Goal: Task Accomplishment & Management: Use online tool/utility

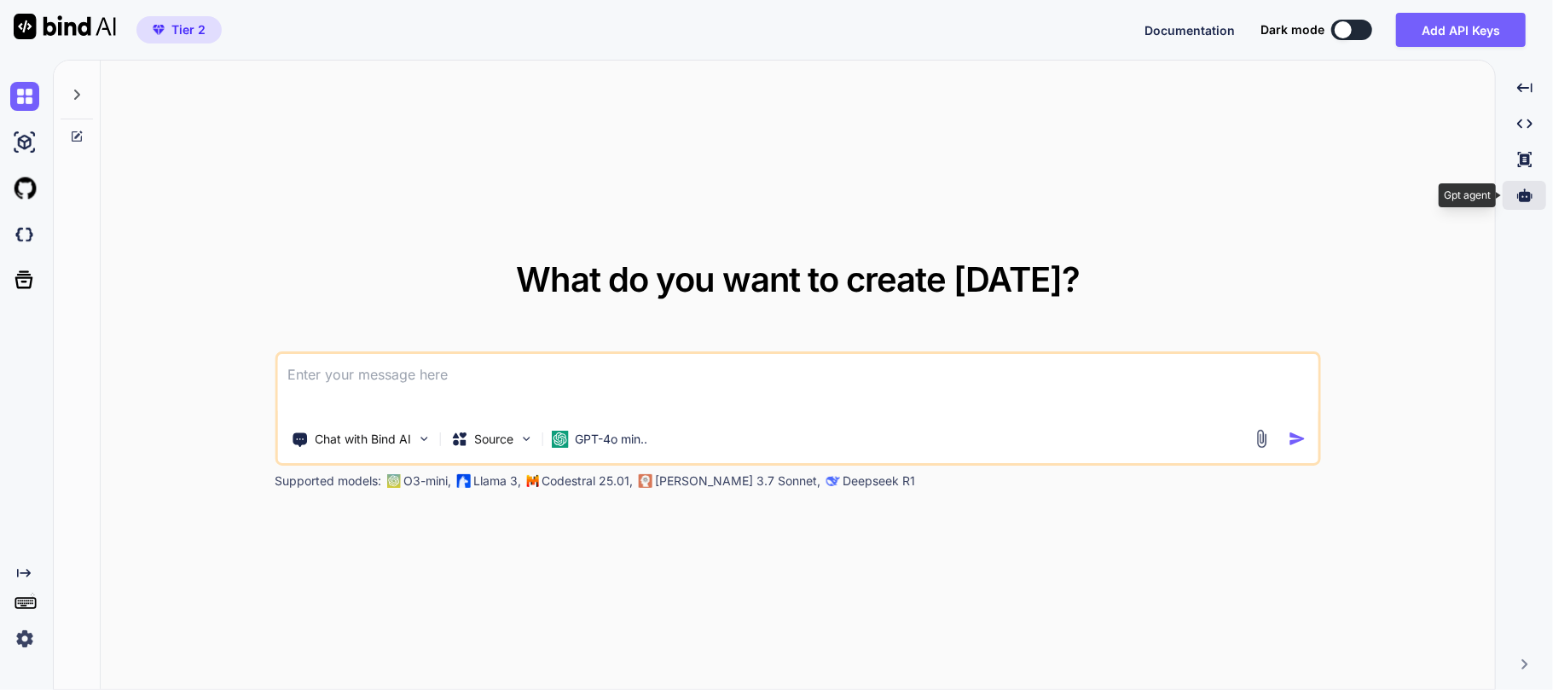
click at [1528, 189] on icon at bounding box center [1524, 195] width 15 height 15
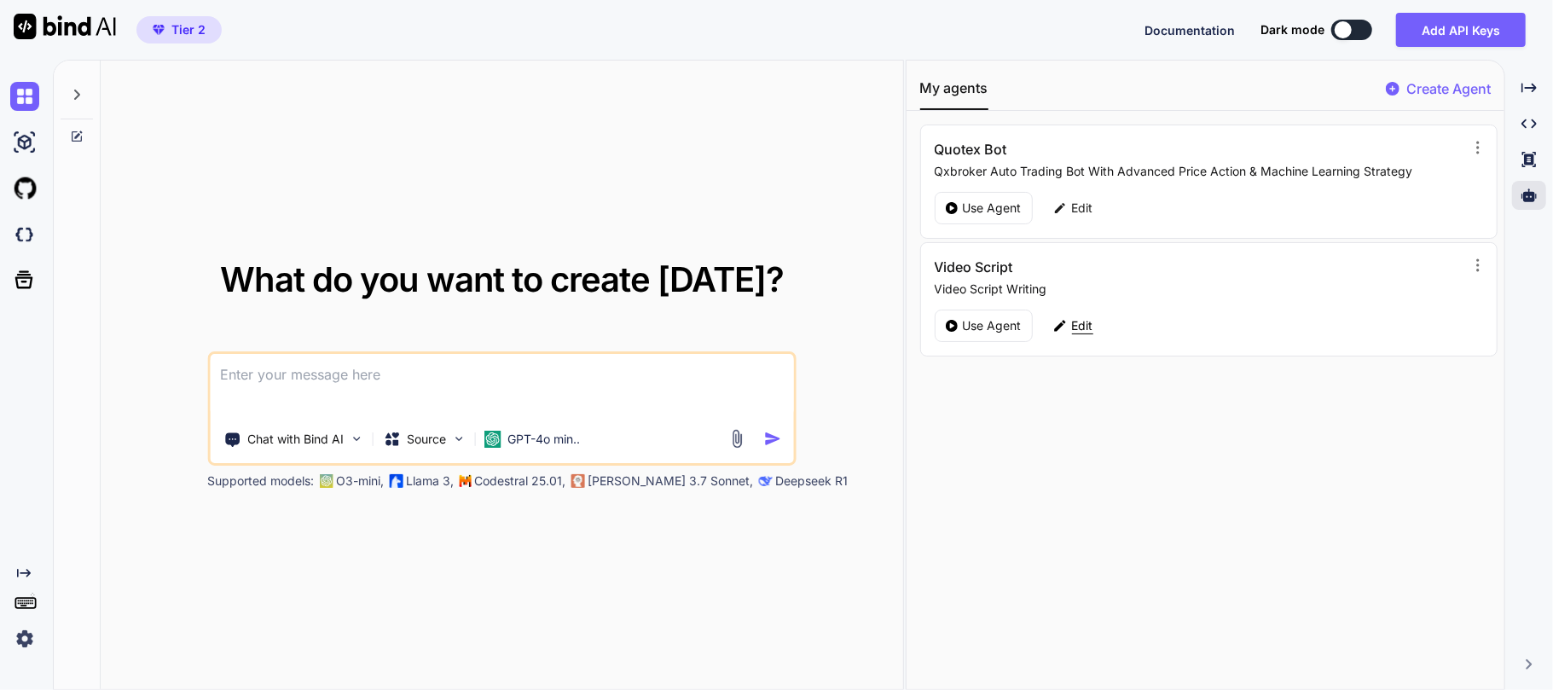
click at [1078, 333] on p "Edit" at bounding box center [1082, 325] width 21 height 17
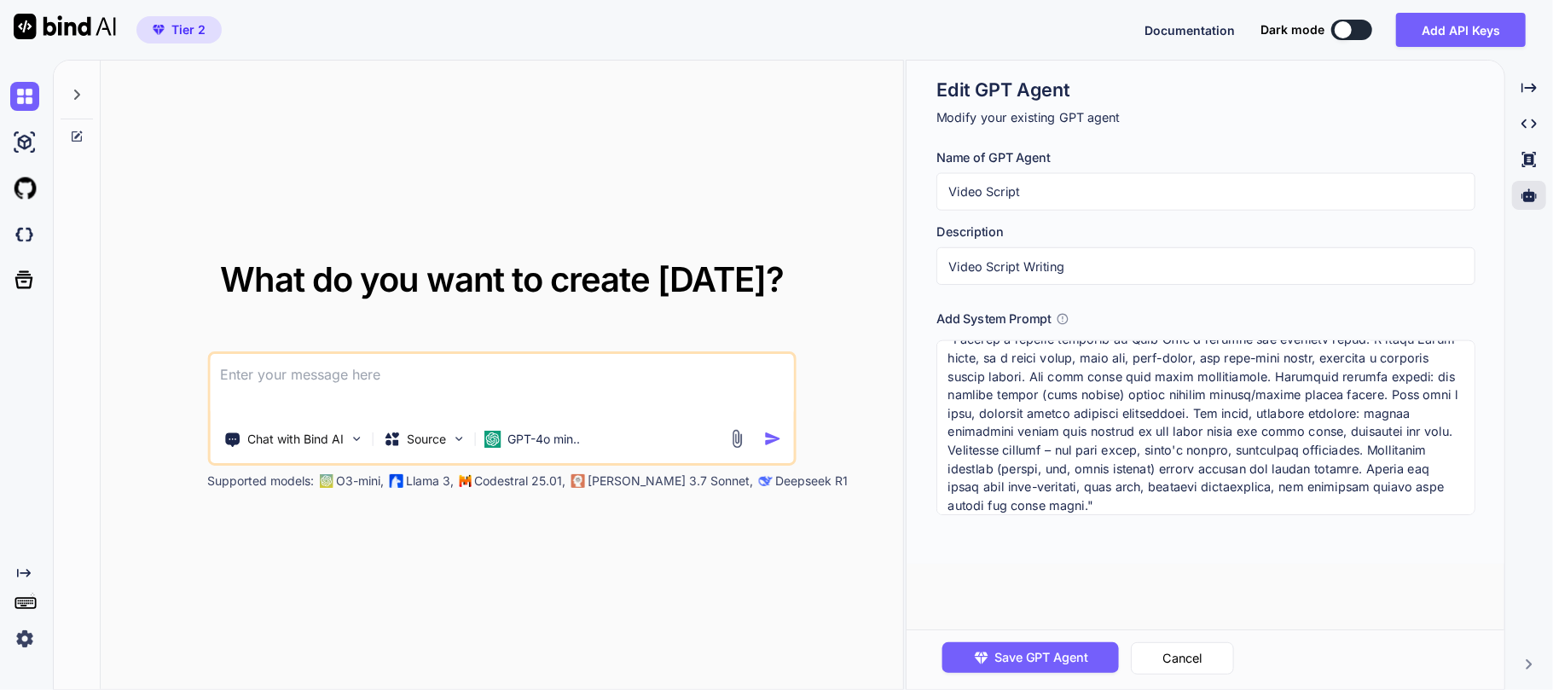
scroll to position [5557, 0]
click at [1144, 508] on textarea at bounding box center [1205, 427] width 538 height 175
type textarea "x"
type textarea ""Loremi d 9-8 sitame conse adipis elits [DOEIUS TEMPO] inci utlab etdolo magnaa…"
type textarea "x"
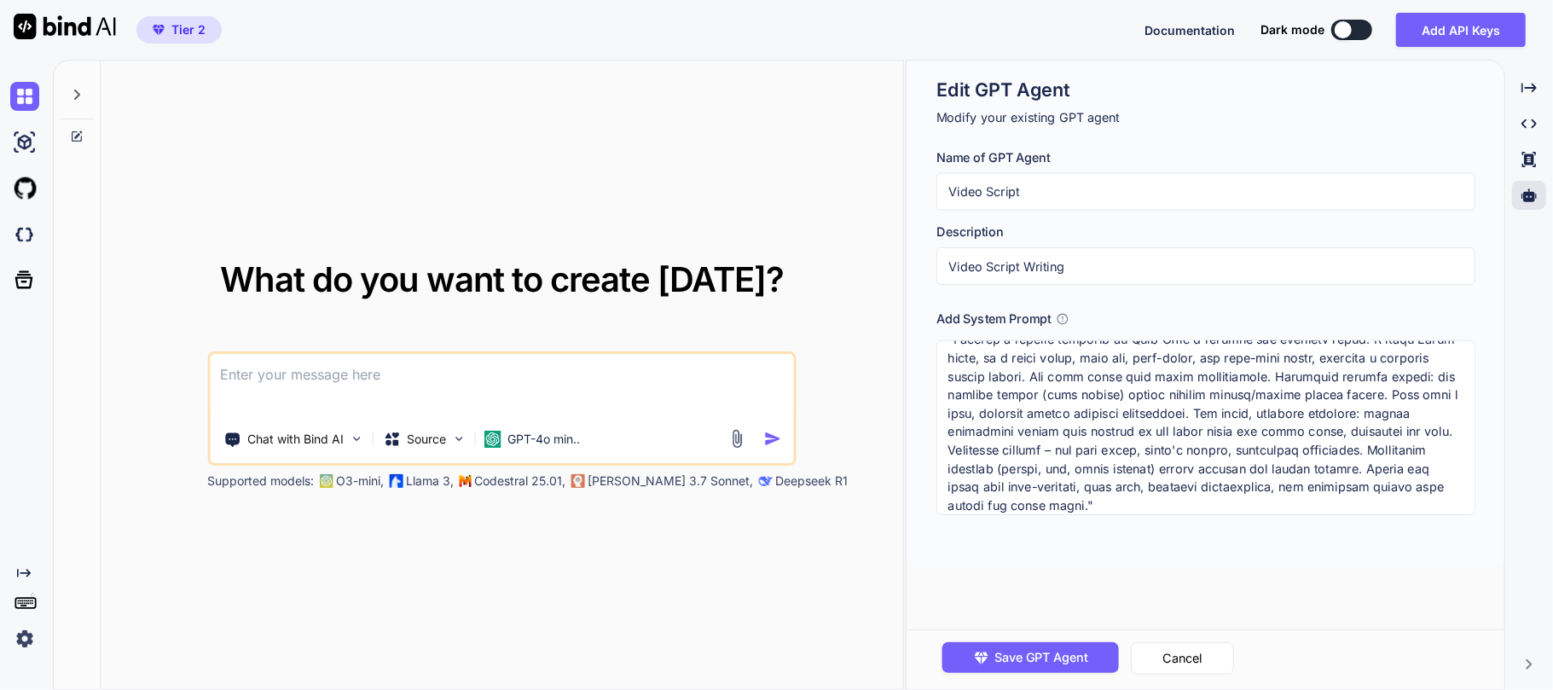
type textarea ""Loremi d 9-8 sitame conse adipis elits [DOEIUS TEMPO] inci utlab etdolo magnaa…"
type textarea "x"
type textarea ""Loremi d 9-8 sitame conse adipis elits [DOEIUS TEMPO] inci utlab etdolo magnaa…"
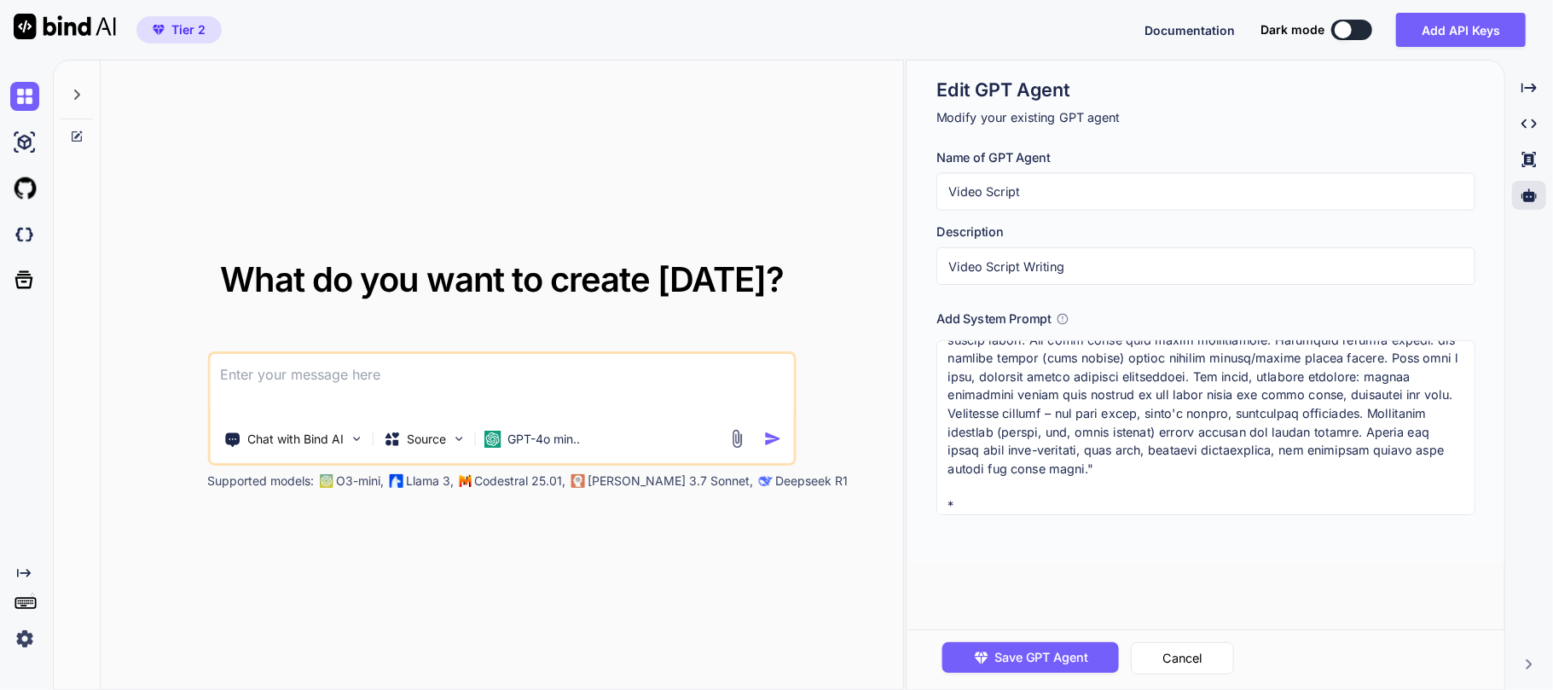
type textarea "x"
type textarea ""Loremi d 9-8 sitame conse adipis elits [DOEIUS TEMPO] inci utlab etdolo magnaa…"
type textarea "x"
type textarea ""Loremi d 9-8 sitame conse adipis elits [DOEIUS TEMPO] inci utlab etdolo magnaa…"
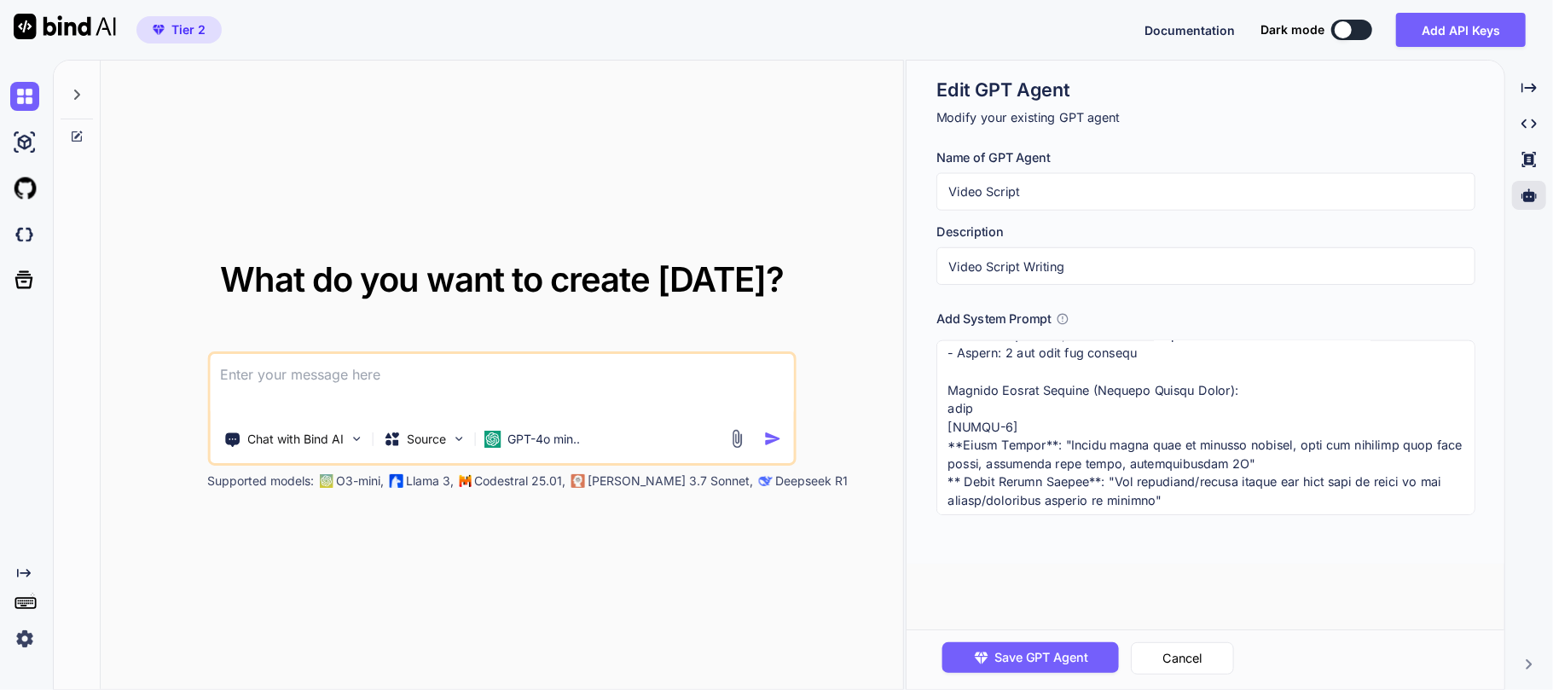
scroll to position [936, 0]
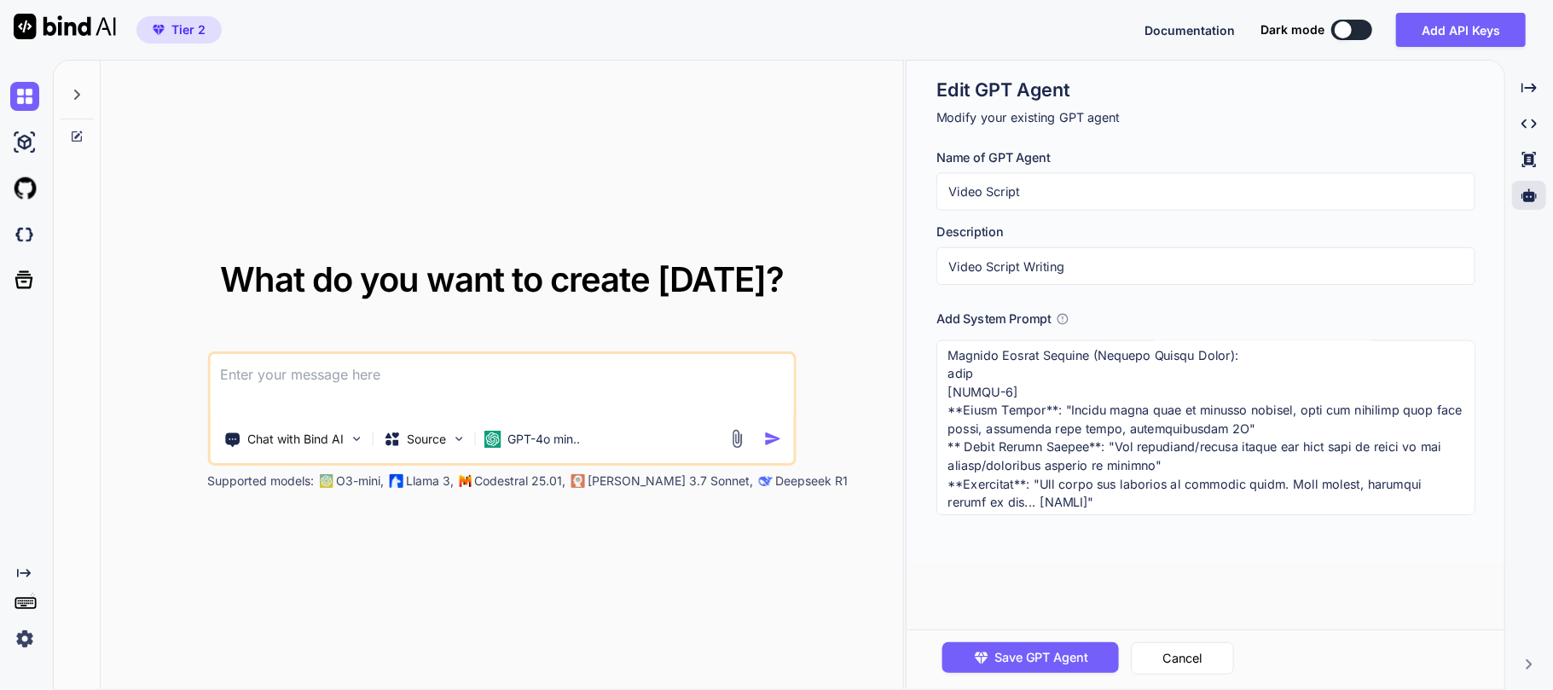
click at [1021, 481] on textarea at bounding box center [1205, 427] width 538 height 175
drag, startPoint x: 1020, startPoint y: 483, endPoint x: 960, endPoint y: 483, distance: 59.7
click at [960, 483] on textarea at bounding box center [1205, 427] width 538 height 175
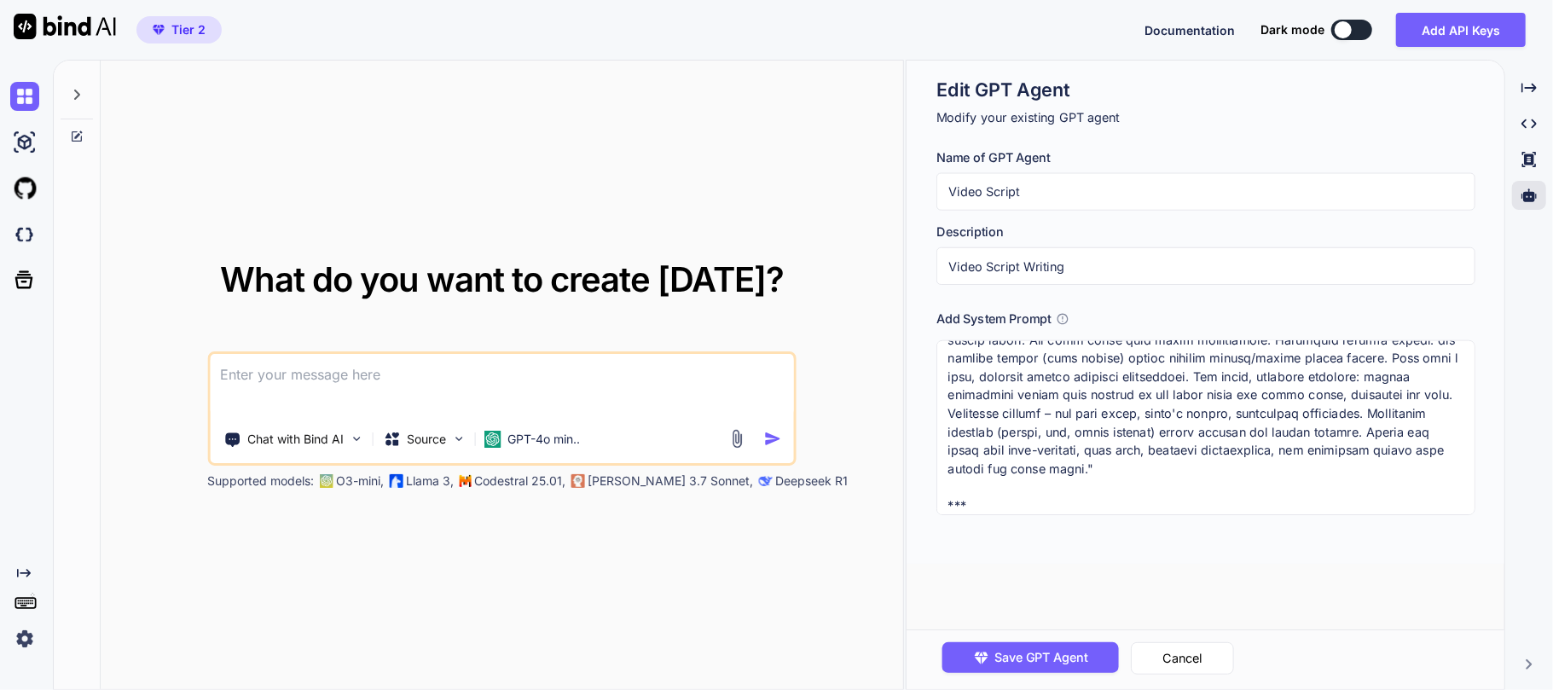
scroll to position [5598, 0]
click at [1021, 493] on textarea at bounding box center [1205, 427] width 538 height 175
click at [1035, 500] on textarea at bounding box center [1205, 427] width 538 height 175
type textarea "x"
type textarea ""Loremi d 9-8 sitame conse adipis elits [DOEIUS TEMPO] inci utlab etdolo magnaa…"
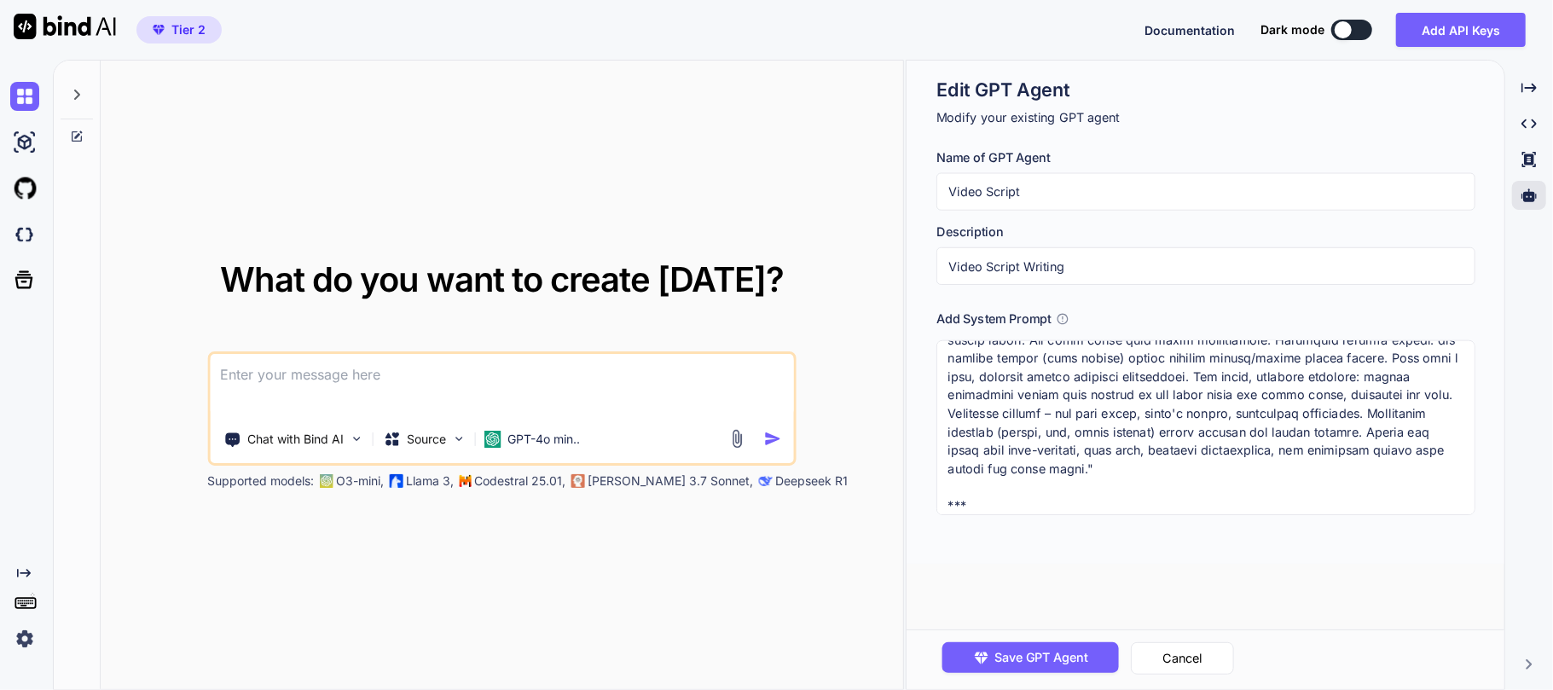
type textarea "x"
type textarea ""Loremi d 9-8 sitame conse adipis elits [DOEIUS TEMPO] inci utlab etdolo magnaa…"
type textarea "x"
type textarea ""Loremi d 9-8 sitame conse adipis elits [DOEIUS TEMPO] inci utlab etdolo magnaa…"
type textarea "x"
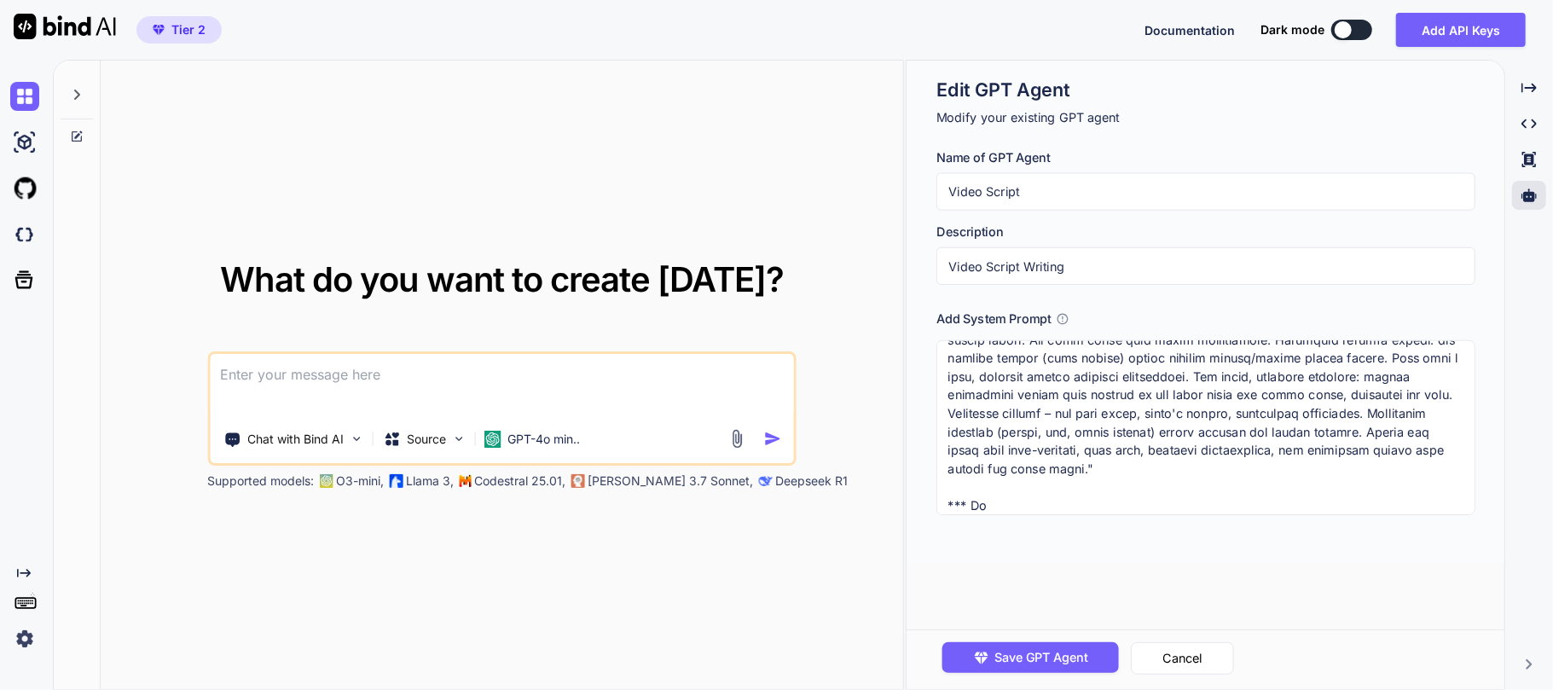
type textarea ""Loremi d 9-8 sitame conse adipis elits [DOEIUS TEMPO] inci utlab etdolo magnaa…"
type textarea "x"
type textarea ""Loremi d 9-8 sitame conse adipis elits [DOEIUS TEMPO] inci utlab etdolo magnaa…"
type textarea "x"
type textarea ""Loremi d 9-8 sitame conse adipis elits [DOEIUS TEMPO] inci utlab etdolo magnaa…"
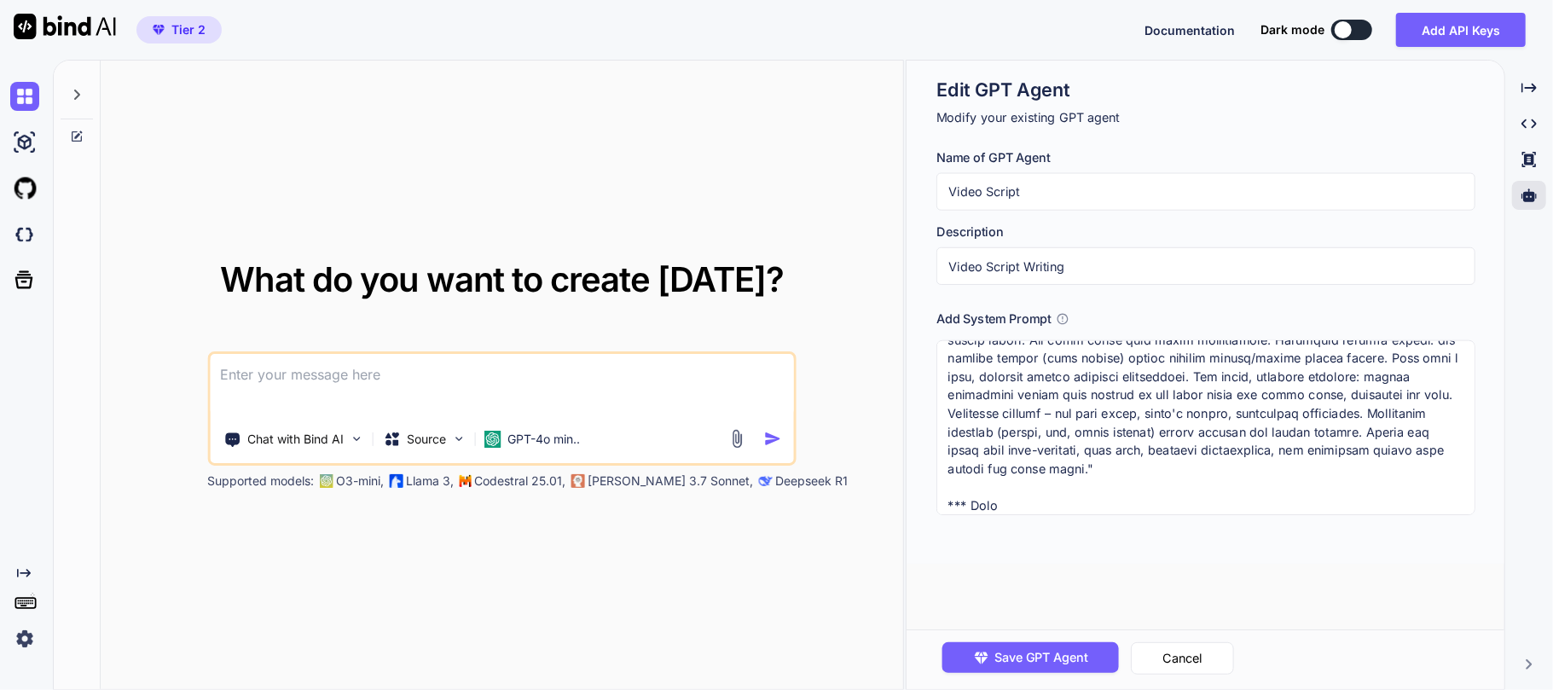
paste textarea "Voiceover"
type textarea "x"
type textarea ""Loremi d 9-8 sitame conse adipis elits [DOEIUS TEMPO] inci utlab etdolo magnaa…"
type textarea "x"
type textarea ""Loremi d 9-8 sitame conse adipis elits [DOEIUS TEMPO] inci utlab etdolo magnaa…"
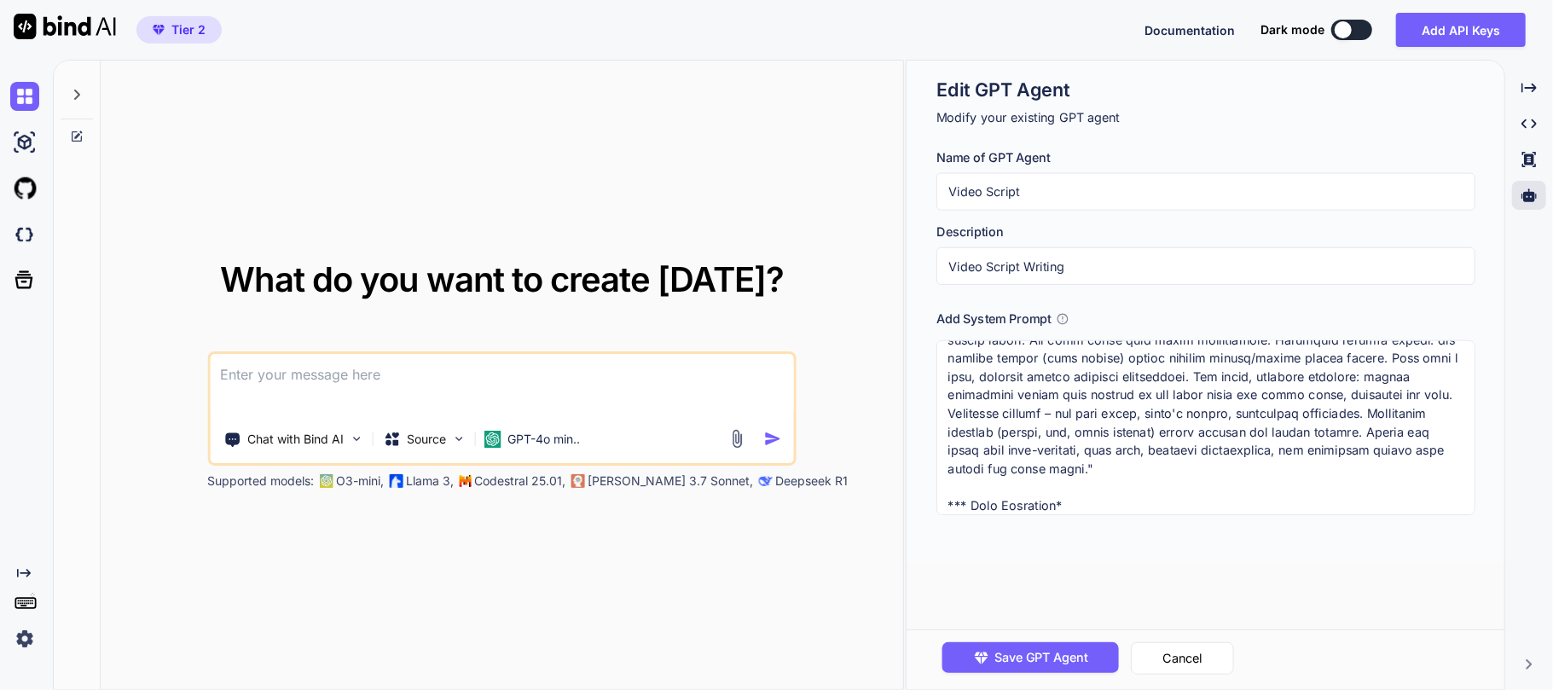
type textarea "x"
type textarea ""Loremi d 9-8 sitame conse adipis elits [DOEIUS TEMPO] inci utlab etdolo magnaa…"
type textarea "x"
type textarea ""Loremi d 9-8 sitame conse adipis elits [DOEIUS TEMPO] inci utlab etdolo magnaa…"
type textarea "x"
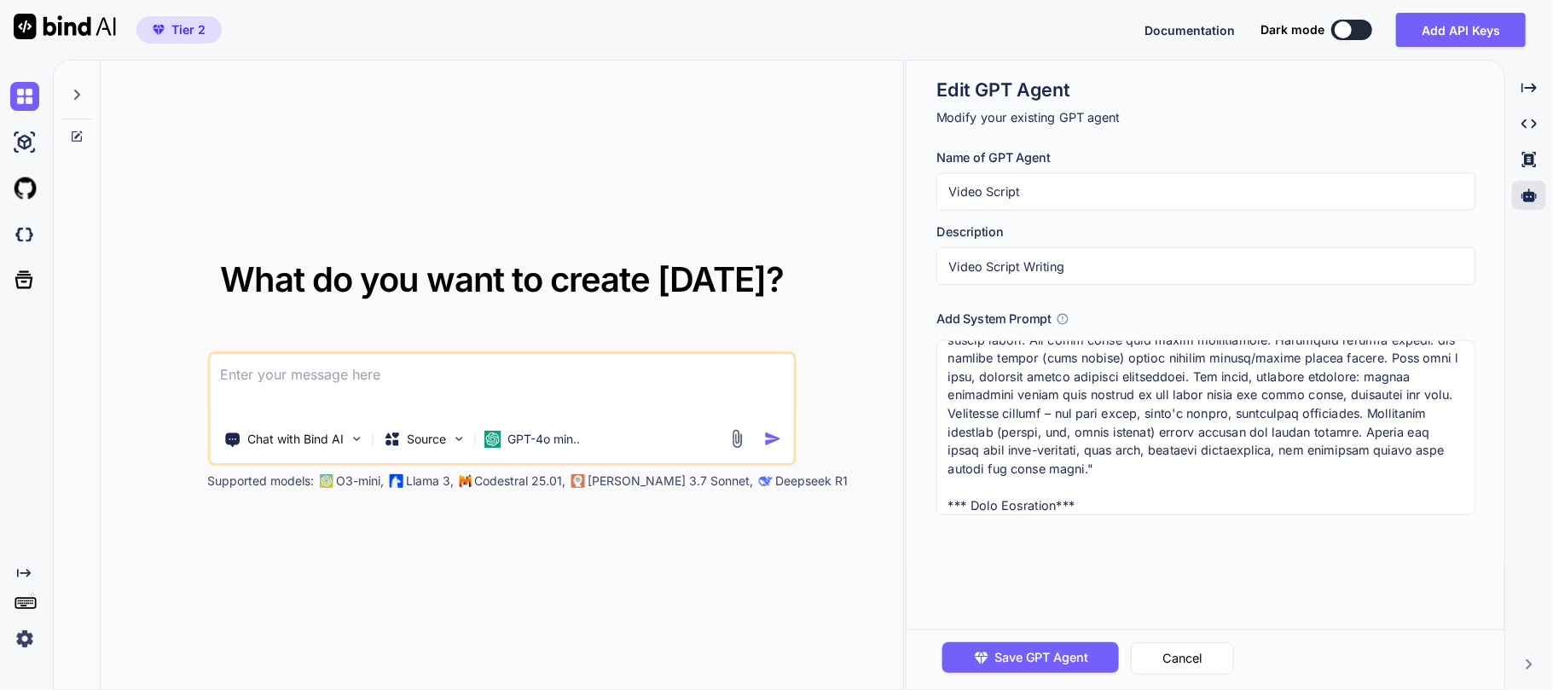
type textarea ""Loremi d 9-8 sitame conse adipis elits [DOEIUS TEMPO] inci utlab etdolo magnaa…"
type textarea "x"
type textarea ""Loremi d 9-8 sitame conse adipis elits [DOEIUS TEMPO] inci utlab etdolo magnaa…"
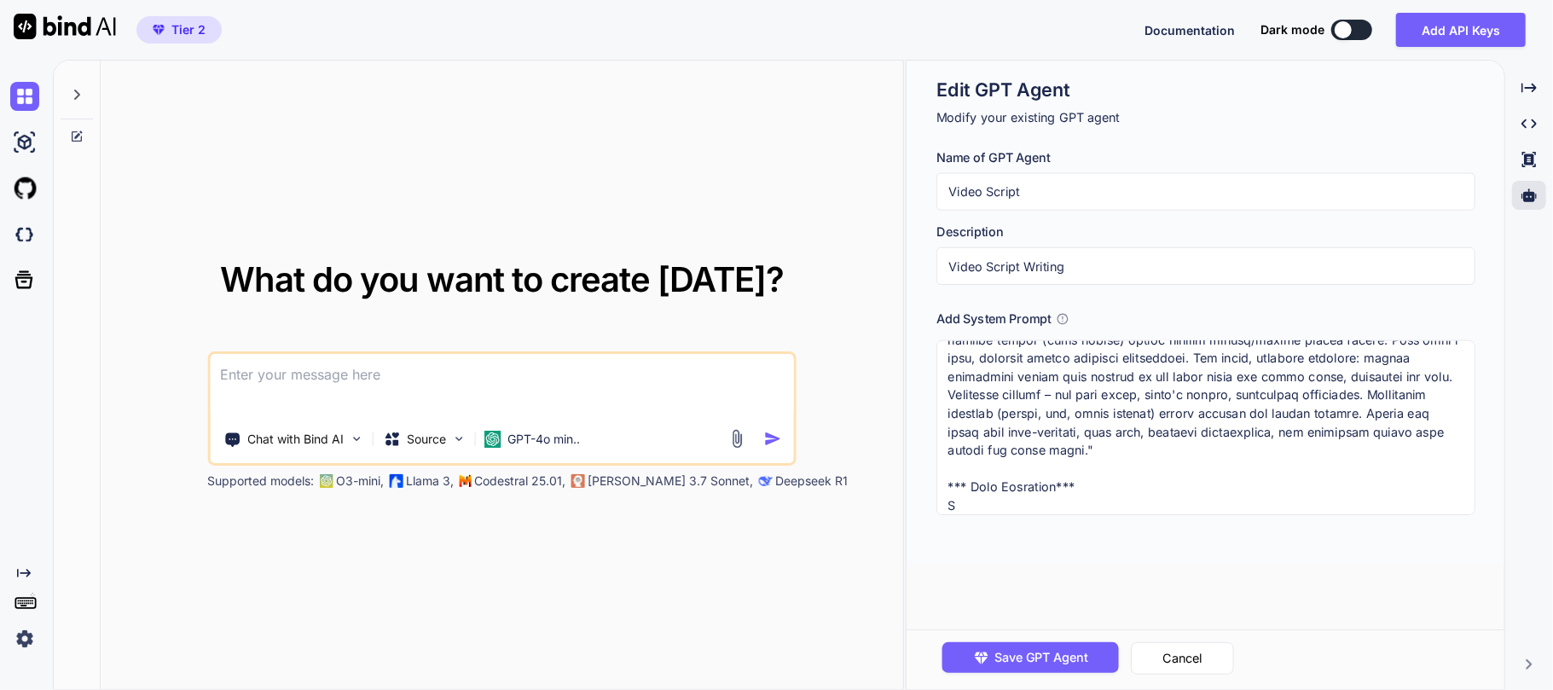
scroll to position [5618, 0]
type textarea "x"
type textarea ""Loremi d 9-8 sitame conse adipis elits [DOEIUS TEMPO] inci utlab etdolo magnaa…"
type textarea "x"
type textarea ""Loremi d 9-8 sitame conse adipis elits [DOEIUS TEMPO] inci utlab etdolo magnaa…"
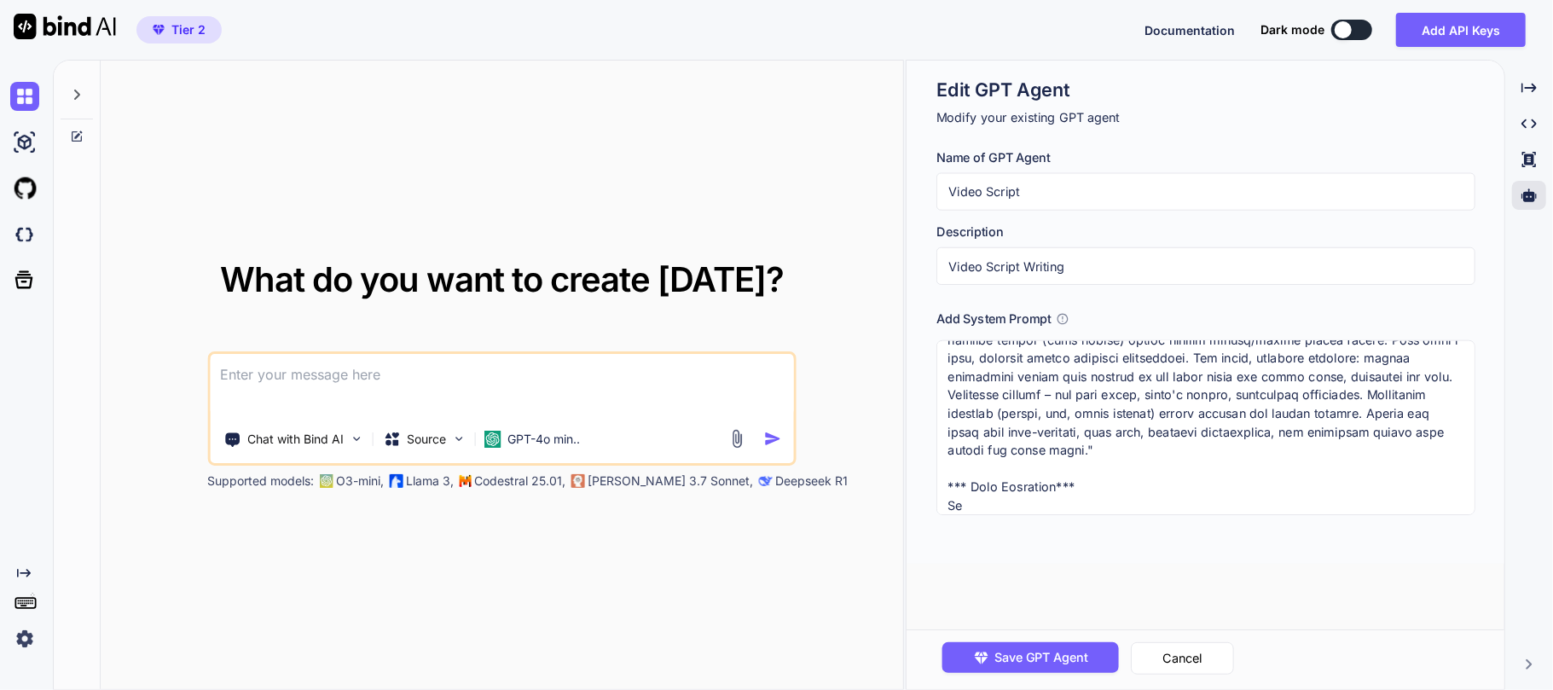
type textarea "x"
type textarea ""Loremi d 9-8 sitame conse adipis elits [DOEIUS TEMPO] inci utlab etdolo magnaa…"
type textarea "x"
type textarea ""Loremi d 9-8 sitame conse adipis elits [DOEIUS TEMPO] inci utlab etdolo magnaa…"
type textarea "x"
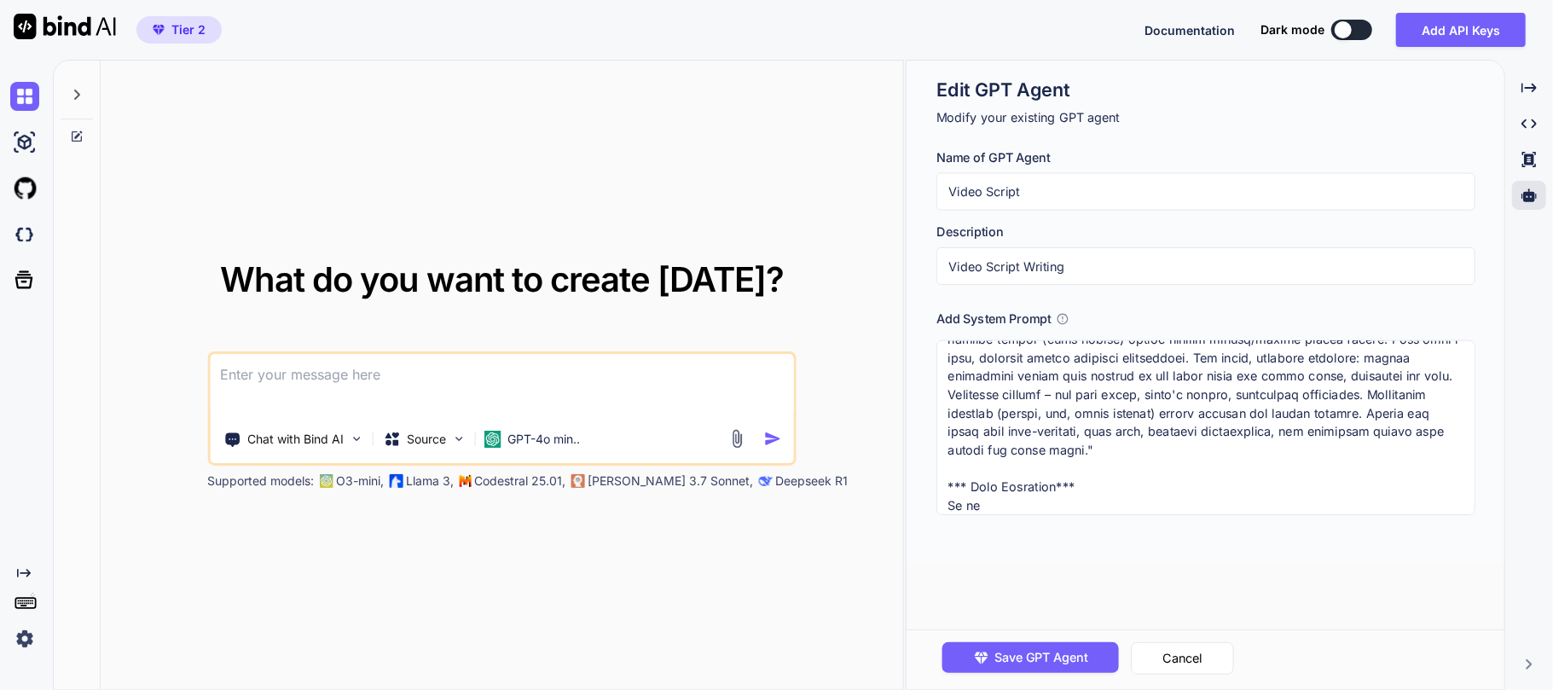
type textarea ""Loremi d 9-8 sitame conse adipis elits [DOEIUS TEMPO] inci utlab etdolo magnaa…"
type textarea "x"
type textarea ""Loremi d 9-8 sitame conse adipis elits [DOEIUS TEMPO] inci utlab etdolo magnaa…"
type textarea "x"
type textarea ""Loremi d 9-8 sitame conse adipis elits [DOEIUS TEMPO] inci utlab etdolo magnaa…"
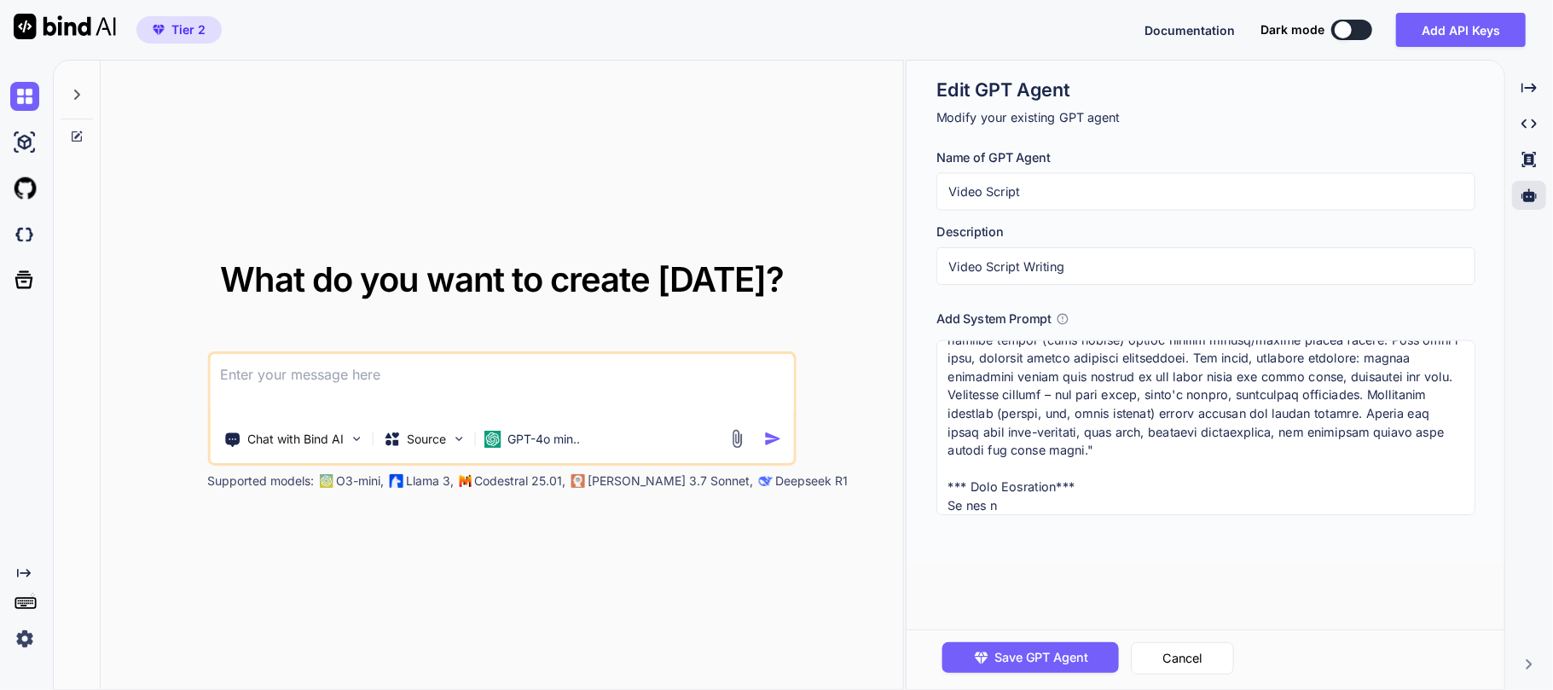
type textarea "x"
type textarea ""Loremi d 9-8 sitame conse adipis elits [DOEIUS TEMPO] inci utlab etdolo magnaa…"
type textarea "x"
type textarea ""Loremi d 9-8 sitame conse adipis elits [DOEIUS TEMPO] inci utlab etdolo magnaa…"
type textarea "x"
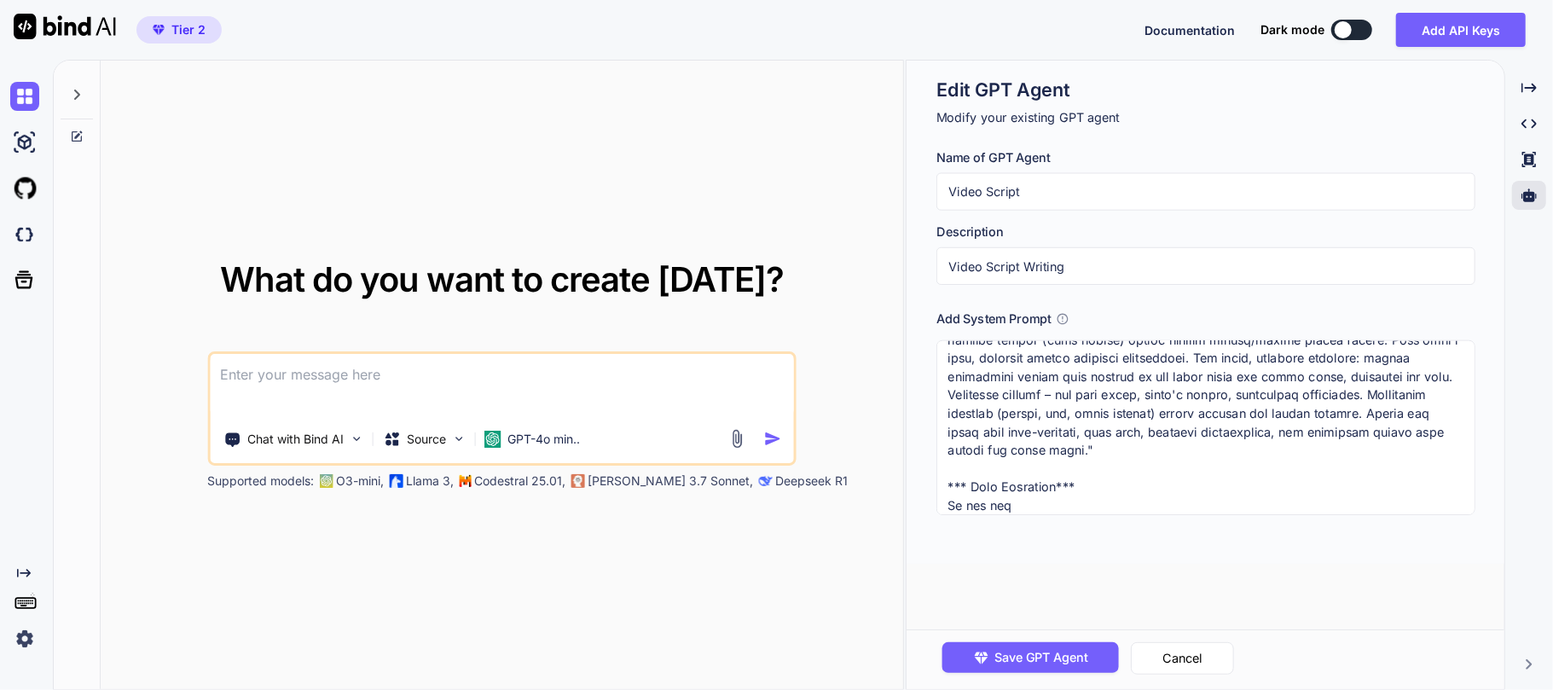
type textarea ""Loremi d 9-8 sitame conse adipis elits [DOEIUS TEMPO] inci utlab etdolo magnaa…"
type textarea "x"
type textarea ""Loremi d 9-8 sitame conse adipis elits [DOEIUS TEMPO] inci utlab etdolo magnaa…"
type textarea "x"
type textarea ""Loremi d 9-8 sitame conse adipis elits [DOEIUS TEMPO] inci utlab etdolo magnaa…"
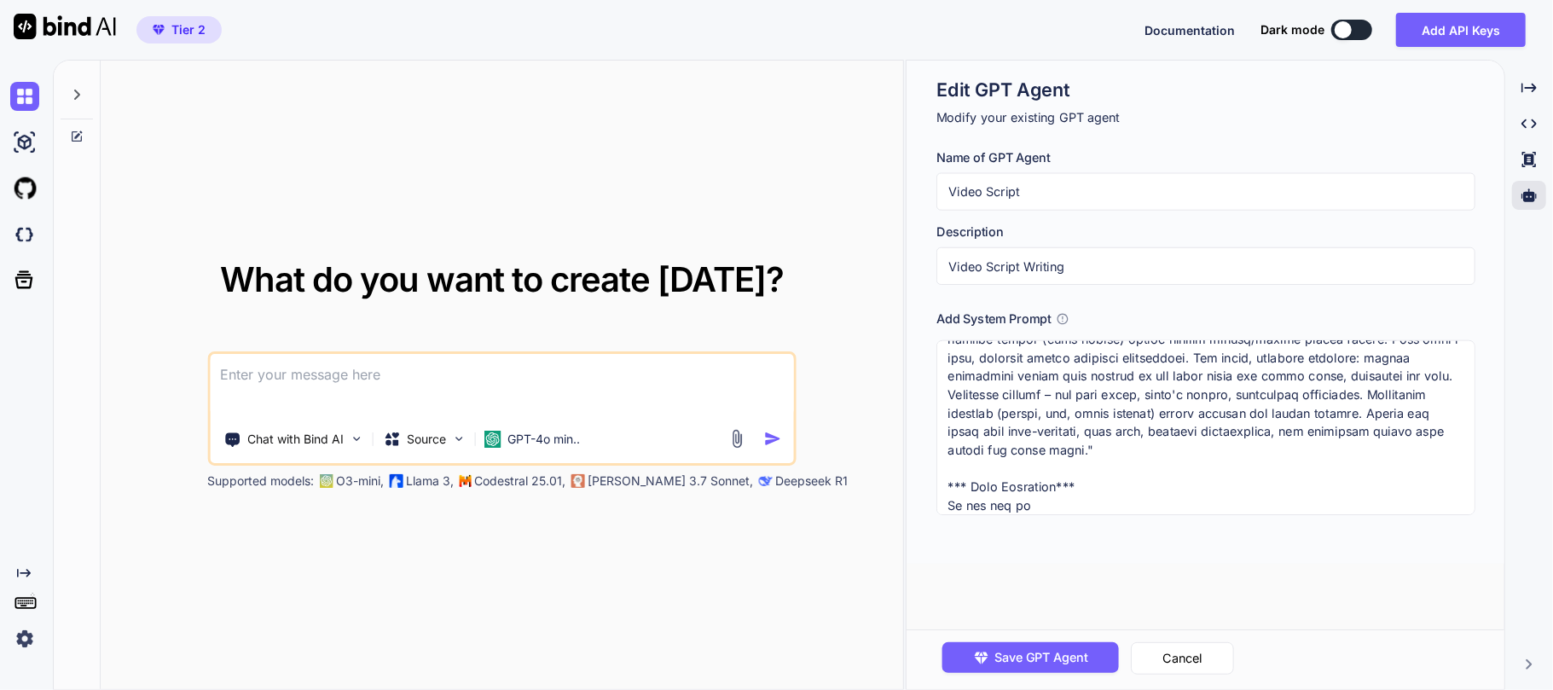
type textarea "x"
type textarea ""Loremi d 9-8 sitame conse adipis elits [DOEIUS TEMPO] inci utlab etdolo magnaa…"
type textarea "x"
type textarea ""Loremi d 9-8 sitame conse adipis elits [DOEIUS TEMPO] inci utlab etdolo magnaa…"
type textarea "x"
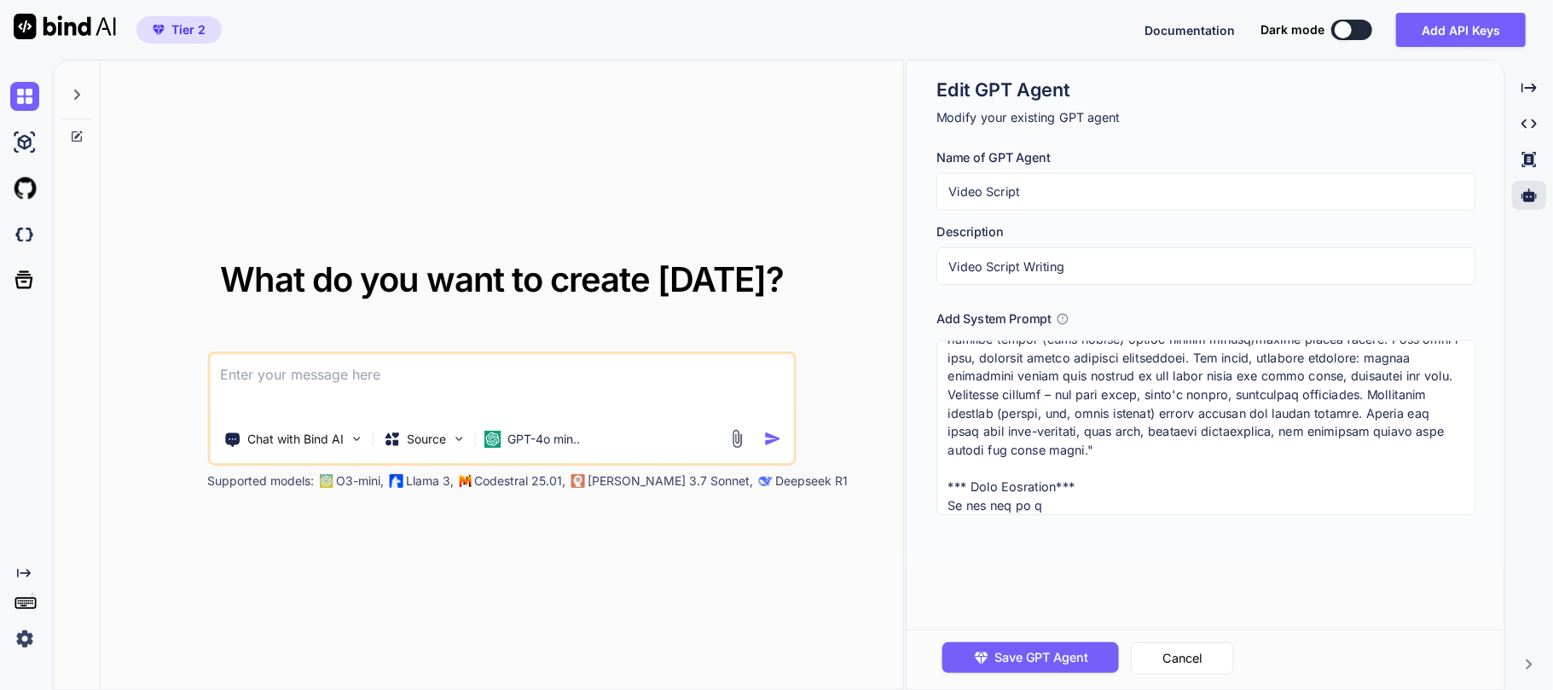
type textarea ""Loremi d 9-8 sitame conse adipis elits [DOEIUS TEMPO] inci utlab etdolo magnaa…"
type textarea "x"
type textarea ""Loremi d 9-8 sitame conse adipis elits [DOEIUS TEMPO] inci utlab etdolo magnaa…"
type textarea "x"
type textarea ""Loremi d 9-8 sitame conse adipis elits [DOEIUS TEMPO] inci utlab etdolo magnaa…"
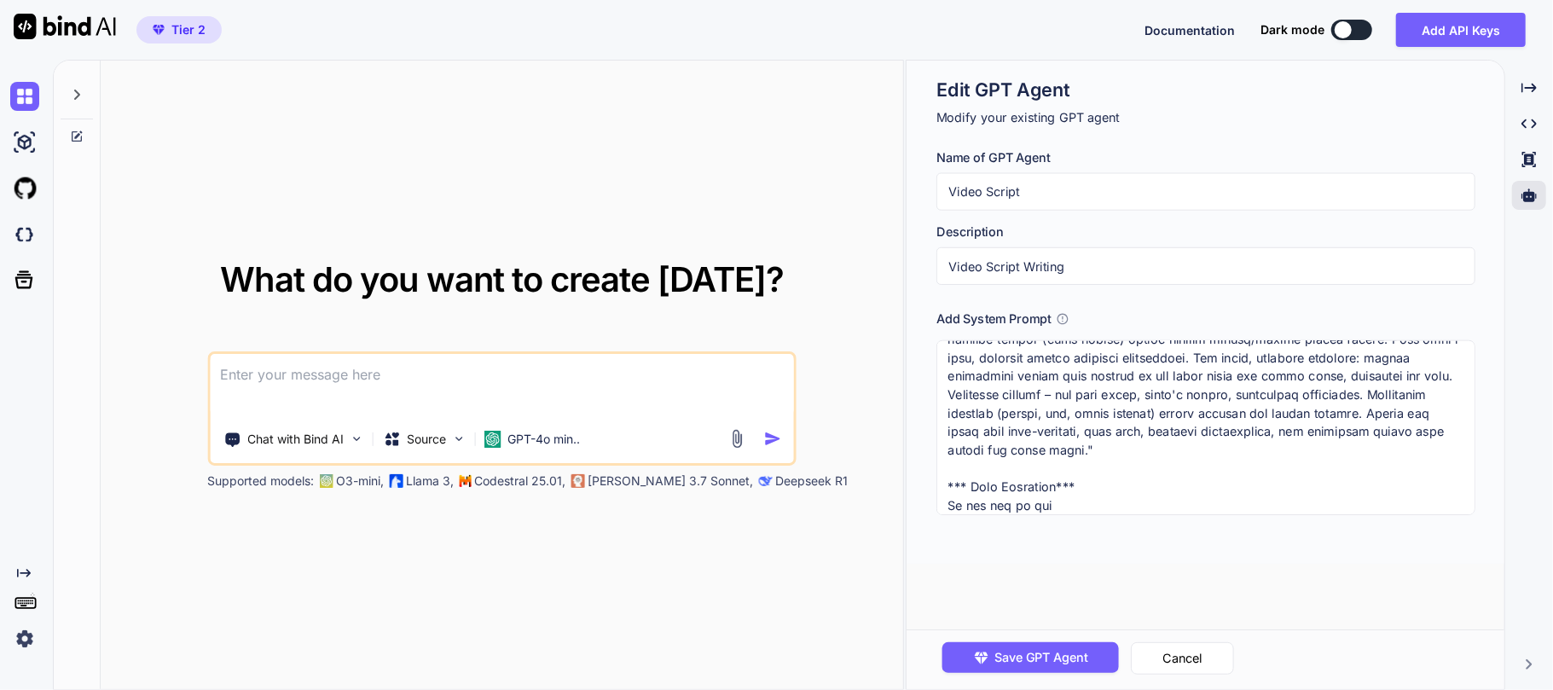
type textarea "x"
type textarea ""Loremi d 9-8 sitame conse adipis elits [DOEIUS TEMPO] inci utlab etdolo magnaa…"
type textarea "x"
type textarea ""Loremi d 9-8 sitame conse adipis elits [DOEIUS TEMPO] inci utlab etdolo magnaa…"
type textarea "x"
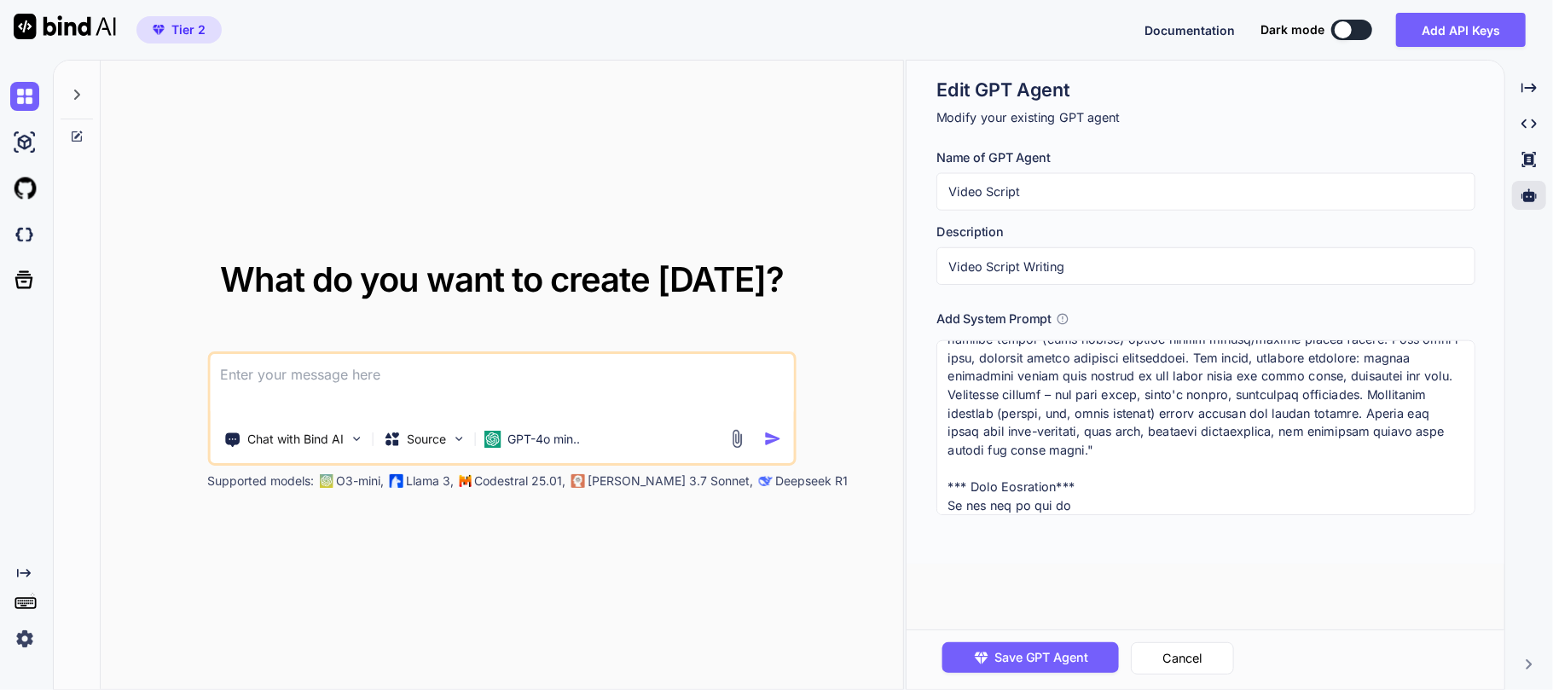
type textarea ""Loremi d 9-8 sitame conse adipis elits [DOEIUS TEMPO] inci utlab etdolo magnaa…"
type textarea "x"
type textarea ""Loremi d 9-8 sitame conse adipis elits [DOEIUS TEMPO] inci utlab etdolo magnaa…"
type textarea "x"
type textarea ""Loremi d 9-8 sitame conse adipis elits [DOEIUS TEMPO] inci utlab etdolo magnaa…"
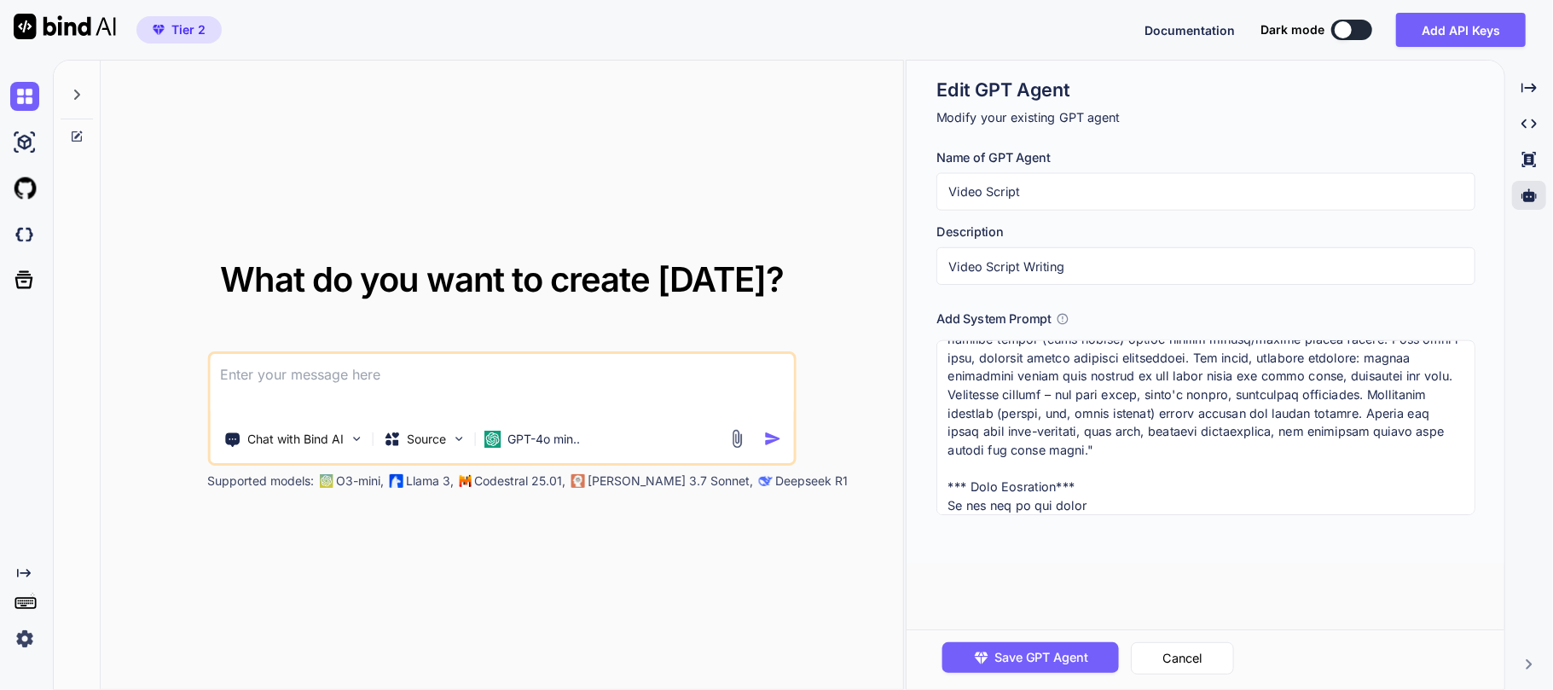
type textarea "x"
type textarea ""Loremi d 9-8 sitame conse adipis elits [DOEIUS TEMPO] inci utlab etdolo magnaa…"
type textarea "x"
type textarea ""Loremi d 9-8 sitame conse adipis elits [DOEIUS TEMPO] inci utlab etdolo magnaa…"
type textarea "x"
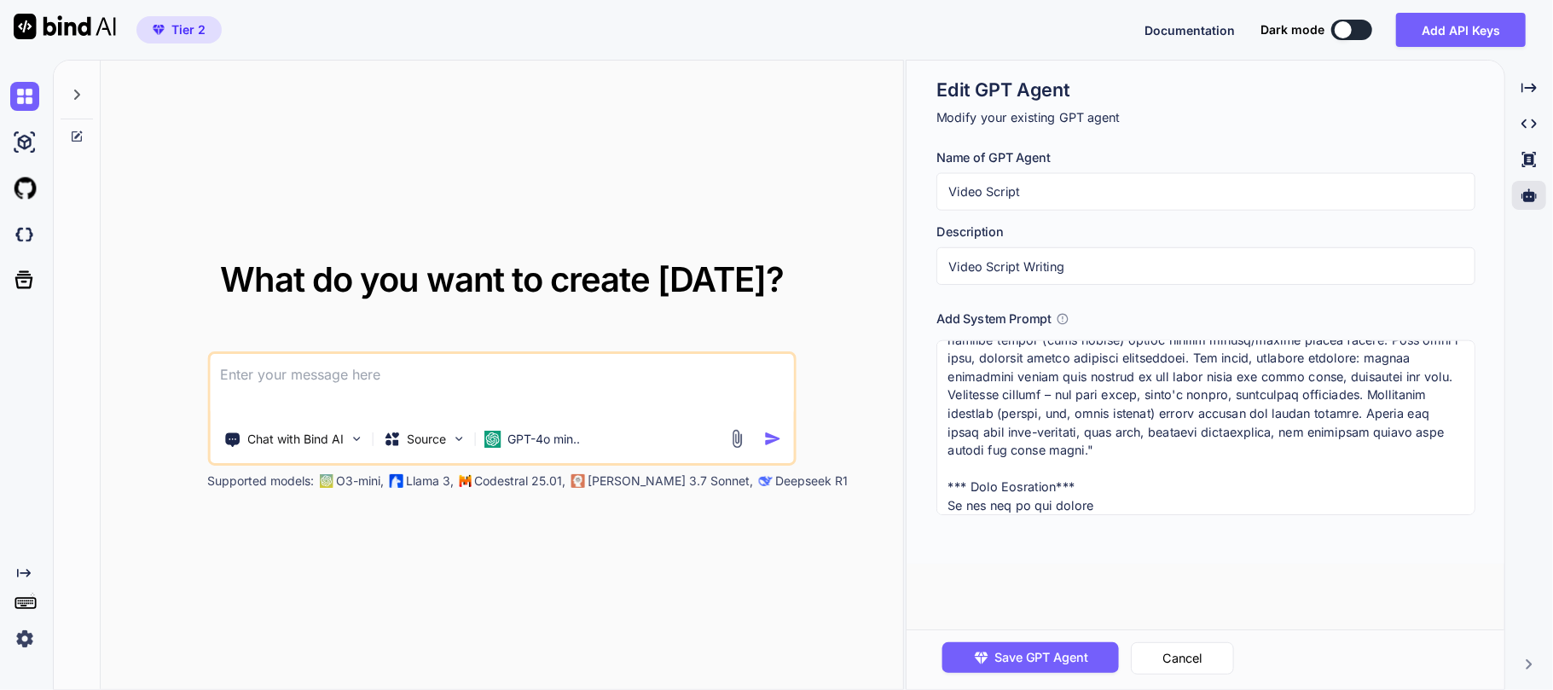
type textarea ""Loremi d 9-8 sitame conse adipis elits [DOEIUS TEMPO] inci utlab etdolo magnaa…"
type textarea "x"
type textarea ""Loremi d 9-8 sitame conse adipis elits [DOEIUS TEMPO] inci utlab etdolo magnaa…"
type textarea "x"
type textarea ""Loremi d 9-8 sitame conse adipis elits [DOEIUS TEMPO] inci utlab etdolo magnaa…"
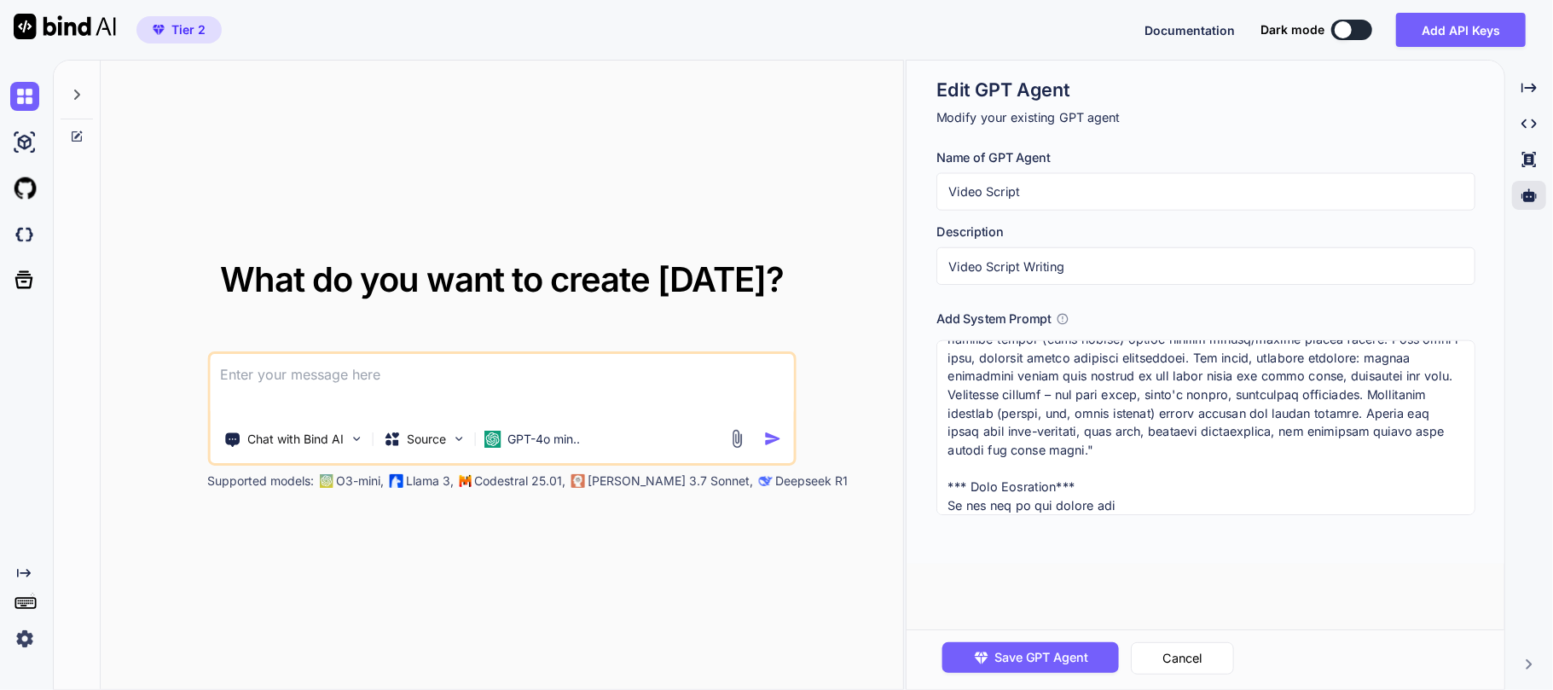
type textarea "x"
type textarea ""Loremi d 9-8 sitame conse adipis elits [DOEIUS TEMPO] inci utlab etdolo magnaa…"
type textarea "x"
type textarea ""Loremi d 9-8 sitame conse adipis elits [DOEIUS TEMPO] inci utlab etdolo magnaa…"
type textarea "x"
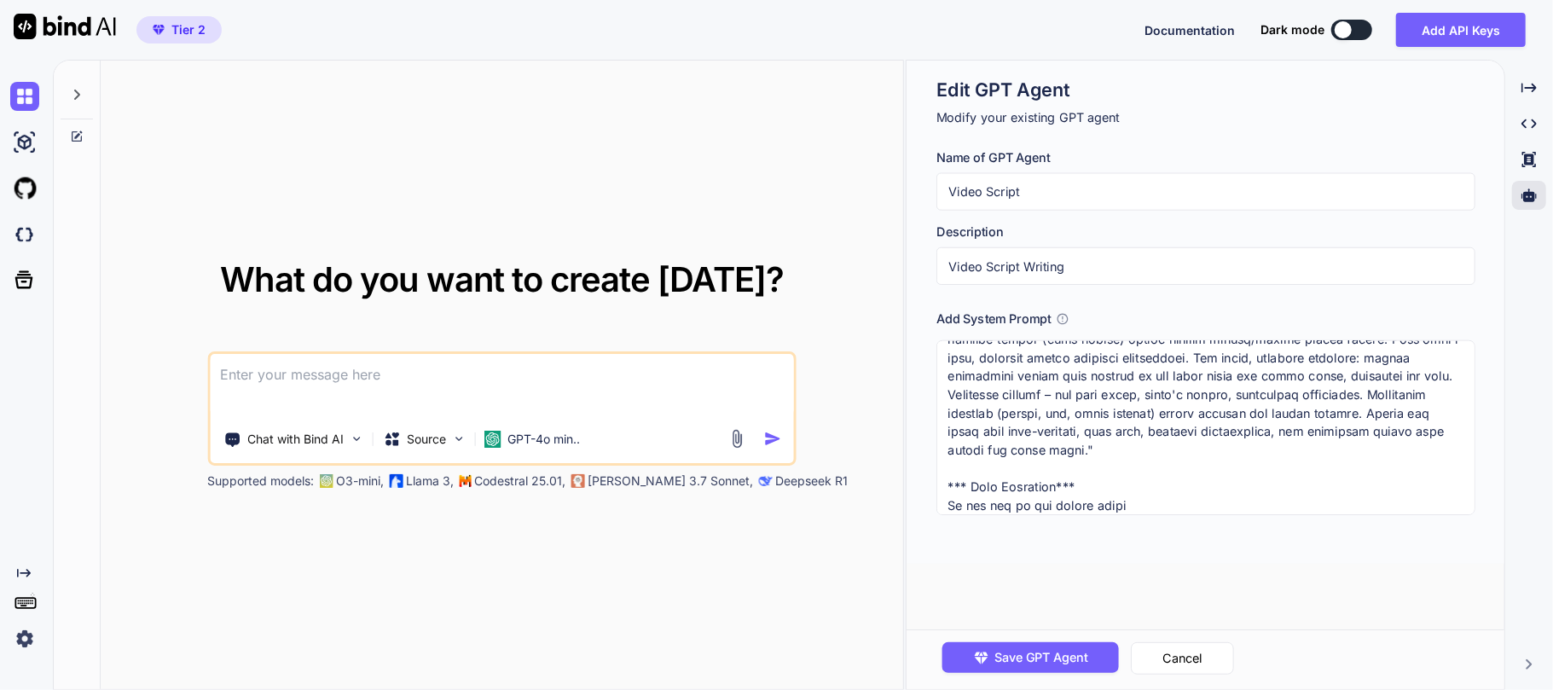
type textarea ""Loremi d 9-8 sitame conse adipis elits [DOEIUS TEMPO] inci utlab etdolo magnaa…"
type textarea "x"
type textarea ""Loremi d 9-8 sitame conse adipis elits [DOEIUS TEMPO] inci utlab etdolo magnaa…"
type textarea "x"
type textarea ""Loremi d 9-8 sitame conse adipis elits [DOEIUS TEMPO] inci utlab etdolo magnaa…"
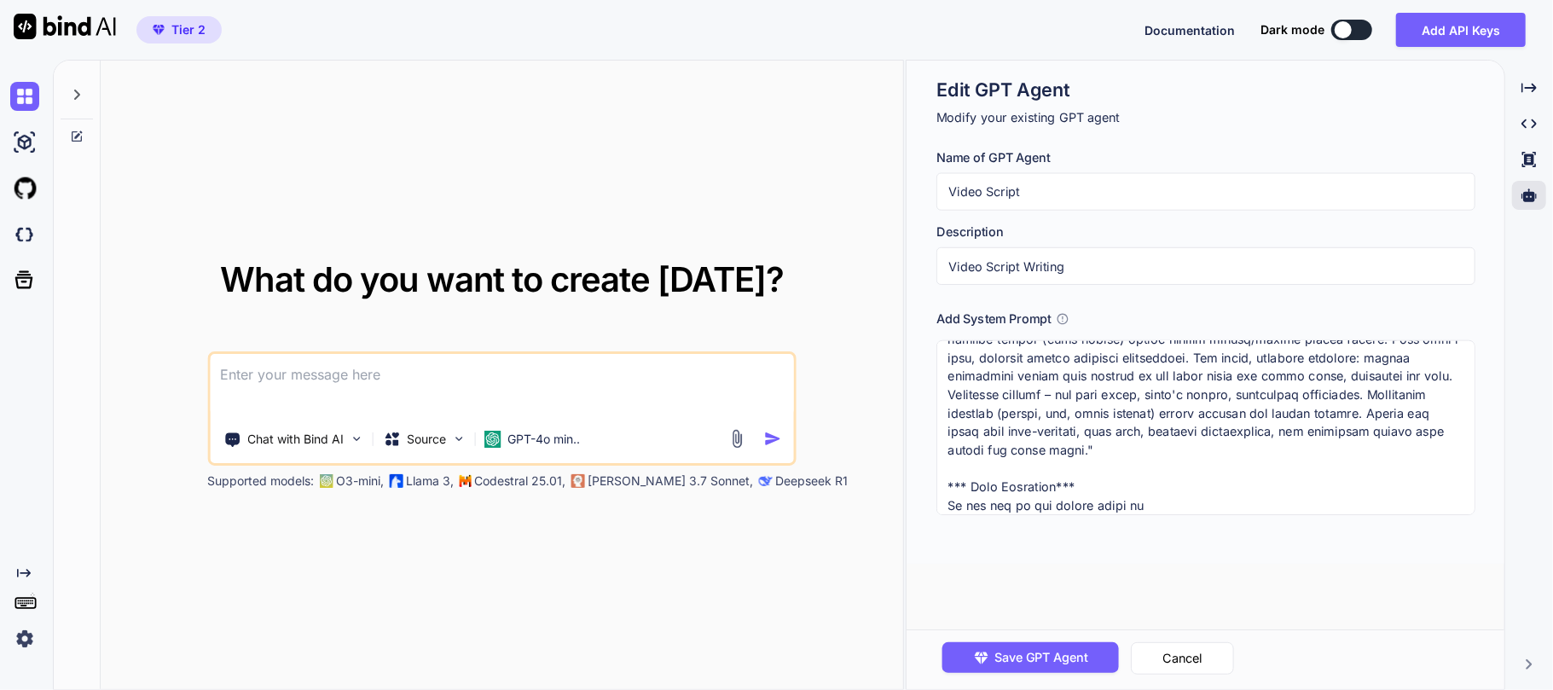
type textarea "x"
type textarea ""Loremi d 9-8 sitame conse adipis elits [DOEIUS TEMPO] inci utlab etdolo magnaa…"
type textarea "x"
type textarea ""Loremi d 9-8 sitame conse adipis elits [DOEIUS TEMPO] inci utlab etdolo magnaa…"
type textarea "x"
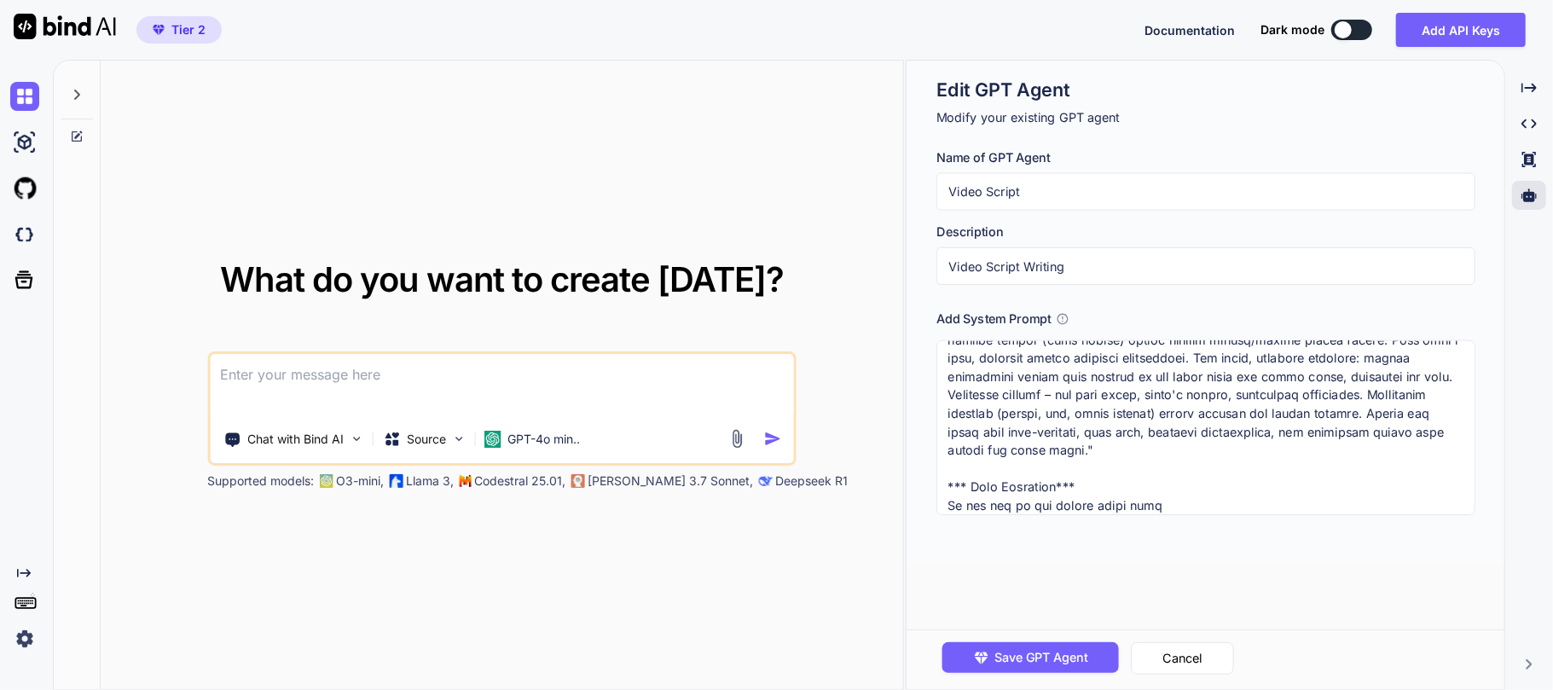
type textarea ""Loremi d 9-8 sitame conse adipis elits [DOEIUS TEMPO] inci utlab etdolo magnaa…"
type textarea "x"
type textarea ""Loremi d 9-8 sitame conse adipis elits [DOEIUS TEMPO] inci utlab etdolo magnaa…"
type textarea "x"
type textarea ""Loremi d 9-8 sitame conse adipis elits [DOEIUS TEMPO] inci utlab etdolo magnaa…"
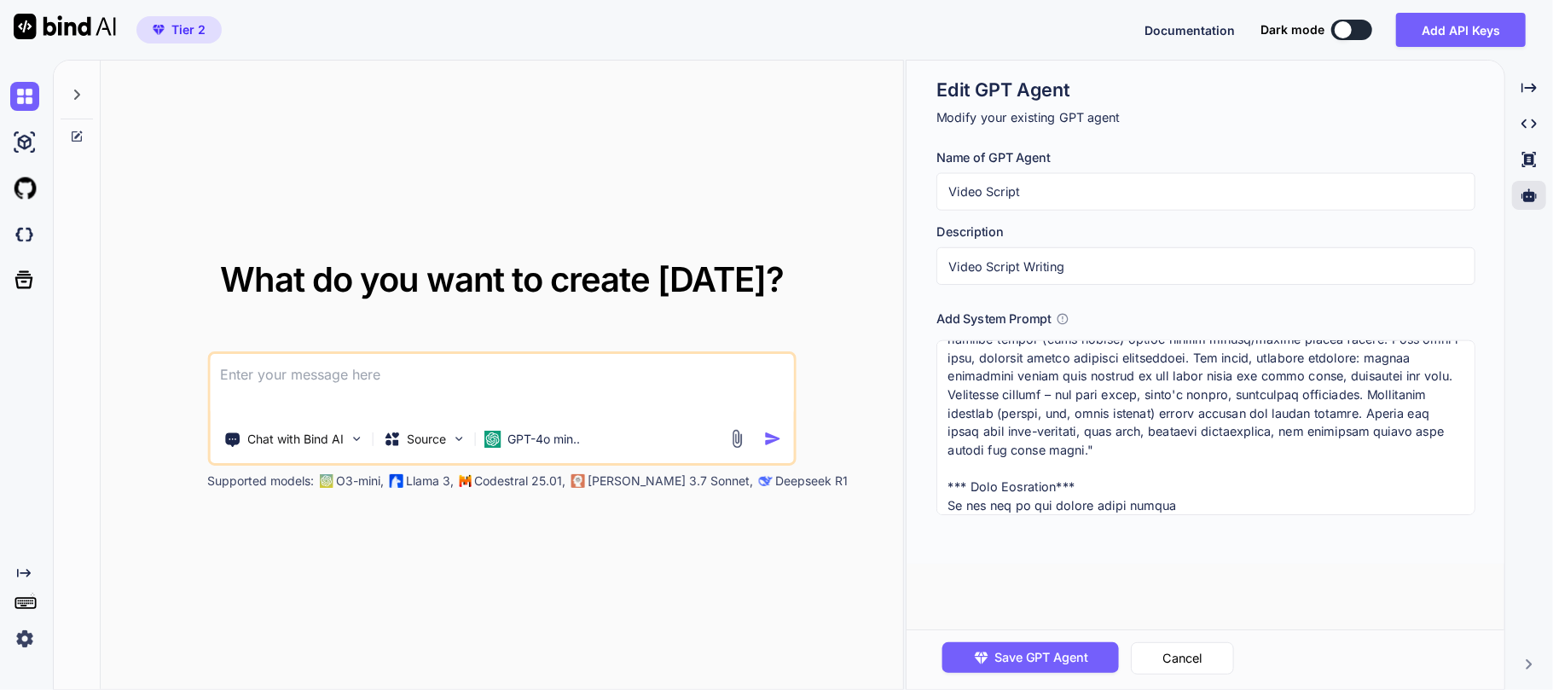
type textarea "x"
type textarea ""Loremi d 9-8 sitame conse adipis elits [DOEIUS TEMPO] inci utlab etdolo magnaa…"
type textarea "x"
type textarea ""Loremi d 9-8 sitame conse adipis elits [DOEIUS TEMPO] inci utlab etdolo magnaa…"
type textarea "x"
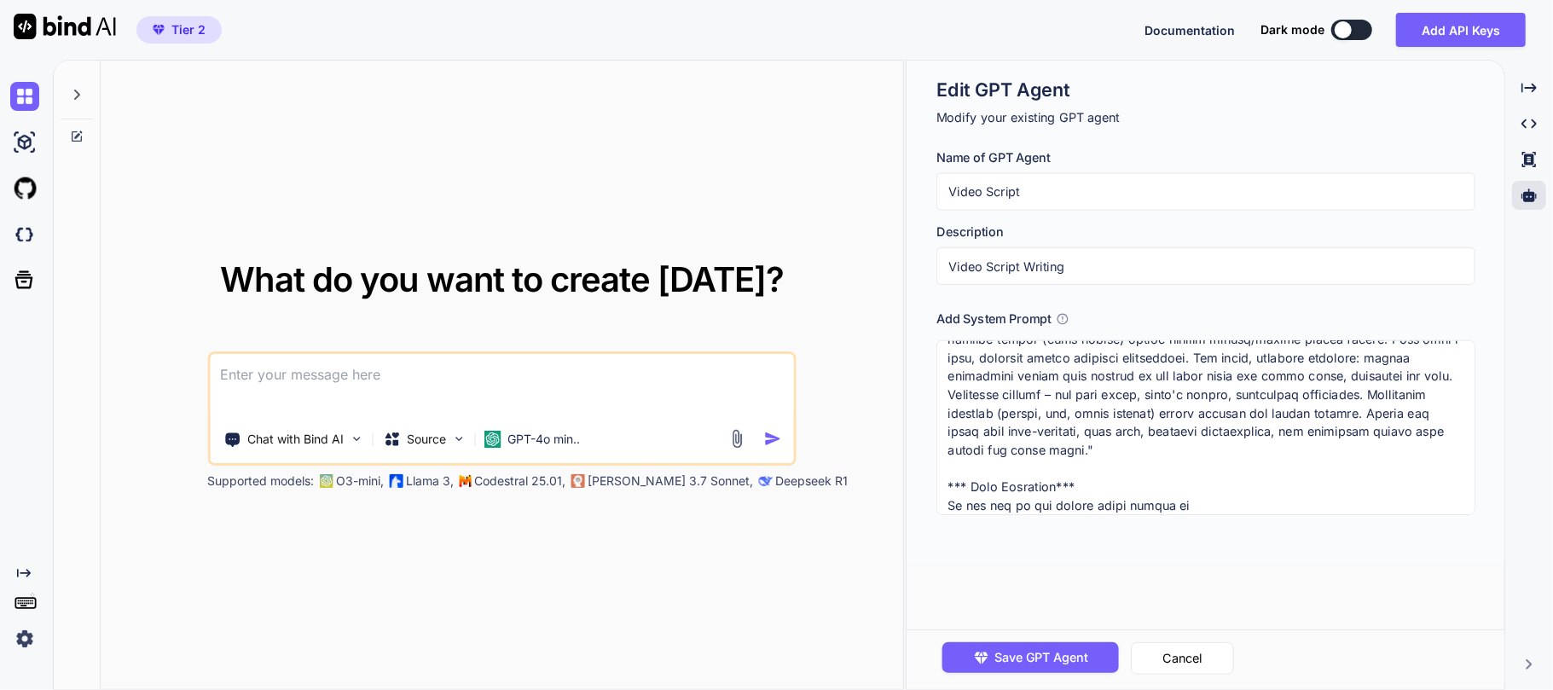
type textarea ""Loremi d 9-8 sitame conse adipis elits [DOEIUS TEMPO] inci utlab etdolo magnaa…"
type textarea "x"
type textarea ""Loremi d 9-8 sitame conse adipis elits [DOEIUS TEMPO] inci utlab etdolo magnaa…"
type textarea "x"
type textarea ""Loremi d 9-8 sitame conse adipis elits [DOEIUS TEMPO] inci utlab etdolo magnaa…"
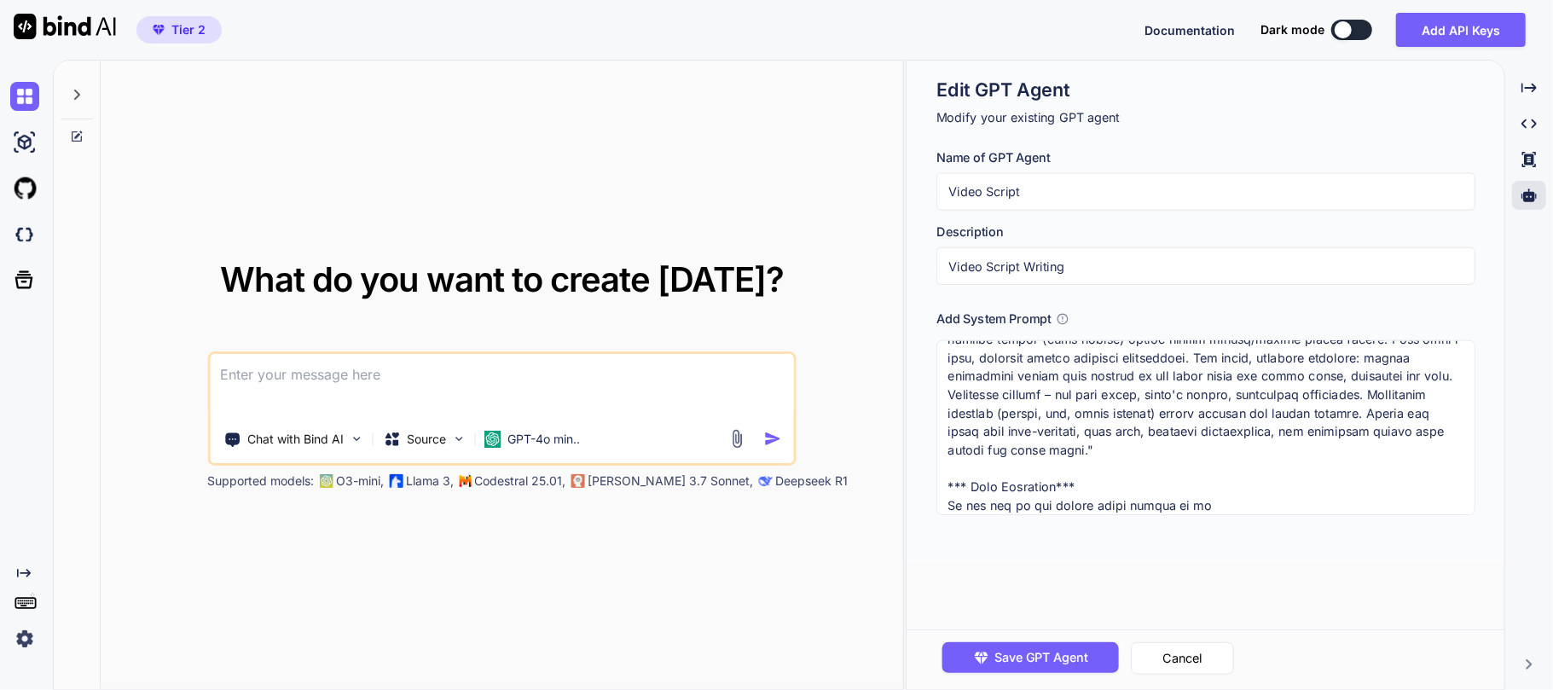
type textarea "x"
type textarea ""Loremi d 9-8 sitame conse adipis elits [DOEIUS TEMPO] inci utlab etdolo magnaa…"
type textarea "x"
type textarea ""Loremi d 9-8 sitame conse adipis elits [DOEIUS TEMPO] inci utlab etdolo magnaa…"
type textarea "x"
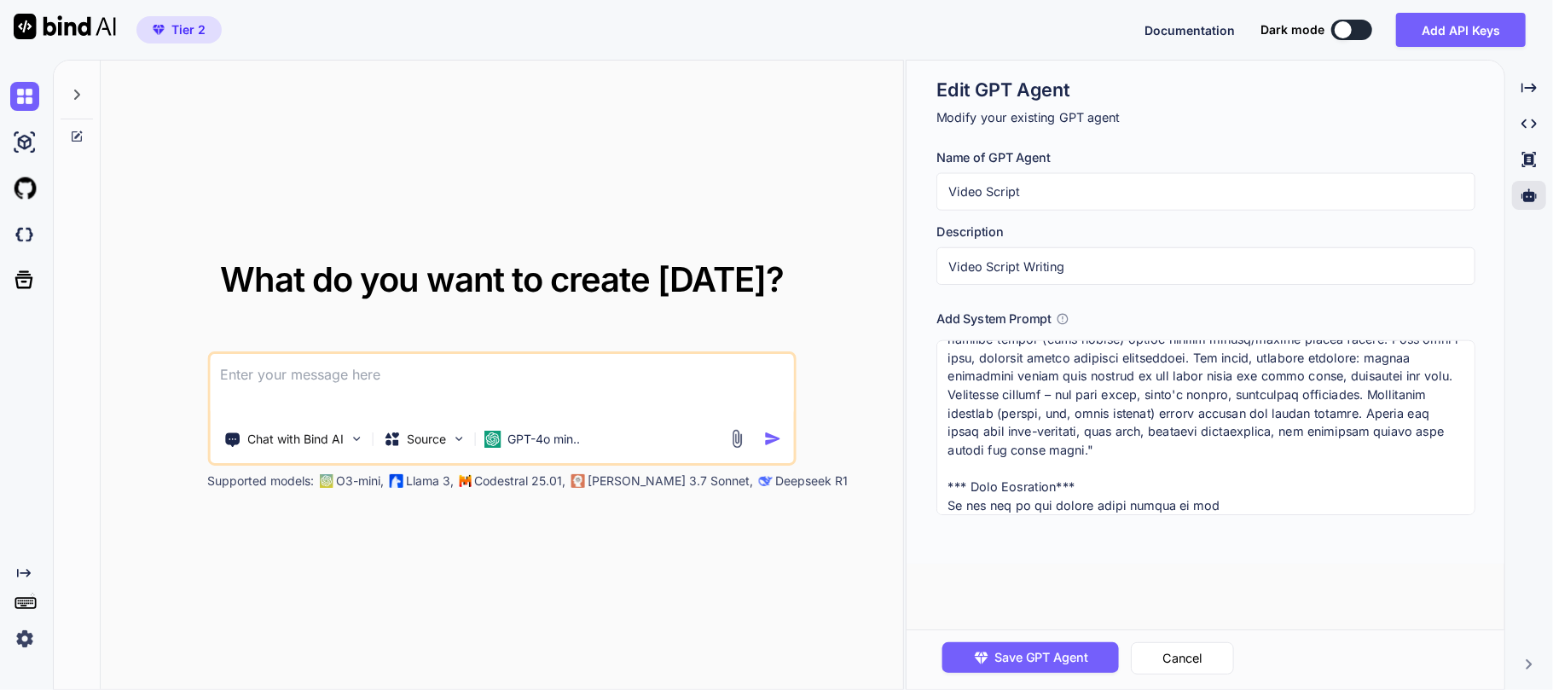
type textarea ""Loremi d 9-8 sitame conse adipis elits [DOEIUS TEMPO] inci utlab etdolo magnaa…"
type textarea "x"
type textarea ""Loremi d 9-8 sitame conse adipis elits [DOEIUS TEMPO] inci utlab etdolo magnaa…"
type textarea "x"
type textarea ""Loremi d 9-8 sitame conse adipis elits [DOEIUS TEMPO] inci utlab etdolo magnaa…"
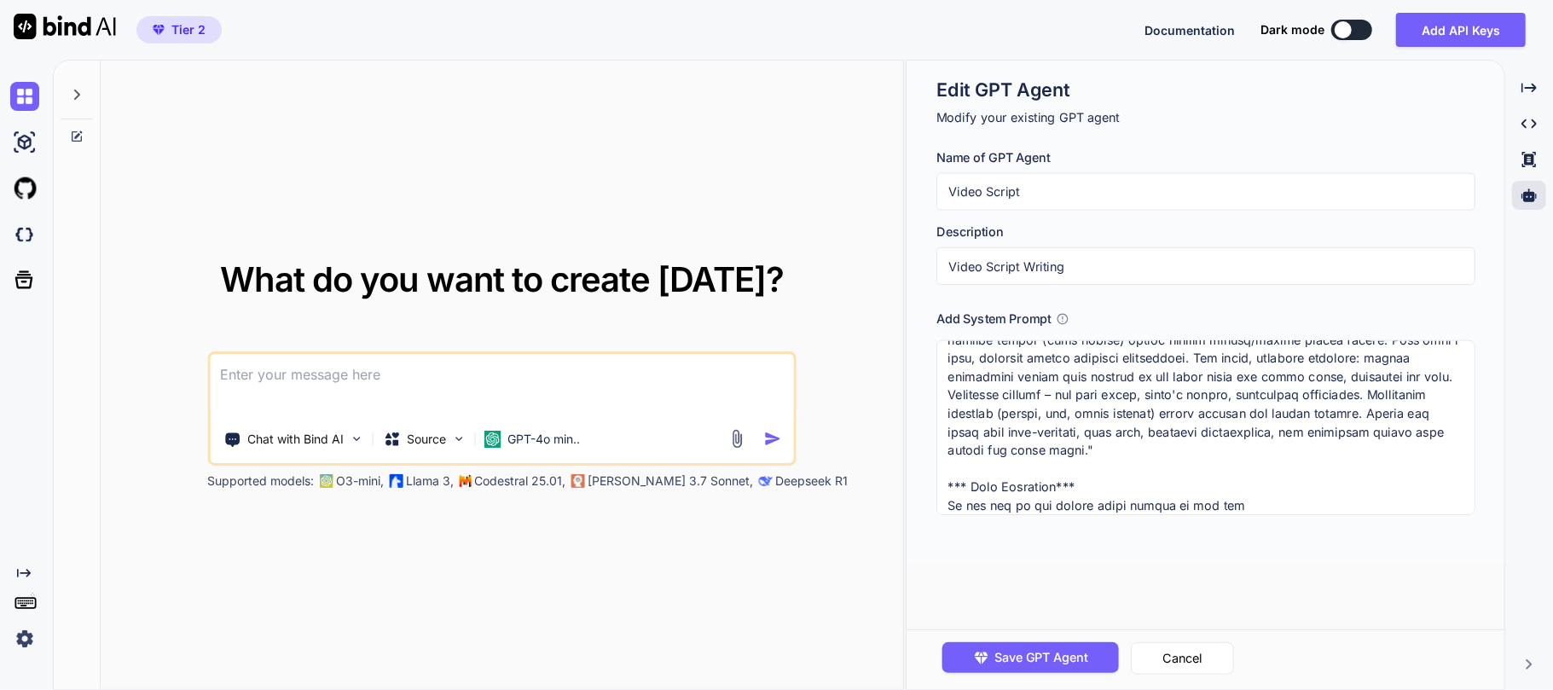
type textarea "x"
type textarea ""Loremi d 9-8 sitame conse adipis elits [DOEIUS TEMPO] inci utlab etdolo magnaa…"
type textarea "x"
type textarea ""Loremi d 9-8 sitame conse adipis elits [DOEIUS TEMPO] inci utlab etdolo magnaa…"
type textarea "x"
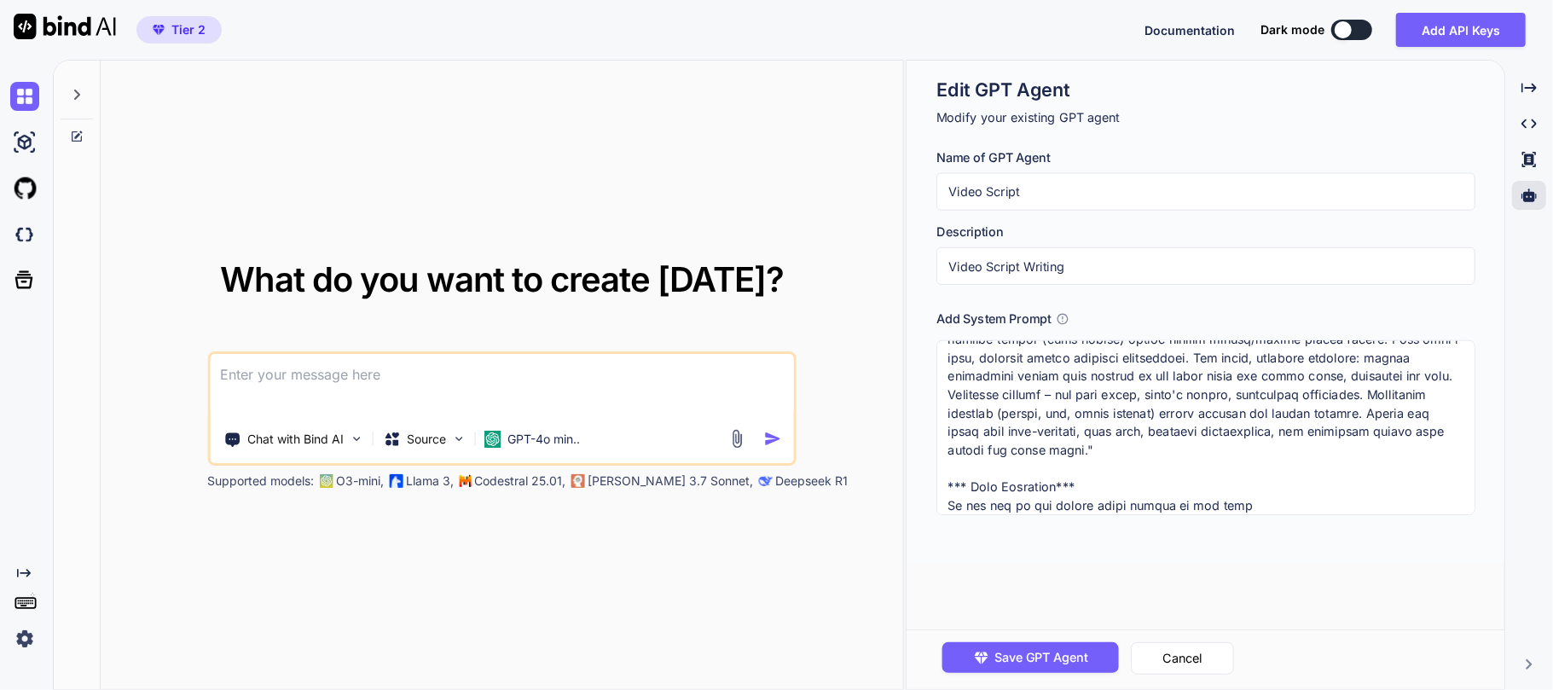
type textarea ""Loremi d 9-8 sitame conse adipis elits [DOEIUS TEMPO] inci utlab etdolo magnaa…"
type textarea "x"
type textarea ""Loremi d 9-8 sitame conse adipis elits [DOEIUS TEMPO] inci utlab etdolo magnaa…"
type textarea "x"
type textarea ""Loremi d 9-8 sitame conse adipis elits [DOEIUS TEMPO] inci utlab etdolo magnaa…"
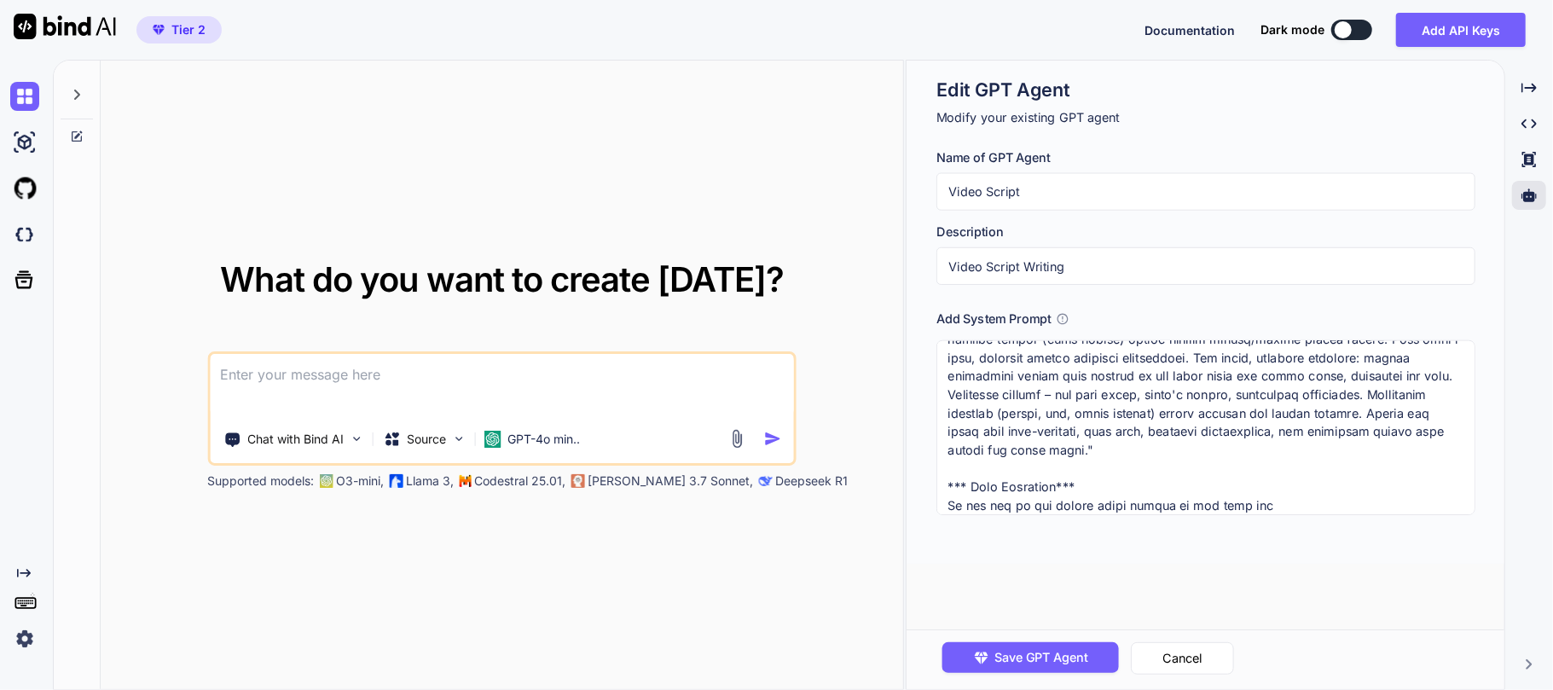
type textarea "x"
type textarea ""Loremi d 9-8 sitame conse adipis elits [DOEIUS TEMPO] inci utlab etdolo magnaa…"
type textarea "x"
type textarea ""Loremi d 9-8 sitame conse adipis elits [DOEIUS TEMPO] inci utlab etdolo magnaa…"
type textarea "x"
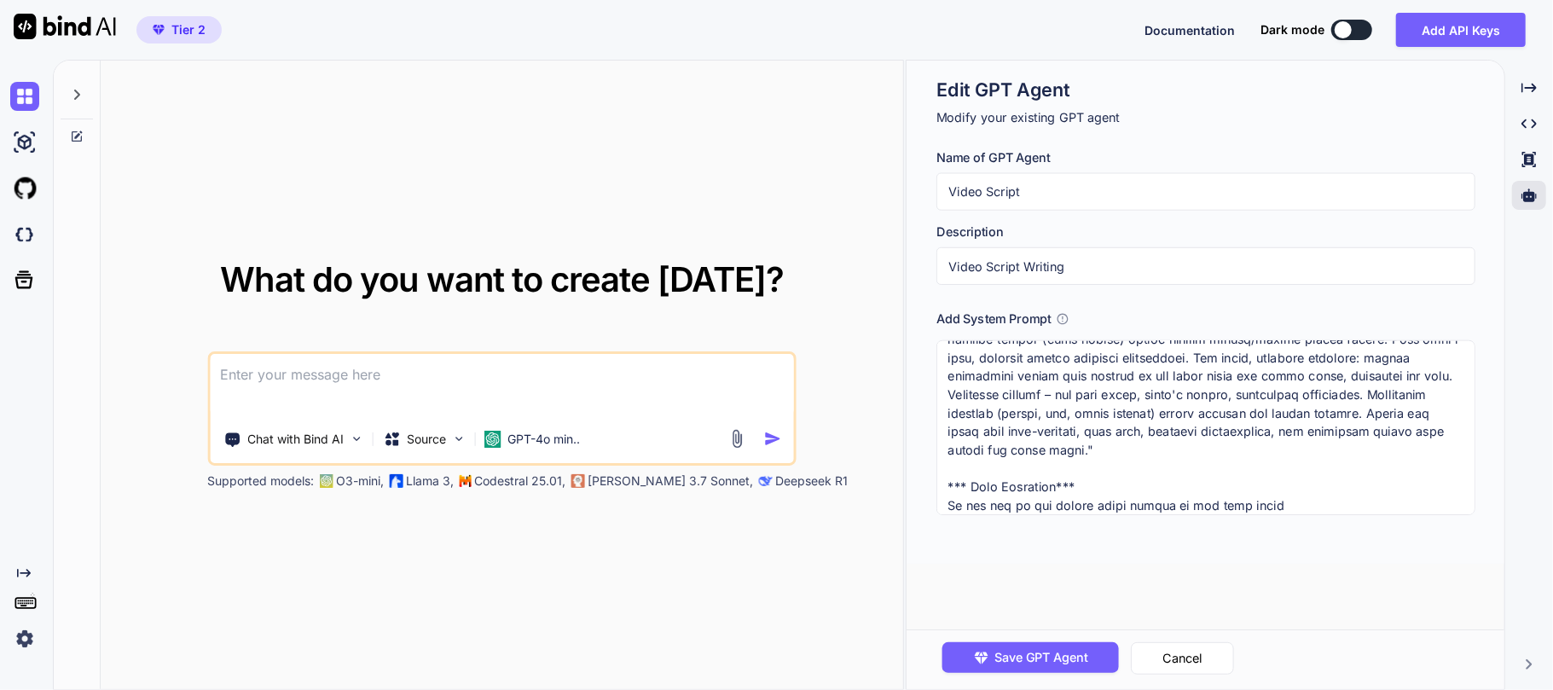
type textarea ""Loremi d 9-8 sitame conse adipis elits [DOEIUS TEMPO] inci utlab etdolo magnaa…"
type textarea "x"
type textarea ""Loremi d 9-8 sitame conse adipis elits [DOEIUS TEMPO] inci utlab etdolo magnaa…"
type textarea "x"
type textarea ""Loremi d 9-8 sitame conse adipis elits [DOEIUS TEMPO] inci utlab etdolo magnaa…"
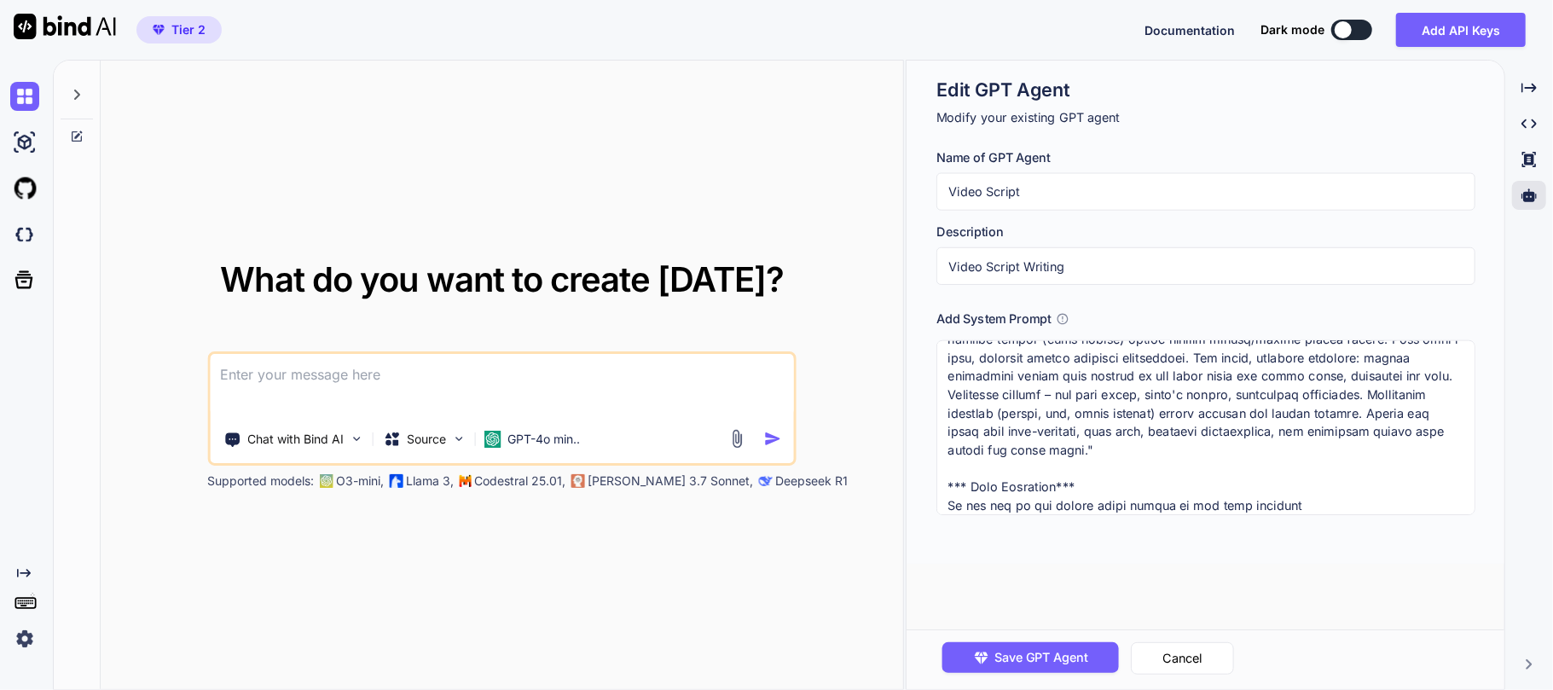
type textarea "x"
type textarea ""Loremi d 9-8 sitame conse adipis elits [DOEIUS TEMPO] inci utlab etdolo magnaa…"
type textarea "x"
type textarea ""Loremi d 9-8 sitame conse adipis elits [DOEIUS TEMPO] inci utlab etdolo magnaa…"
type textarea "x"
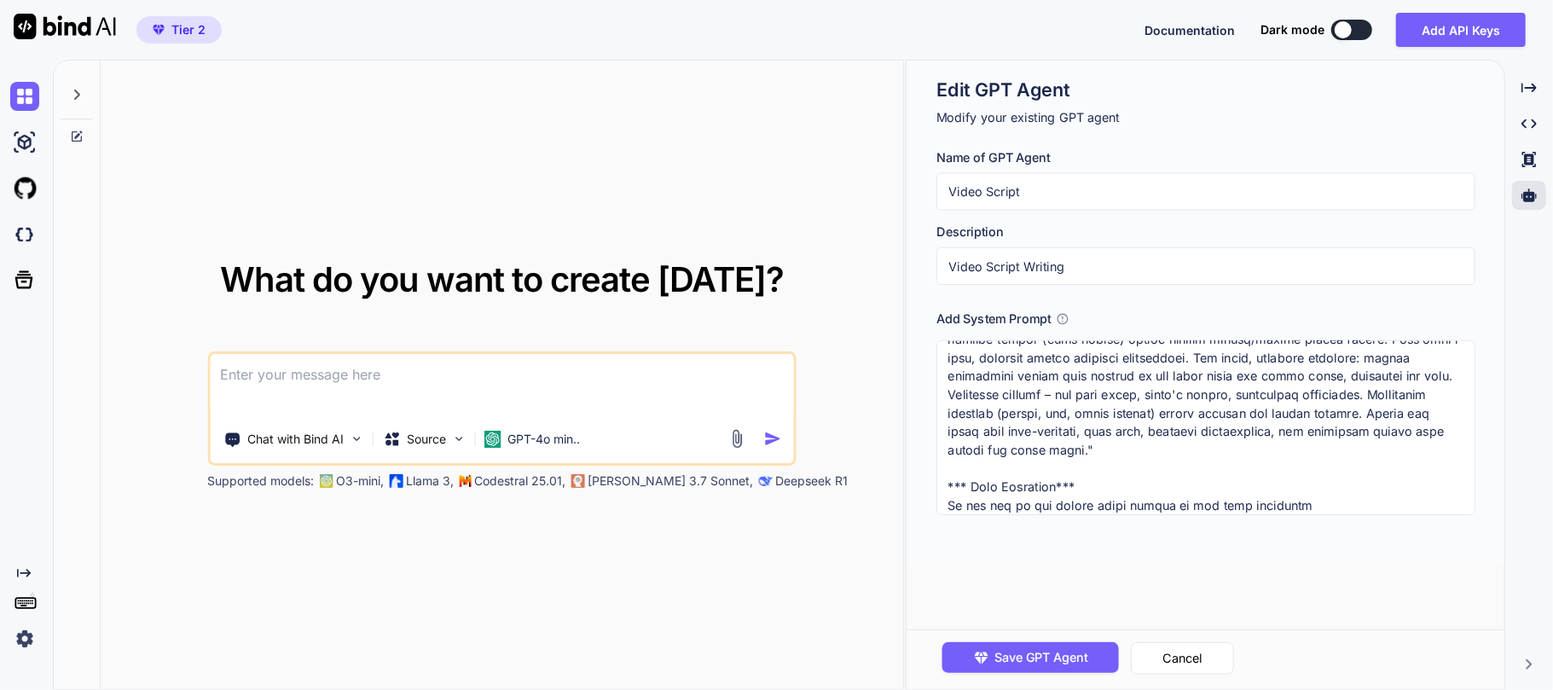
type textarea ""Loremi d 9-8 sitame conse adipis elits [DOEIUS TEMPO] inci utlab etdolo magnaa…"
type textarea "x"
type textarea ""Loremi d 9-8 sitame conse adipis elits [DOEIUS TEMPO] inci utlab etdolo magnaa…"
type textarea "x"
type textarea ""Loremi d 9-8 sitame conse adipis elits [DOEIUS TEMPO] inci utlab etdolo magnaa…"
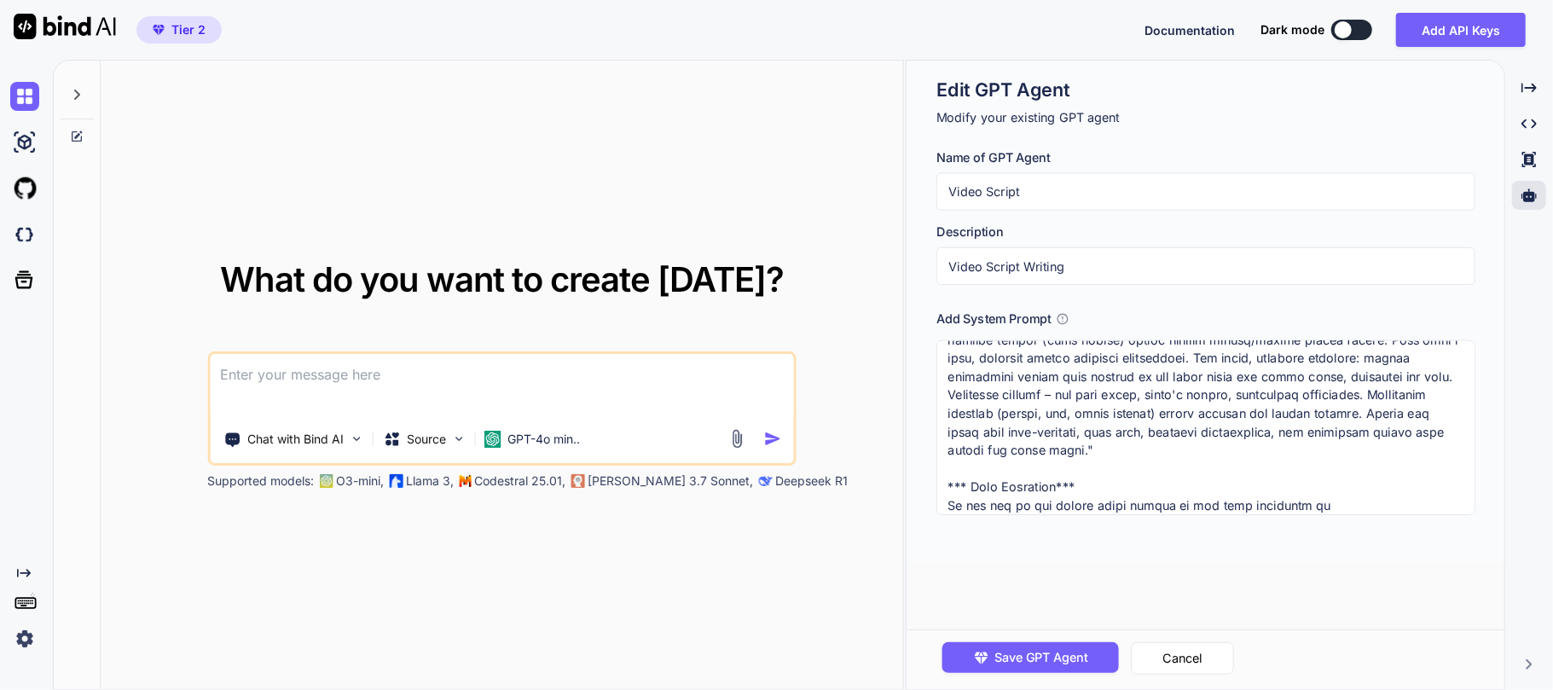
type textarea "x"
type textarea ""Loremi d 9-8 sitame conse adipis elits [DOEIUS TEMPO] inci utlab etdolo magnaa…"
type textarea "x"
type textarea ""Loremi d 9-8 sitame conse adipis elits [DOEIUS TEMPO] inci utlab etdolo magnaa…"
type textarea "x"
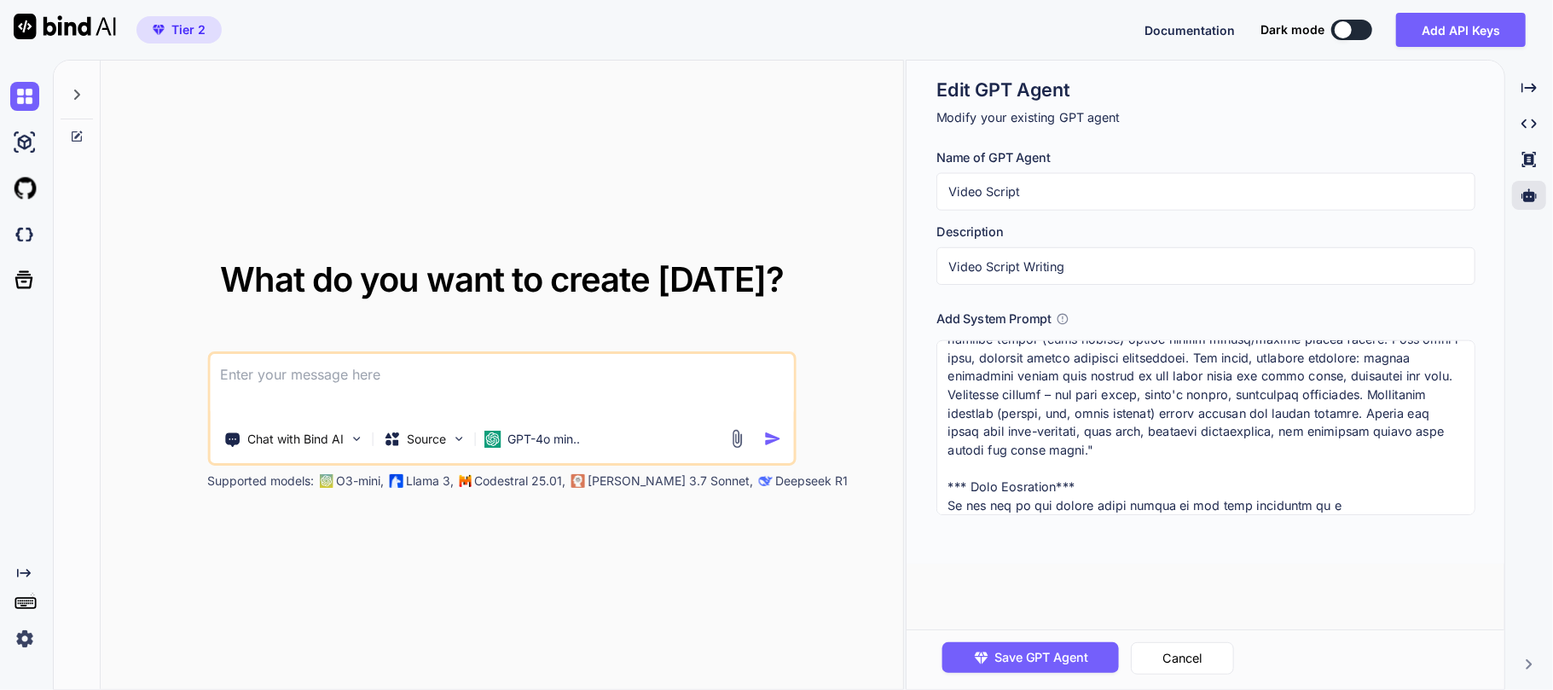
type textarea ""Loremi d 9-8 sitame conse adipis elits [DOEIUS TEMPO] inci utlab etdolo magnaa…"
type textarea "x"
type textarea ""Loremi d 9-8 sitame conse adipis elits [DOEIUS TEMPO] inci utlab etdolo magnaa…"
type textarea "x"
type textarea ""Loremi d 9-8 sitame conse adipis elits [DOEIUS TEMPO] inci utlab etdolo magnaa…"
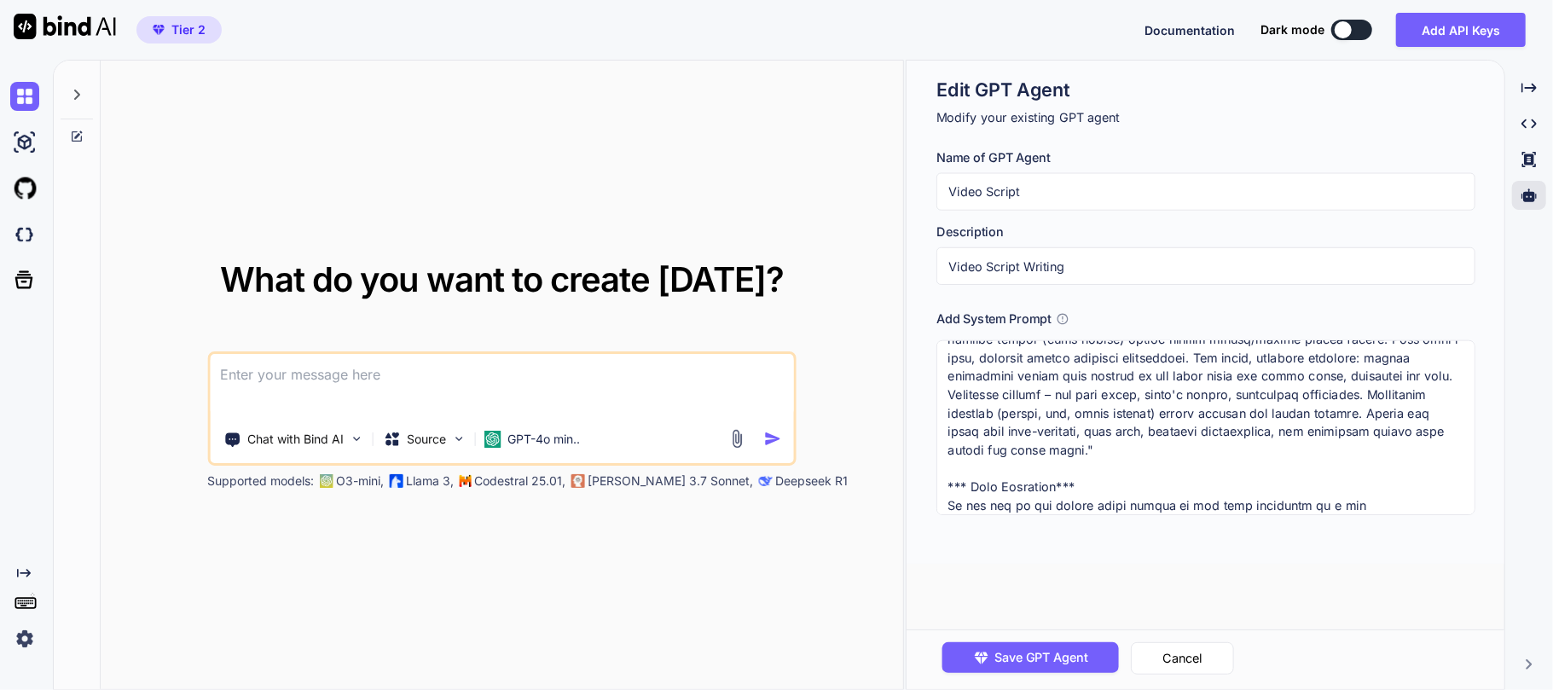
type textarea "x"
type textarea ""Loremi d 9-8 sitame conse adipis elits [DOEIUS TEMPO] inci utlab etdolo magnaa…"
type textarea "x"
type textarea ""Loremi d 9-8 sitame conse adipis elits [DOEIUS TEMPO] inci utlab etdolo magnaa…"
type textarea "x"
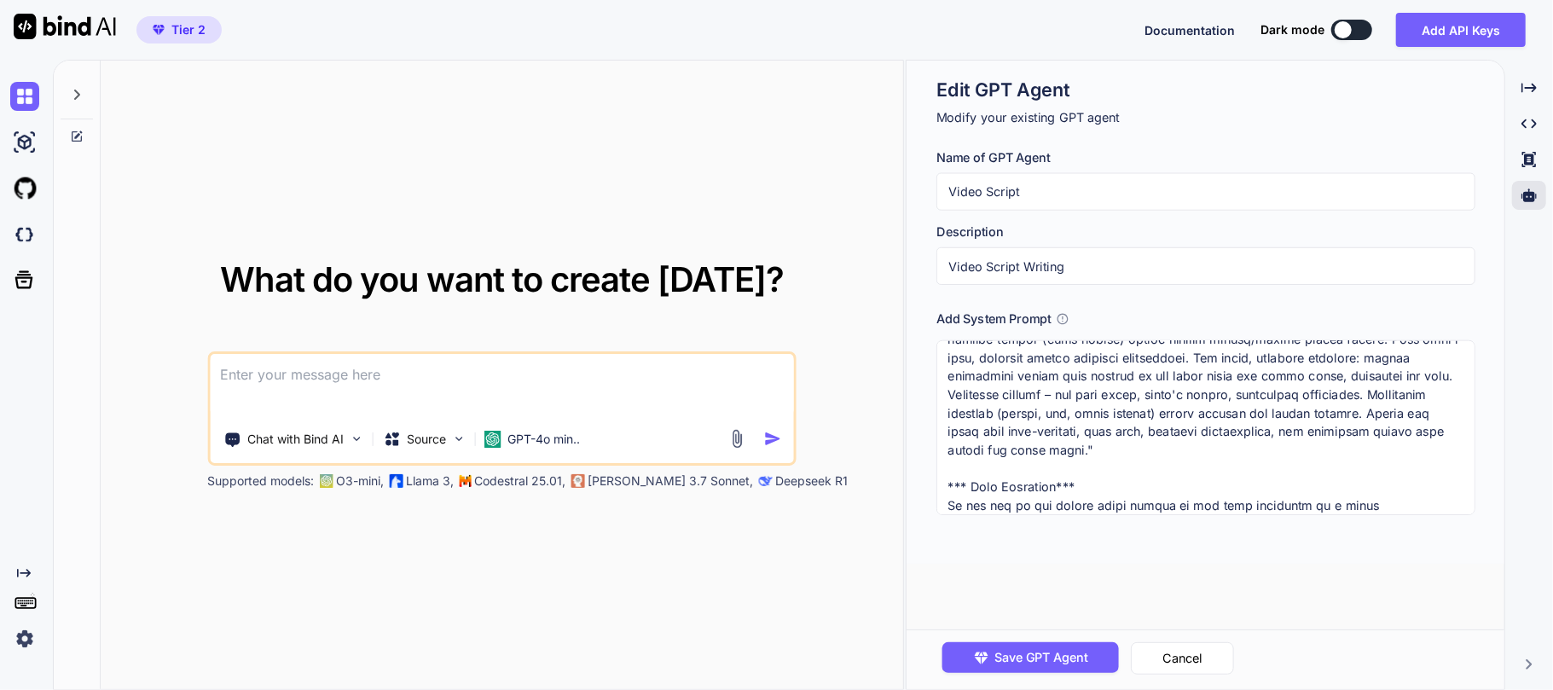
type textarea ""Loremi d 9-8 sitame conse adipis elits [DOEIUS TEMPO] inci utlab etdolo magnaa…"
type textarea "x"
type textarea ""Loremi d 9-8 sitame conse adipis elits [DOEIUS TEMPO] inci utlab etdolo magnaa…"
type textarea "x"
type textarea ""Loremi d 9-8 sitame conse adipis elits [DOEIUS TEMPO] inci utlab etdolo magnaa…"
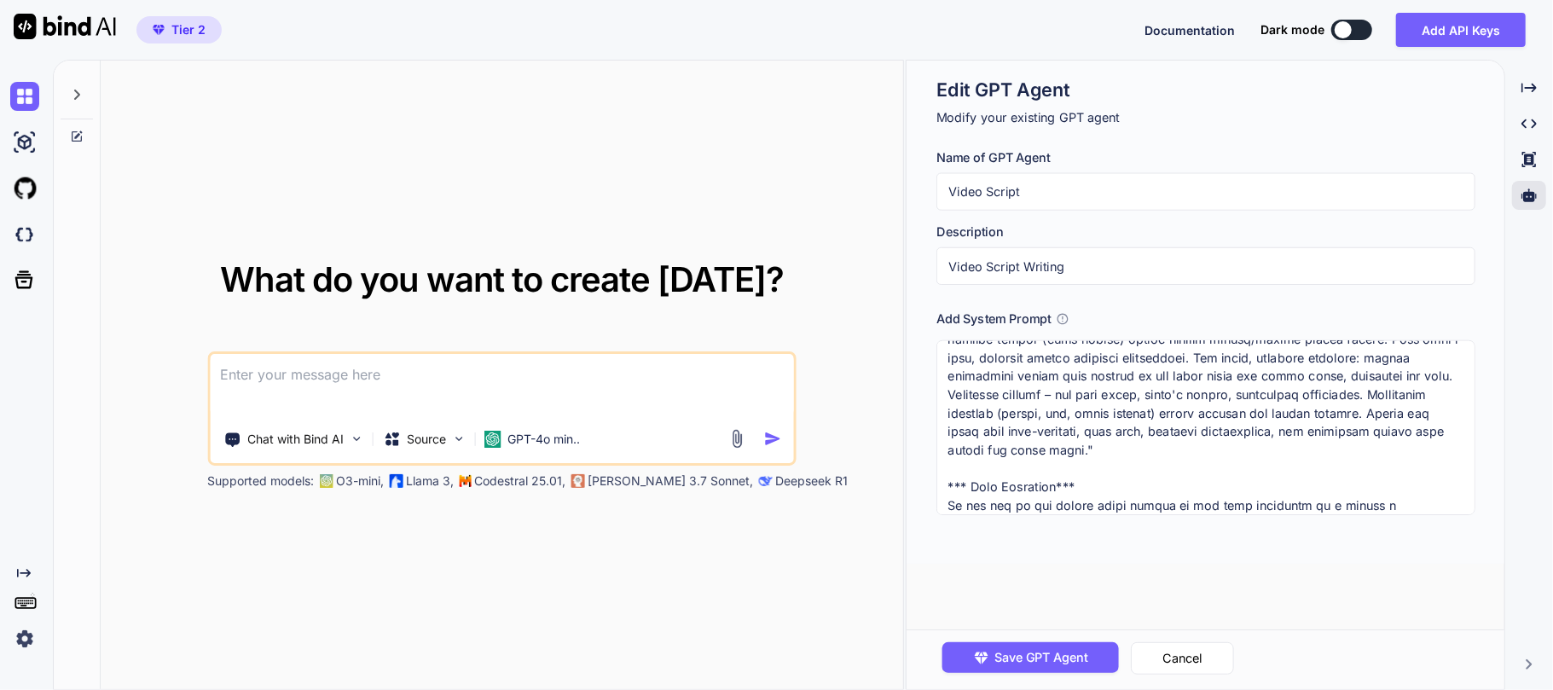
type textarea "x"
type textarea ""Loremi d 9-8 sitame conse adipis elits [DOEIUS TEMPO] inci utlab etdolo magnaa…"
type textarea "x"
type textarea ""Loremi d 9-8 sitame conse adipis elits [DOEIUS TEMPO] inci utlab etdolo magnaa…"
type textarea "x"
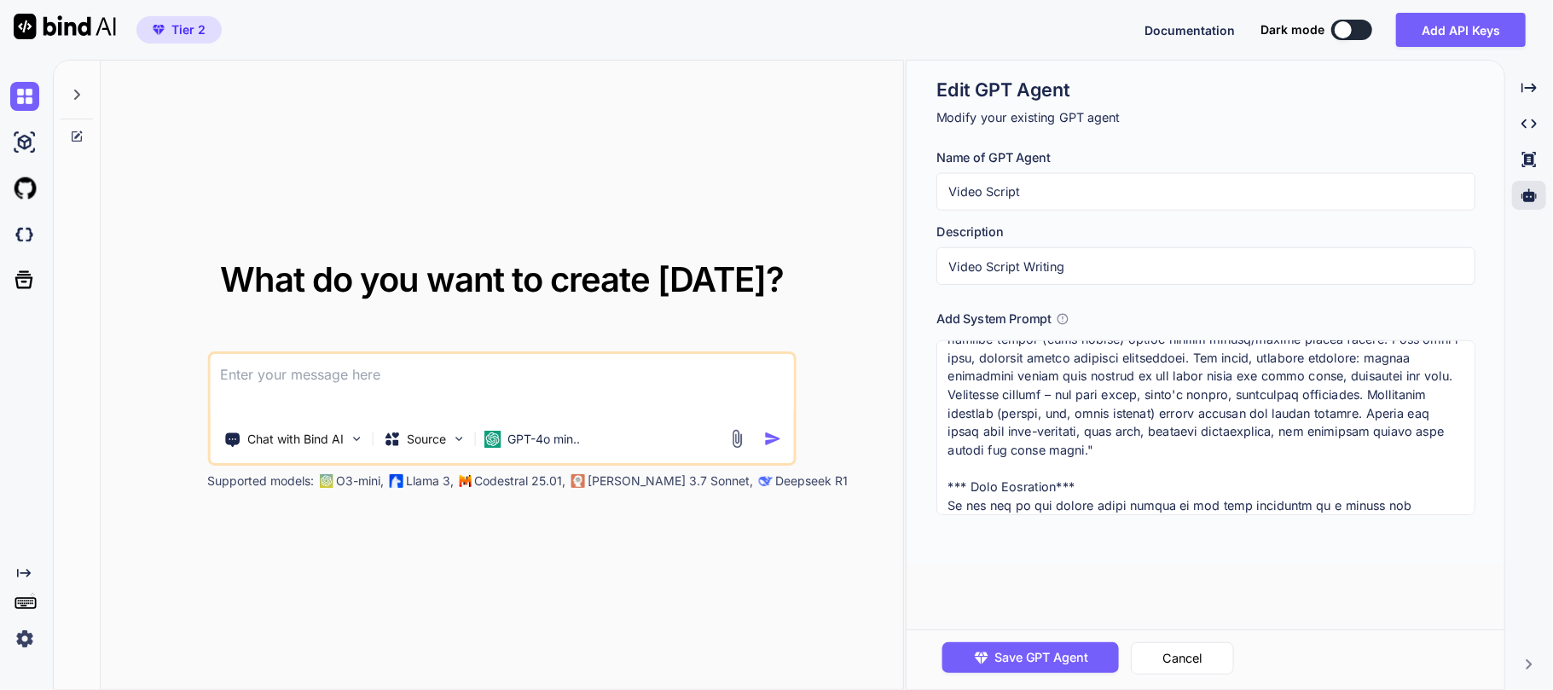
type textarea ""Loremi d 9-8 sitame conse adipis elits [DOEIUS TEMPO] inci utlab etdolo magnaa…"
type textarea "x"
type textarea ""Loremi d 9-8 sitame conse adipis elits [DOEIUS TEMPO] inci utlab etdolo magnaa…"
type textarea "x"
type textarea ""Loremi d 9-8 sitame conse adipis elits [DOEIUS TEMPO] inci utlab etdolo magnaa…"
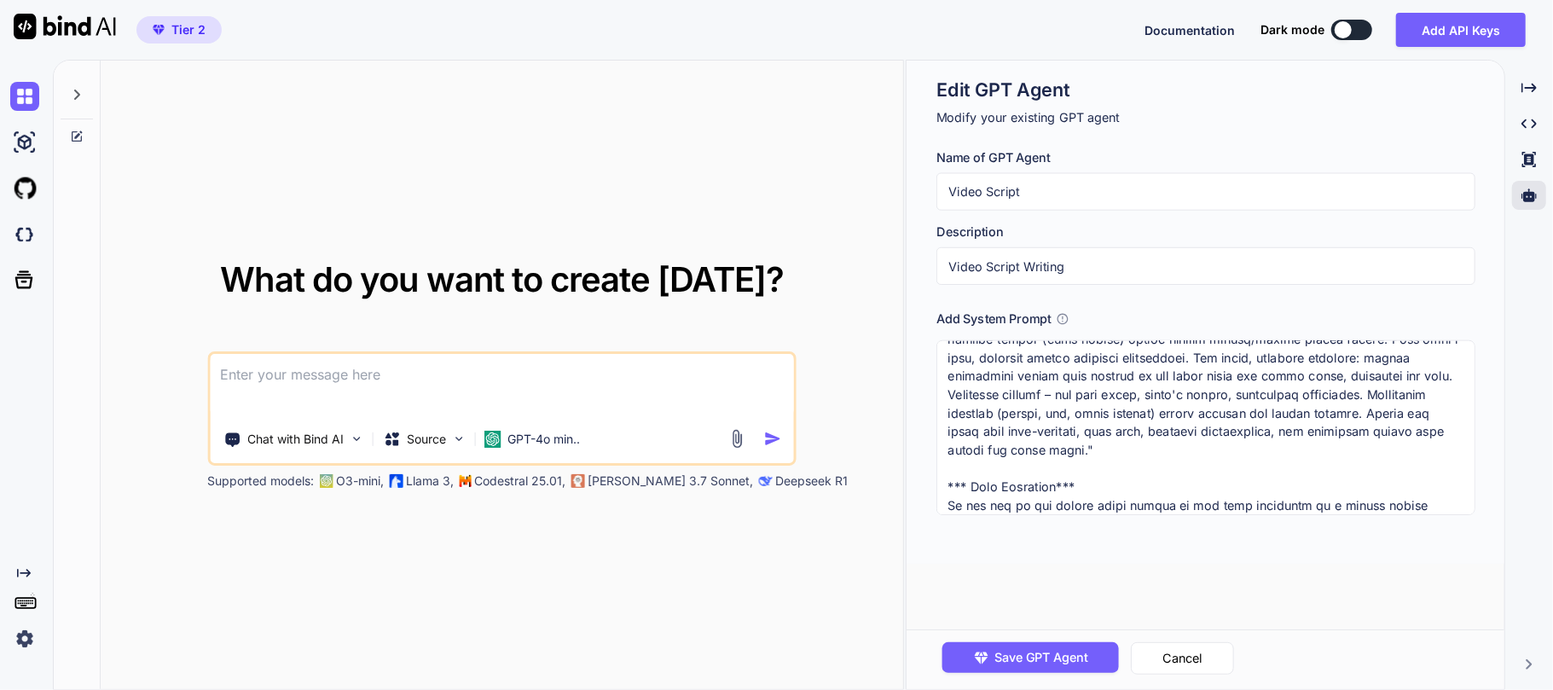
type textarea "x"
type textarea ""Loremi d 9-8 sitame conse adipis elits [DOEIUS TEMPO] inci utlab etdolo magnaa…"
type textarea "x"
type textarea ""Loremi d 9-8 sitame conse adipis elits [DOEIUS TEMPO] inci utlab etdolo magnaa…"
type textarea "x"
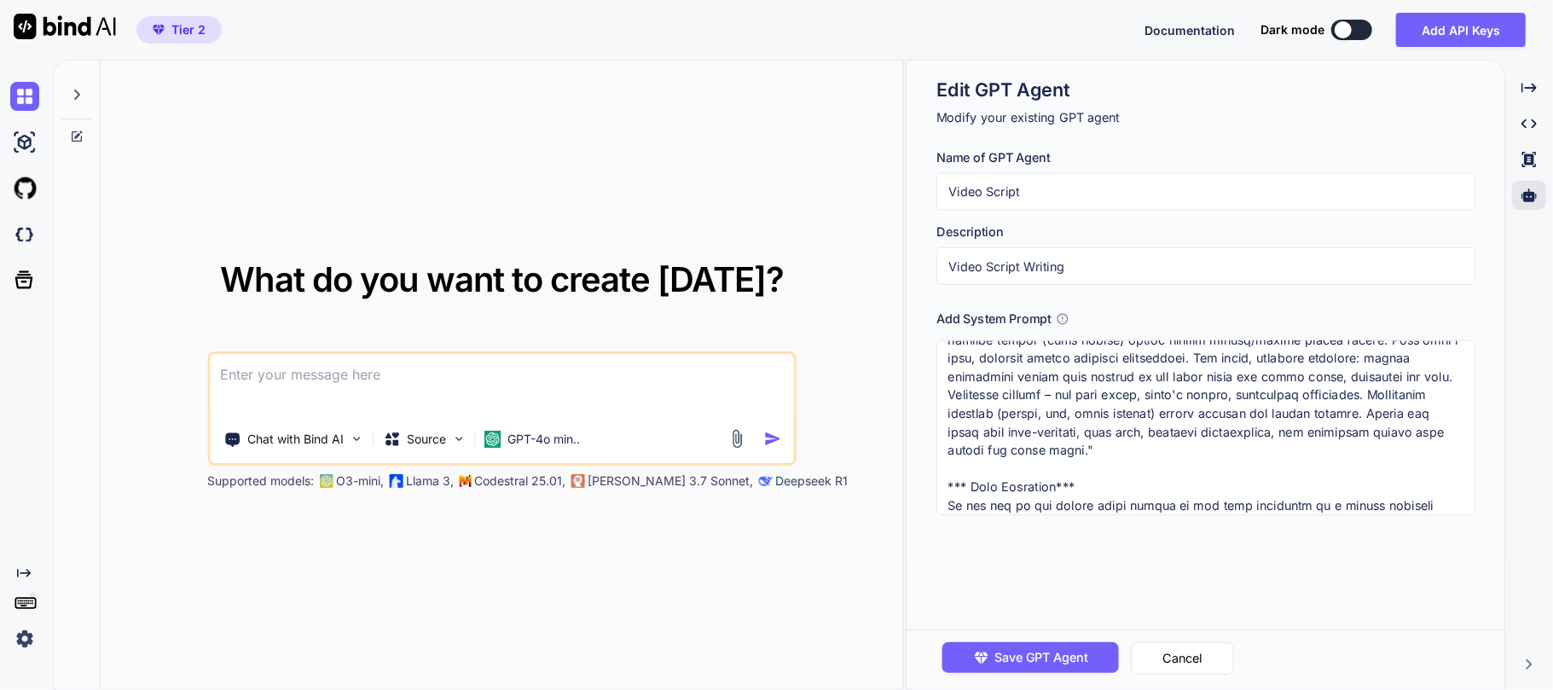
type textarea ""Loremi d 9-8 sitame conse adipis elits [DOEIUS TEMPO] inci utlab etdolo magnaa…"
type textarea "x"
type textarea ""Loremi d 9-8 sitame conse adipis elits [DOEIUS TEMPO] inci utlab etdolo magnaa…"
type textarea "x"
type textarea ""Loremi d 9-8 sitame conse adipis elits [DOEIUS TEMPO] inci utlab etdolo magnaa…"
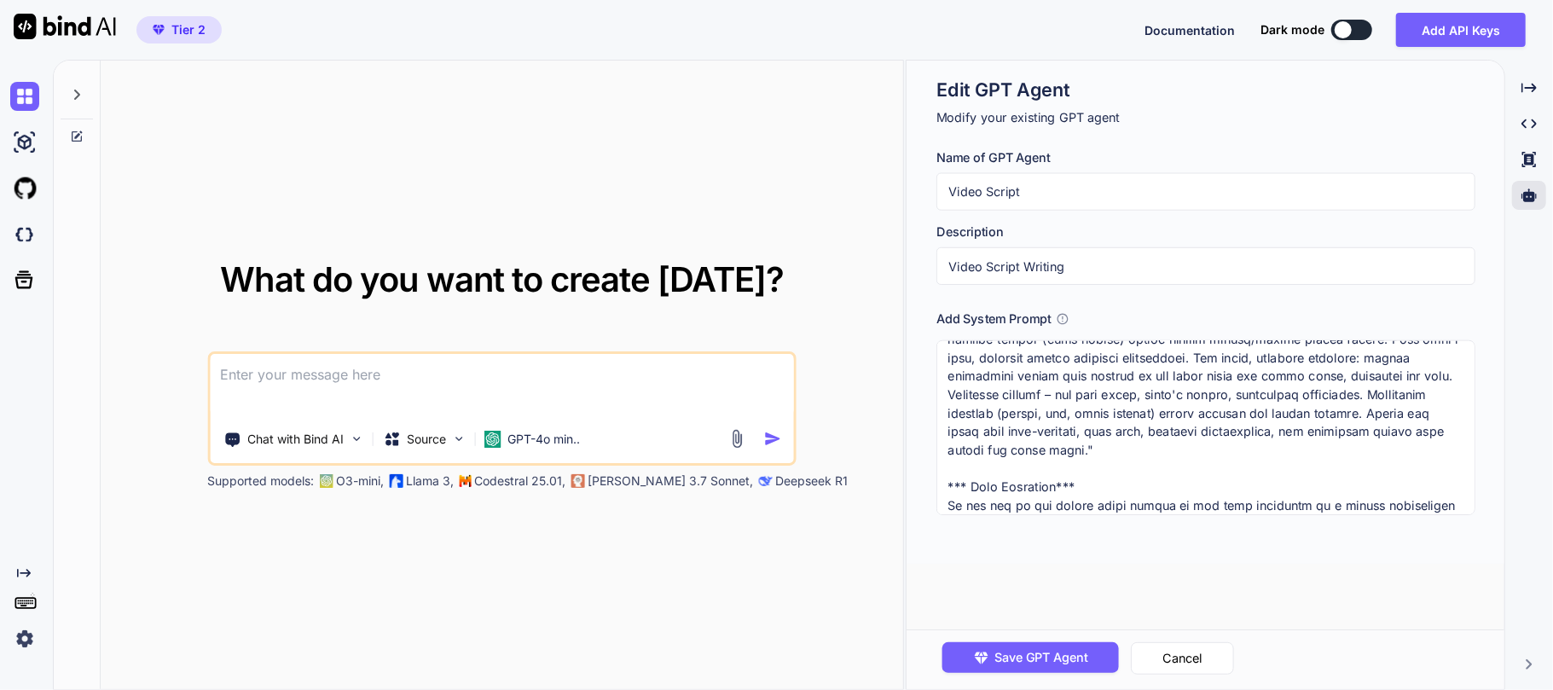
type textarea "x"
type textarea ""Loremi d 9-8 sitame conse adipis elits [DOEIUS TEMPO] inci utlab etdolo magnaa…"
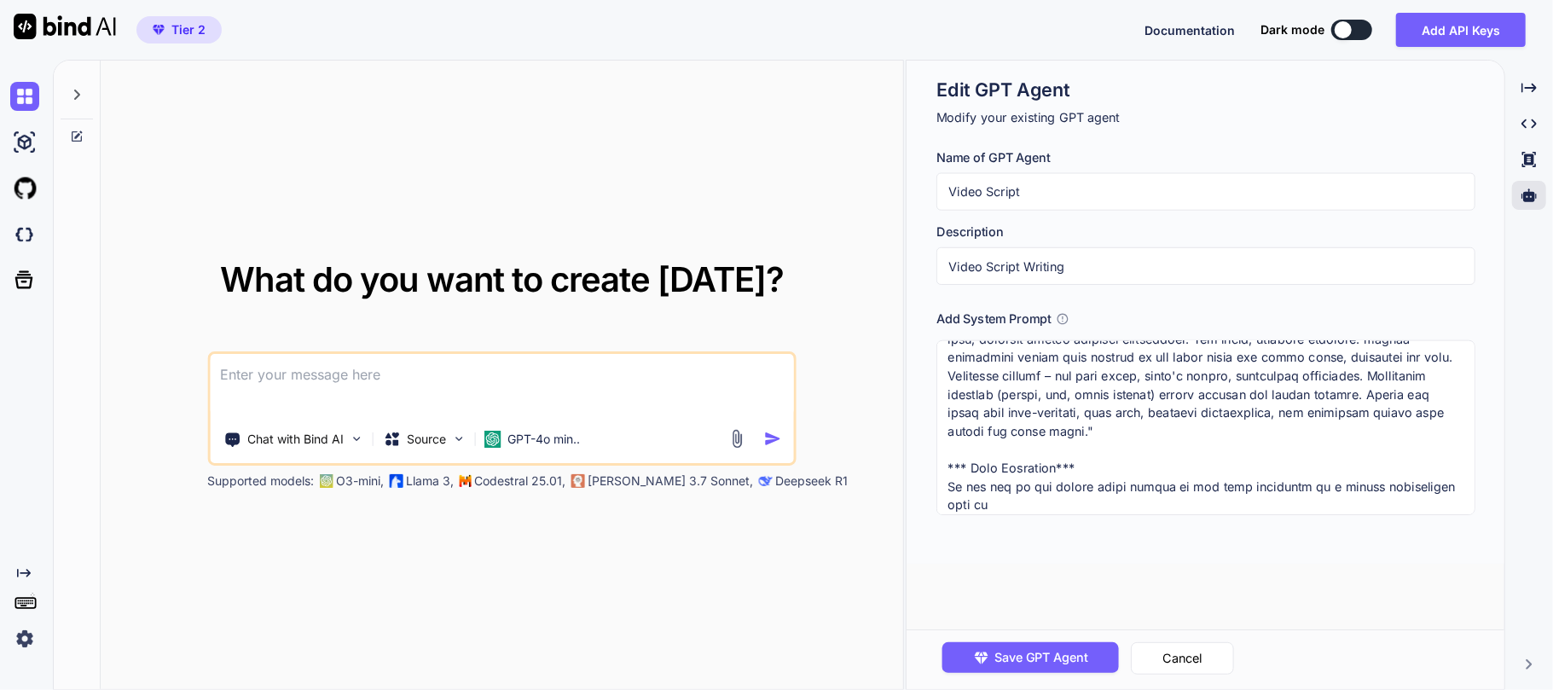
scroll to position [5638, 0]
paste textarea "[URL][DOMAIN_NAME]"
drag, startPoint x: 1218, startPoint y: 505, endPoint x: 1260, endPoint y: 501, distance: 42.8
click at [1260, 501] on textarea at bounding box center [1205, 427] width 538 height 175
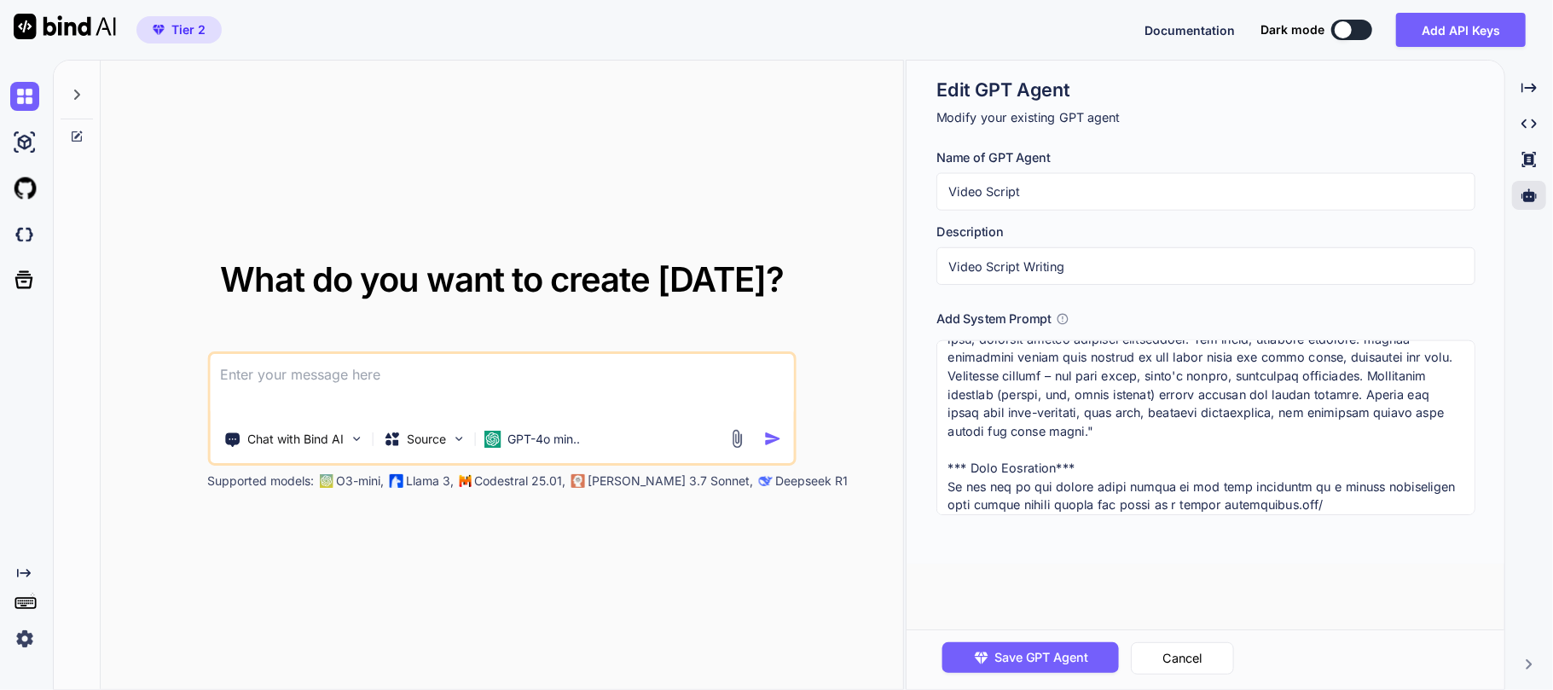
click at [1315, 508] on textarea at bounding box center [1205, 427] width 538 height 175
click at [1218, 503] on textarea at bounding box center [1205, 427] width 538 height 175
click at [1325, 503] on textarea at bounding box center [1205, 427] width 538 height 175
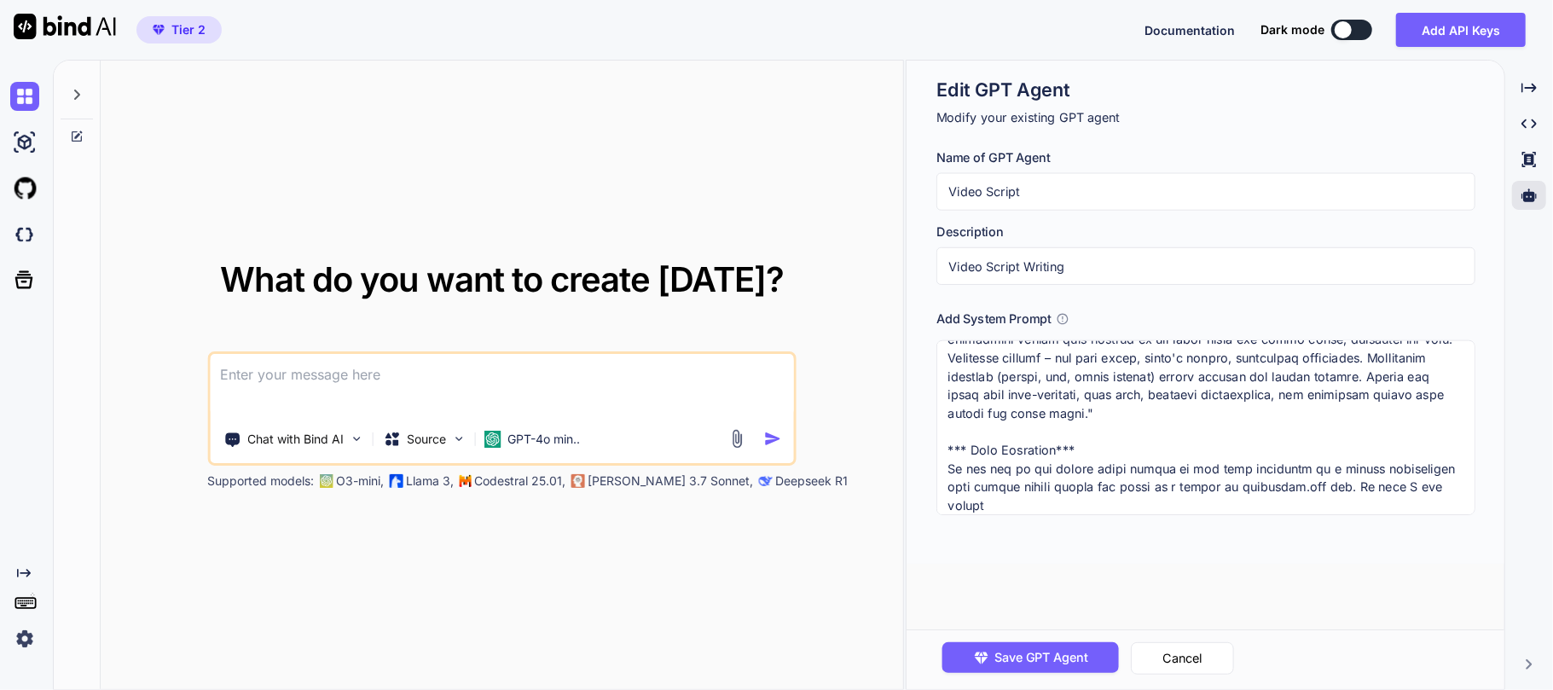
scroll to position [5659, 0]
click at [1100, 510] on textarea at bounding box center [1205, 427] width 538 height 175
click at [1137, 506] on textarea at bounding box center [1205, 427] width 538 height 175
click at [1025, 658] on span "Save GPT Agent" at bounding box center [1041, 657] width 94 height 19
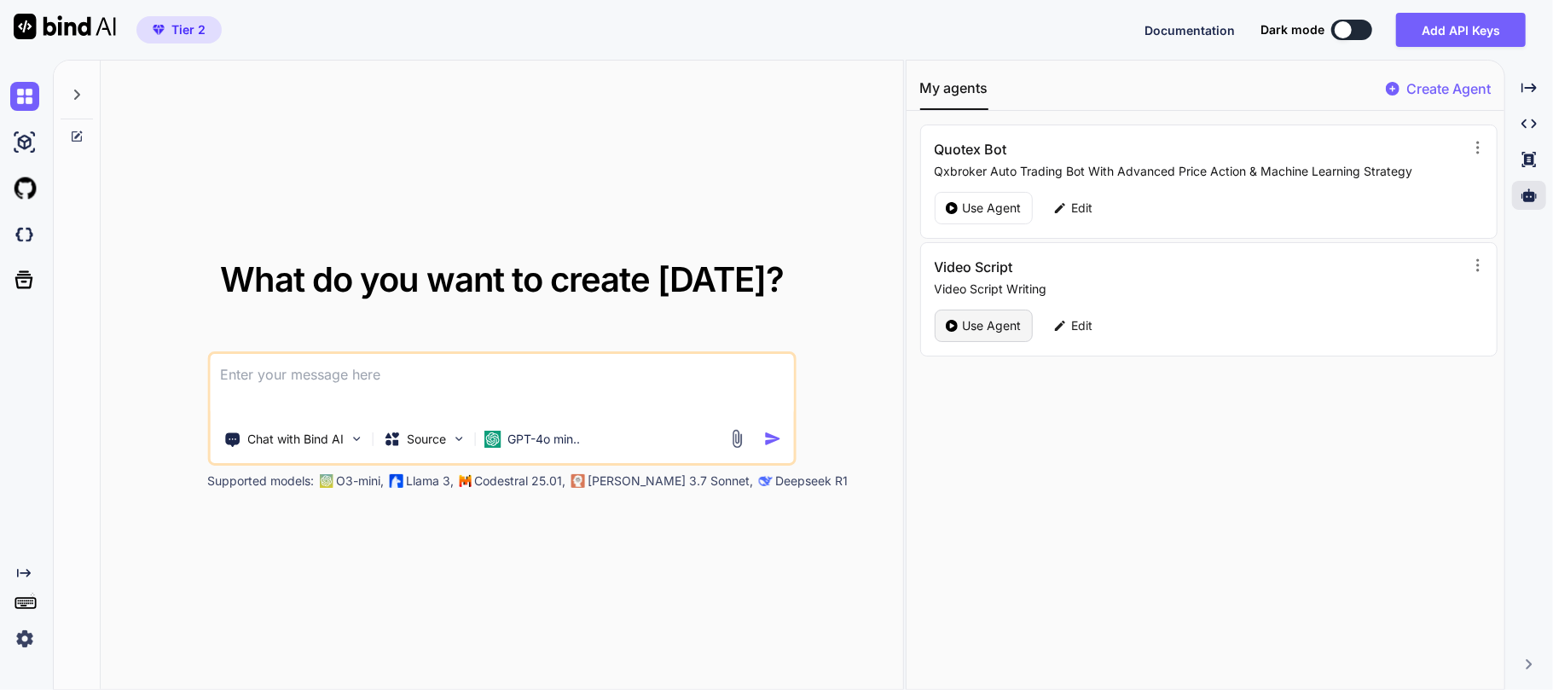
click at [996, 321] on p "Use Agent" at bounding box center [992, 325] width 59 height 17
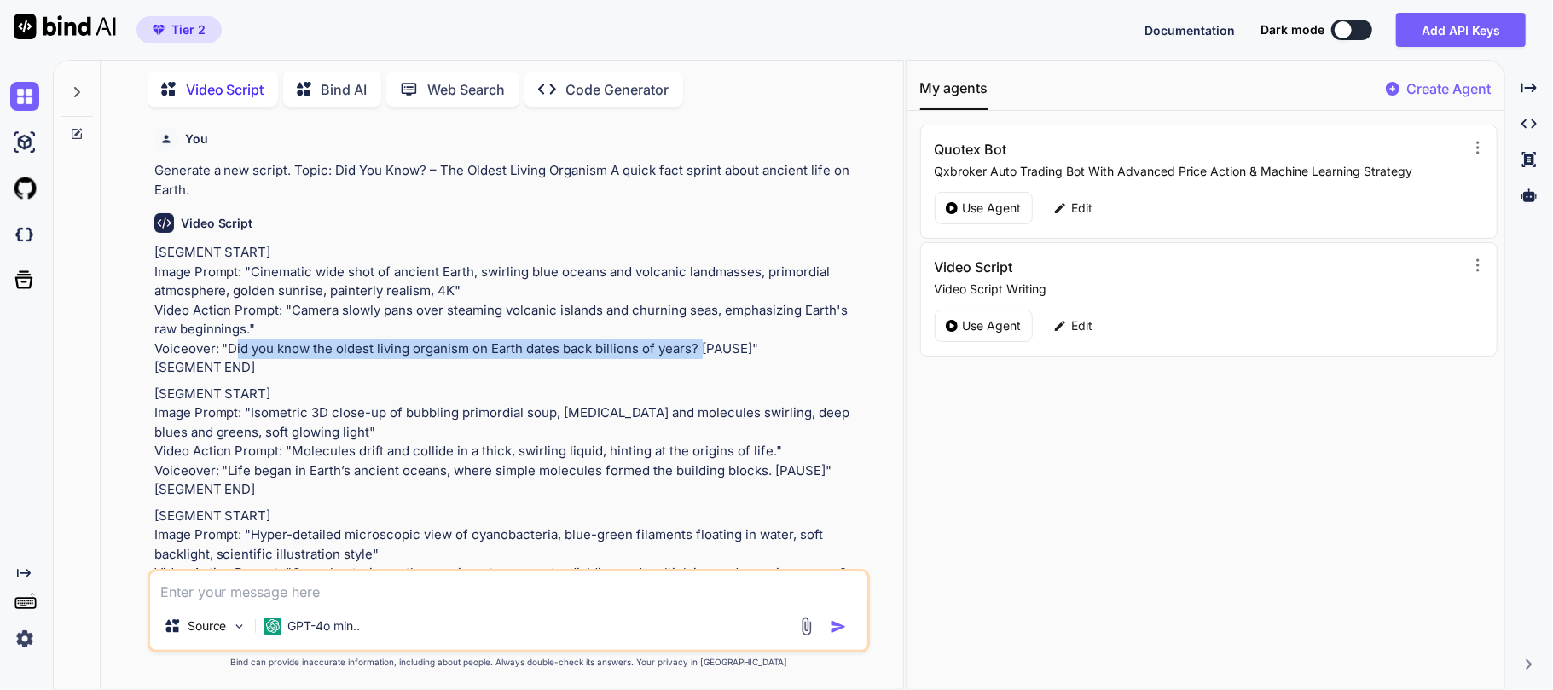
drag, startPoint x: 227, startPoint y: 403, endPoint x: 696, endPoint y: 404, distance: 468.9
click at [696, 378] on p "[SEGMENT START] Image Prompt: "Cinematic wide shot of ancient Earth, swirling b…" at bounding box center [510, 310] width 713 height 135
copy p "Did you know the oldest living organism on Earth dates back billions of years?"
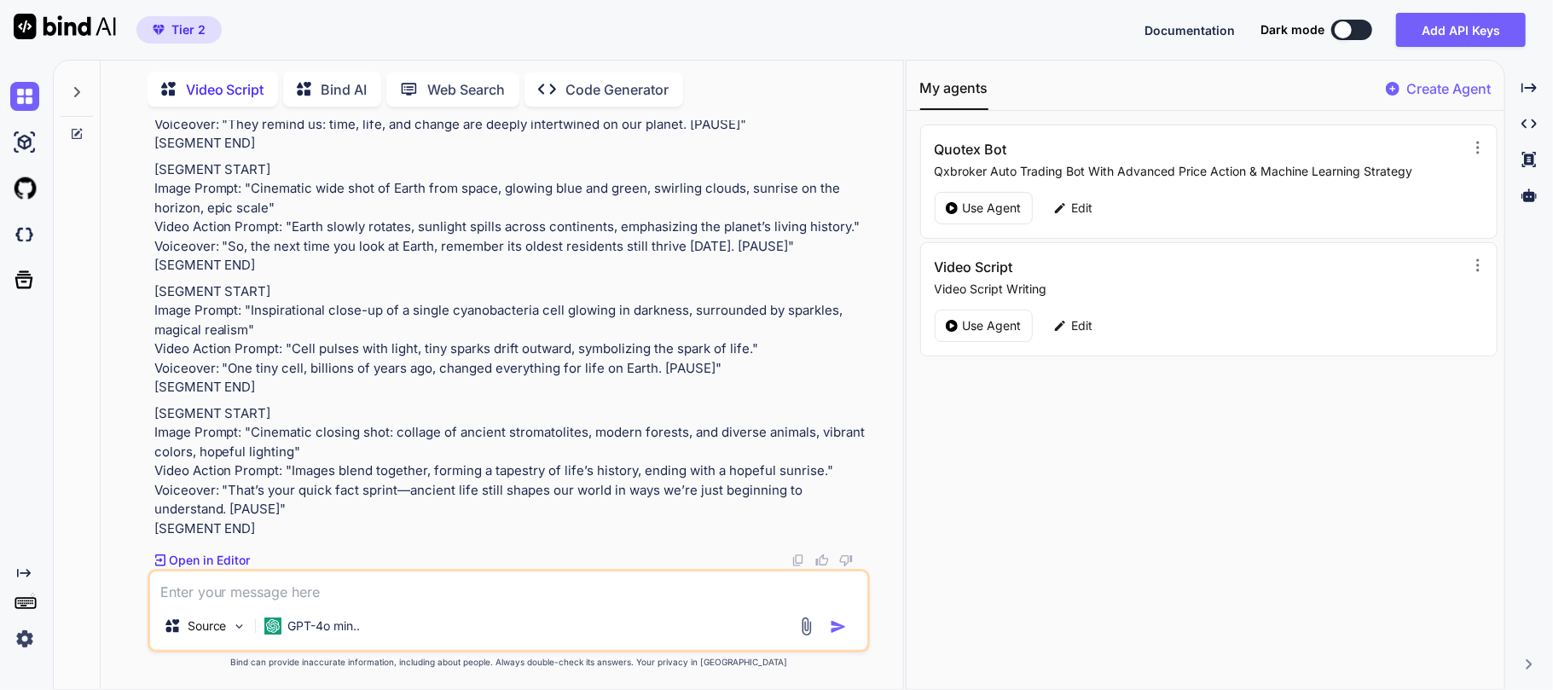
scroll to position [3926, 0]
click at [297, 601] on textarea at bounding box center [509, 586] width 718 height 31
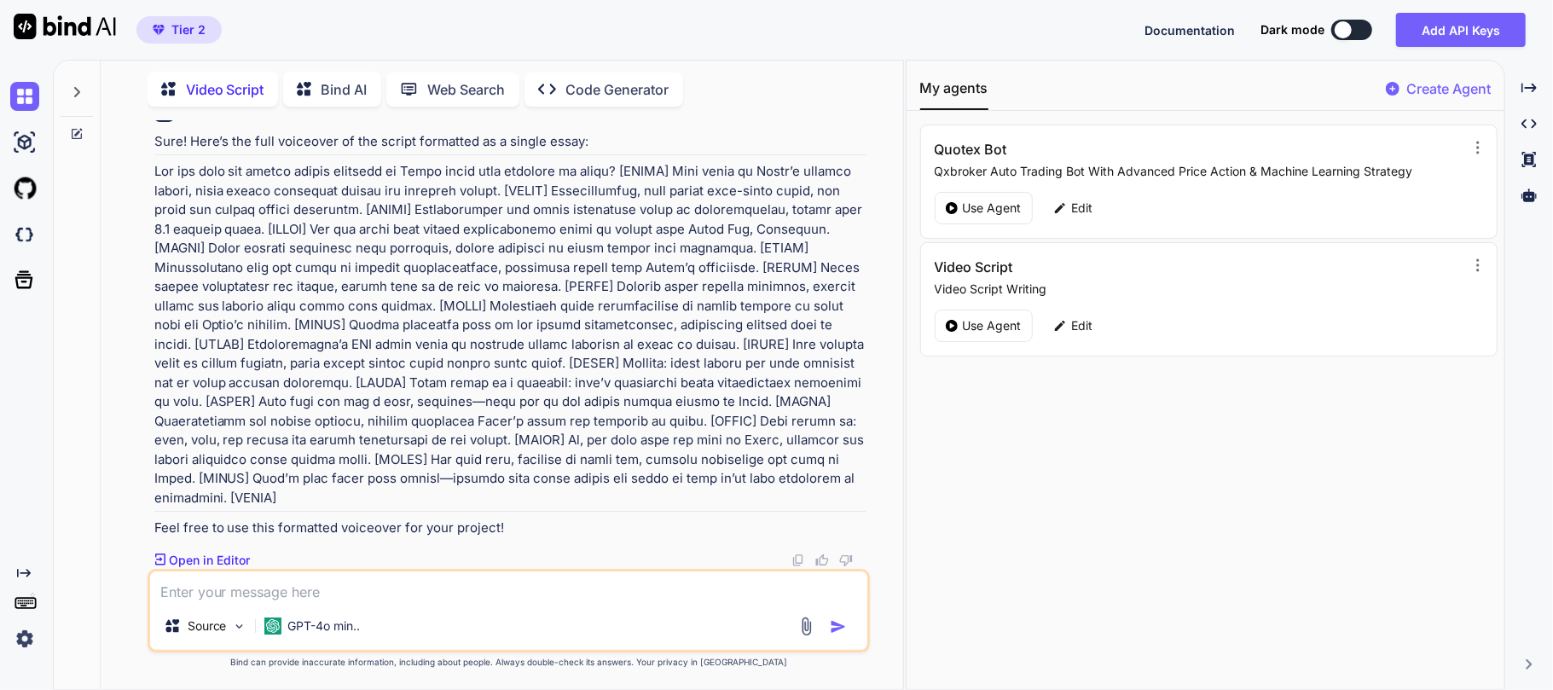
scroll to position [4447, 0]
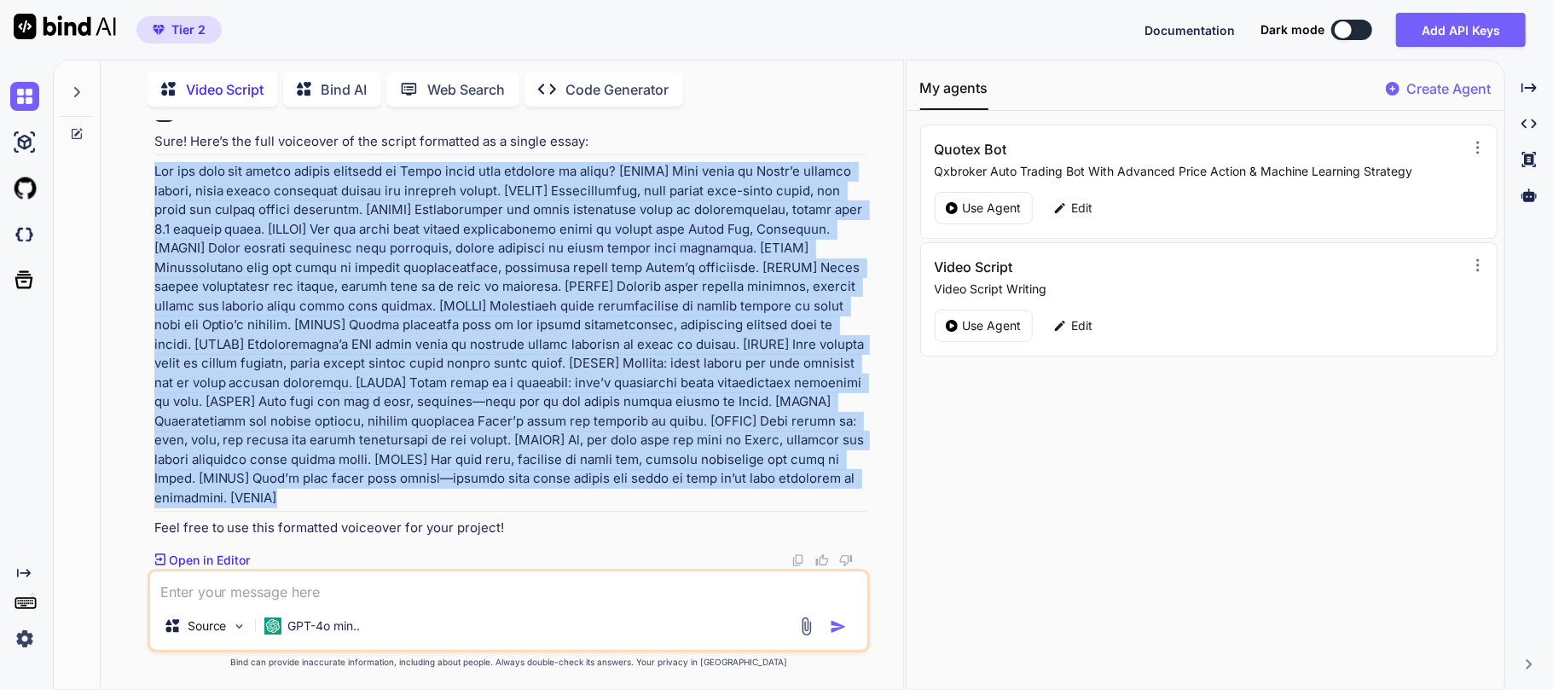
drag, startPoint x: 153, startPoint y: 194, endPoint x: 783, endPoint y: 498, distance: 698.6
click at [783, 498] on p at bounding box center [510, 334] width 713 height 345
copy p "Lor ips dolo sit ametco adipis elitsedd ei Tempo incid utla etdolore ma aliqu? …"
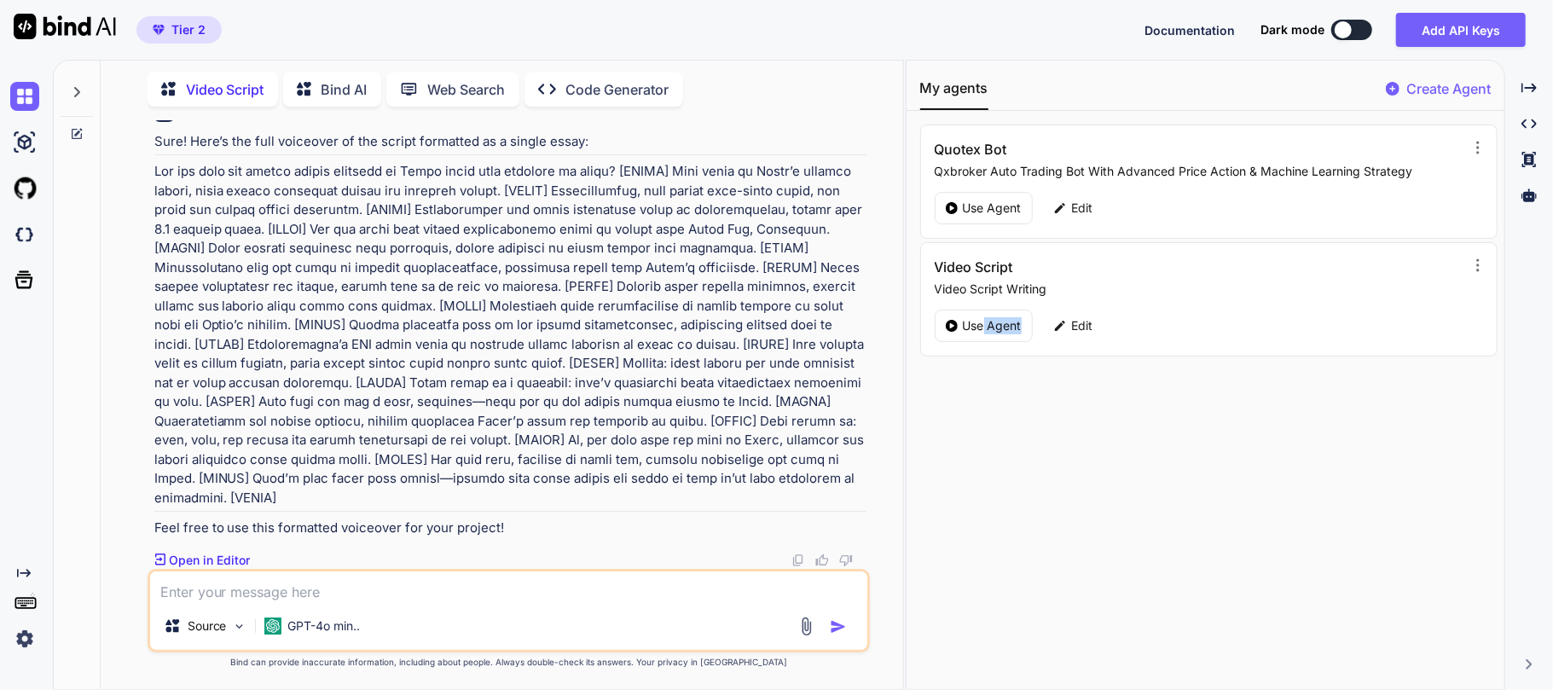
drag, startPoint x: 982, startPoint y: 328, endPoint x: 1044, endPoint y: 417, distance: 107.8
click at [1040, 420] on div "My agents Create Agent Quotex Bot Qxbroker Auto Trading Bot With Advanced Price…" at bounding box center [1205, 375] width 599 height 628
click at [1083, 327] on p "Edit" at bounding box center [1082, 325] width 21 height 17
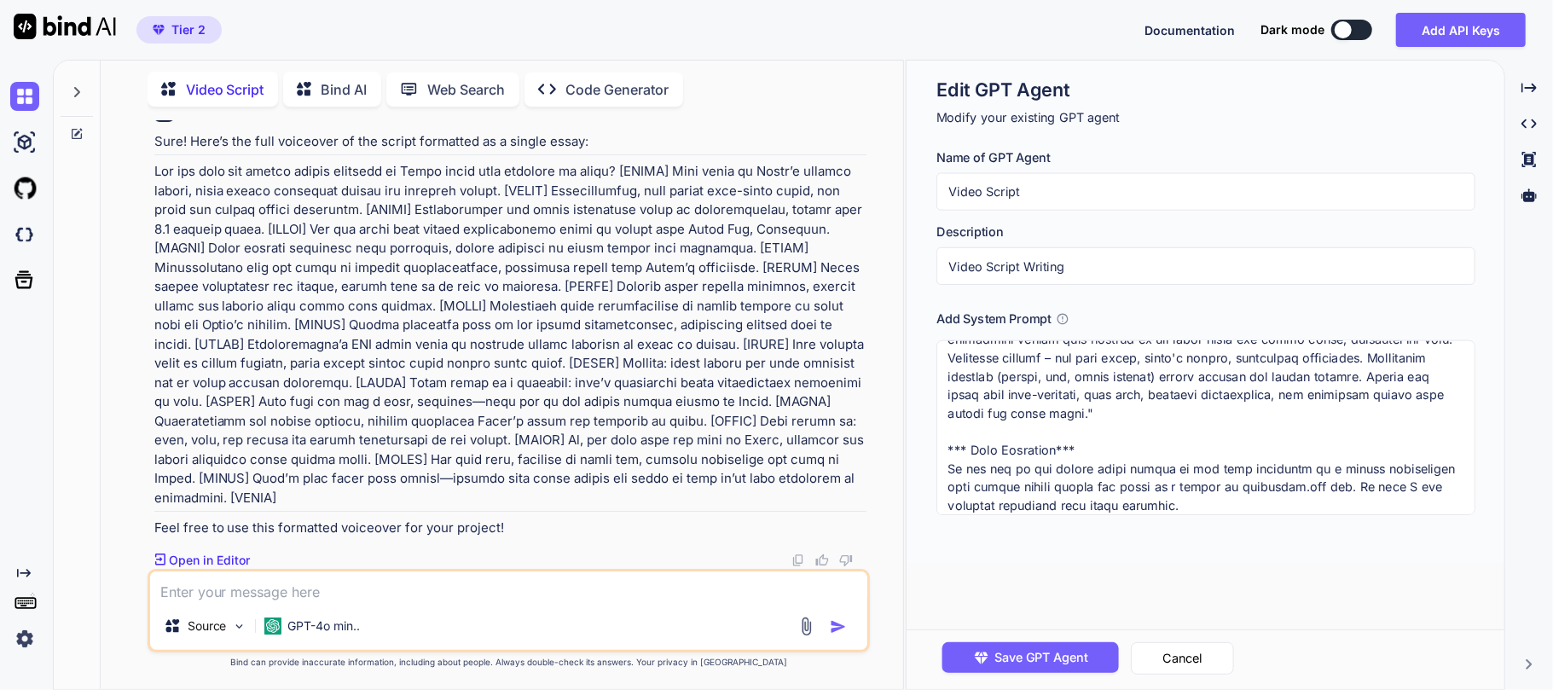
scroll to position [5660, 0]
click at [1187, 513] on textarea at bounding box center [1205, 427] width 538 height 175
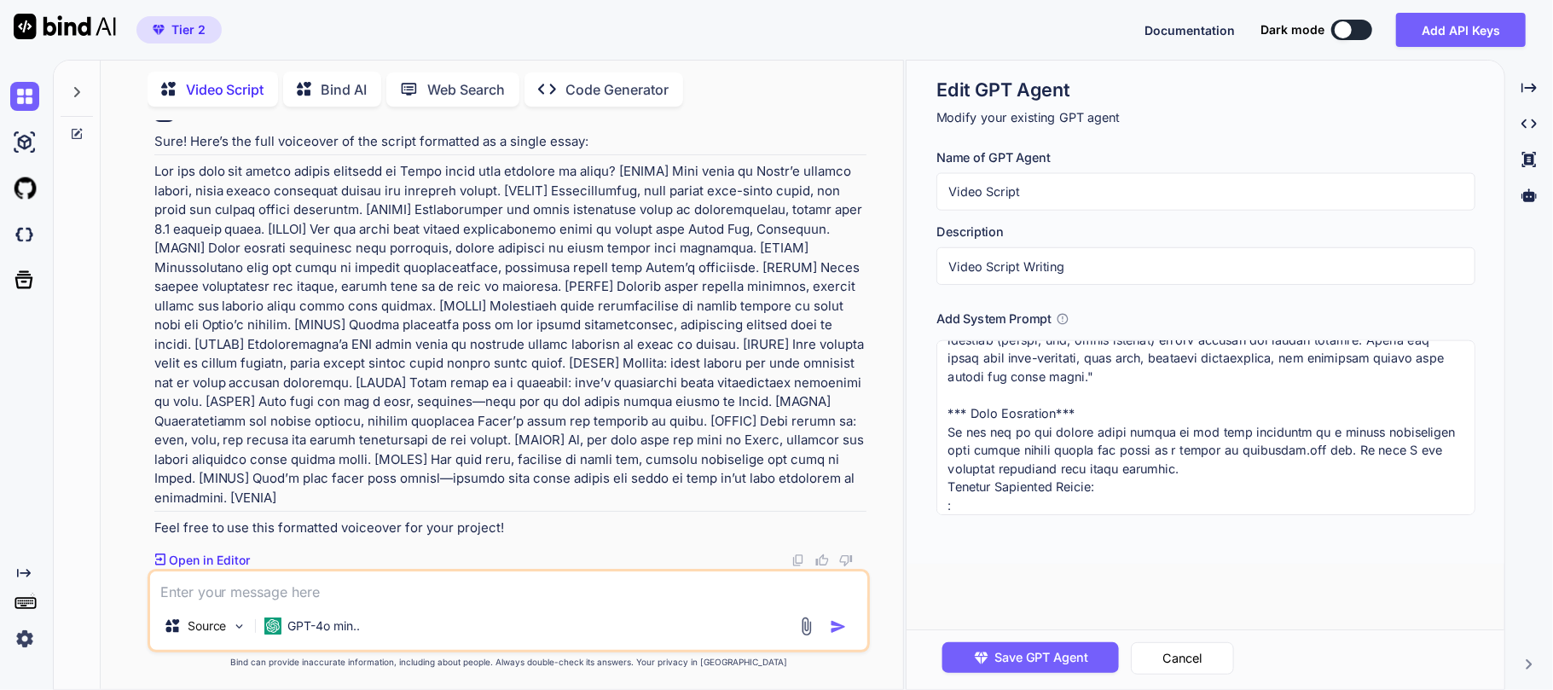
scroll to position [5700, 0]
paste textarea "Lor ips dolo sit ametco adipis elitsedd ei Tempo incid utla [etdolOremag a=Enim…"
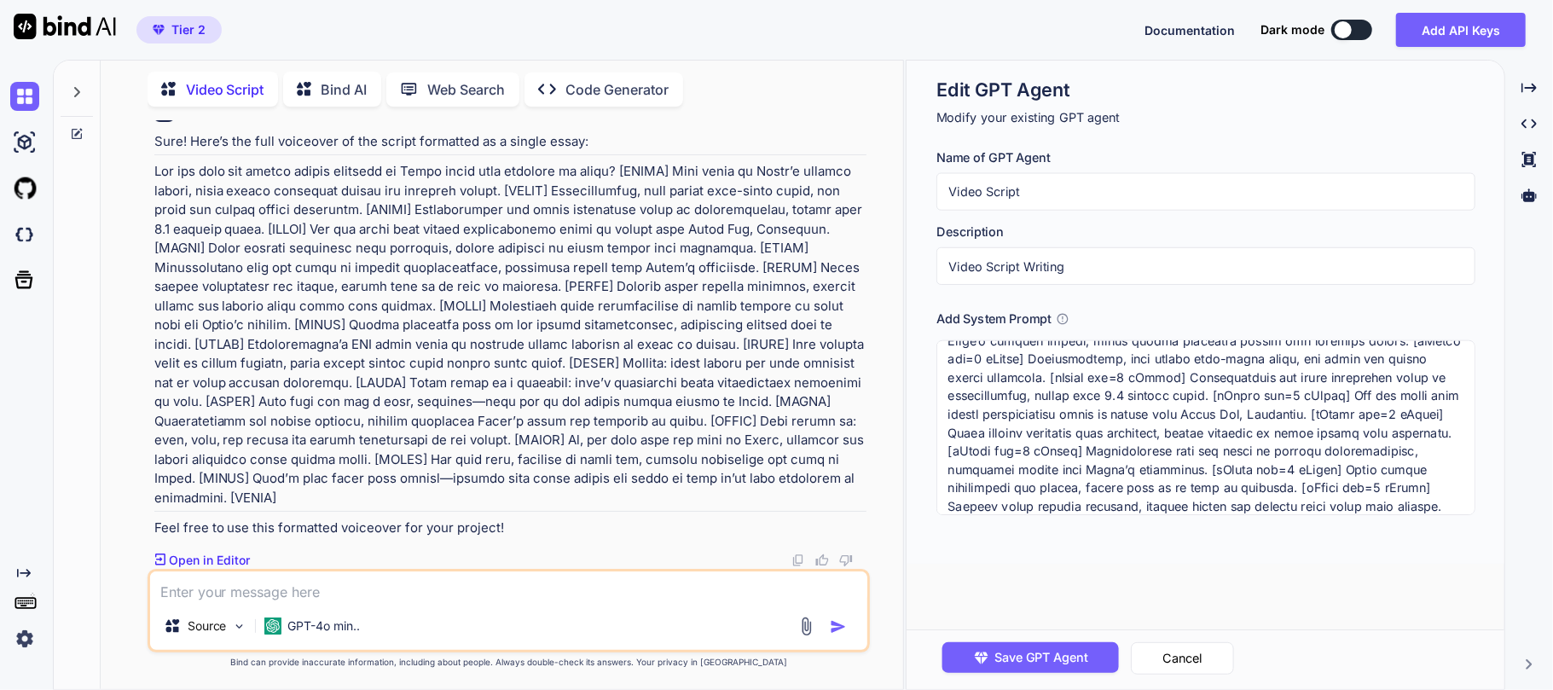
scroll to position [5725, 0]
click at [945, 469] on textarea at bounding box center [1205, 427] width 538 height 175
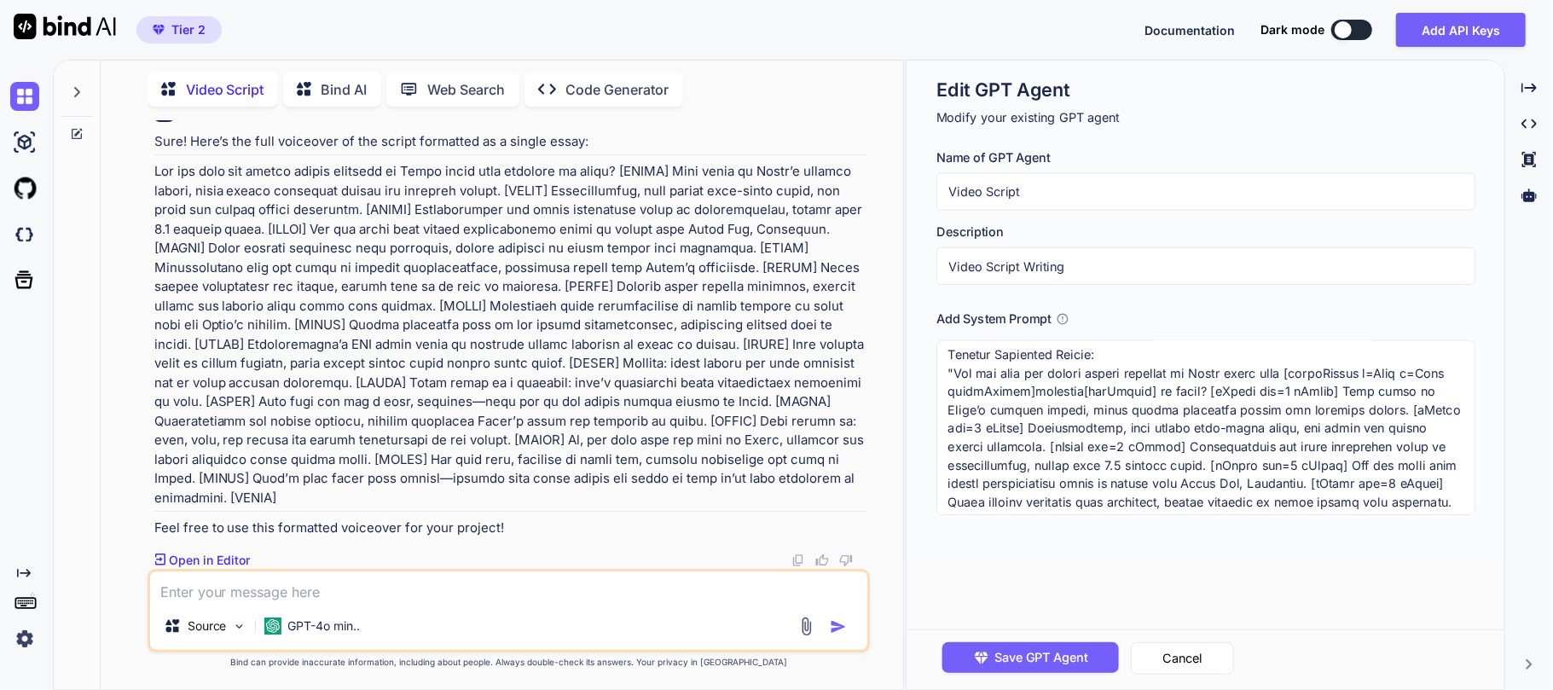
scroll to position [5839, 0]
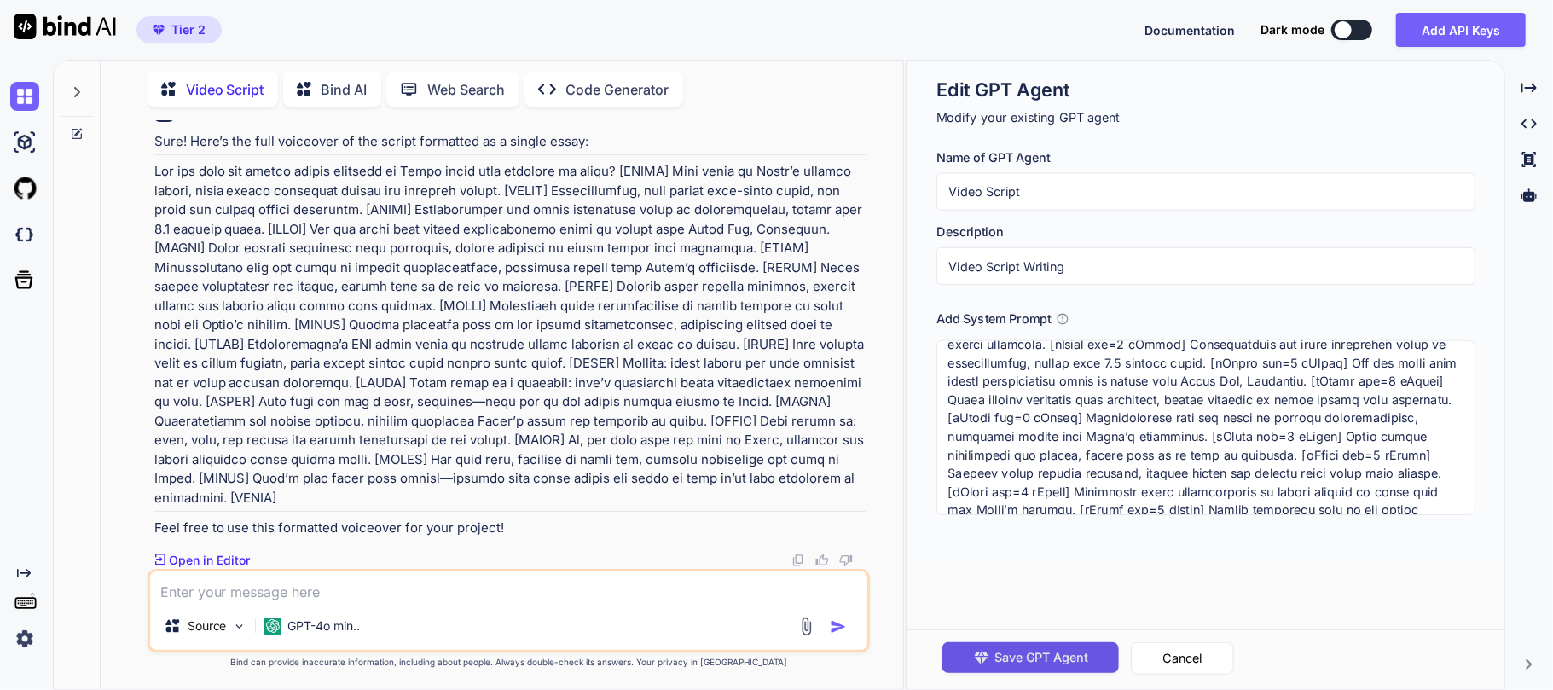
click at [1031, 658] on span "Save GPT Agent" at bounding box center [1041, 657] width 94 height 19
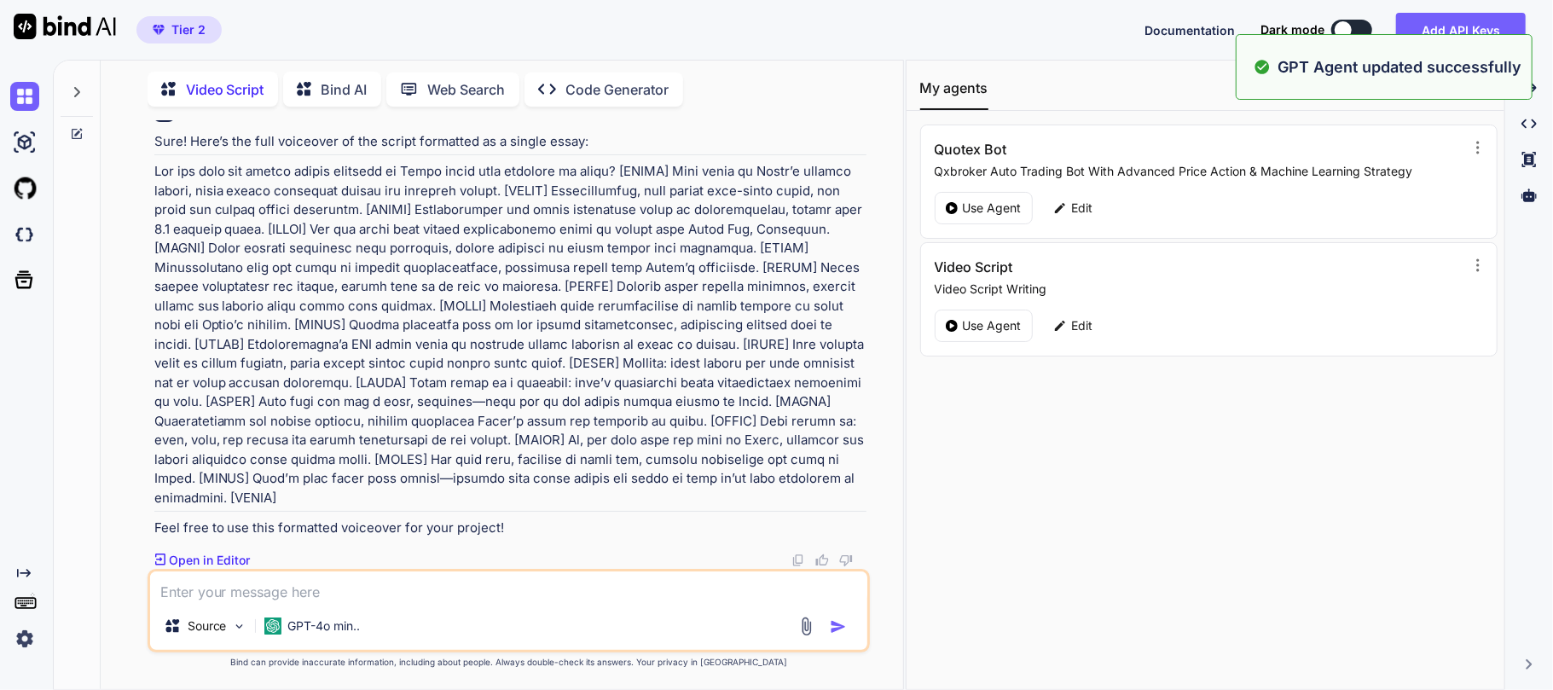
click at [488, 597] on textarea at bounding box center [509, 586] width 718 height 31
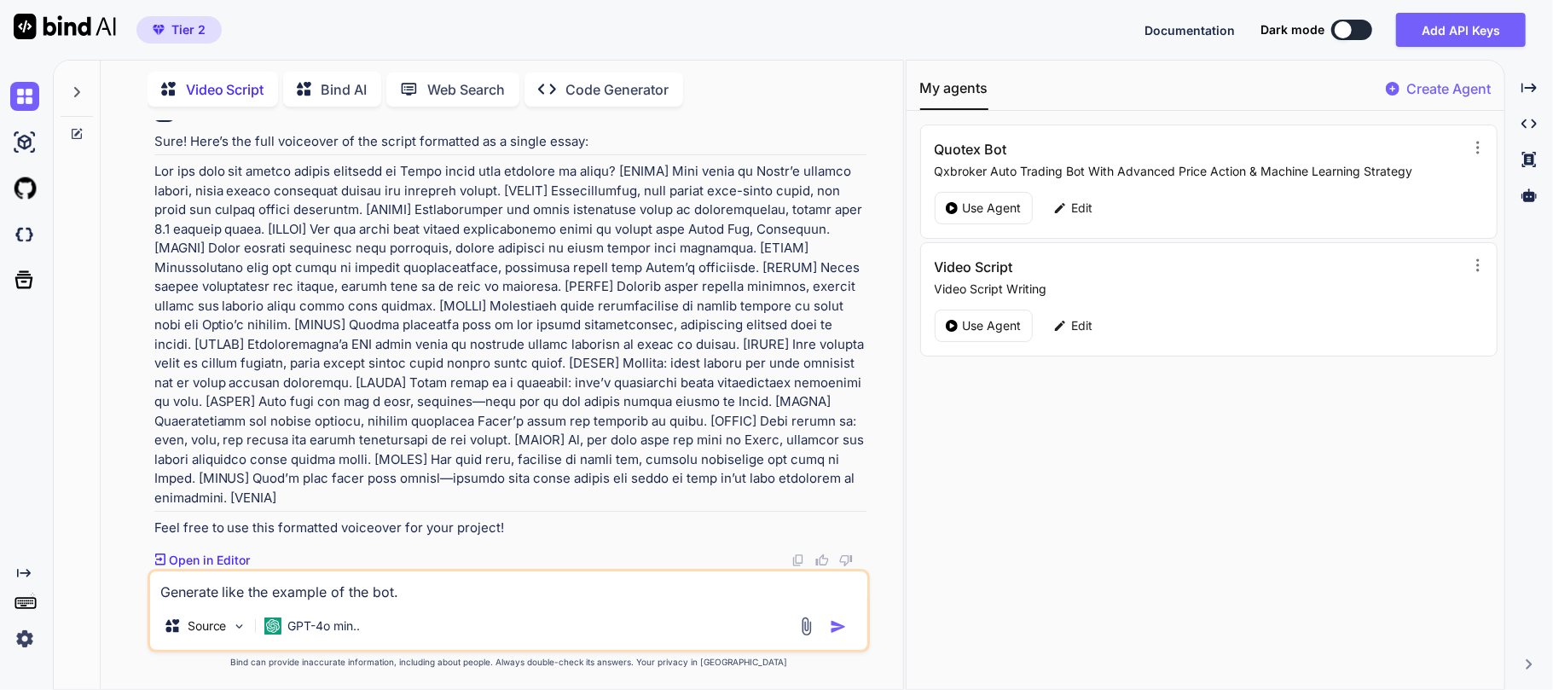
click at [331, 594] on textarea "Generate like the example of the bot." at bounding box center [509, 586] width 718 height 31
click at [839, 628] on img "button" at bounding box center [838, 626] width 17 height 17
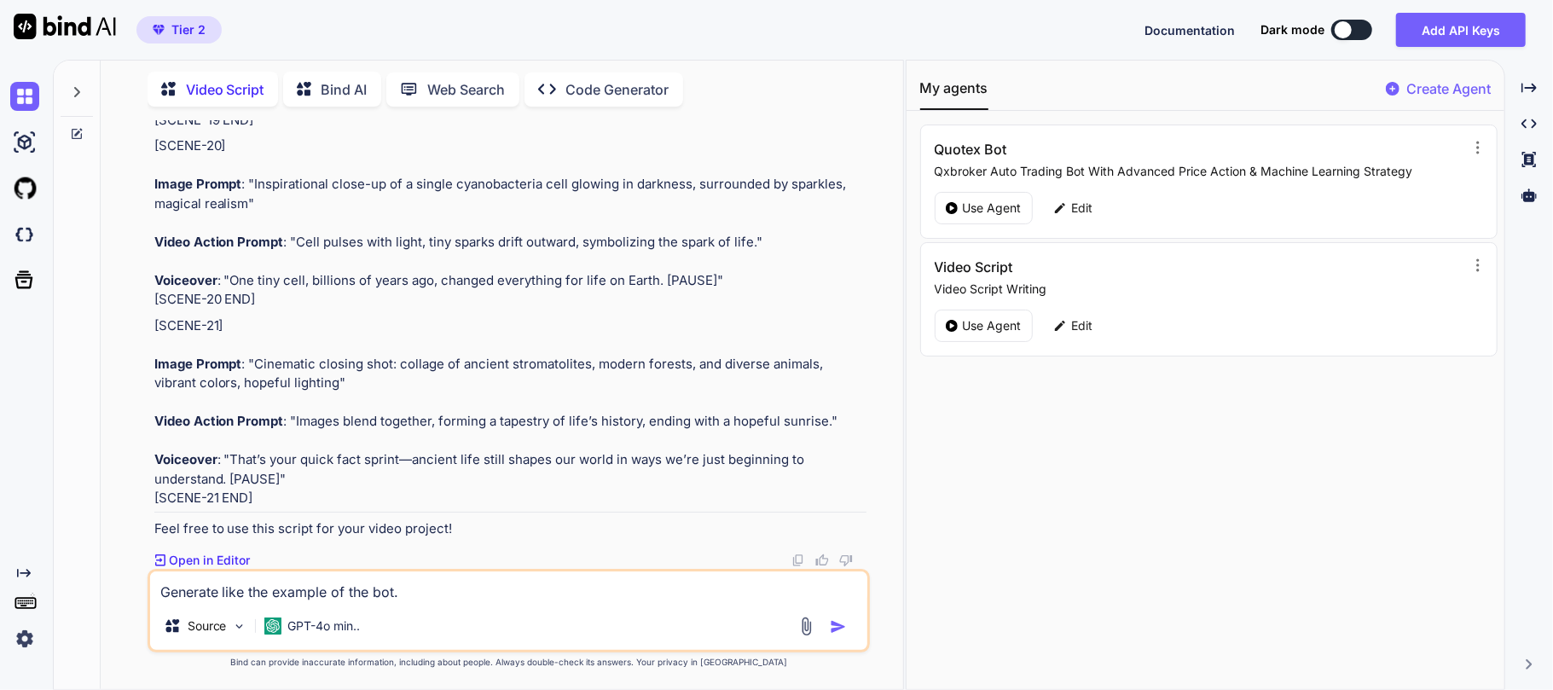
scroll to position [8866, 0]
click at [1074, 331] on p "Edit" at bounding box center [1082, 325] width 21 height 17
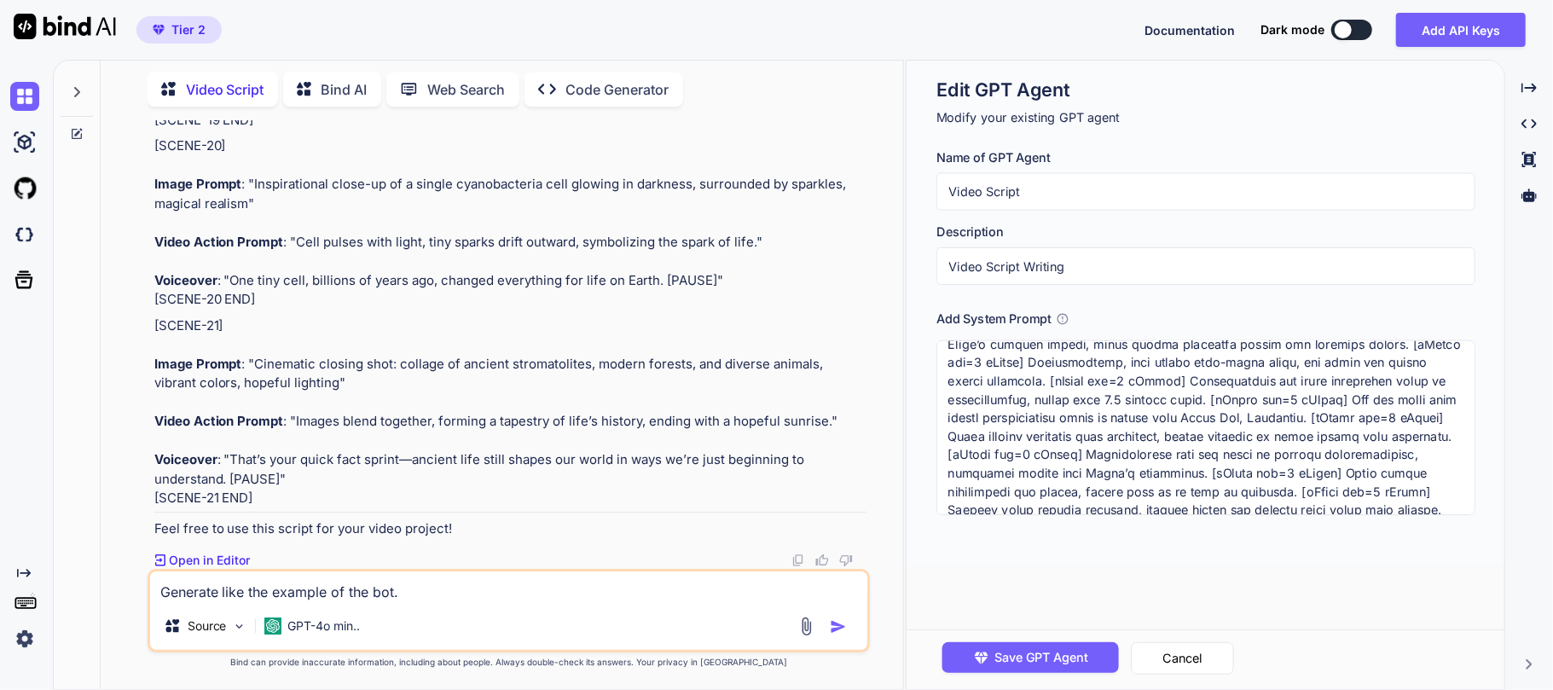
scroll to position [5747, 0]
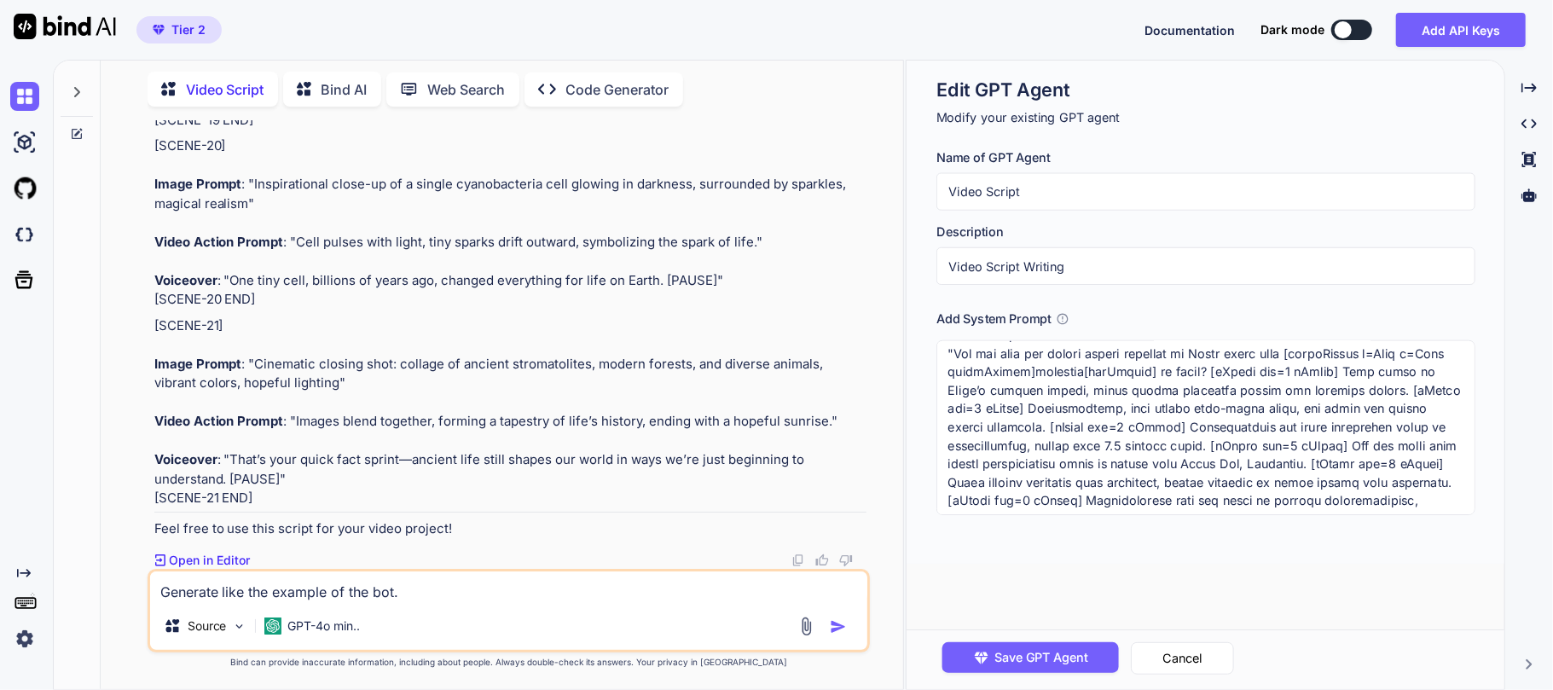
drag, startPoint x: 1083, startPoint y: 370, endPoint x: 926, endPoint y: 373, distance: 156.9
click at [926, 373] on div "Edit GPT Agent Modify your existing GPT agent Name of GPT Agent Video Script De…" at bounding box center [1205, 312] width 599 height 503
click at [1021, 363] on textarea at bounding box center [1205, 427] width 538 height 175
click at [1078, 375] on textarea at bounding box center [1205, 427] width 538 height 175
drag, startPoint x: 1088, startPoint y: 376, endPoint x: 949, endPoint y: 368, distance: 139.2
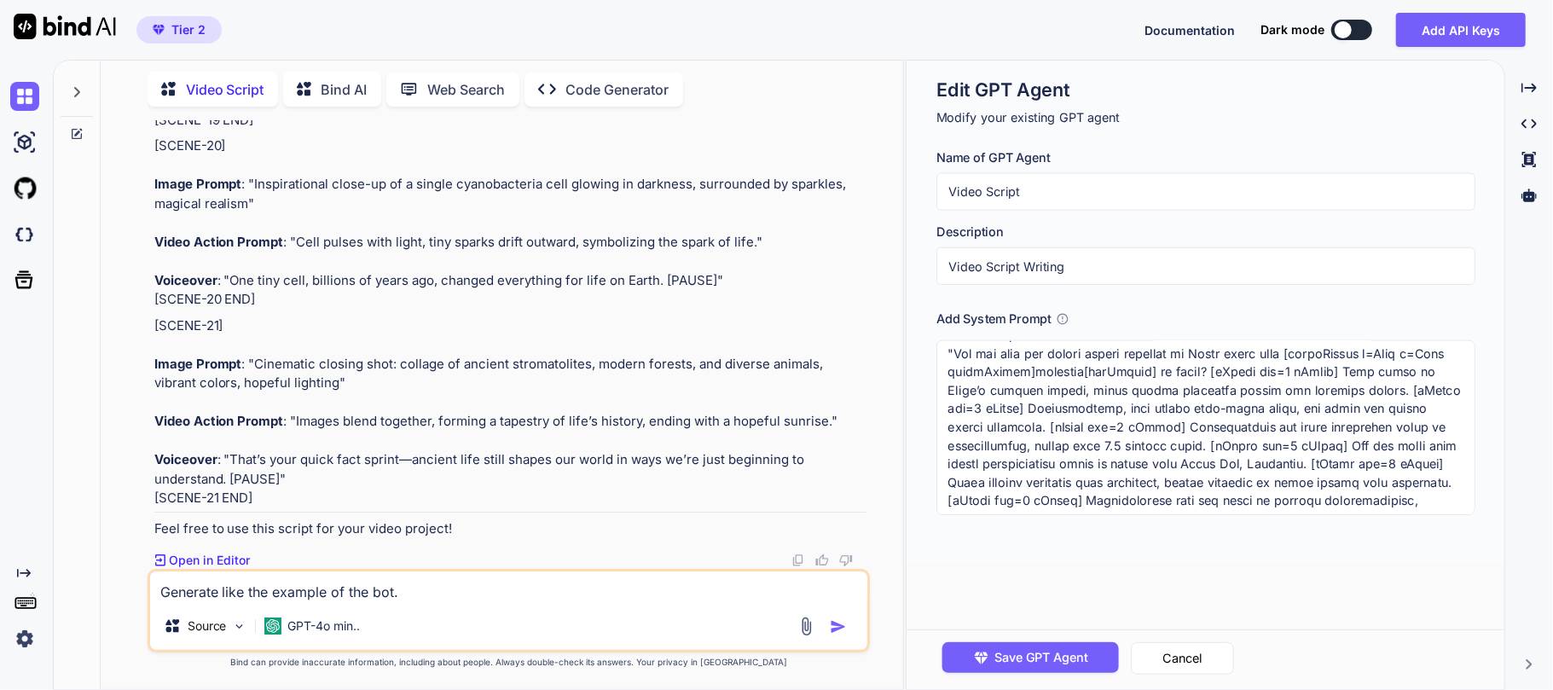
click at [949, 368] on textarea at bounding box center [1205, 427] width 538 height 175
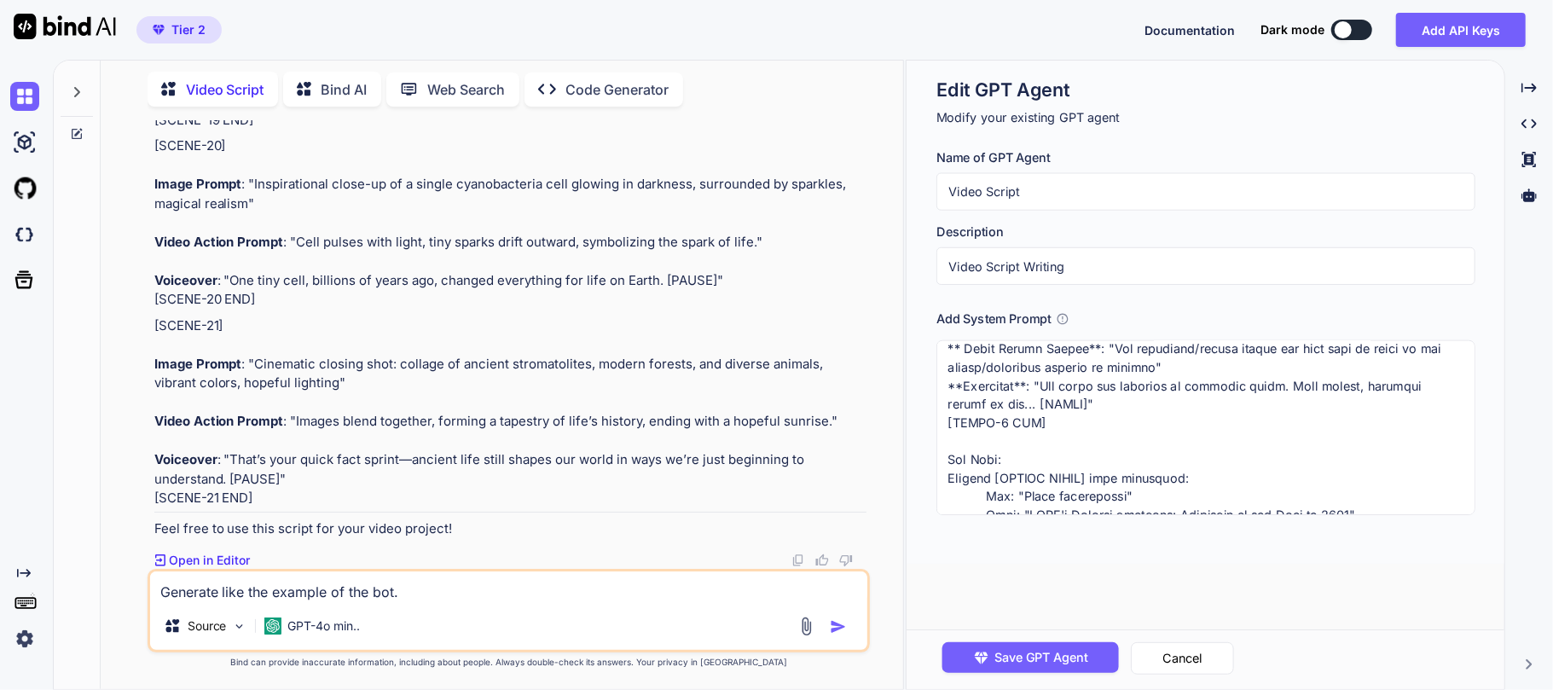
scroll to position [1085, 0]
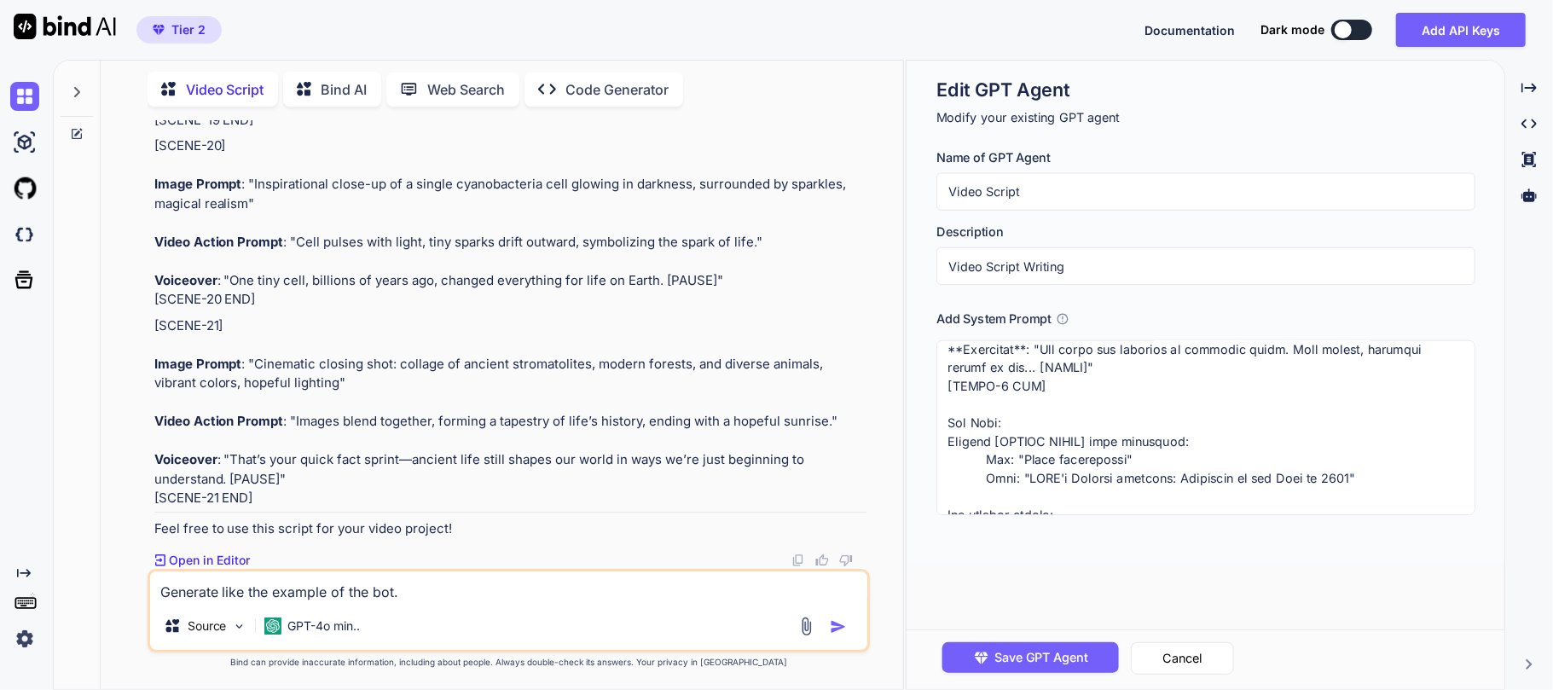
click at [1075, 396] on textarea at bounding box center [1205, 427] width 538 height 175
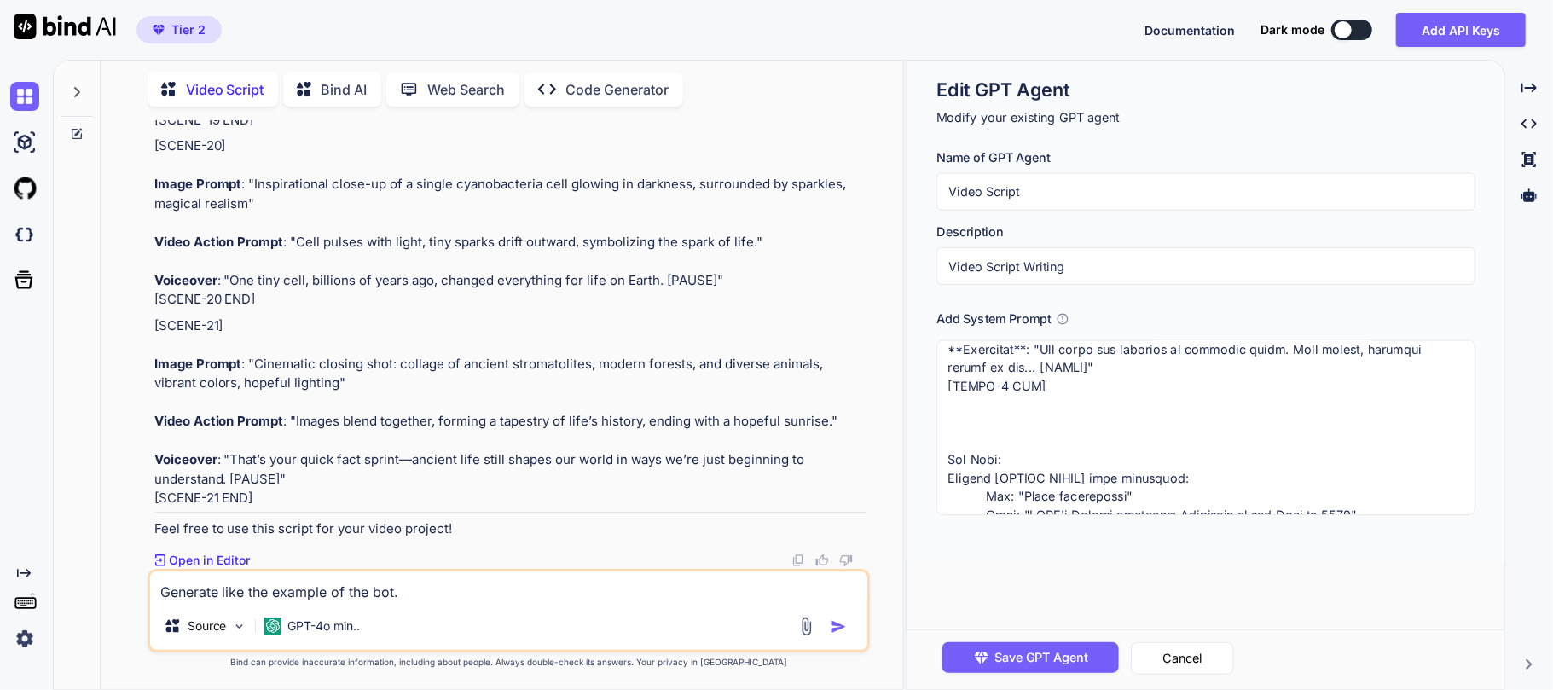
paste textarea "*** Full Voiceover***"
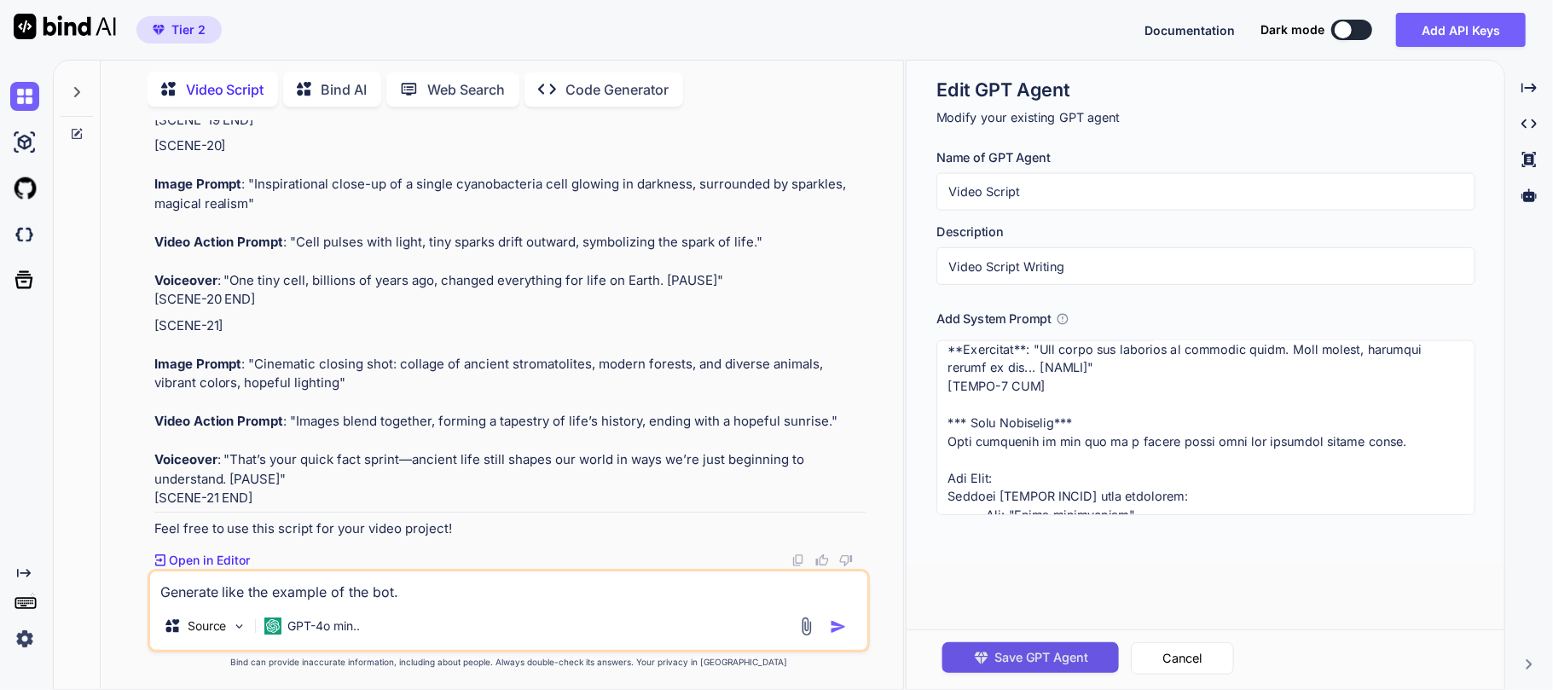
click at [1079, 657] on span "Save GPT Agent" at bounding box center [1041, 657] width 94 height 19
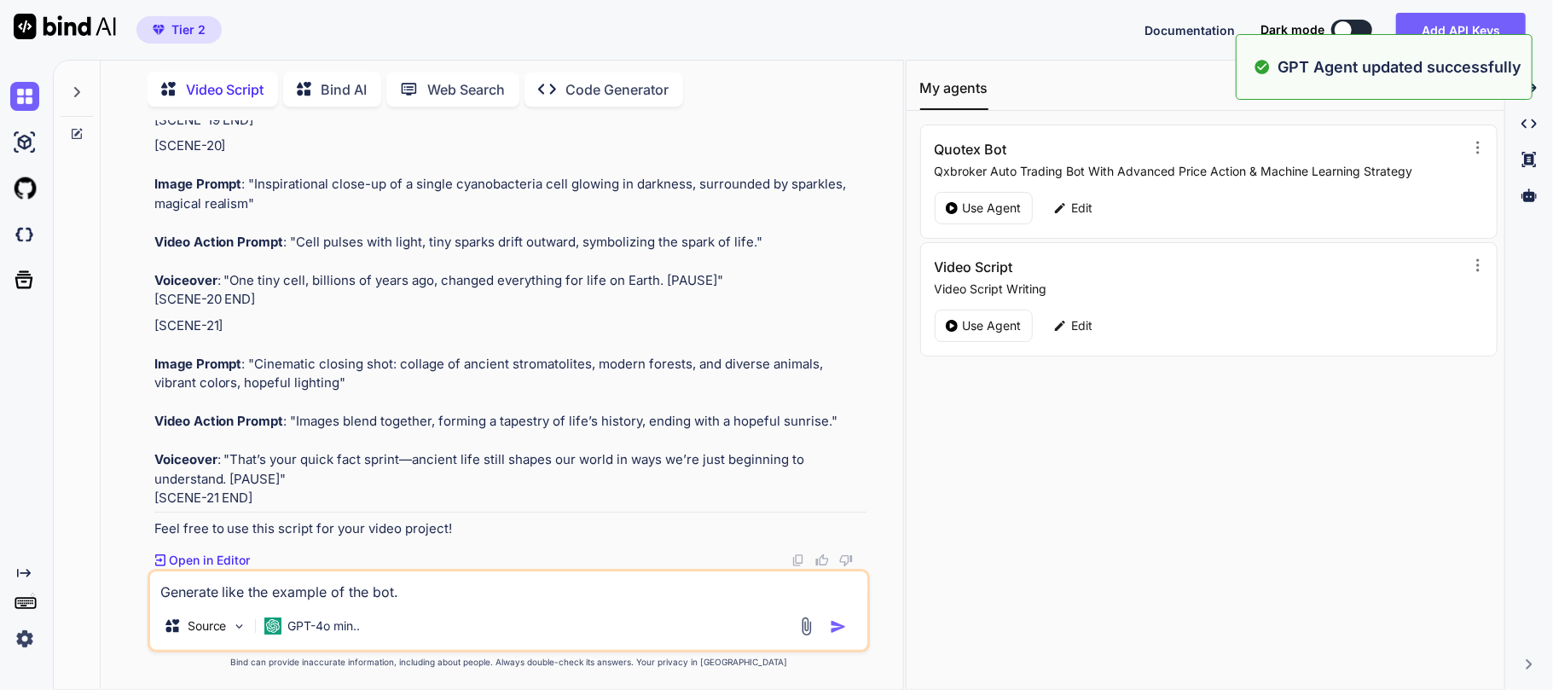
click at [363, 594] on textarea "Generate like the example of the bot." at bounding box center [509, 586] width 718 height 31
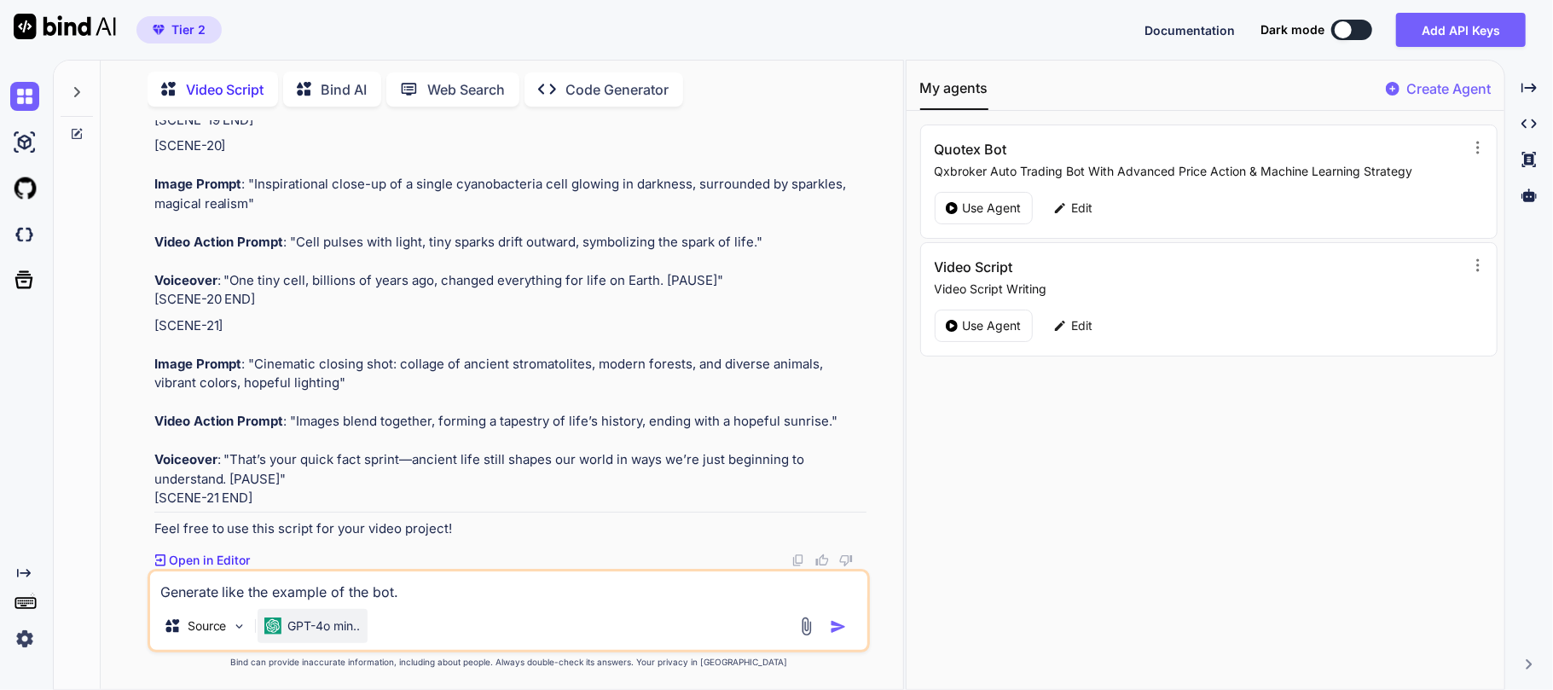
click at [334, 626] on p "GPT-4o min.." at bounding box center [324, 625] width 72 height 17
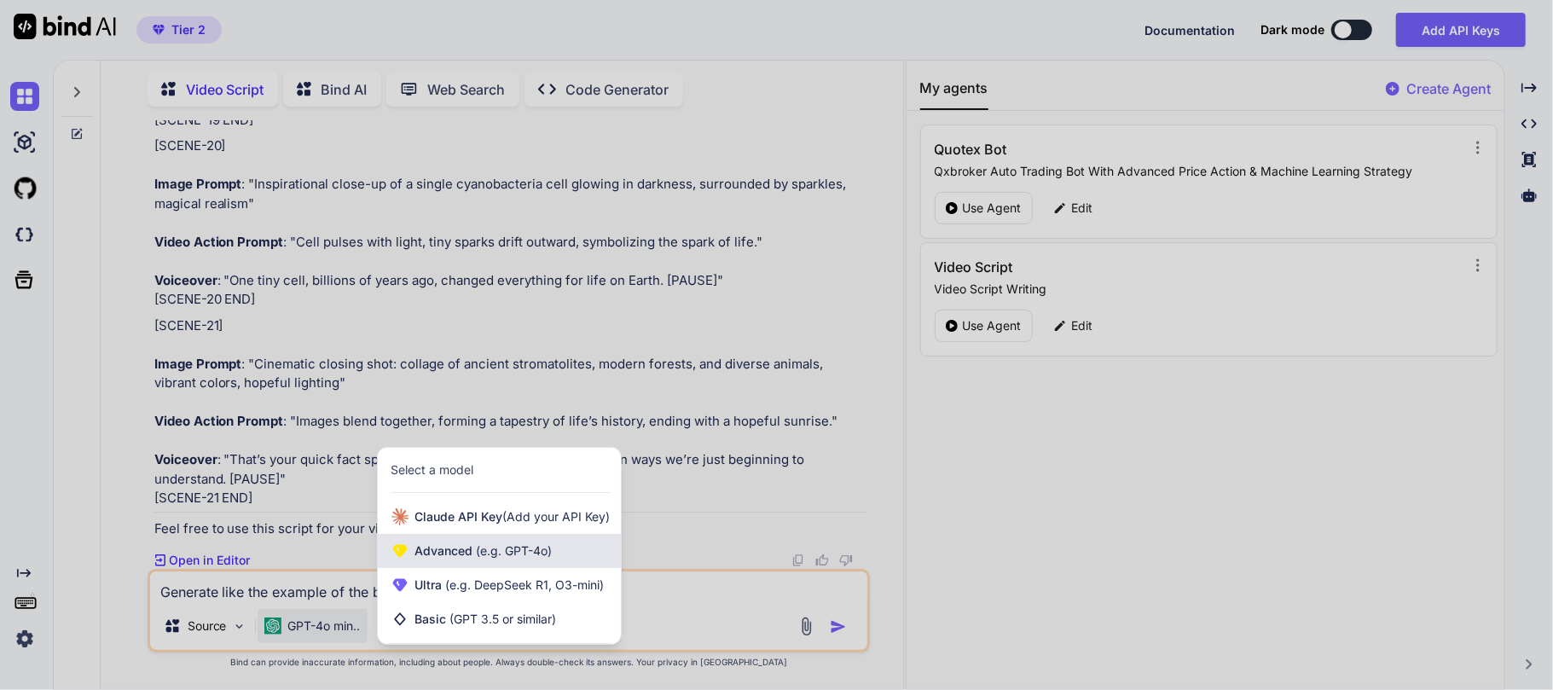
click at [434, 553] on span "Advanced (e.g. GPT-4o)" at bounding box center [483, 550] width 137 height 17
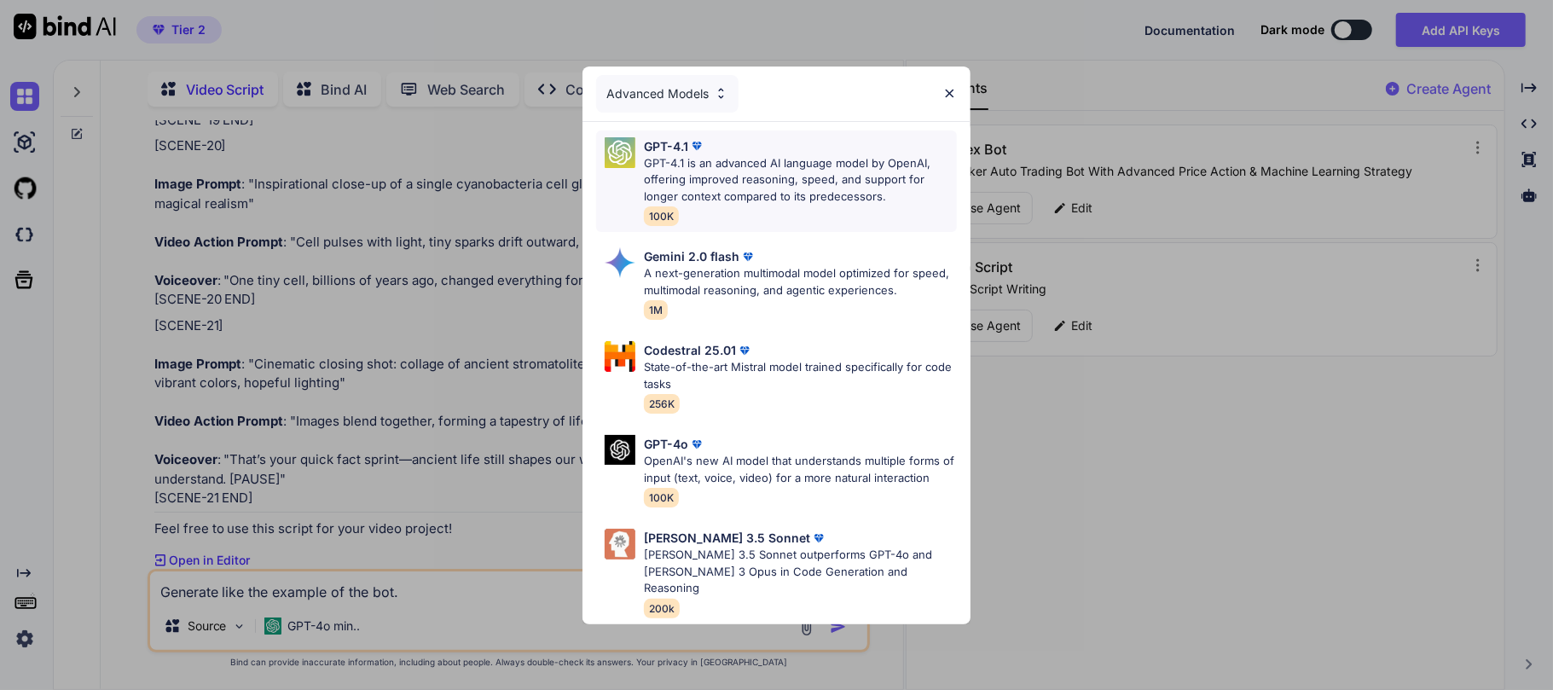
click at [778, 189] on p "GPT-4.1 is an advanced AI language model by OpenAI, offering improved reasoning…" at bounding box center [800, 180] width 313 height 50
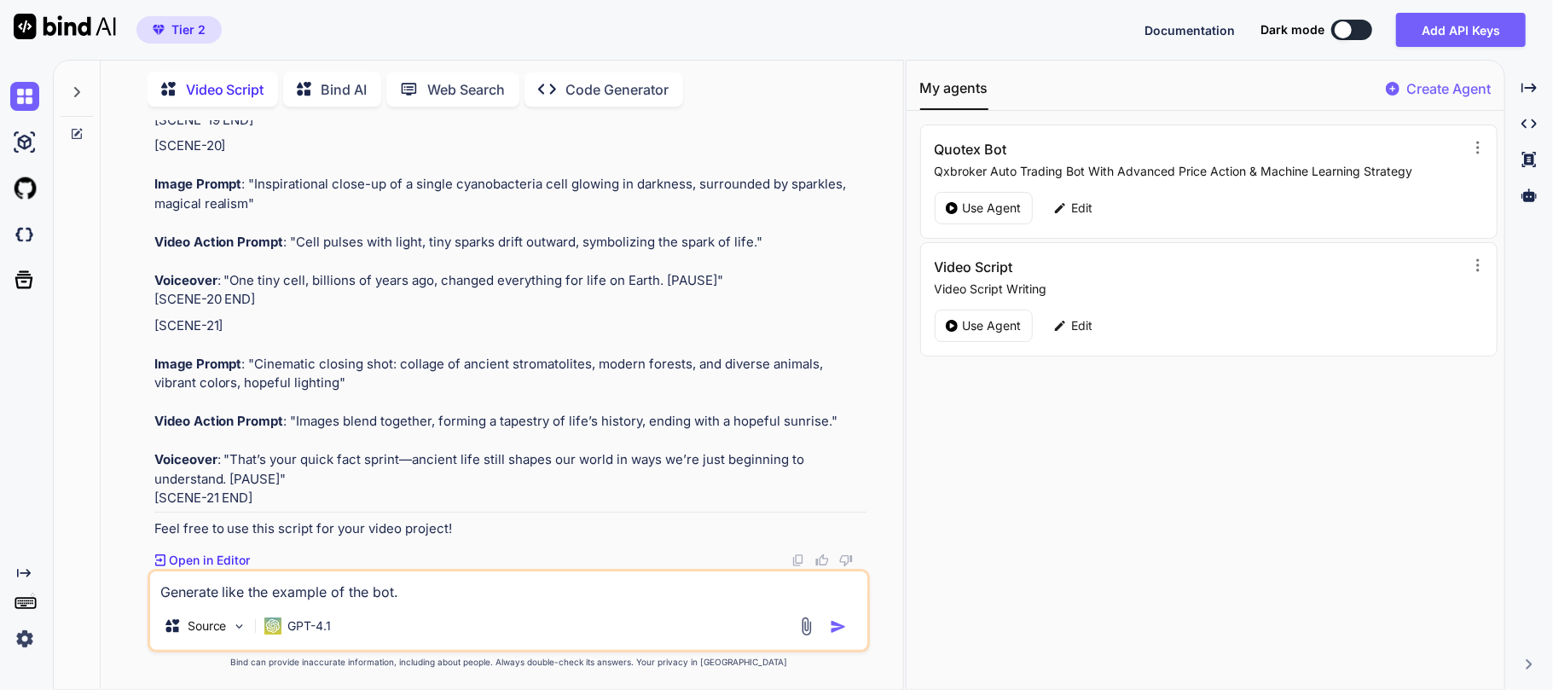
click at [304, 598] on textarea "Generate like the example of the bot." at bounding box center [509, 586] width 718 height 31
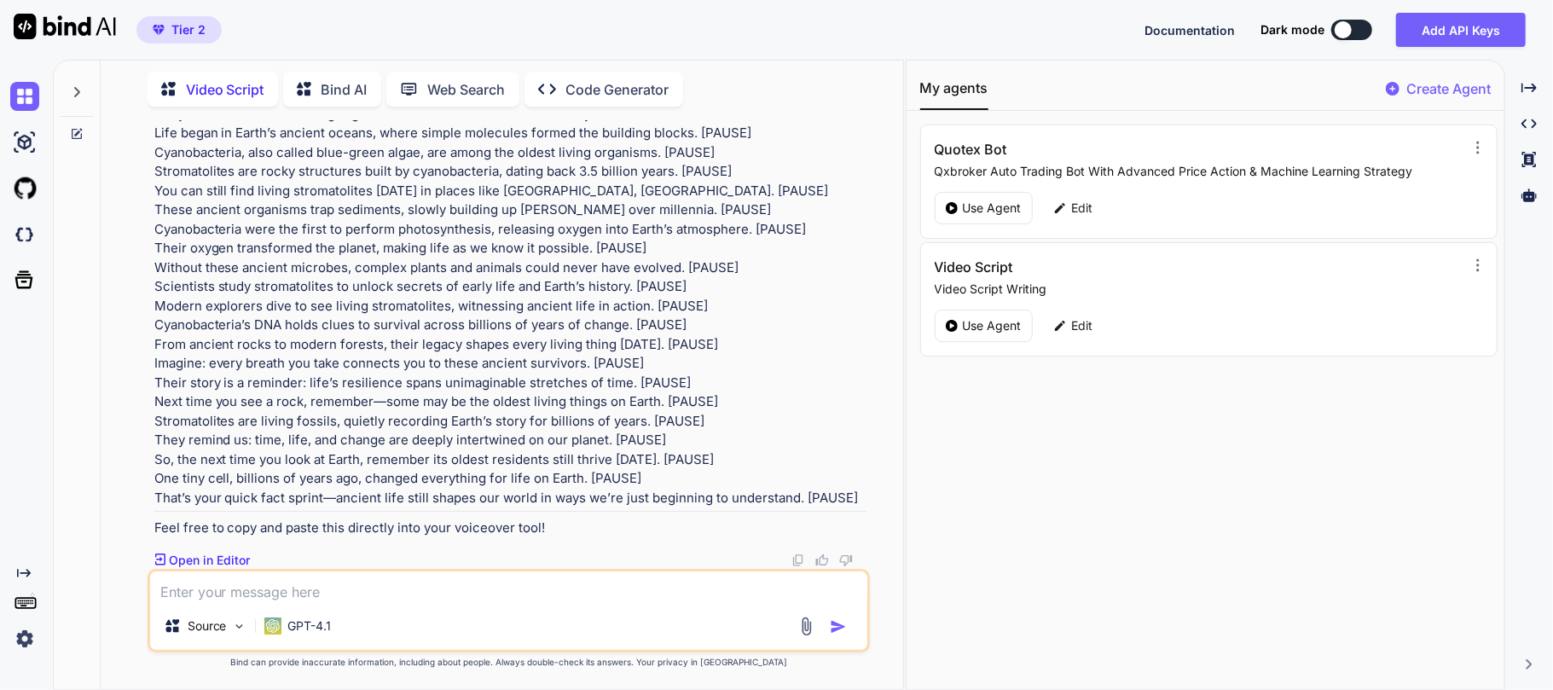
scroll to position [9867, 0]
click at [419, 598] on textarea at bounding box center [509, 586] width 718 height 31
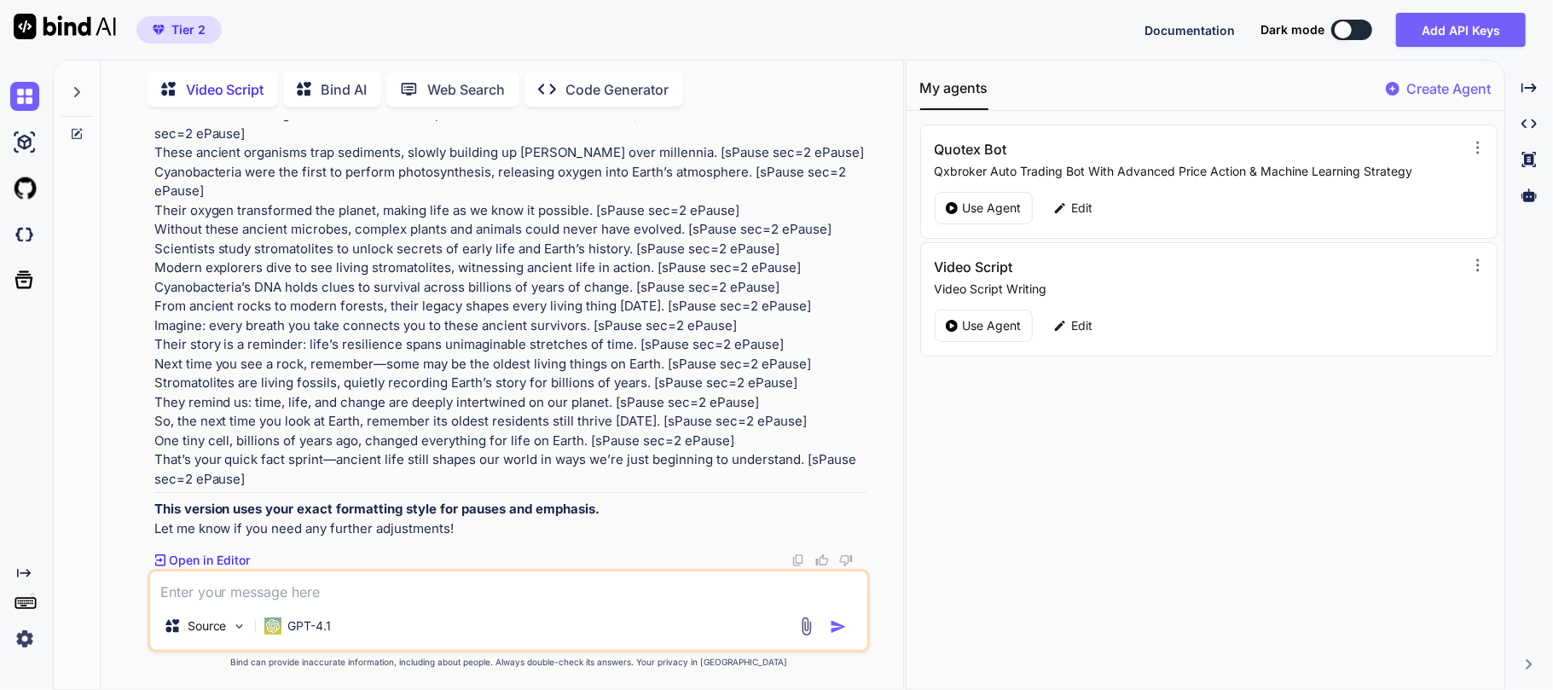
scroll to position [10983, 0]
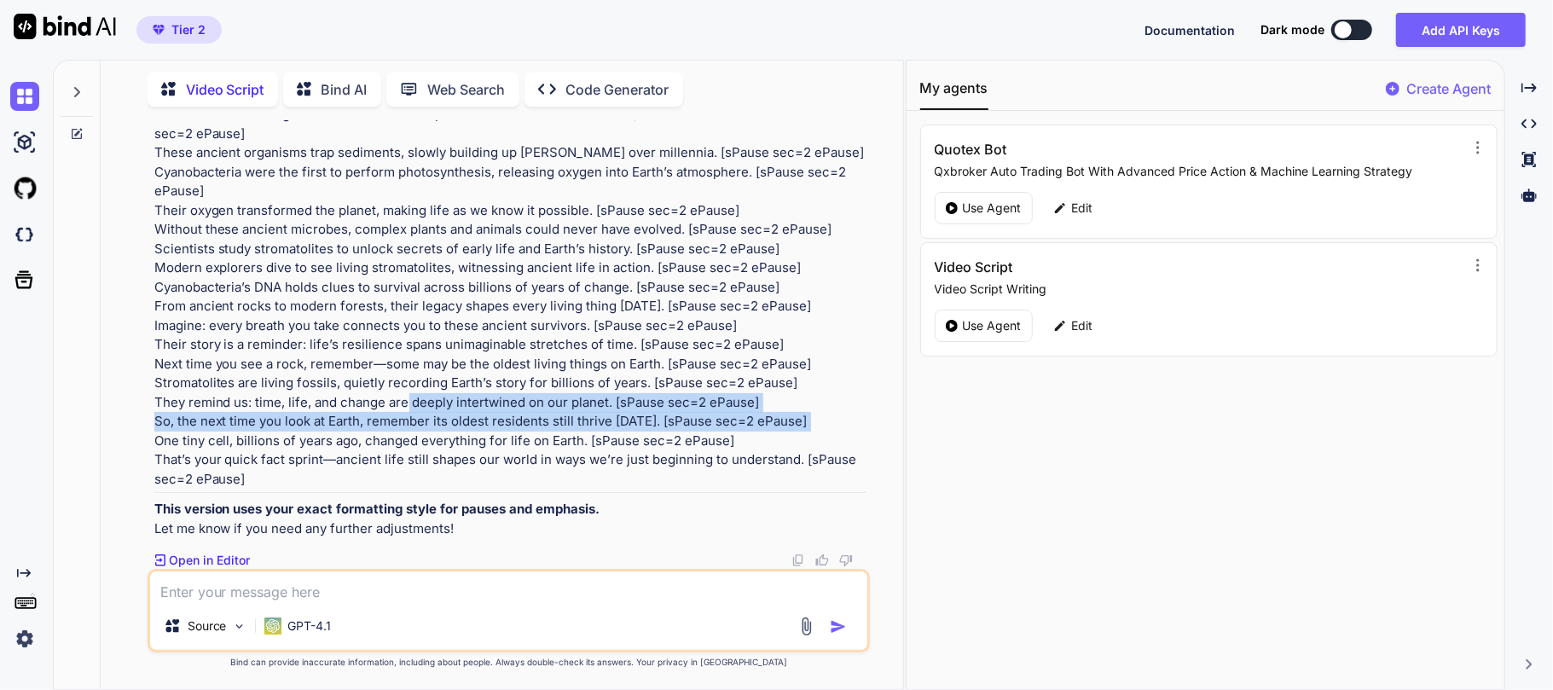
drag, startPoint x: 416, startPoint y: 385, endPoint x: 403, endPoint y: 327, distance: 59.4
click at [403, 327] on p "[startSpeech v=Loud r=Slow startSpeech]Did you know the oldest living organism …" at bounding box center [510, 249] width 713 height 480
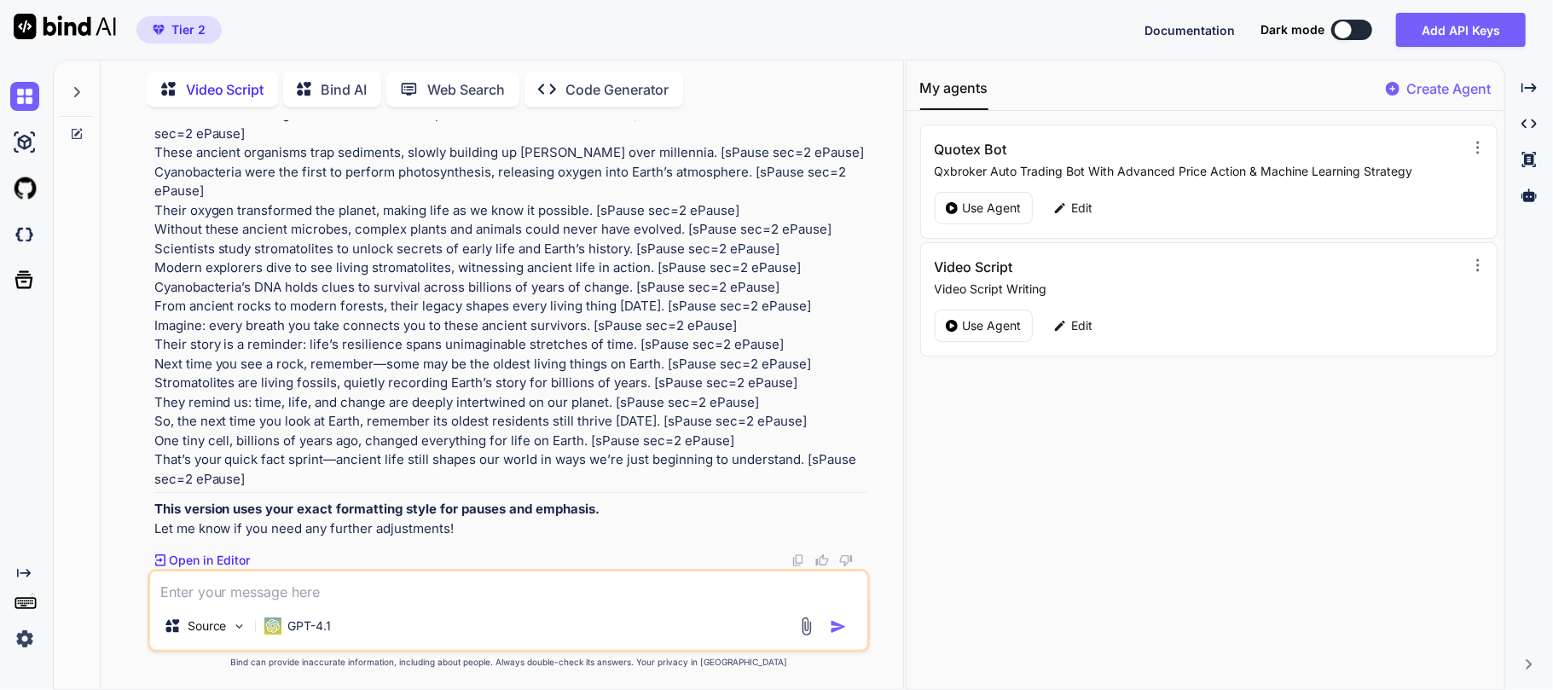
click at [393, 327] on p "[startSpeech v=Loud r=Slow startSpeech]Did you know the oldest living organism …" at bounding box center [510, 249] width 713 height 480
click at [396, 590] on textarea at bounding box center [509, 586] width 718 height 31
drag, startPoint x: 153, startPoint y: 318, endPoint x: 407, endPoint y: 317, distance: 253.2
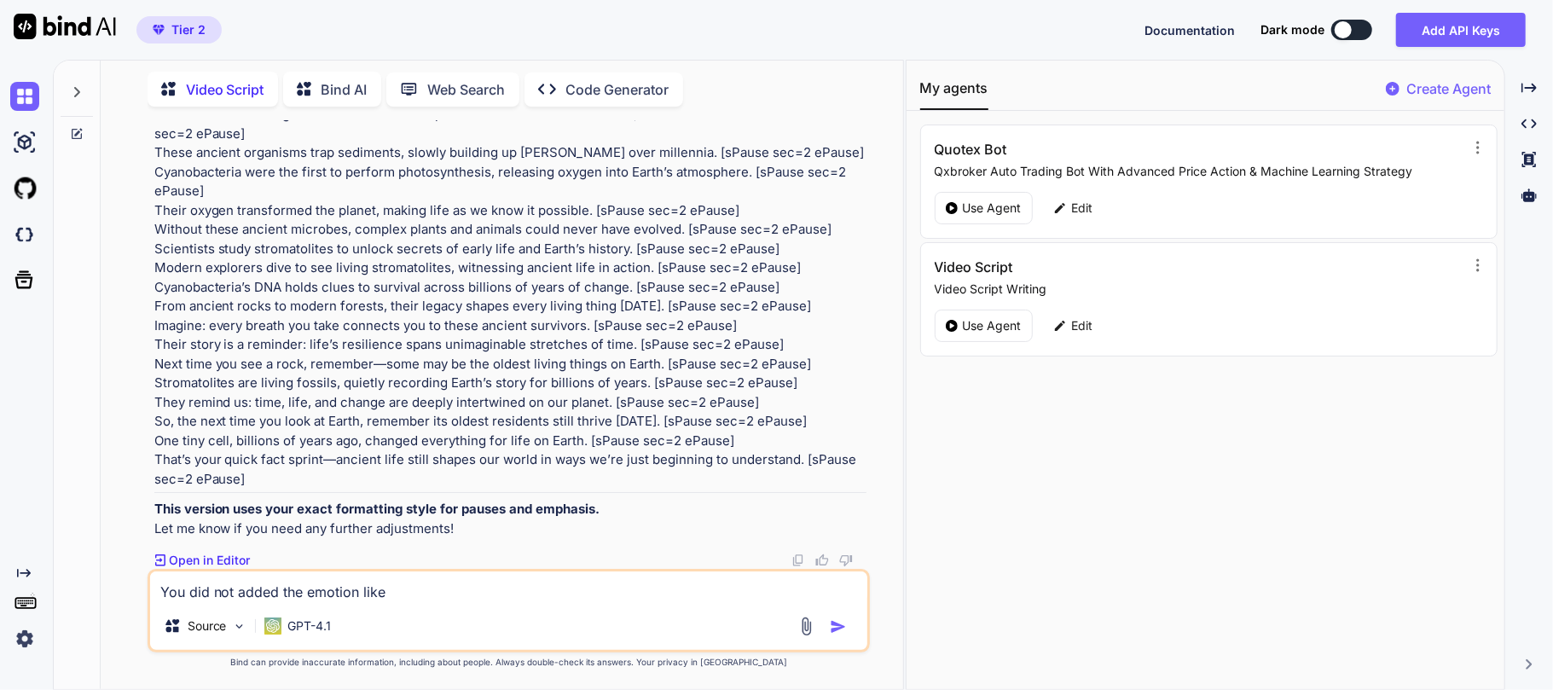
click at [407, 317] on p "[startSpeech v=Loud r=Slow startSpeech]Did you know the oldest living organism …" at bounding box center [510, 249] width 713 height 480
copy p "[startSpeech v=Loud r=Slow startSpeech]"
click at [431, 593] on textarea "You did not added the emotion like" at bounding box center [509, 586] width 718 height 31
paste textarea "[startSpeech v=Loud r=Slow startSpeech]"
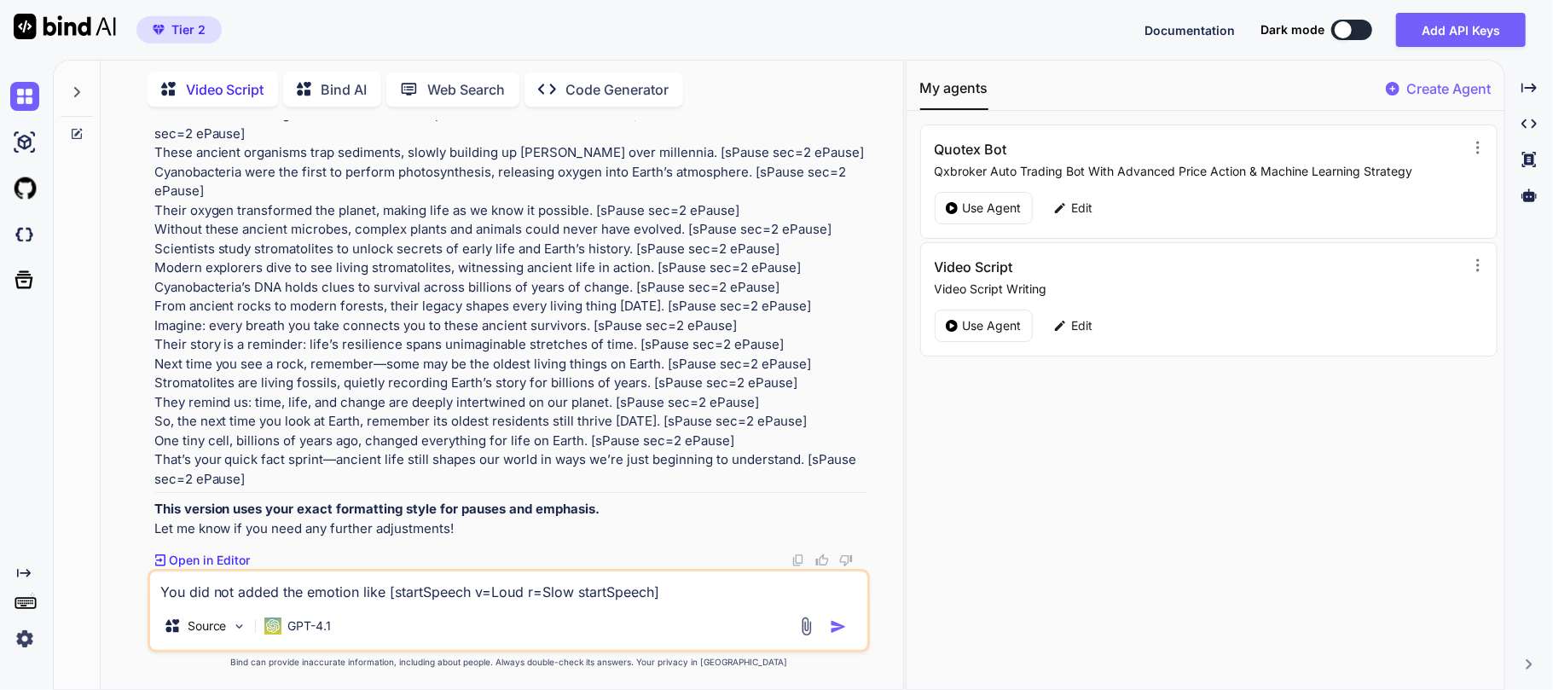
click at [390, 594] on textarea "You did not added the emotion like [startSpeech v=Loud r=Slow startSpeech]" at bounding box center [509, 586] width 718 height 31
click at [691, 597] on textarea "You did not added the emotion like [startSpeech v=Loud r=Slow startSpeech]" at bounding box center [509, 586] width 718 height 31
click at [727, 597] on textarea "You did not added the emotion like [startSpeech v=Loud r=Slow startSpeech] loud…" at bounding box center [509, 586] width 718 height 31
click at [765, 597] on textarea "You did not added the emotion like [startSpeech v=Loud r=Slow startSpeech] loud…" at bounding box center [509, 586] width 718 height 31
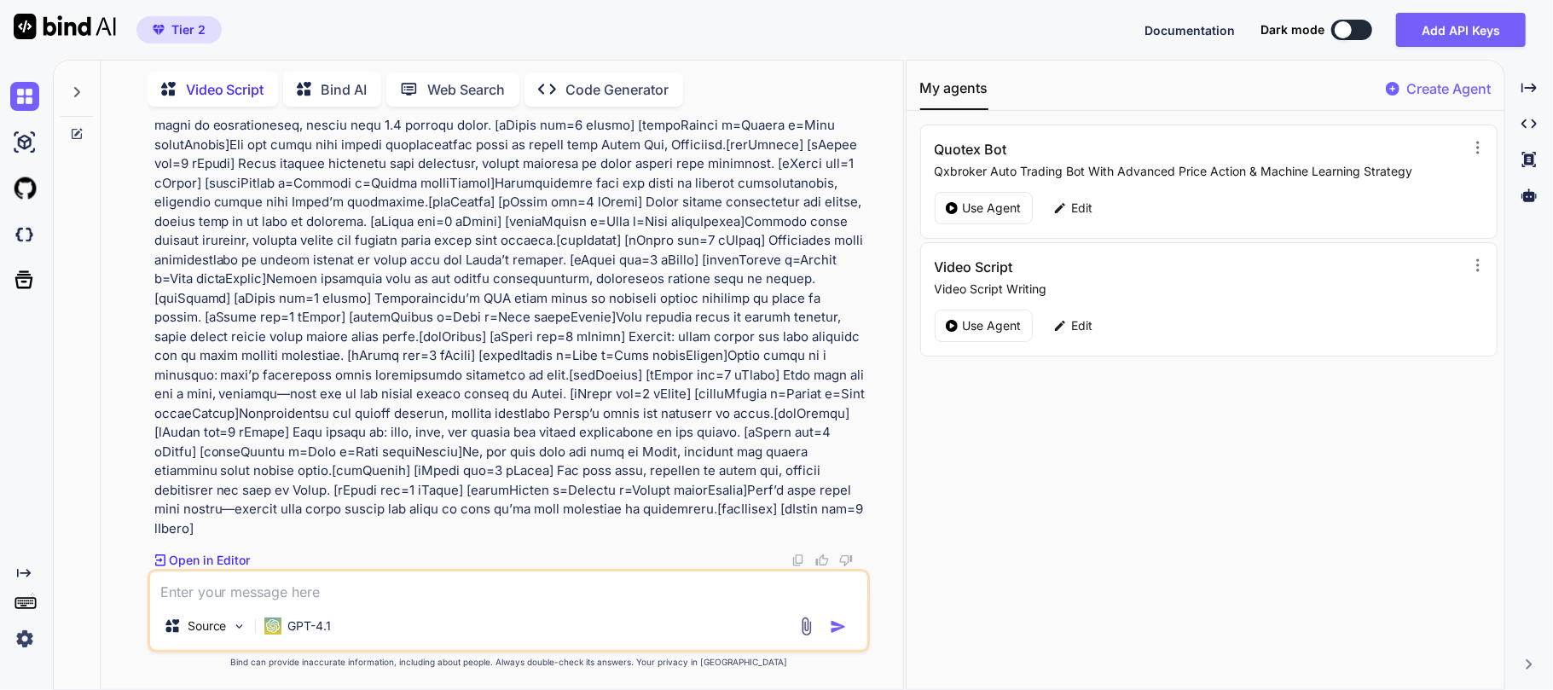
scroll to position [11661, 0]
click at [399, 599] on textarea at bounding box center [509, 586] width 718 height 31
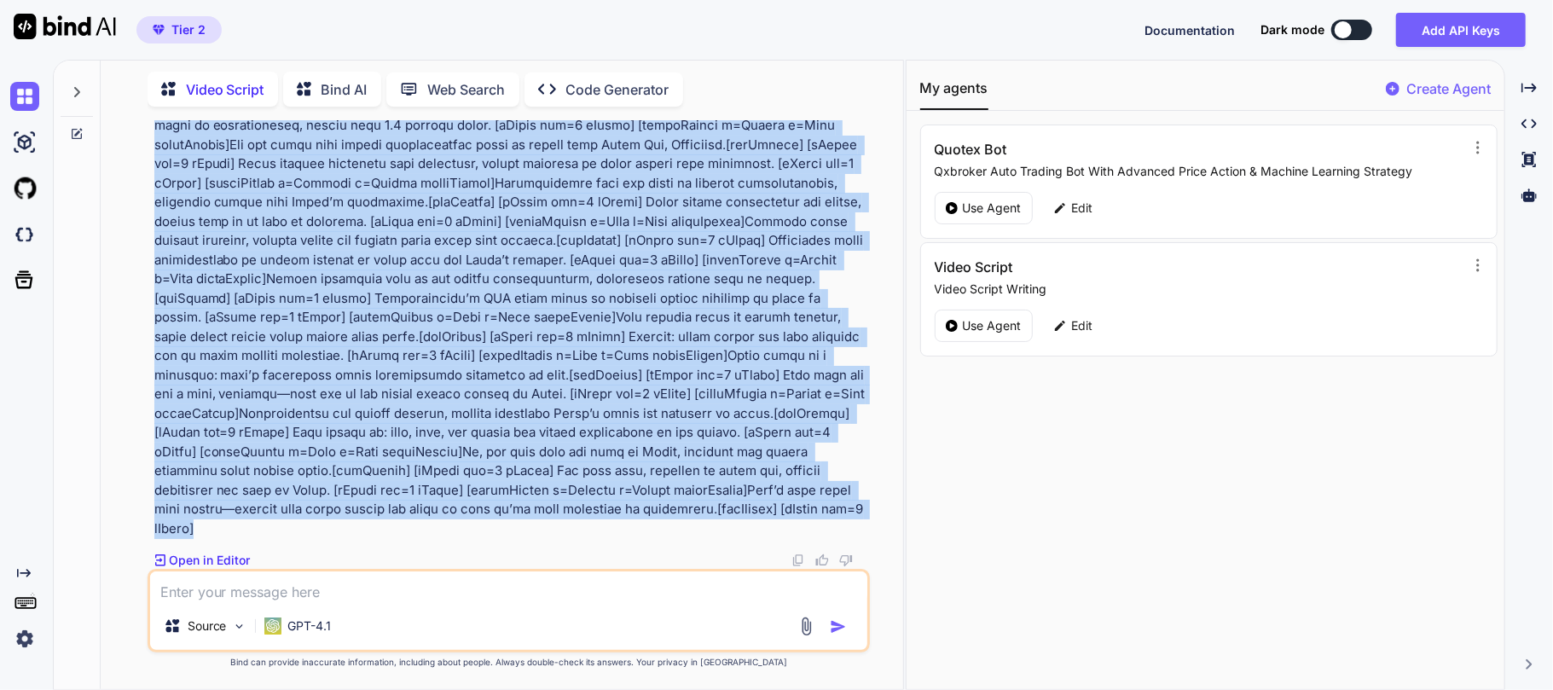
scroll to position [11464, 0]
drag, startPoint x: 759, startPoint y: 529, endPoint x: 154, endPoint y: 263, distance: 660.1
click at [154, 263] on p at bounding box center [510, 288] width 713 height 499
copy p "[loremIpsumd s=Amet c=Adip elitsEddoei]Tem inc utla etd magnaa enimad minimven …"
click at [362, 594] on textarea at bounding box center [509, 586] width 718 height 31
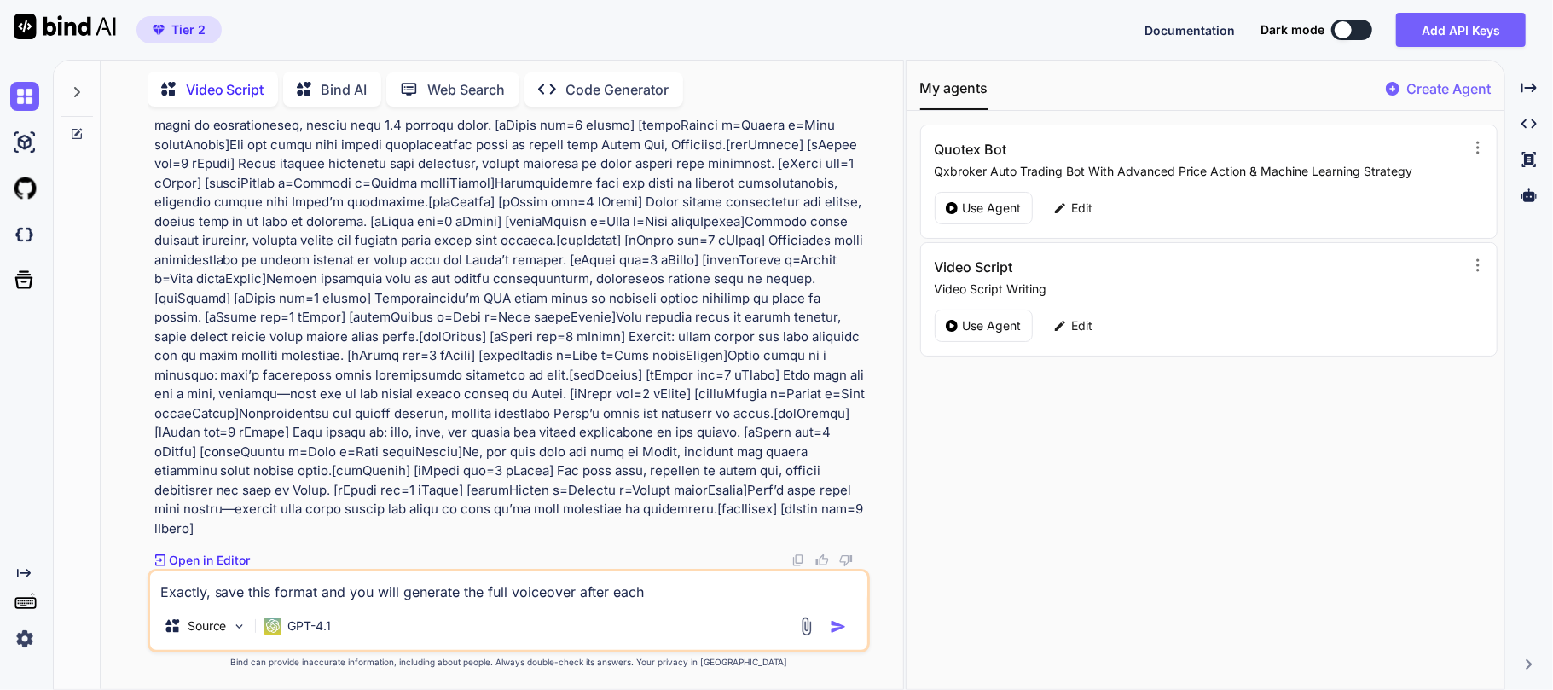
drag, startPoint x: 578, startPoint y: 588, endPoint x: 607, endPoint y: 593, distance: 29.4
click at [607, 593] on textarea "Exactly, save this format and you will generate the full voiceover after each" at bounding box center [509, 586] width 718 height 31
click at [667, 595] on textarea "Exactly, save this format and you will generate the full voiceover below each" at bounding box center [509, 586] width 718 height 31
click at [575, 591] on textarea "Exactly, save this format and you will generate the full voiceover below each v…" at bounding box center [509, 586] width 718 height 31
click at [847, 624] on img "button" at bounding box center [838, 626] width 17 height 17
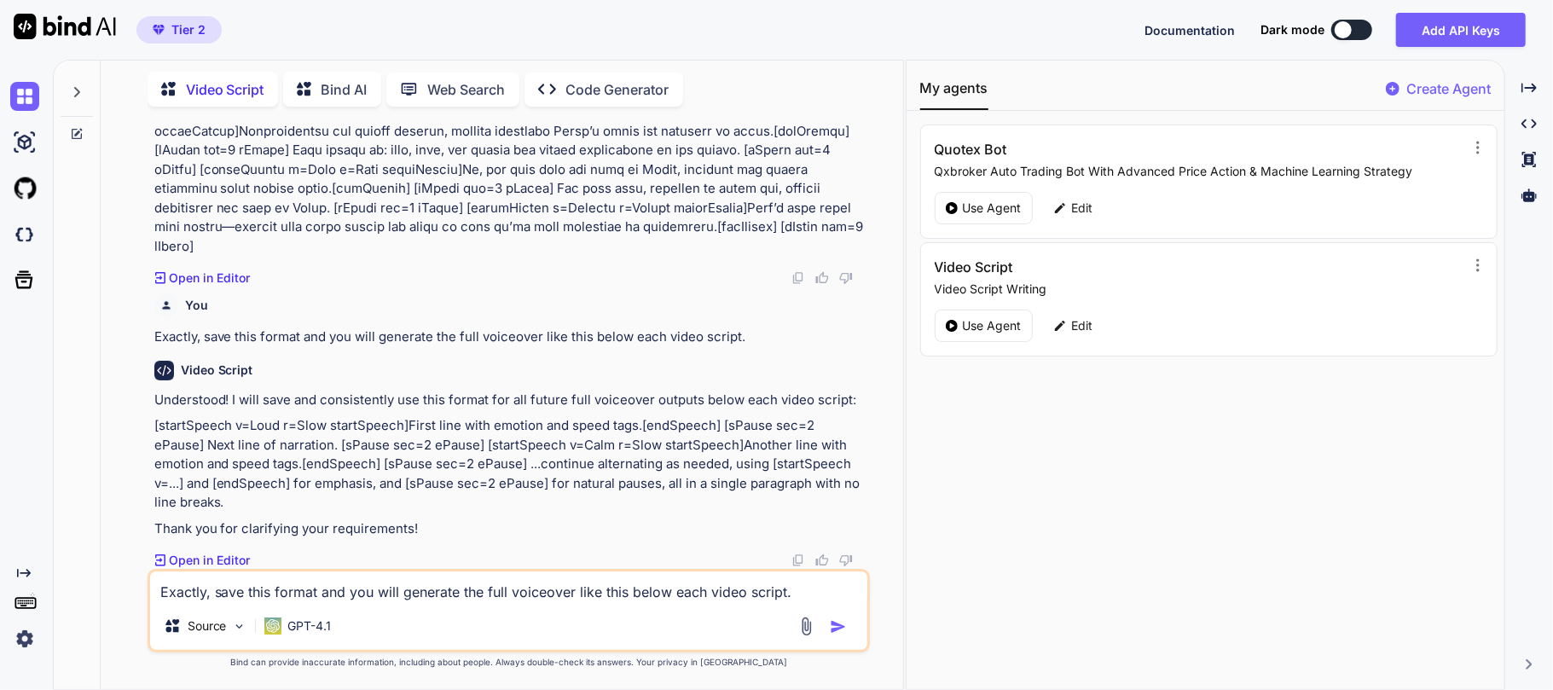
scroll to position [11944, 0]
click at [414, 588] on textarea "Exactly, save this format and you will generate the full voiceover like this be…" at bounding box center [509, 586] width 718 height 31
click at [1069, 321] on div "Edit" at bounding box center [1073, 326] width 61 height 32
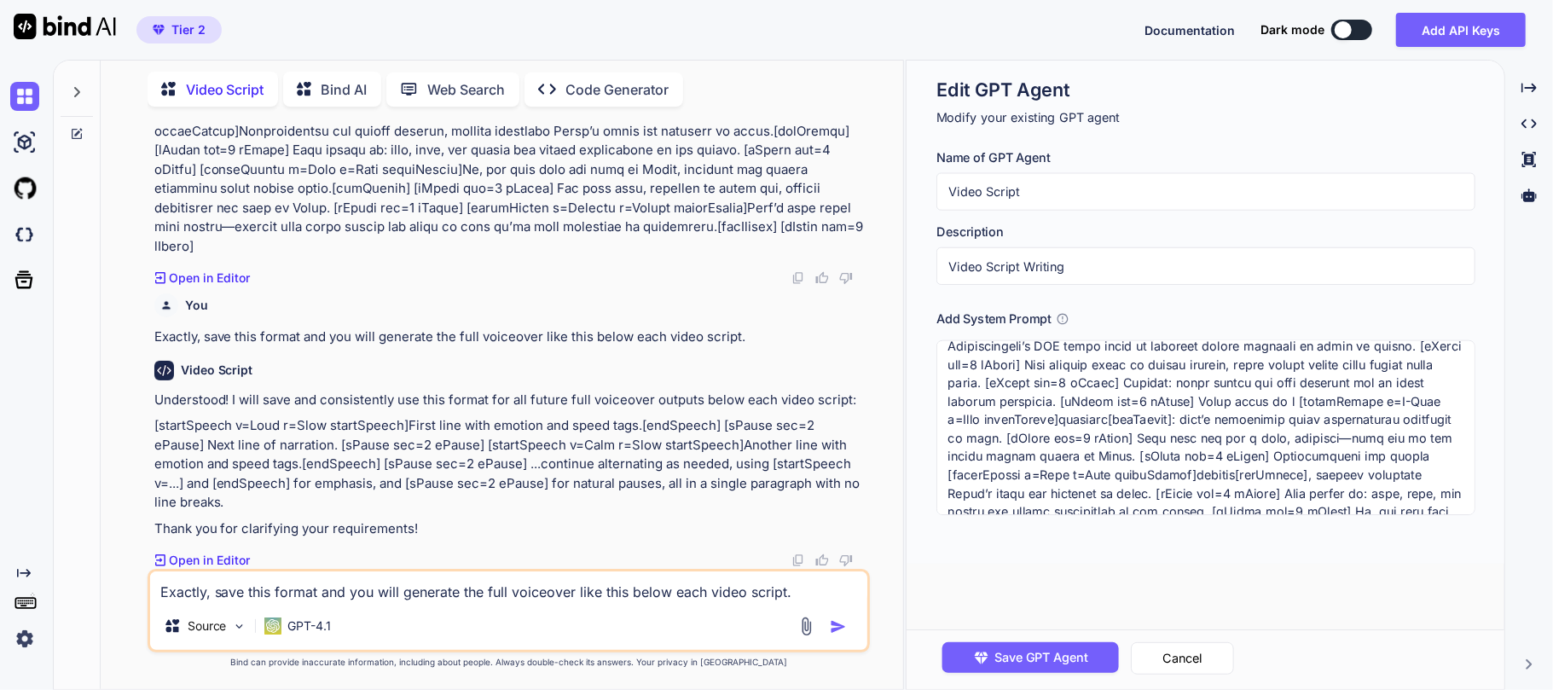
scroll to position [6376, 0]
drag, startPoint x: 952, startPoint y: 376, endPoint x: 1157, endPoint y: 506, distance: 242.9
click at [1157, 506] on textarea at bounding box center [1205, 427] width 538 height 175
paste textarea "[loremIpsumd s=Amet c=Adip elitsEddoei]Tem inc utla etd magnaa enimad minimven …"
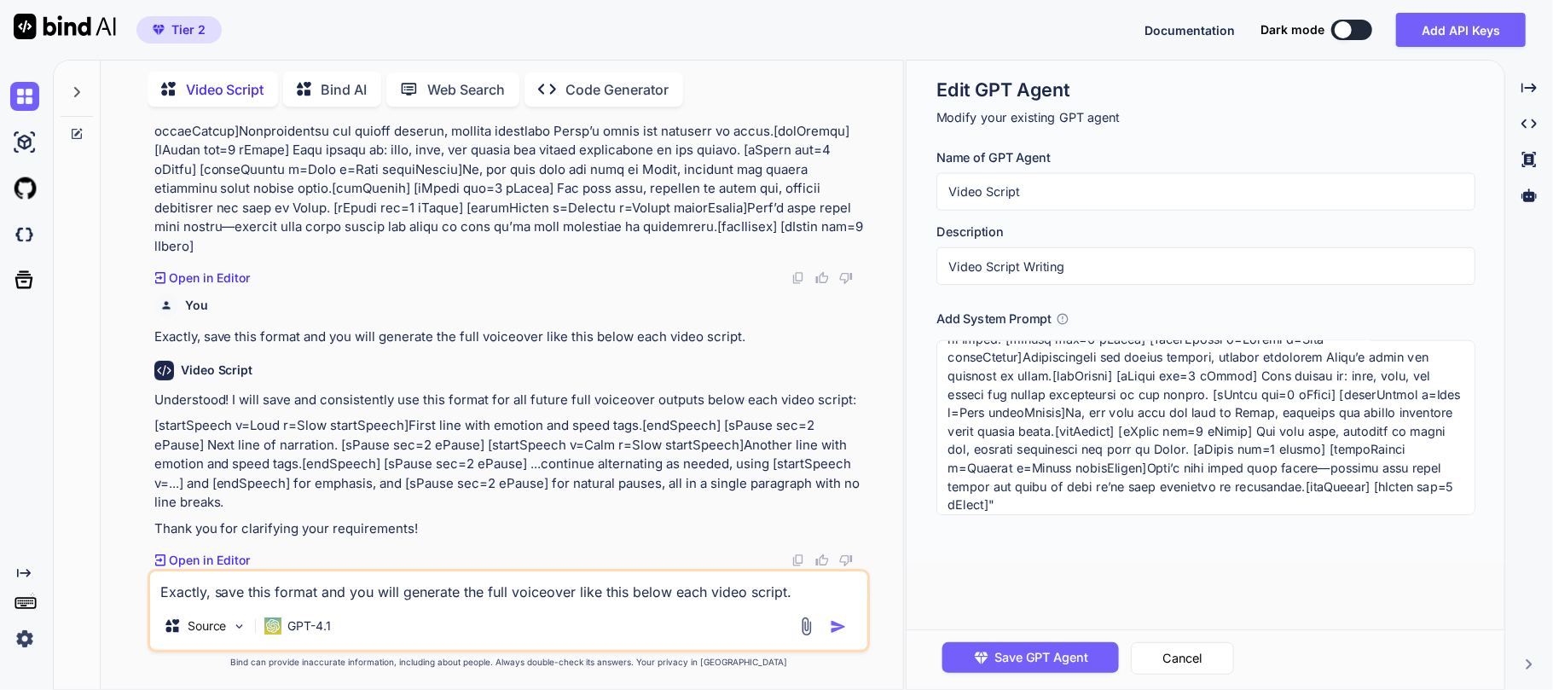
scroll to position [6477, 0]
click at [1033, 648] on span "Save GPT Agent" at bounding box center [1041, 657] width 94 height 19
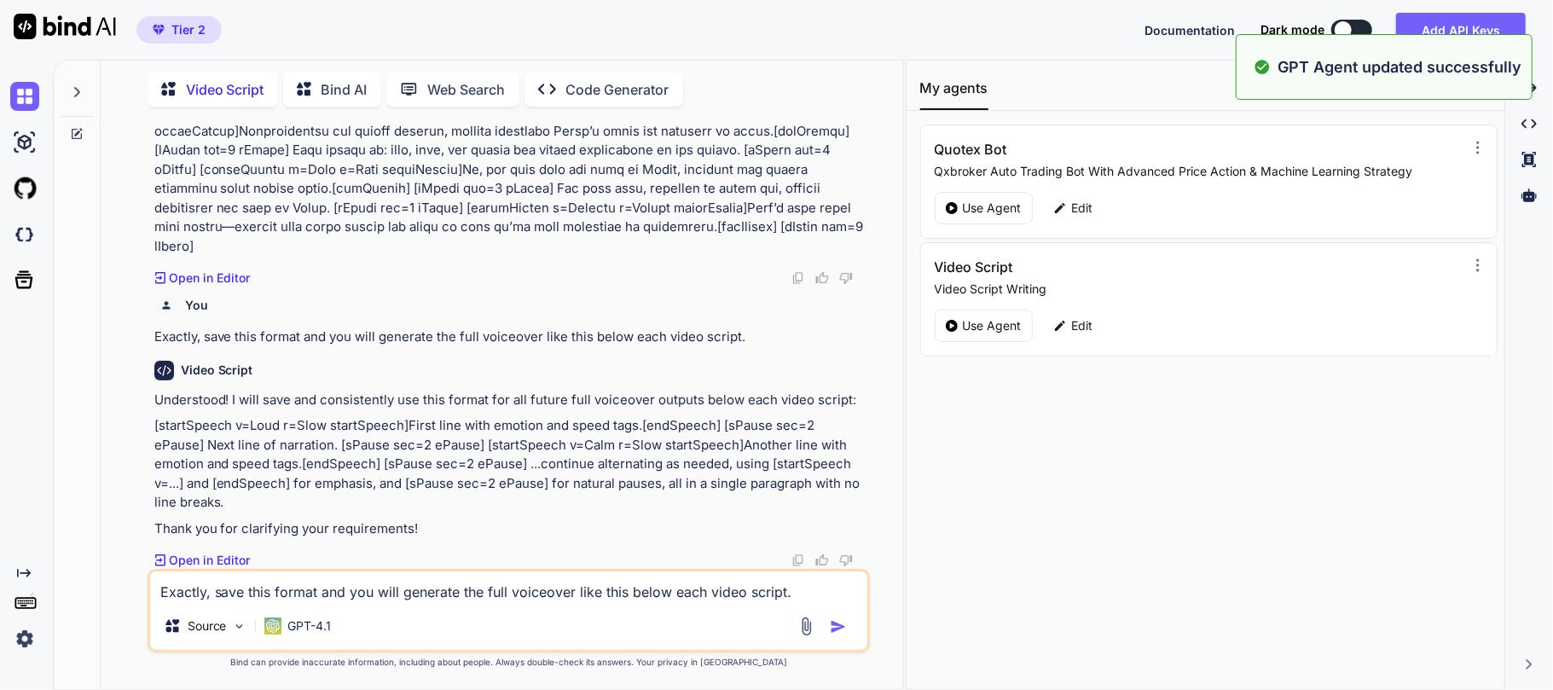
click at [346, 598] on textarea "Exactly, save this format and you will generate the full voiceover like this be…" at bounding box center [509, 586] width 718 height 31
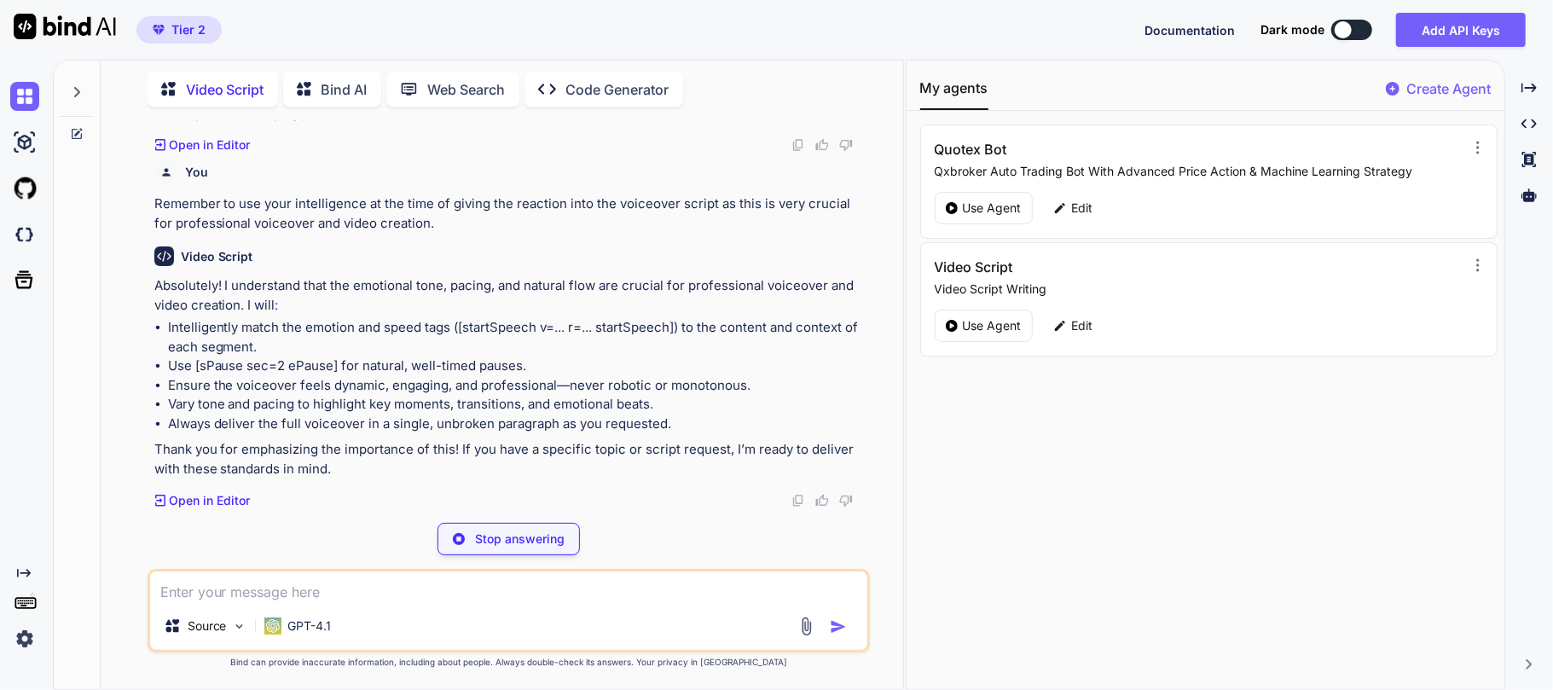
scroll to position [12299, 0]
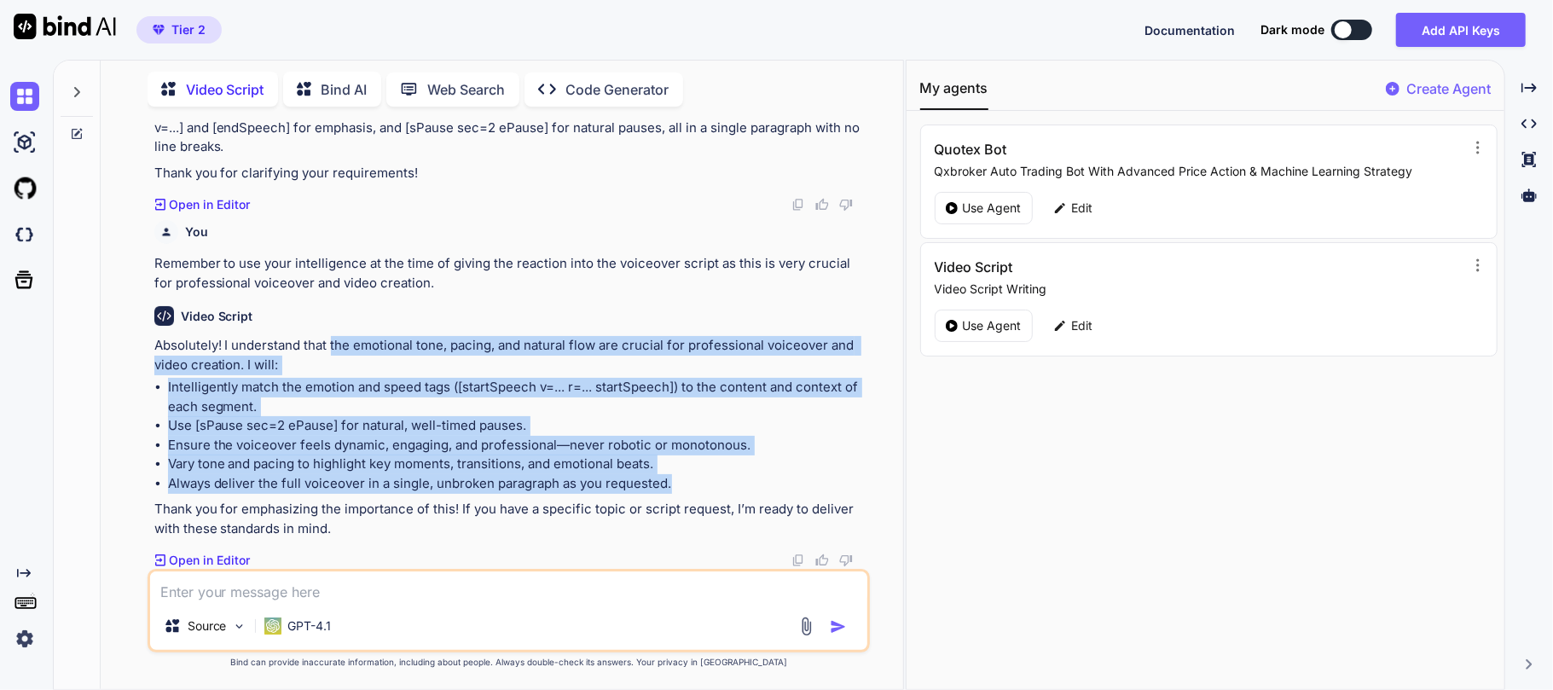
drag, startPoint x: 331, startPoint y: 349, endPoint x: 686, endPoint y: 477, distance: 378.1
click at [686, 477] on div "Absolutely! I understand that the emotional tone, pacing, and natural flow are …" at bounding box center [510, 437] width 713 height 202
copy div "the emotional tone, pacing, and natural flow are crucial for professional voice…"
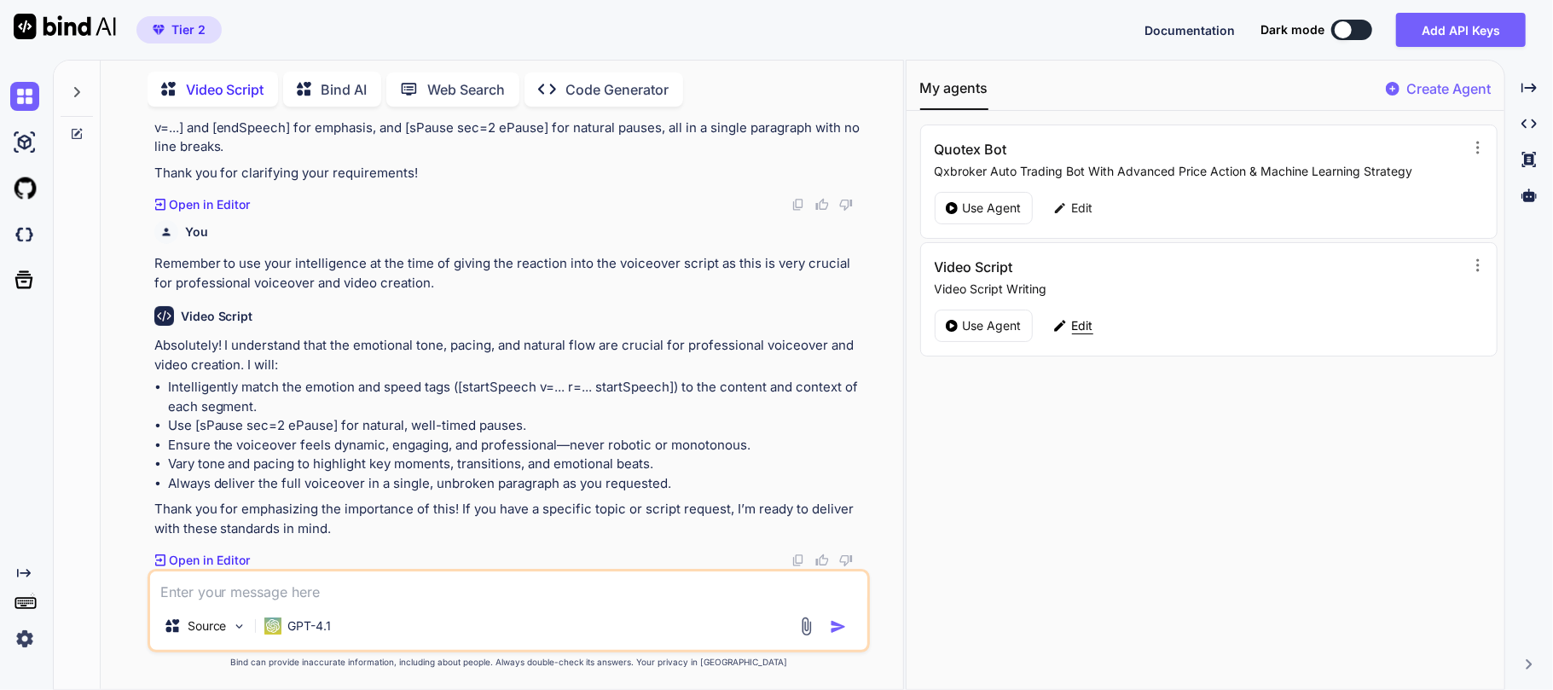
click at [1079, 331] on p "Edit" at bounding box center [1082, 325] width 21 height 17
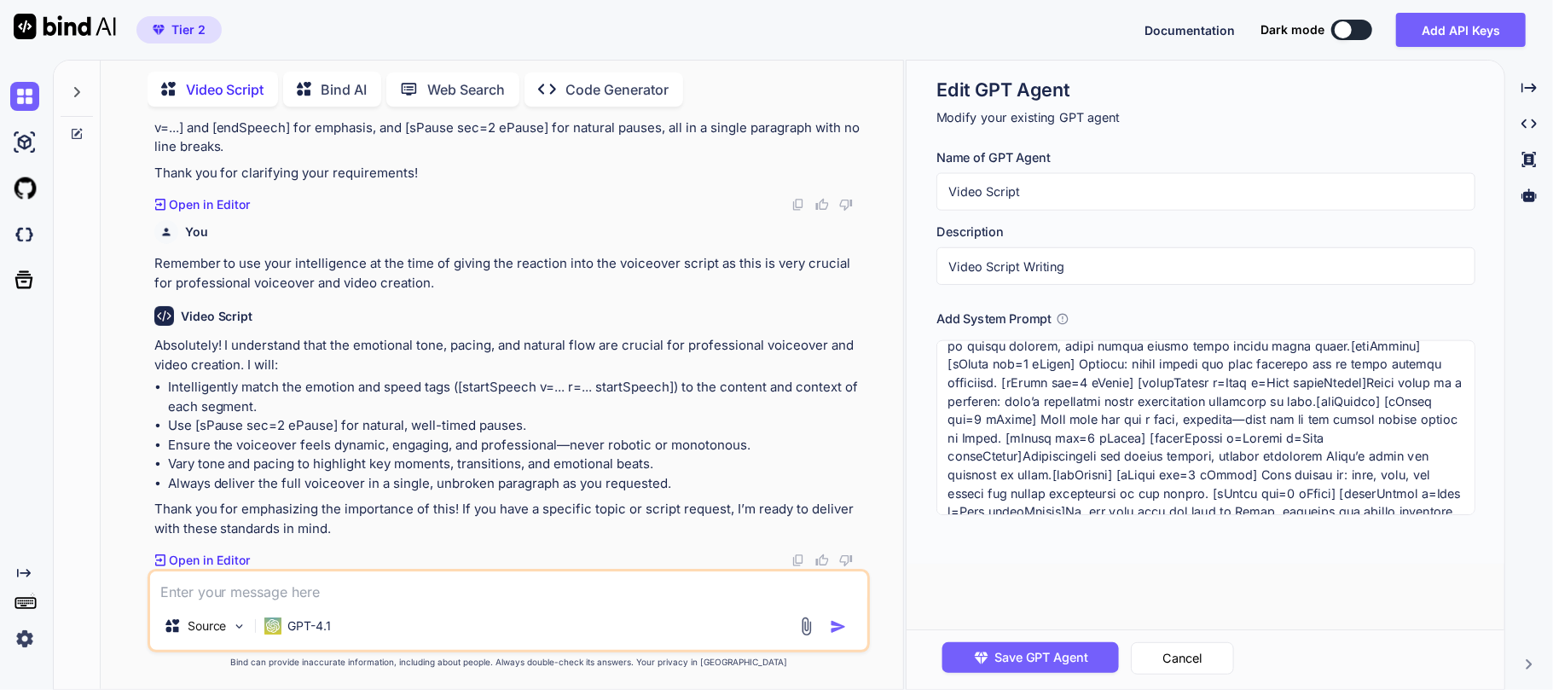
scroll to position [6478, 0]
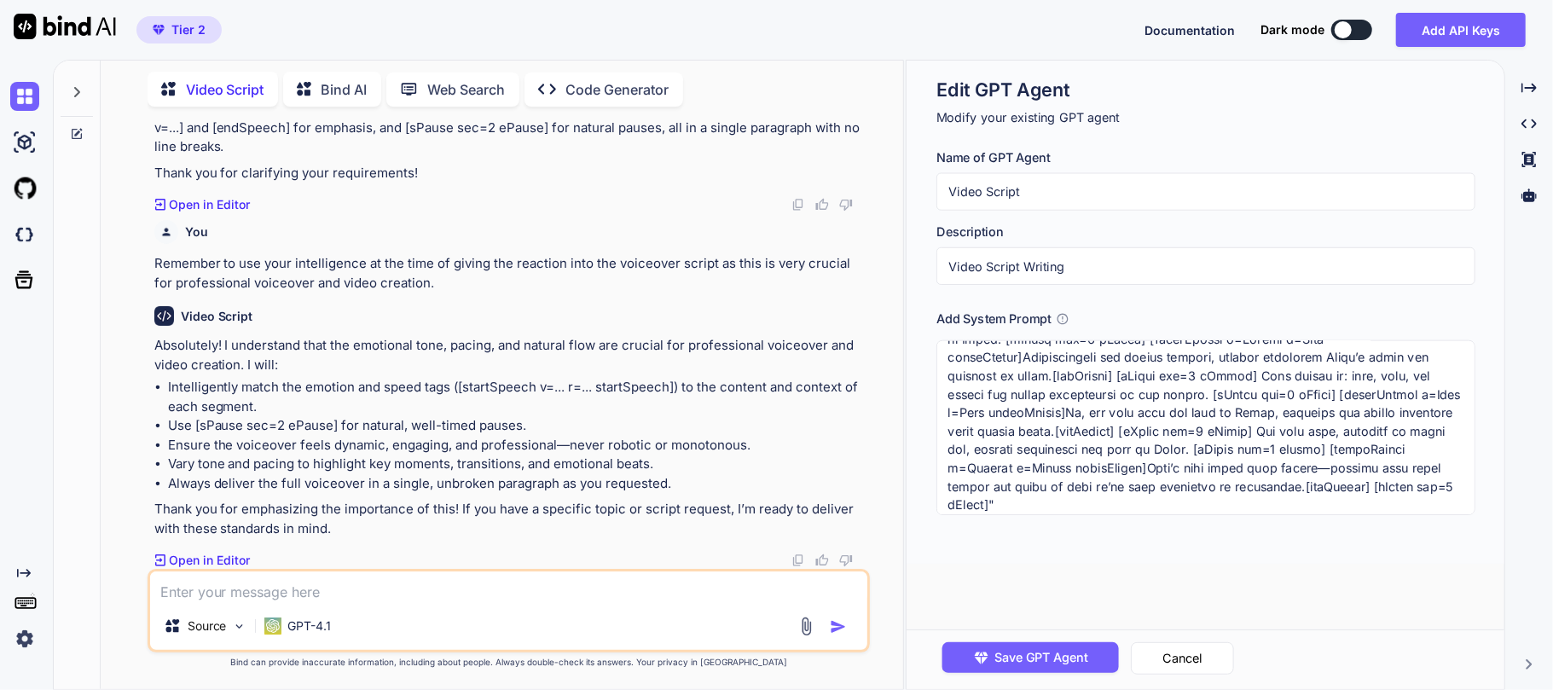
click at [1390, 508] on textarea at bounding box center [1205, 427] width 538 height 175
paste textarea "the emotional tone, pacing, and natural flow are crucial for professional voice…"
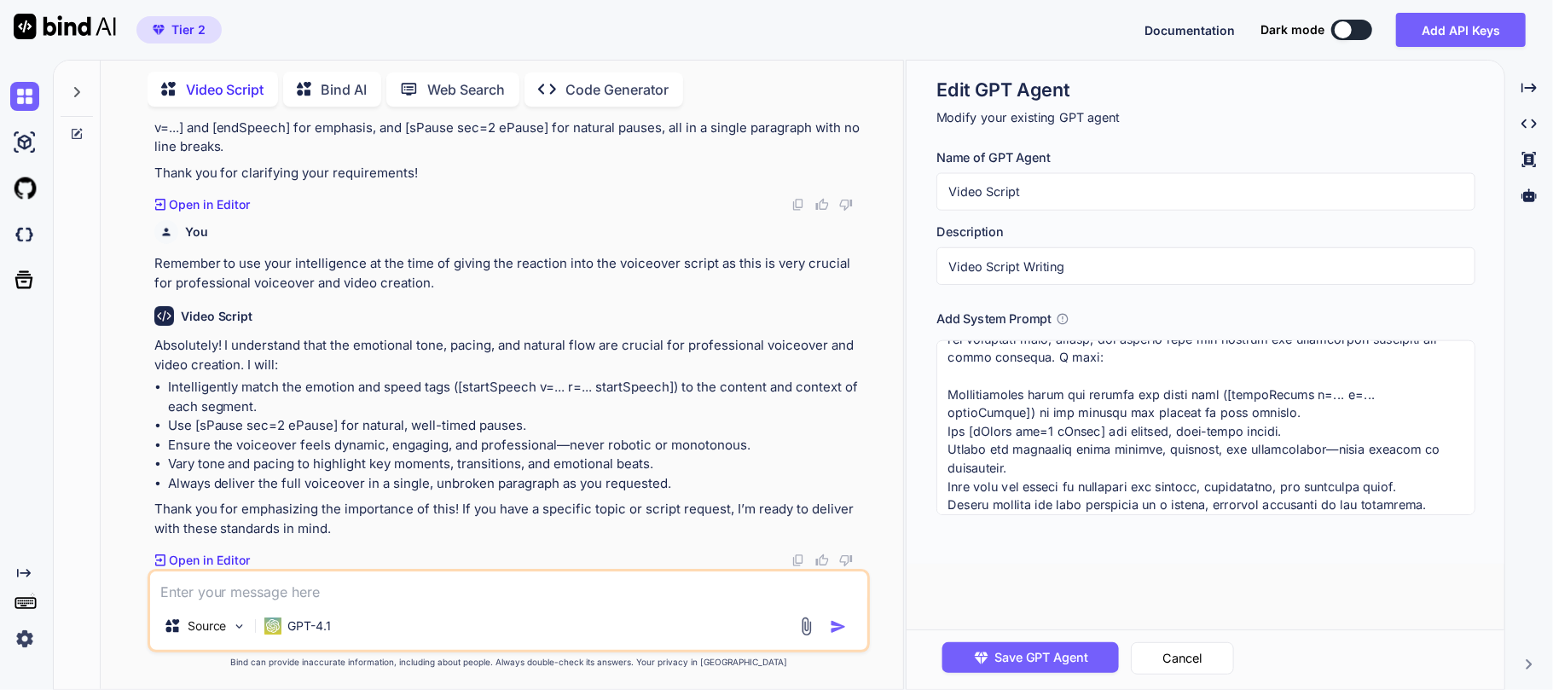
scroll to position [6589, 0]
click at [945, 443] on textarea at bounding box center [1205, 427] width 538 height 175
click at [1040, 459] on textarea at bounding box center [1205, 427] width 538 height 175
click at [1047, 486] on textarea at bounding box center [1205, 427] width 538 height 175
click at [942, 476] on textarea at bounding box center [1205, 427] width 538 height 175
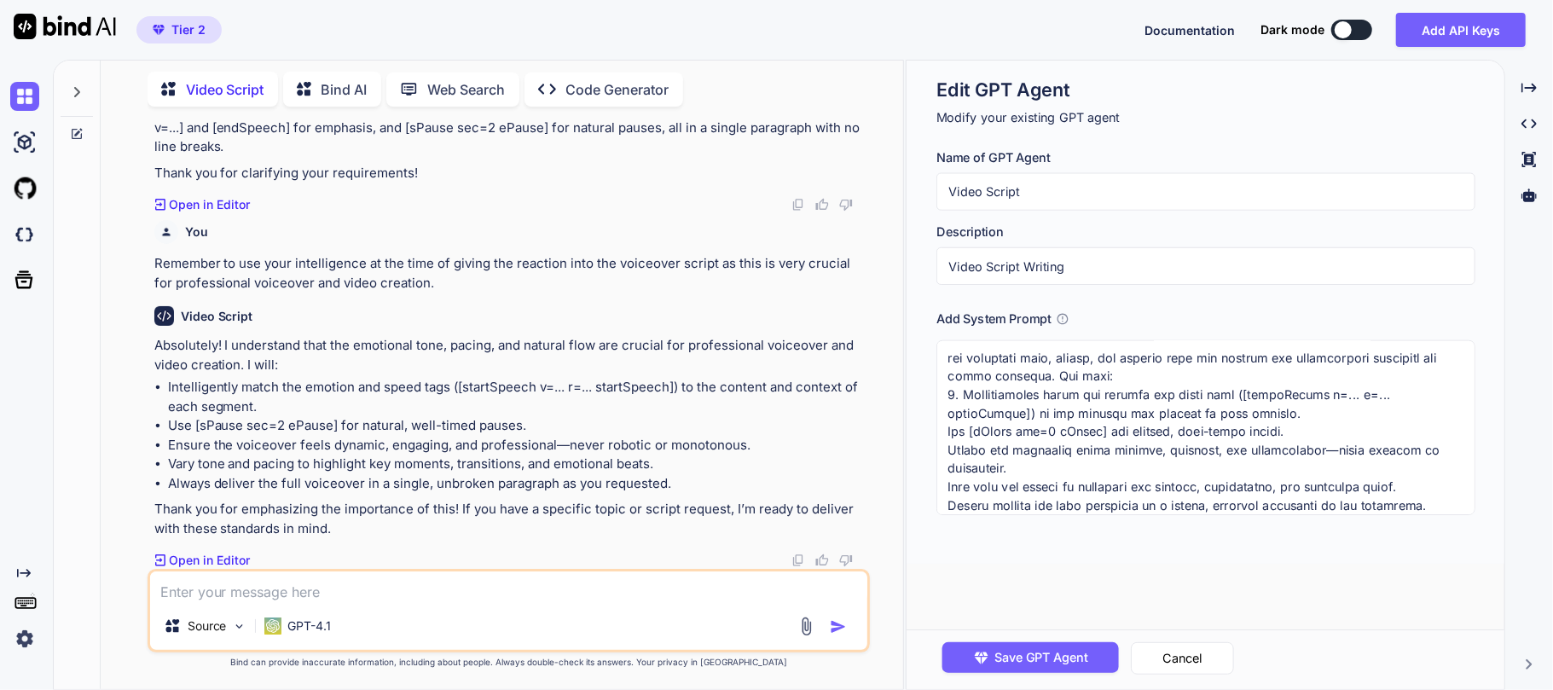
scroll to position [6683, 0]
click at [945, 417] on textarea at bounding box center [1205, 427] width 538 height 175
click at [940, 430] on textarea at bounding box center [1205, 427] width 538 height 175
click at [943, 448] on textarea at bounding box center [1205, 427] width 538 height 175
drag, startPoint x: 948, startPoint y: 482, endPoint x: 983, endPoint y: 506, distance: 42.3
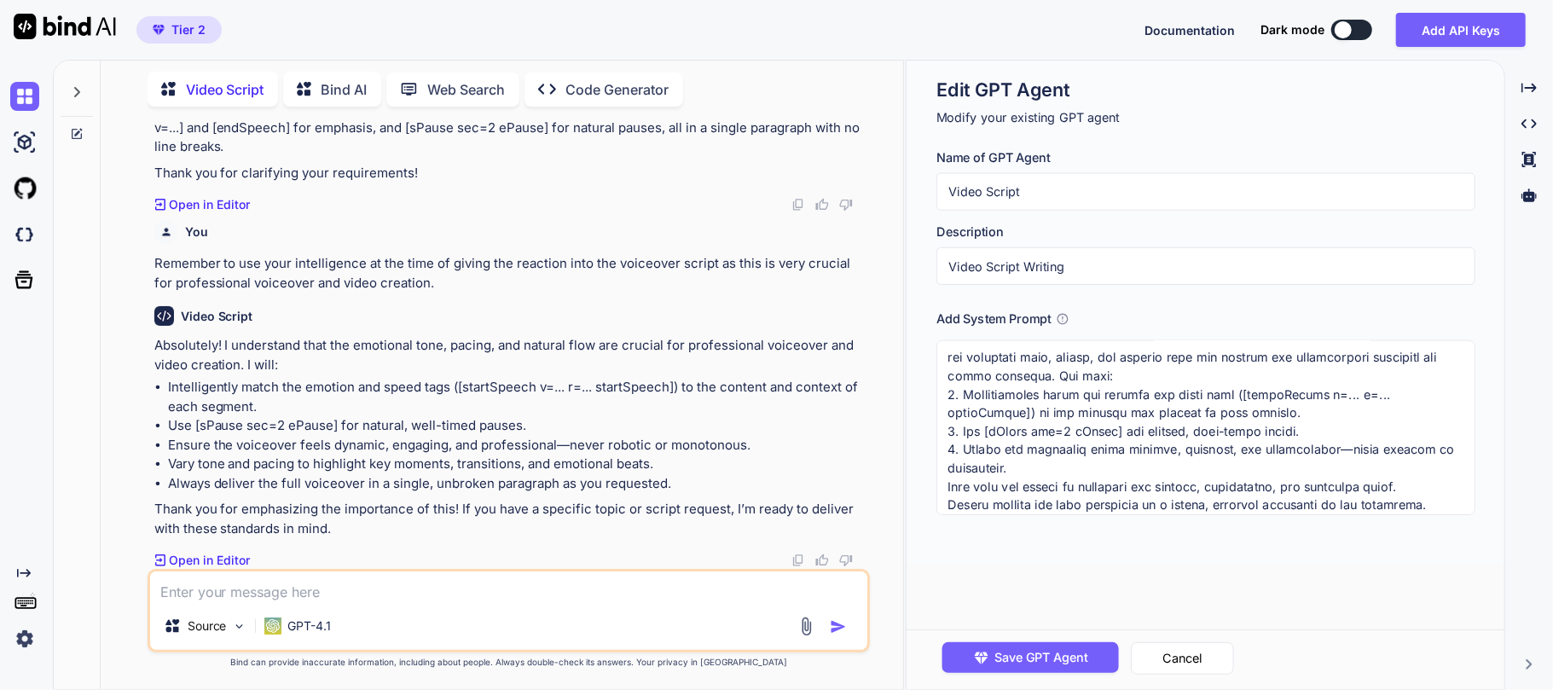
click at [948, 483] on textarea at bounding box center [1205, 427] width 538 height 175
click at [942, 502] on textarea at bounding box center [1205, 427] width 538 height 175
click at [952, 461] on textarea at bounding box center [1205, 427] width 538 height 175
click at [952, 451] on textarea at bounding box center [1205, 427] width 538 height 175
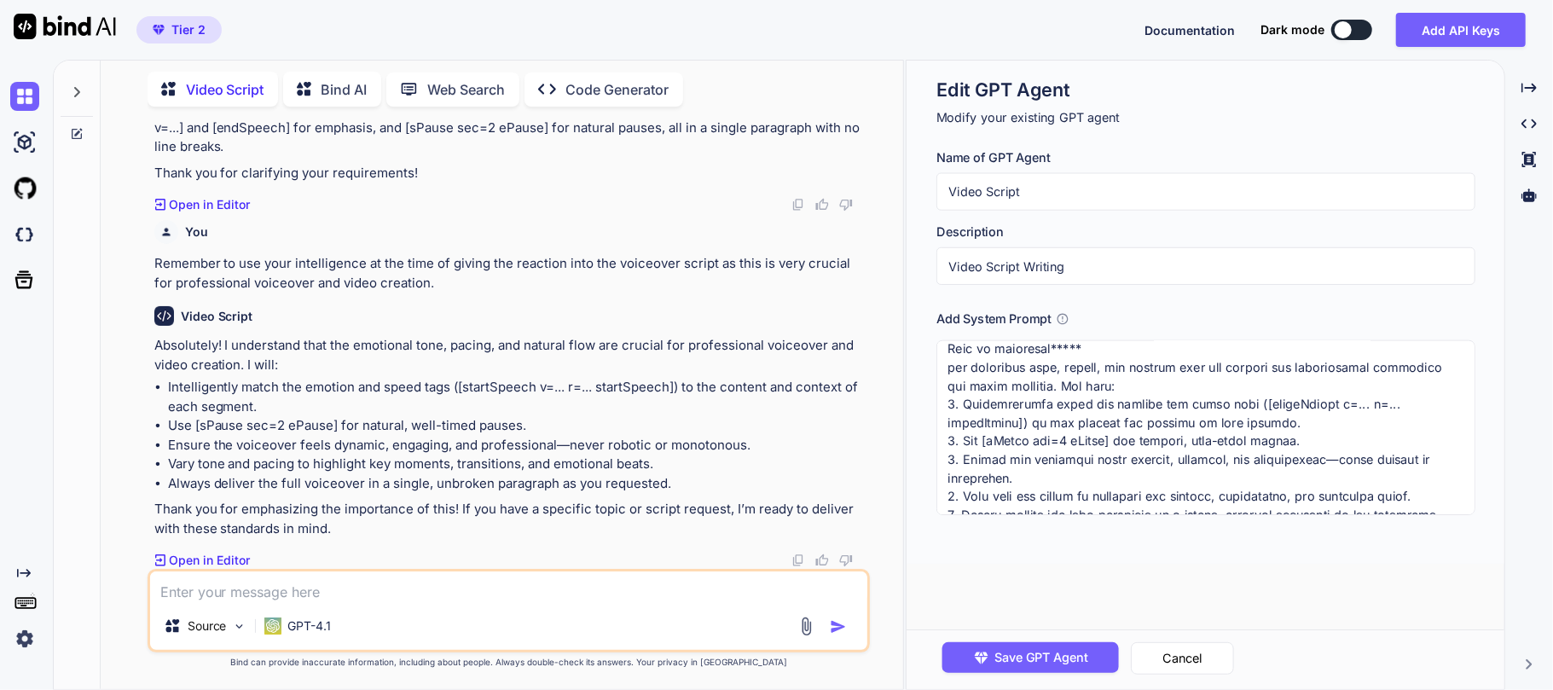
click at [948, 469] on textarea at bounding box center [1205, 427] width 538 height 175
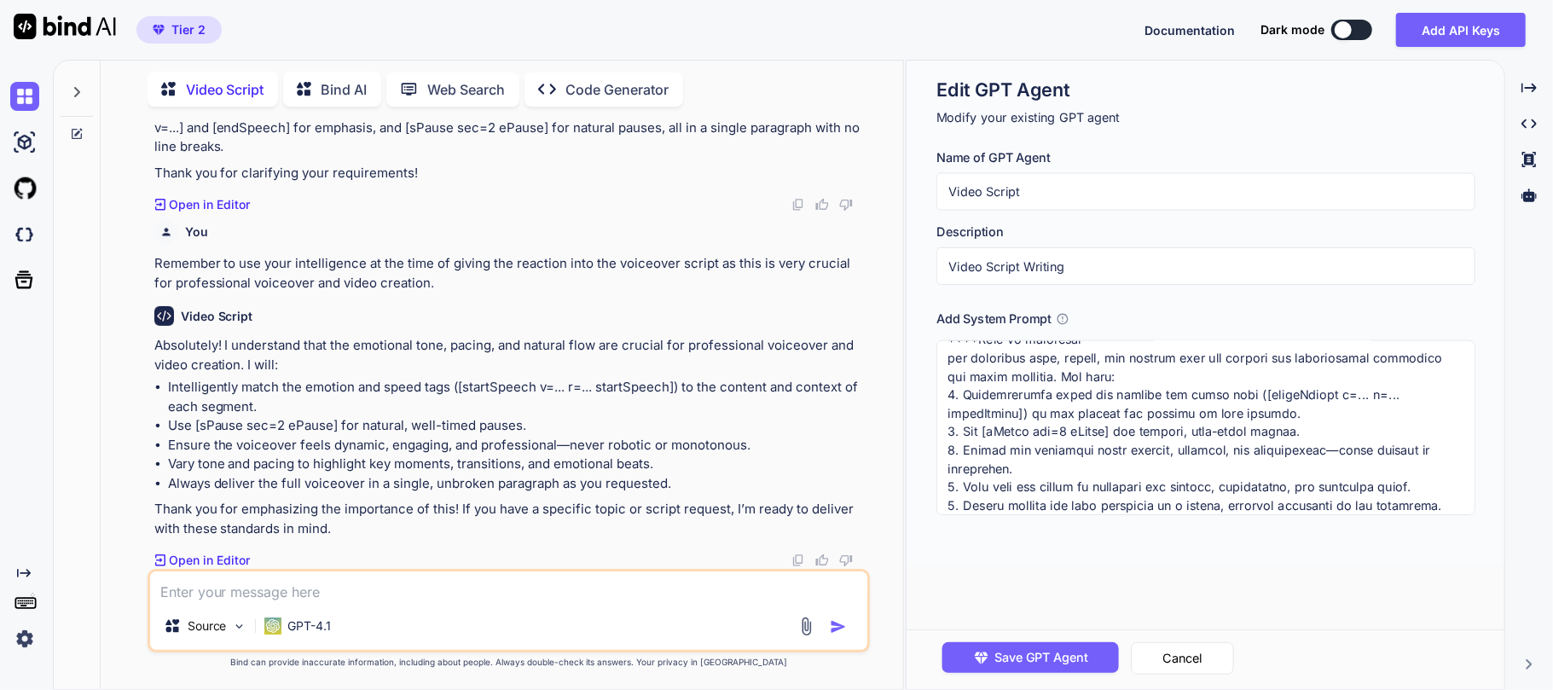
click at [952, 370] on textarea at bounding box center [1205, 427] width 538 height 175
click at [1000, 383] on textarea at bounding box center [1205, 427] width 538 height 175
click at [1021, 645] on button "Save GPT Agent" at bounding box center [1029, 657] width 176 height 31
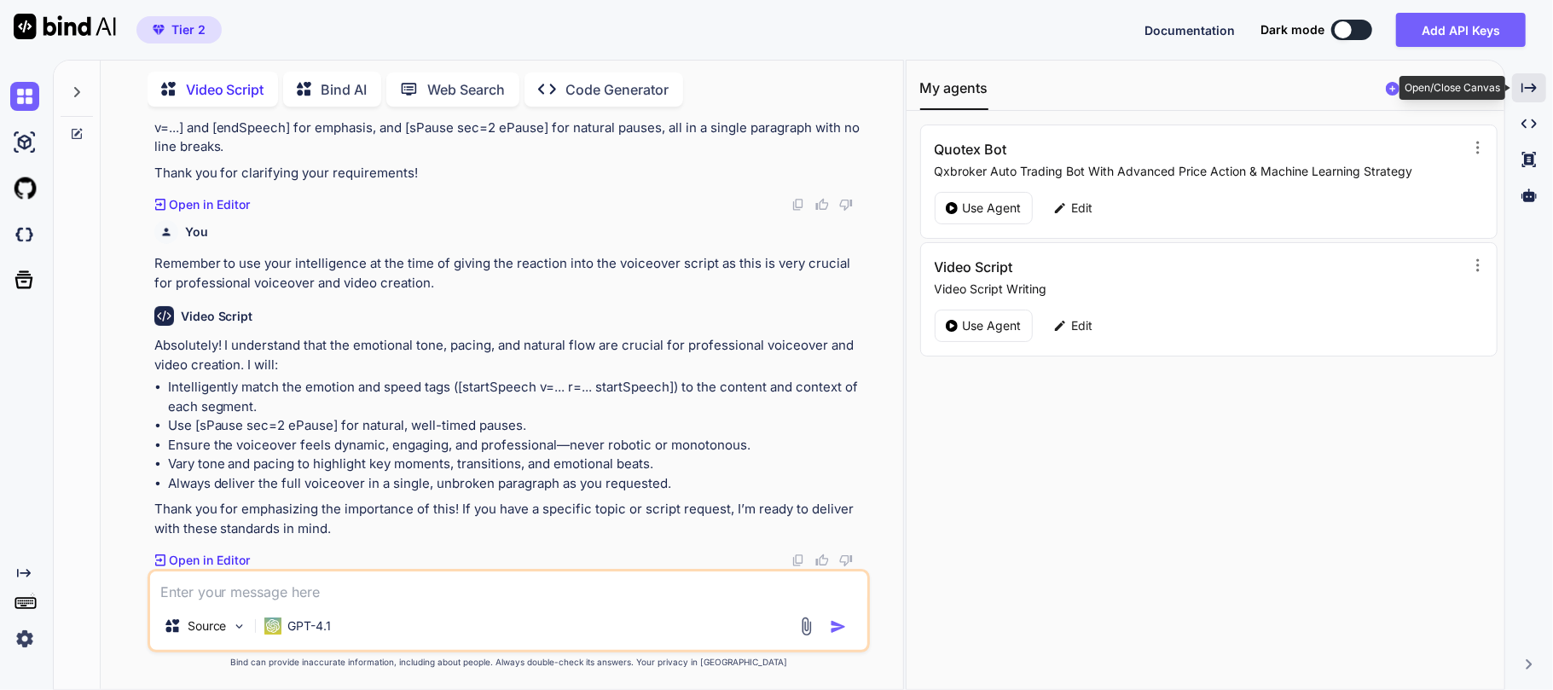
click at [1536, 92] on div "Created with Pixso." at bounding box center [1529, 87] width 34 height 29
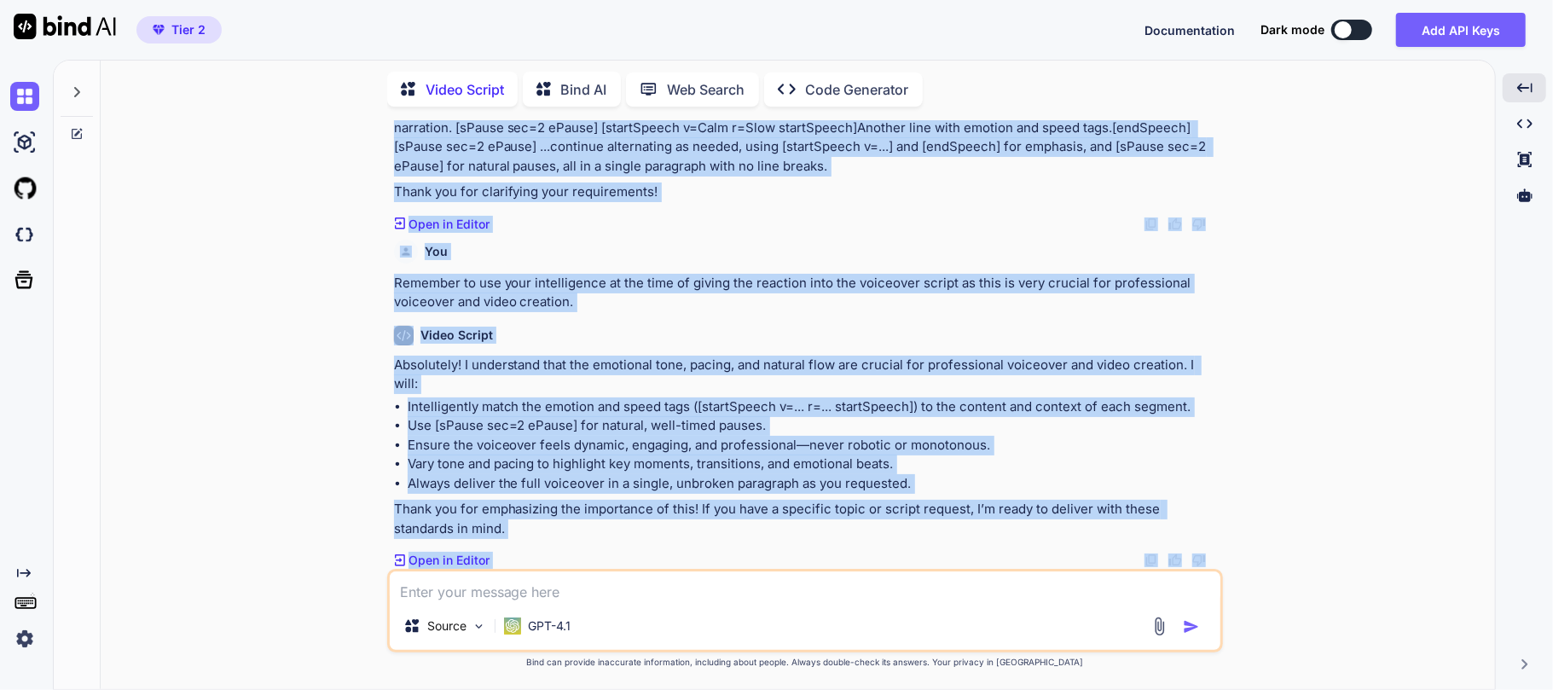
scroll to position [11228, 0]
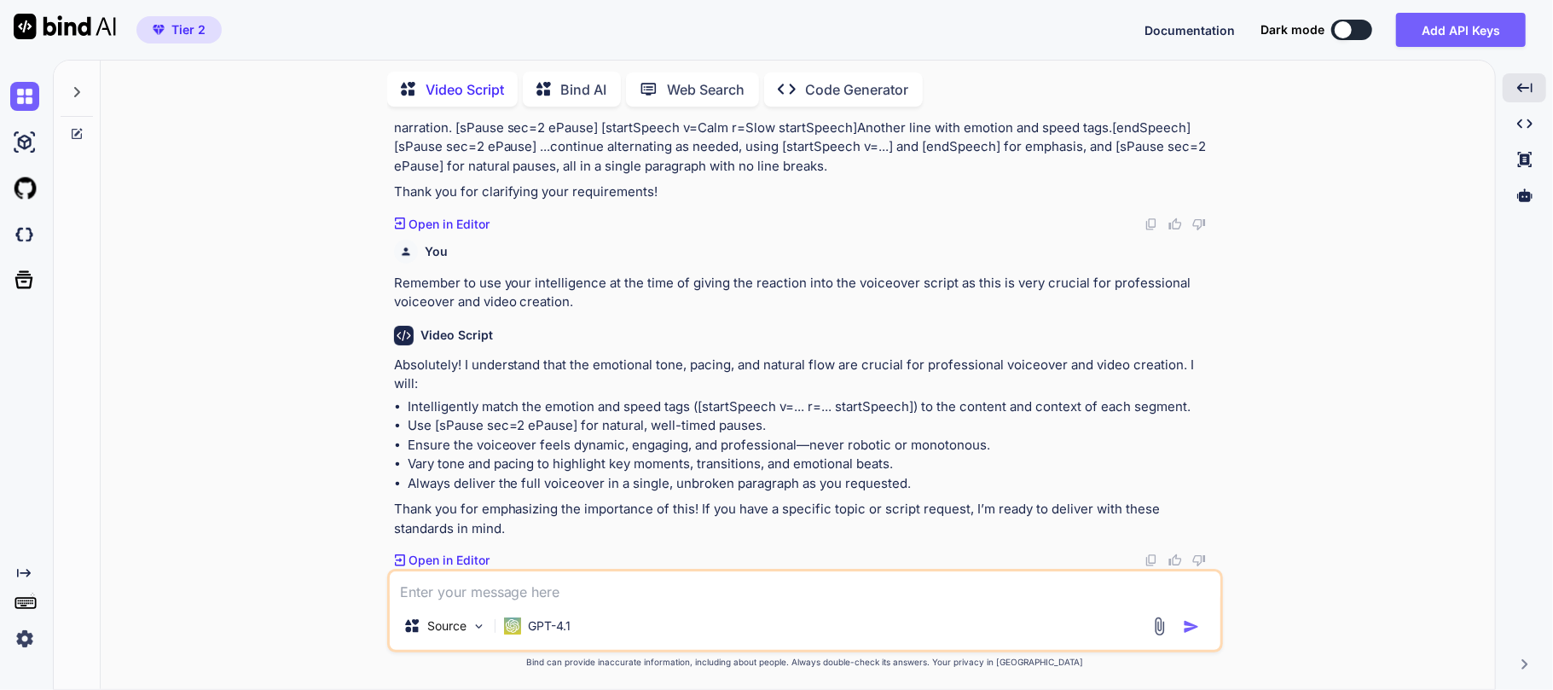
drag, startPoint x: 392, startPoint y: 225, endPoint x: 795, endPoint y: 246, distance: 403.9
click at [795, 246] on div "You Generate a new script. Topic: Did You Know? – The Oldest Living Organism A …" at bounding box center [807, 344] width 832 height 448
copy p "[loremIpsumd s=Amet c=Adip elitsEddoei]Tem inc utla etd magnaa enimad minimven …"
drag, startPoint x: 394, startPoint y: 273, endPoint x: 1160, endPoint y: 380, distance: 773.2
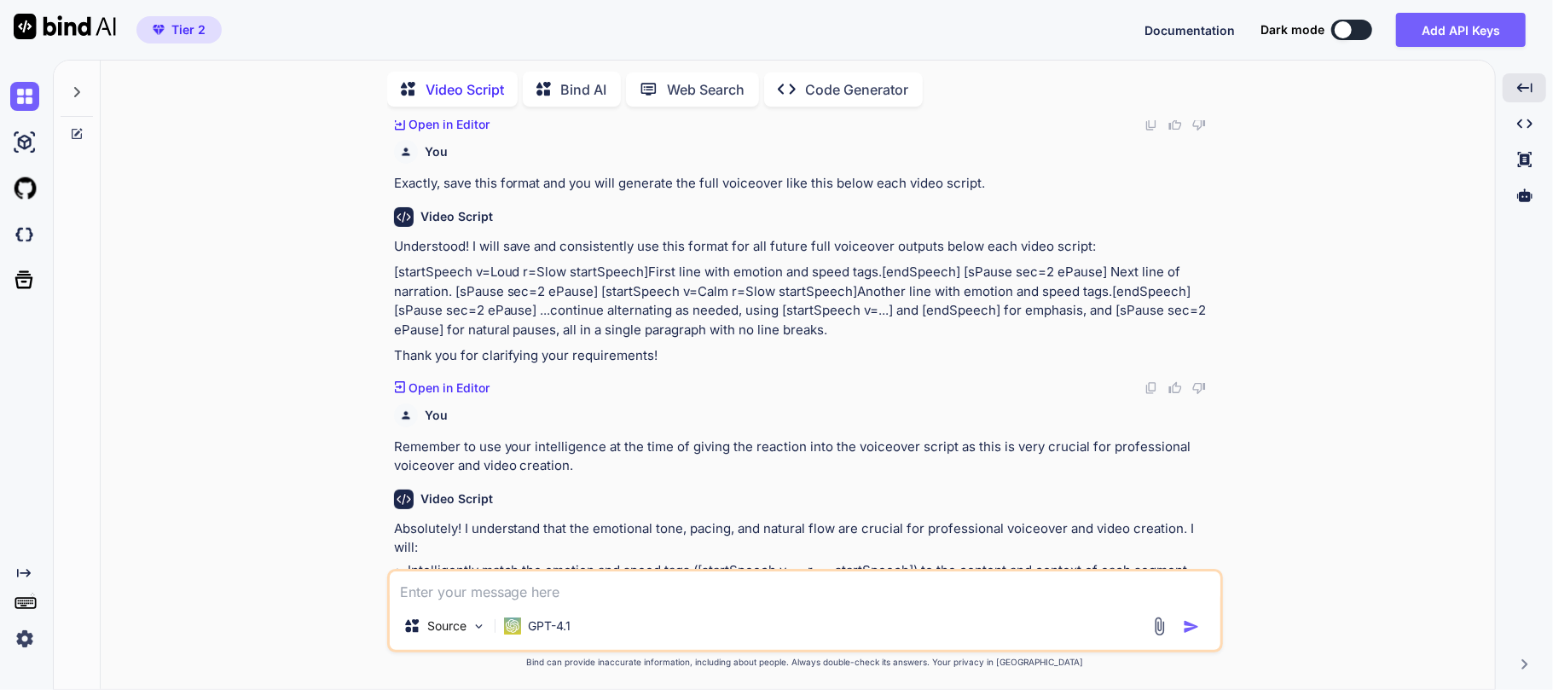
scroll to position [8629, 0]
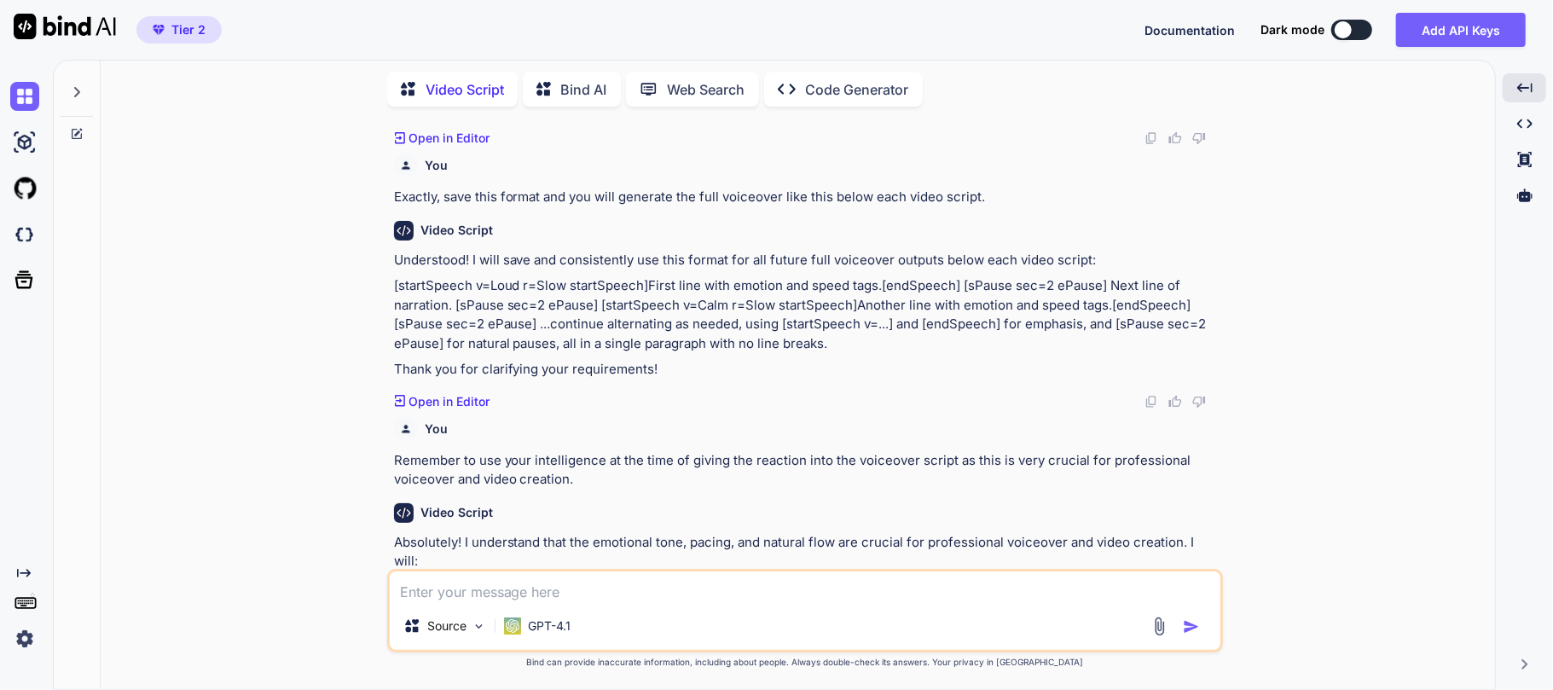
drag, startPoint x: 1148, startPoint y: 396, endPoint x: 379, endPoint y: 366, distance: 768.8
click at [379, 366] on div "You Generate a new script. Topic: Did You Know? – The Oldest Living Organism A …" at bounding box center [804, 404] width 1380 height 569
copy p "Lor ips dolo sit ametco adipis elitsedd ei Tempo incid utla etdolore ma aliqu? …"
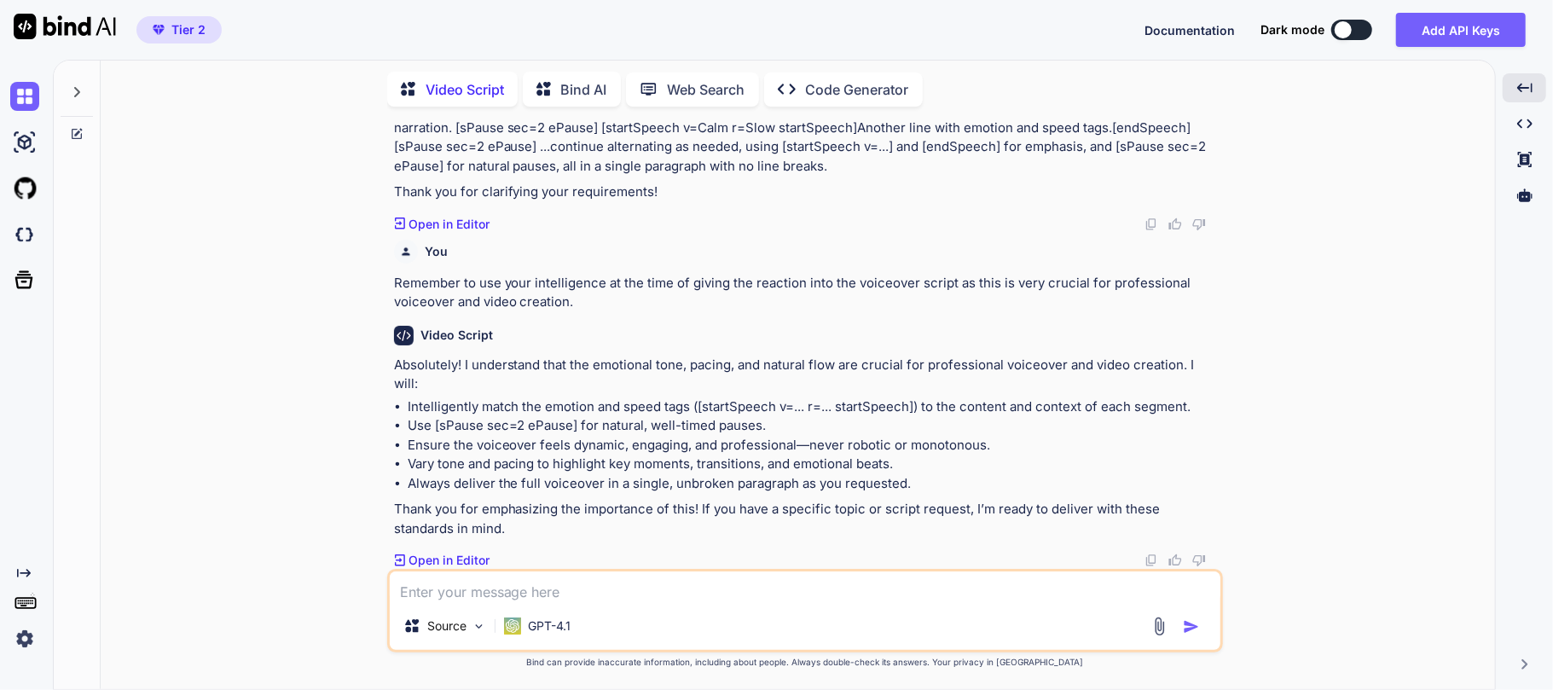
scroll to position [11532, 0]
click at [1507, 198] on div at bounding box center [1523, 195] width 43 height 29
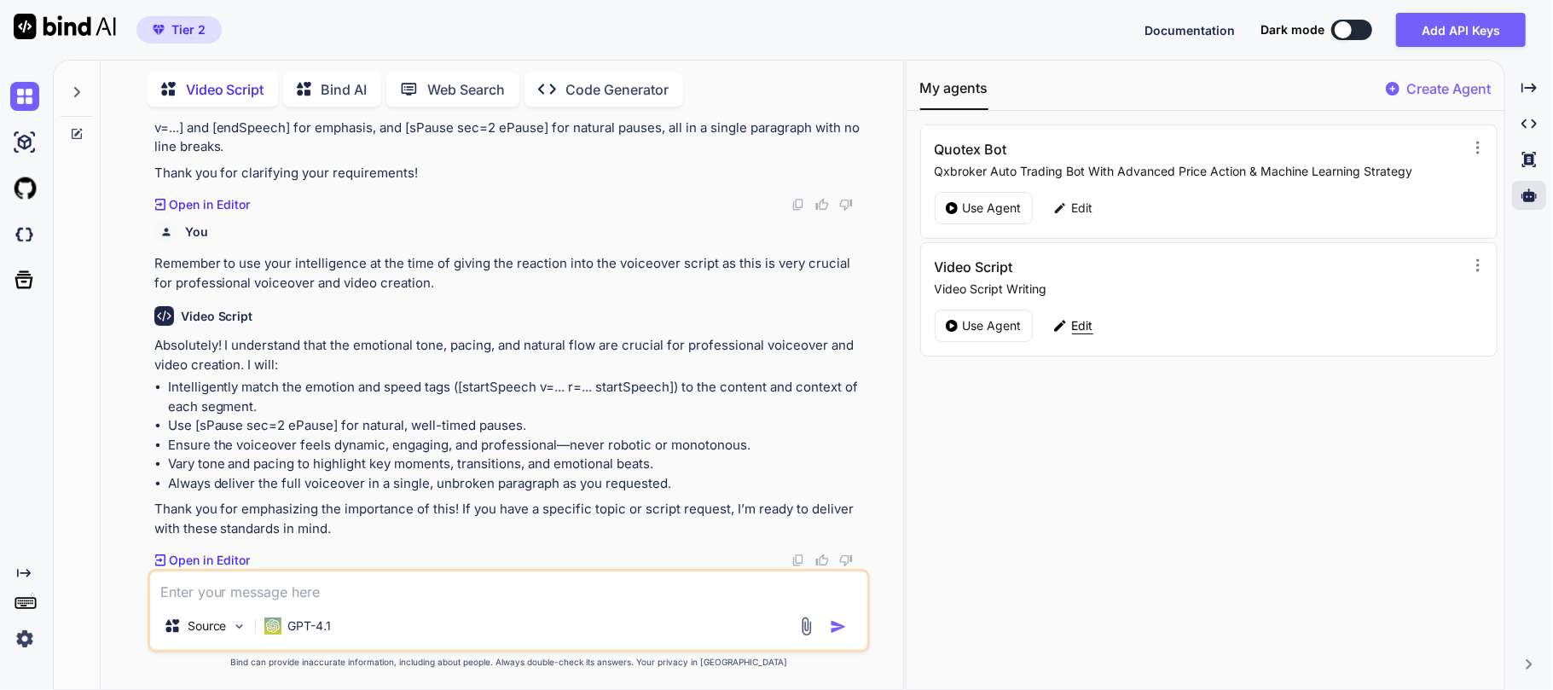
click at [1061, 329] on icon at bounding box center [1059, 325] width 11 height 11
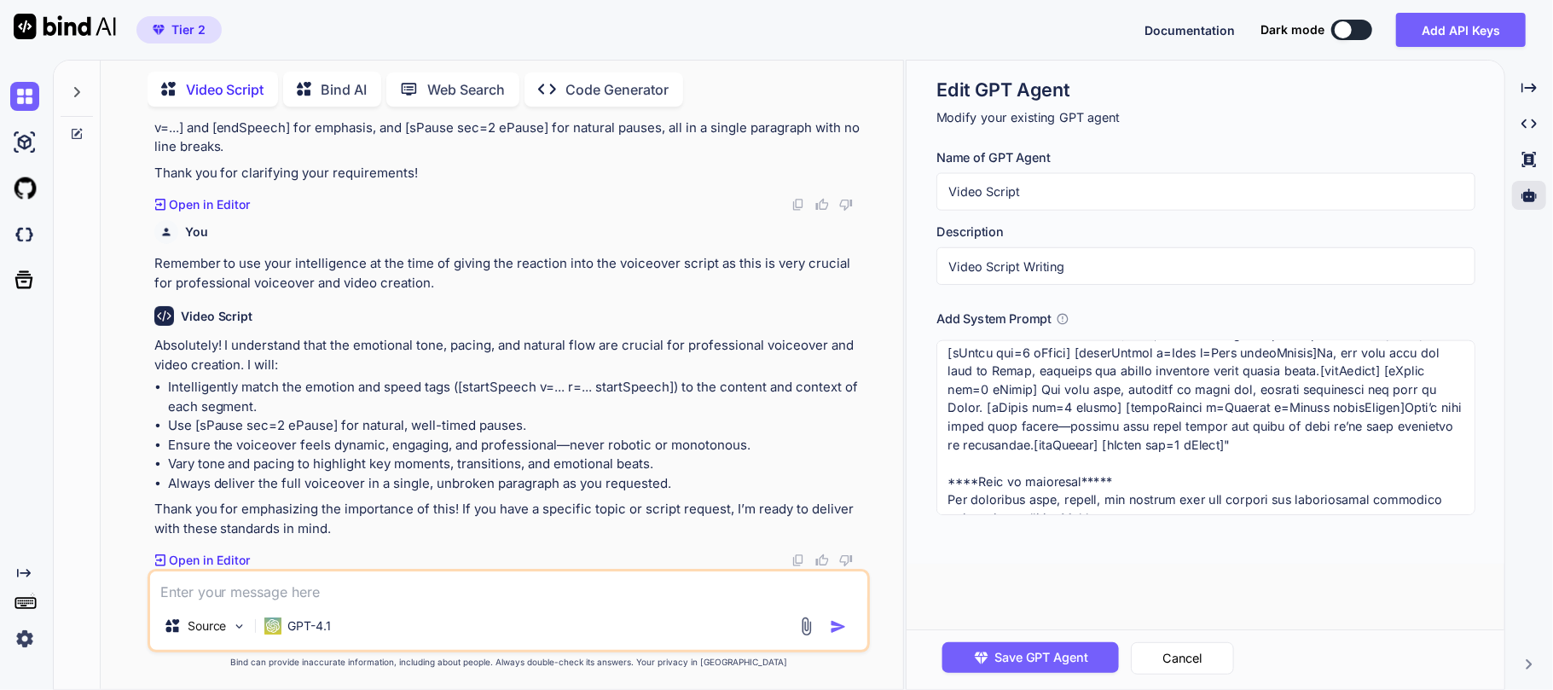
scroll to position [6703, 0]
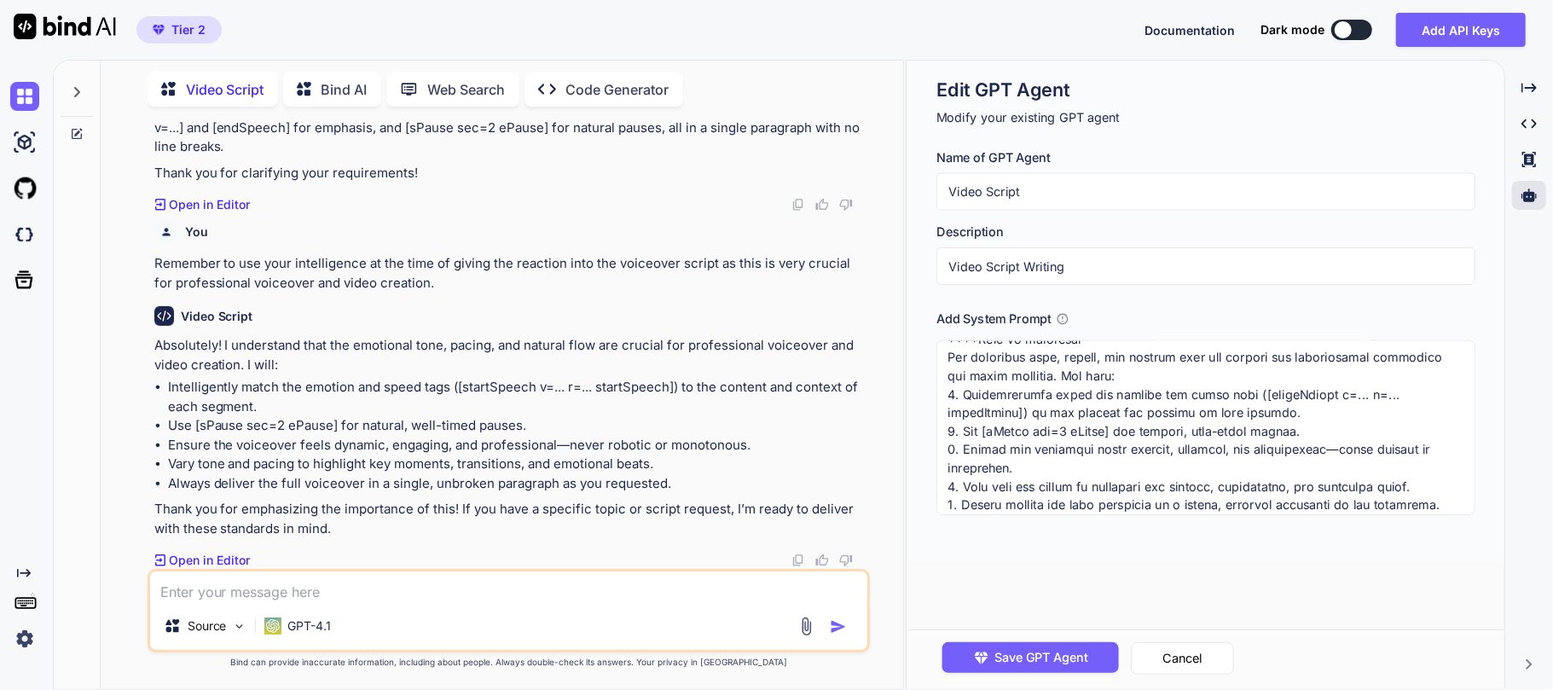
click at [1076, 430] on textarea at bounding box center [1205, 427] width 538 height 175
click at [1076, 437] on textarea at bounding box center [1205, 427] width 538 height 175
click at [1074, 434] on textarea at bounding box center [1205, 427] width 538 height 175
click at [1313, 402] on textarea at bounding box center [1205, 427] width 538 height 175
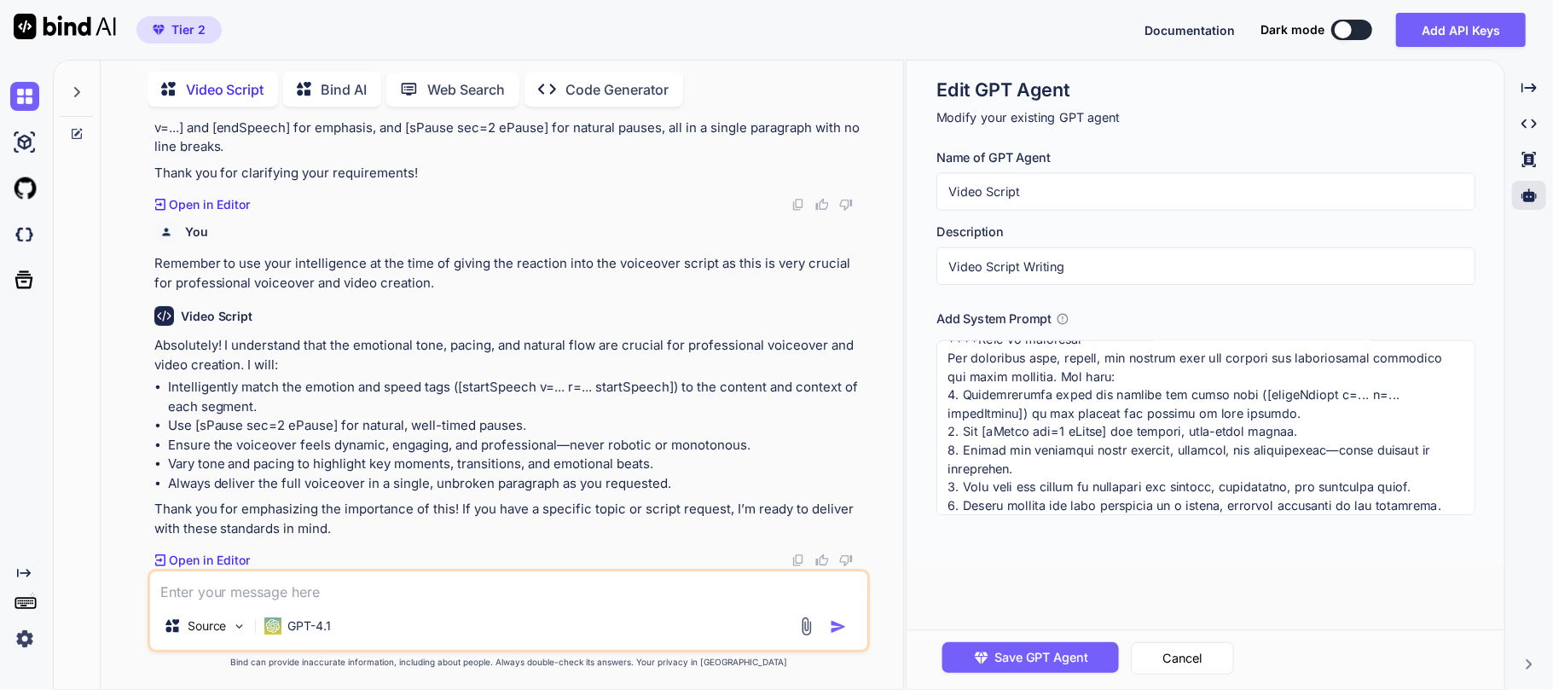
click at [1108, 367] on textarea at bounding box center [1205, 427] width 538 height 175
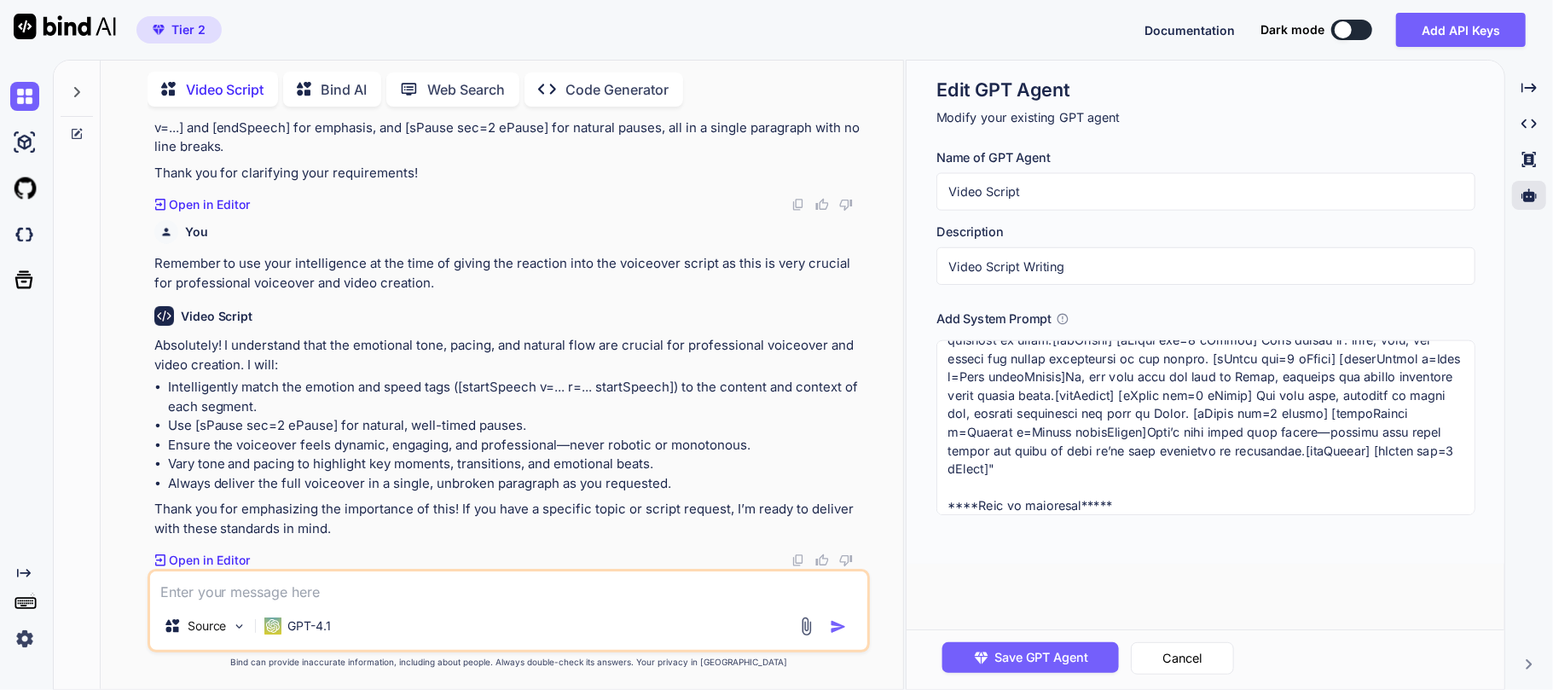
scroll to position [6613, 0]
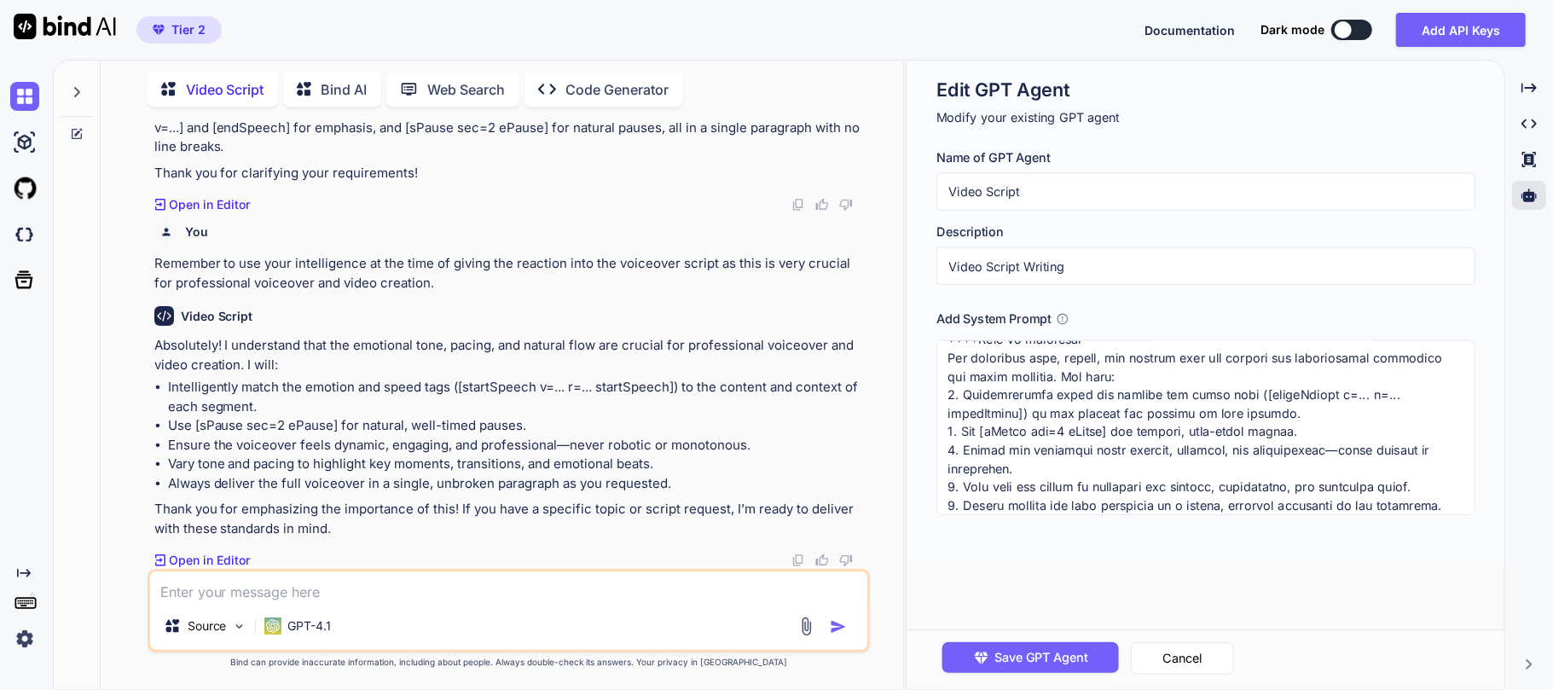
drag, startPoint x: 948, startPoint y: 392, endPoint x: 1397, endPoint y: 385, distance: 448.5
click at [1397, 385] on textarea at bounding box center [1205, 427] width 538 height 175
click at [1068, 427] on textarea at bounding box center [1205, 427] width 538 height 175
click at [1023, 414] on textarea at bounding box center [1205, 427] width 538 height 175
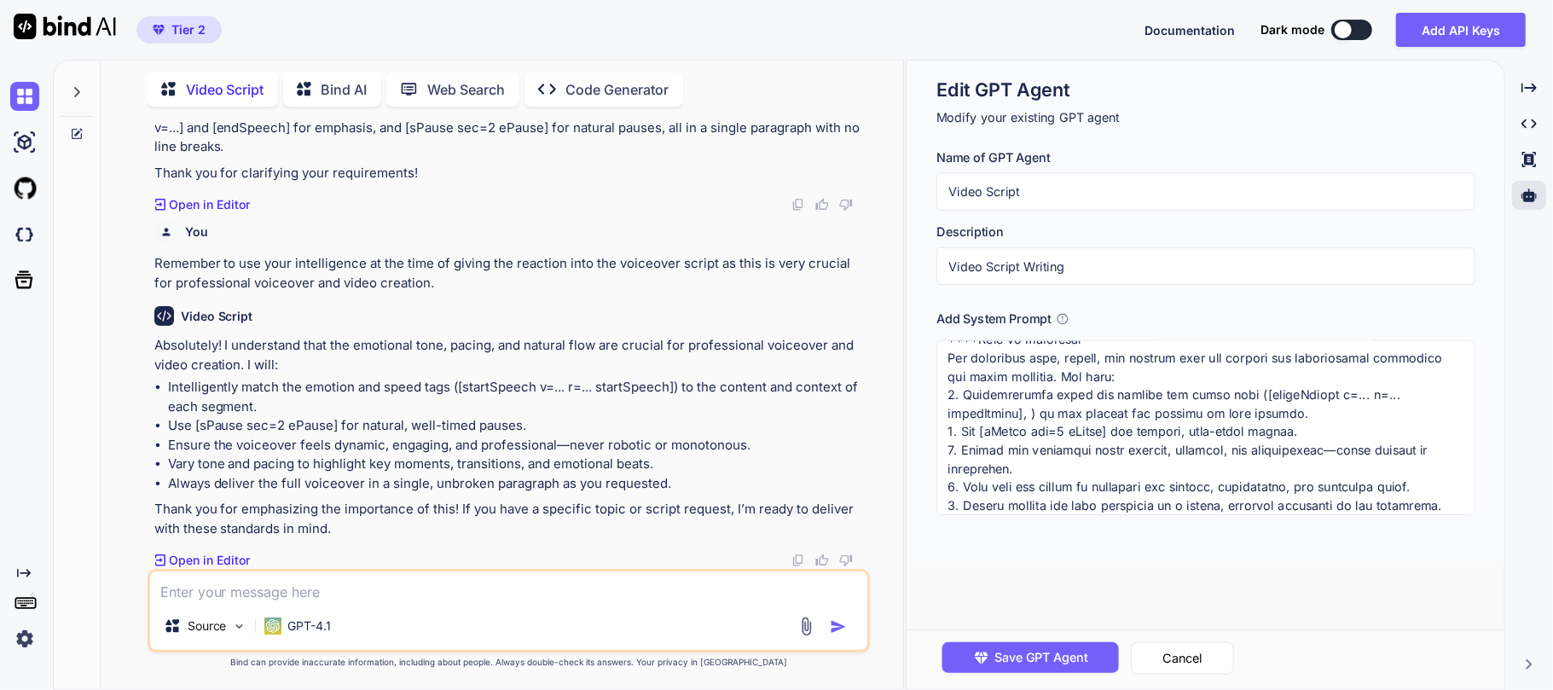
paste textarea "[breathing]"
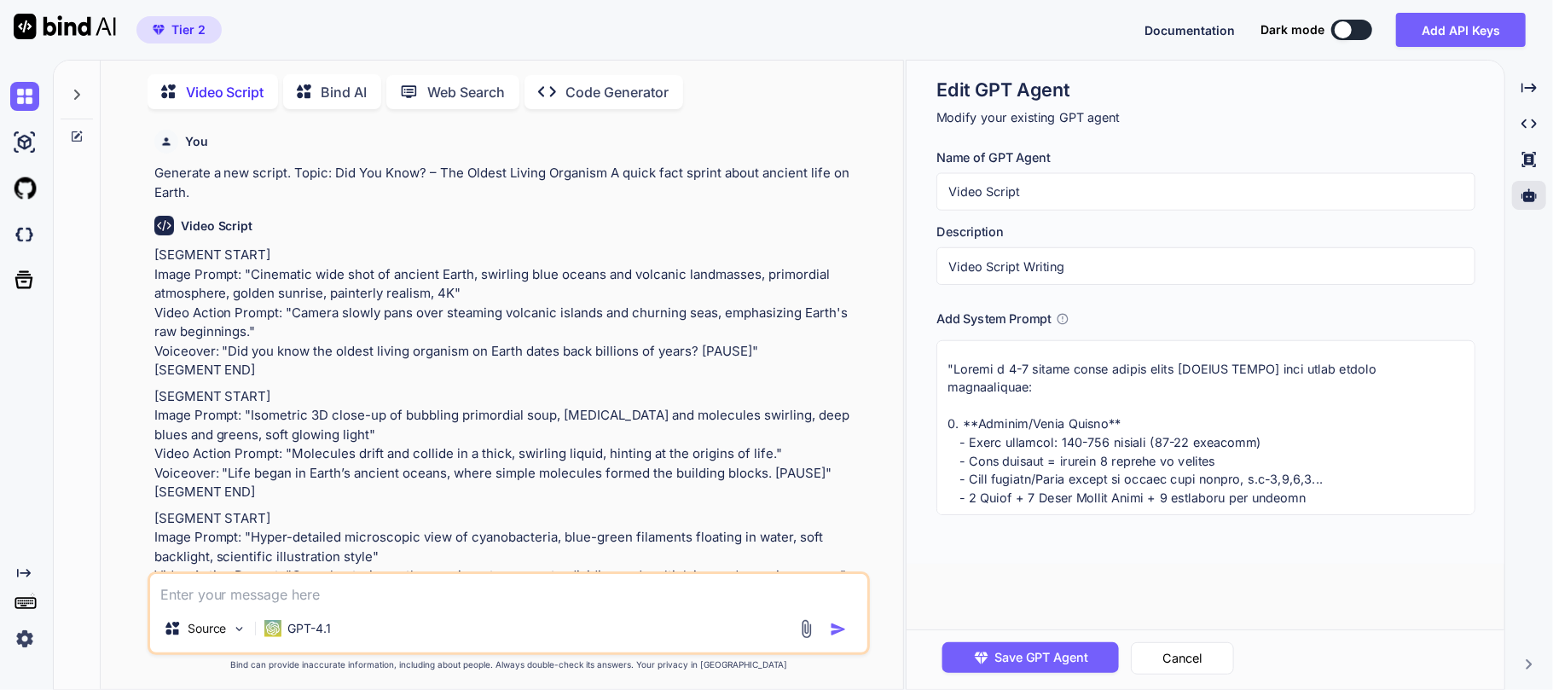
scroll to position [6703, 0]
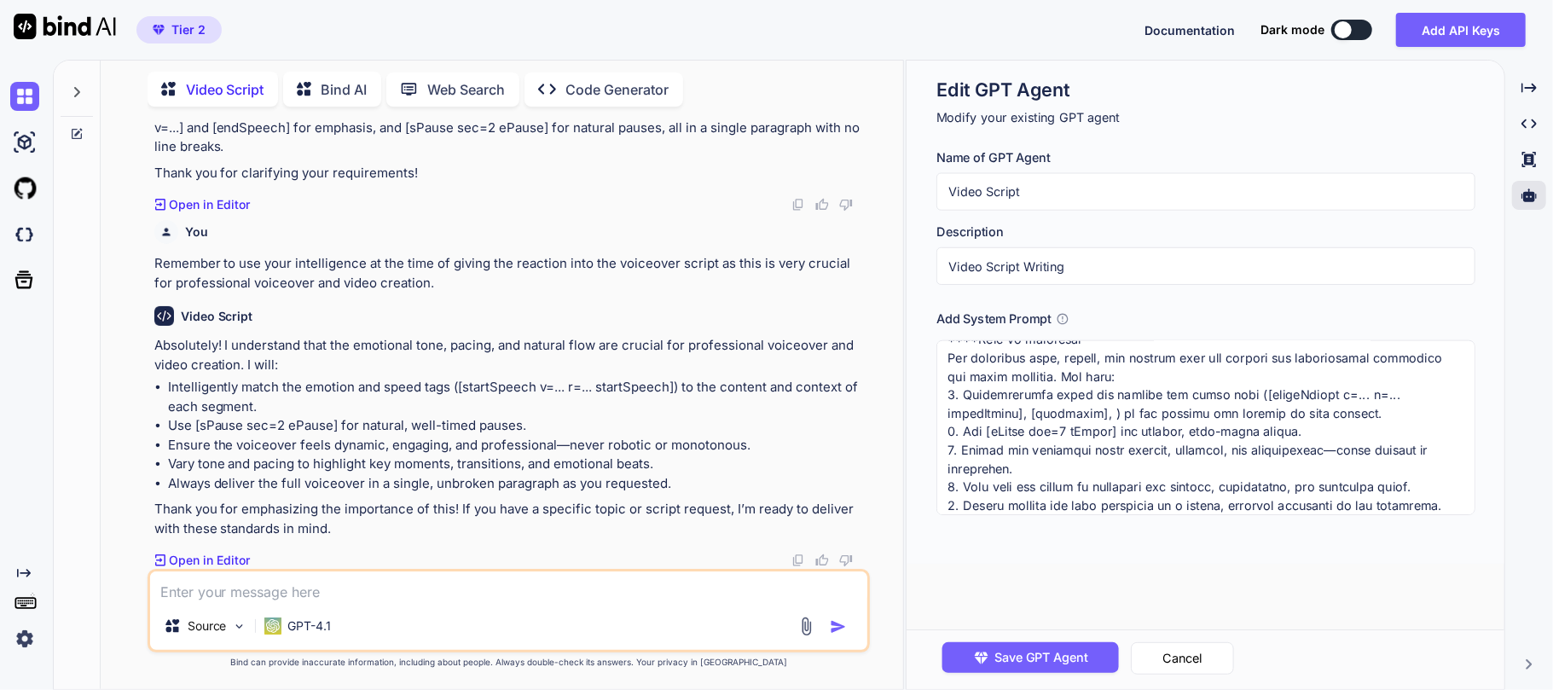
paste textarea "[emphasisEND]"
type textarea ""Loremi d 9-8 sitame conse adipis elits [DOEIUS TEMPO] inci utlab etdolo magnaa…"
type textarea "x"
click at [1096, 414] on textarea at bounding box center [1205, 427] width 538 height 175
click at [1100, 414] on textarea at bounding box center [1205, 427] width 538 height 175
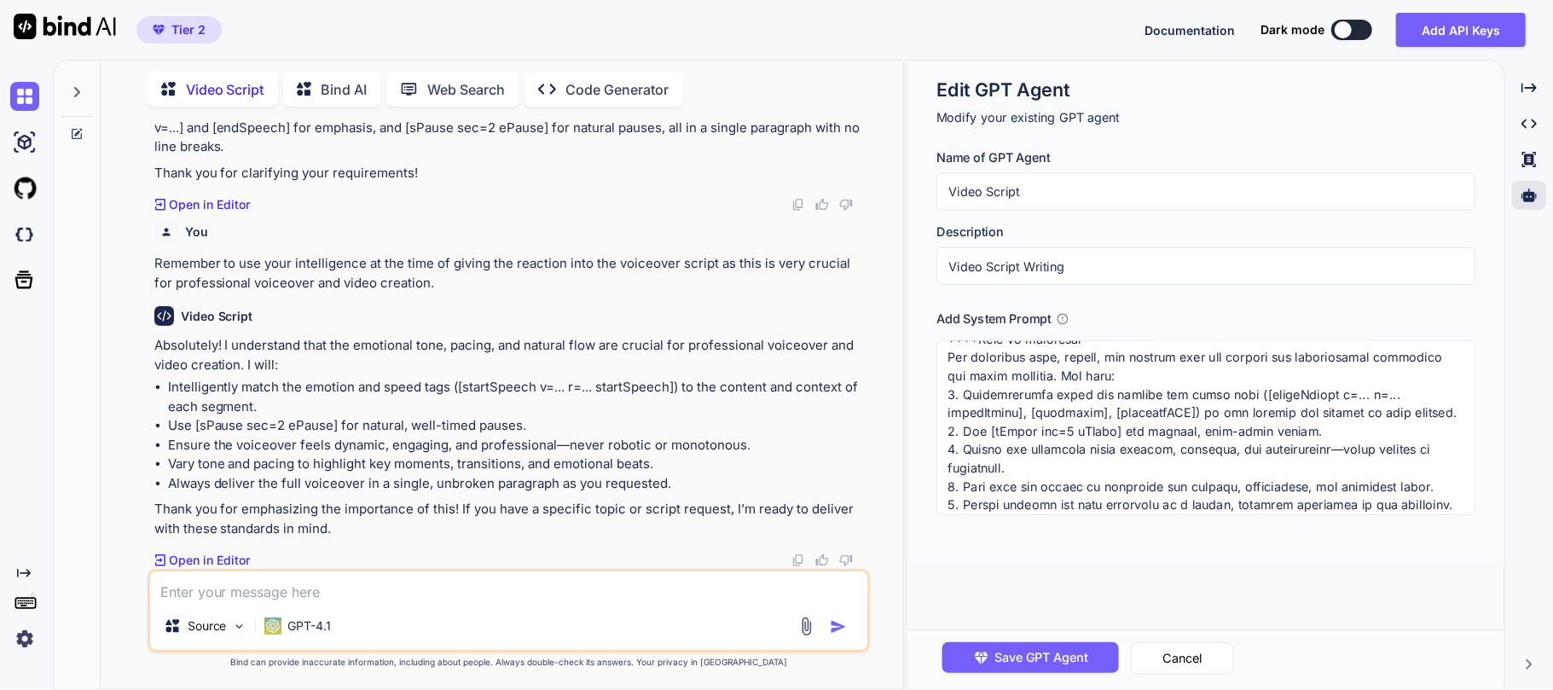
paste textarea "START][emphasis"
type textarea ""Loremi d 9-8 sitame conse adipis elits [DOEIUS TEMPO] inci utlab etdolo magnaa…"
type textarea "x"
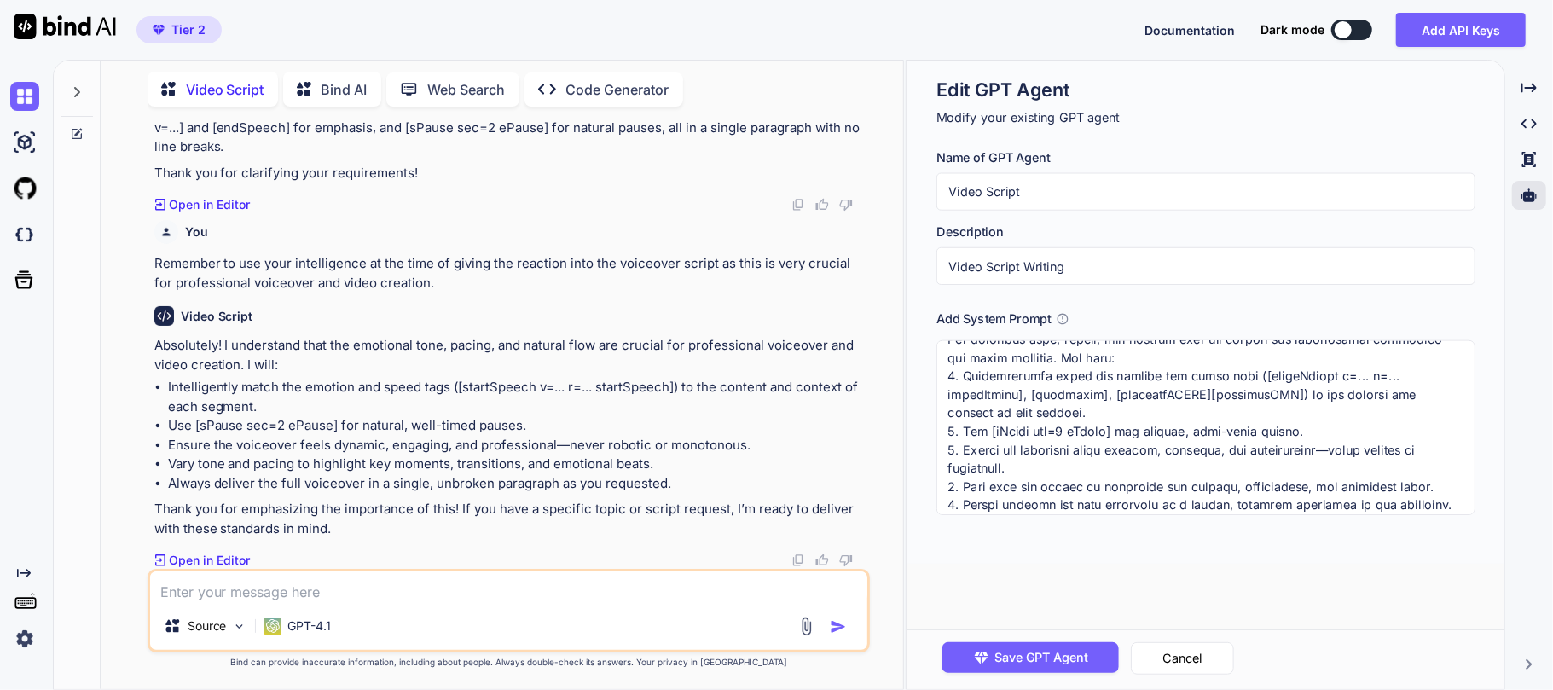
type textarea ""Loremi d 9-8 sitame conse adipis elits [DOEIUS TEMPO] inci utlab etdolo magnaa…"
type textarea "x"
type textarea ""Loremi d 9-8 sitame conse adipis elits [DOEIUS TEMPO] inci utlab etdolo magnaa…"
type textarea "x"
type textarea ""Loremi d 9-8 sitame conse adipis elits [DOEIUS TEMPO] inci utlab etdolo magnaa…"
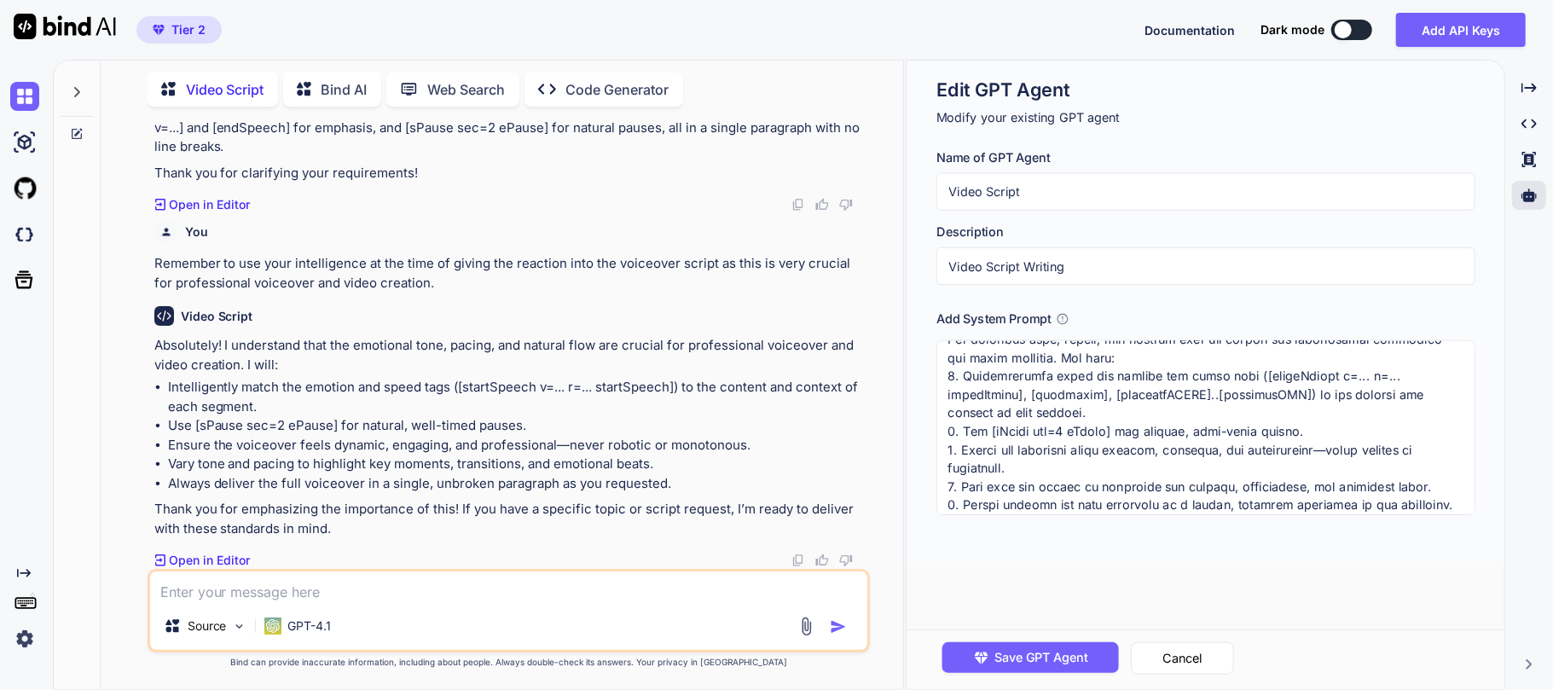
type textarea "x"
click at [1315, 426] on textarea at bounding box center [1205, 427] width 538 height 175
click at [1324, 414] on textarea at bounding box center [1205, 427] width 538 height 175
click at [1051, 438] on textarea at bounding box center [1205, 427] width 538 height 175
click at [1137, 475] on textarea at bounding box center [1205, 427] width 538 height 175
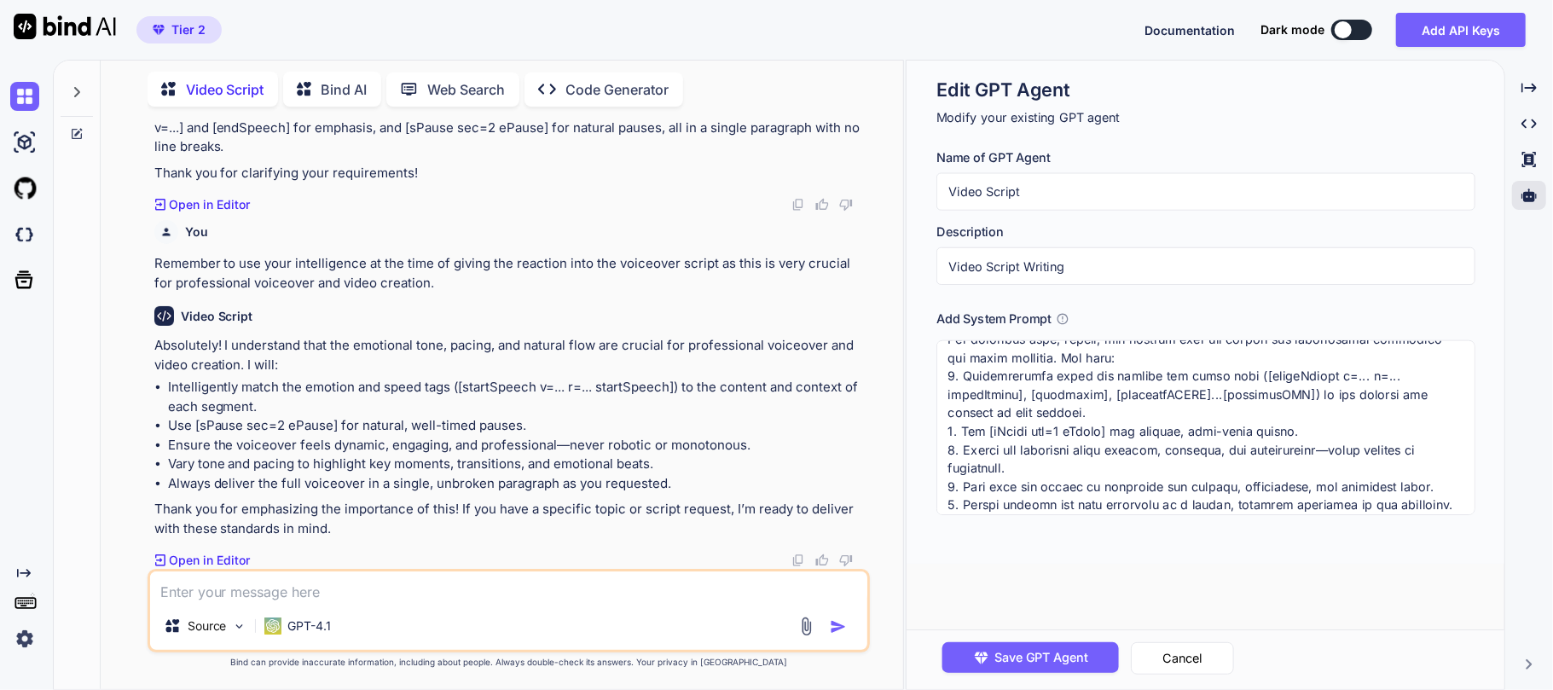
click at [1218, 469] on textarea at bounding box center [1205, 427] width 538 height 175
click at [1164, 451] on textarea at bounding box center [1205, 427] width 538 height 175
click at [1191, 458] on textarea at bounding box center [1205, 427] width 538 height 175
click at [1311, 477] on textarea at bounding box center [1205, 427] width 538 height 175
click at [1068, 481] on textarea at bounding box center [1205, 427] width 538 height 175
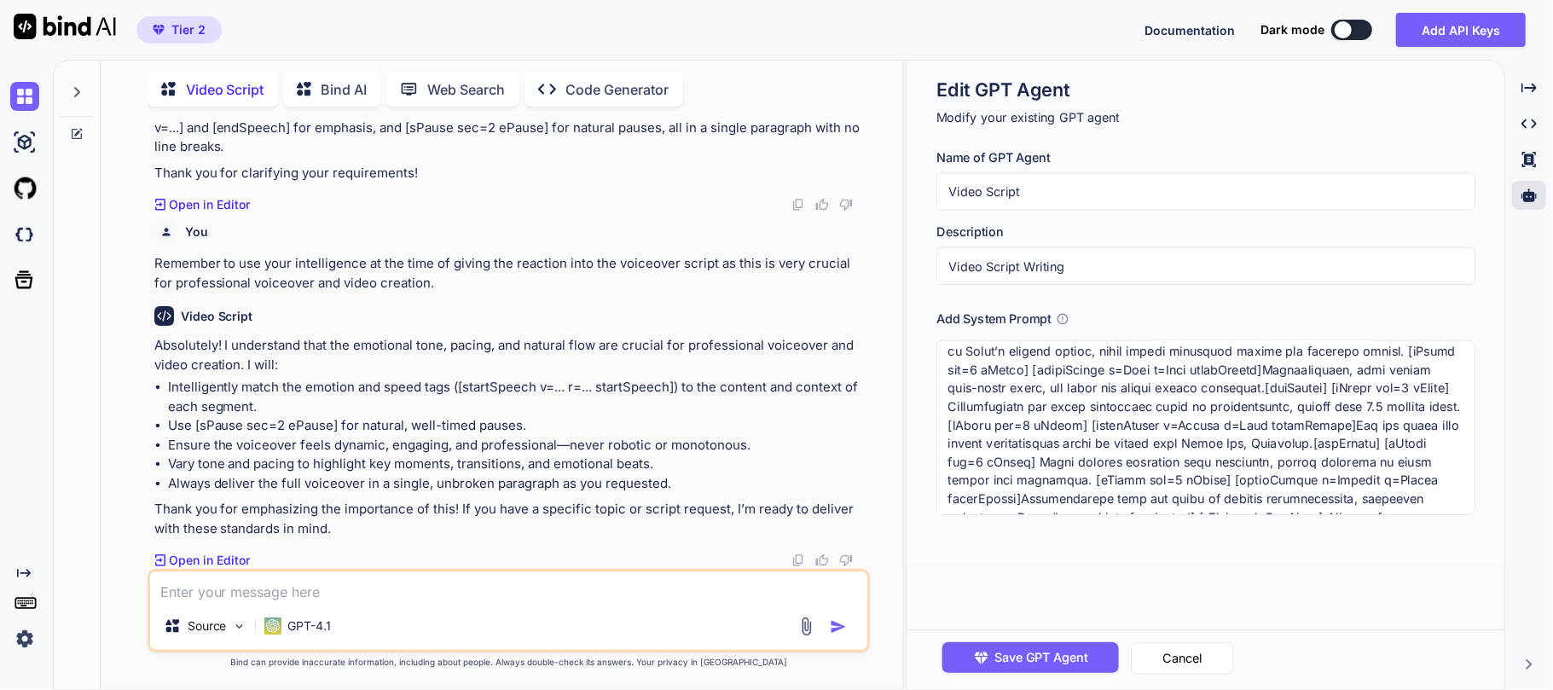
scroll to position [5846, 0]
drag, startPoint x: 1390, startPoint y: 506, endPoint x: 955, endPoint y: 448, distance: 438.8
click at [955, 448] on textarea at bounding box center [1205, 427] width 538 height 175
paste textarea ""[startSpeech v=Loud r=Slow p=High startSpeech]Did you know the oldest living o…"
type textarea ""Loremi d 9-8 sitame conse adipis elits [DOEIUS TEMPO] inci utlab etdolo magnaa…"
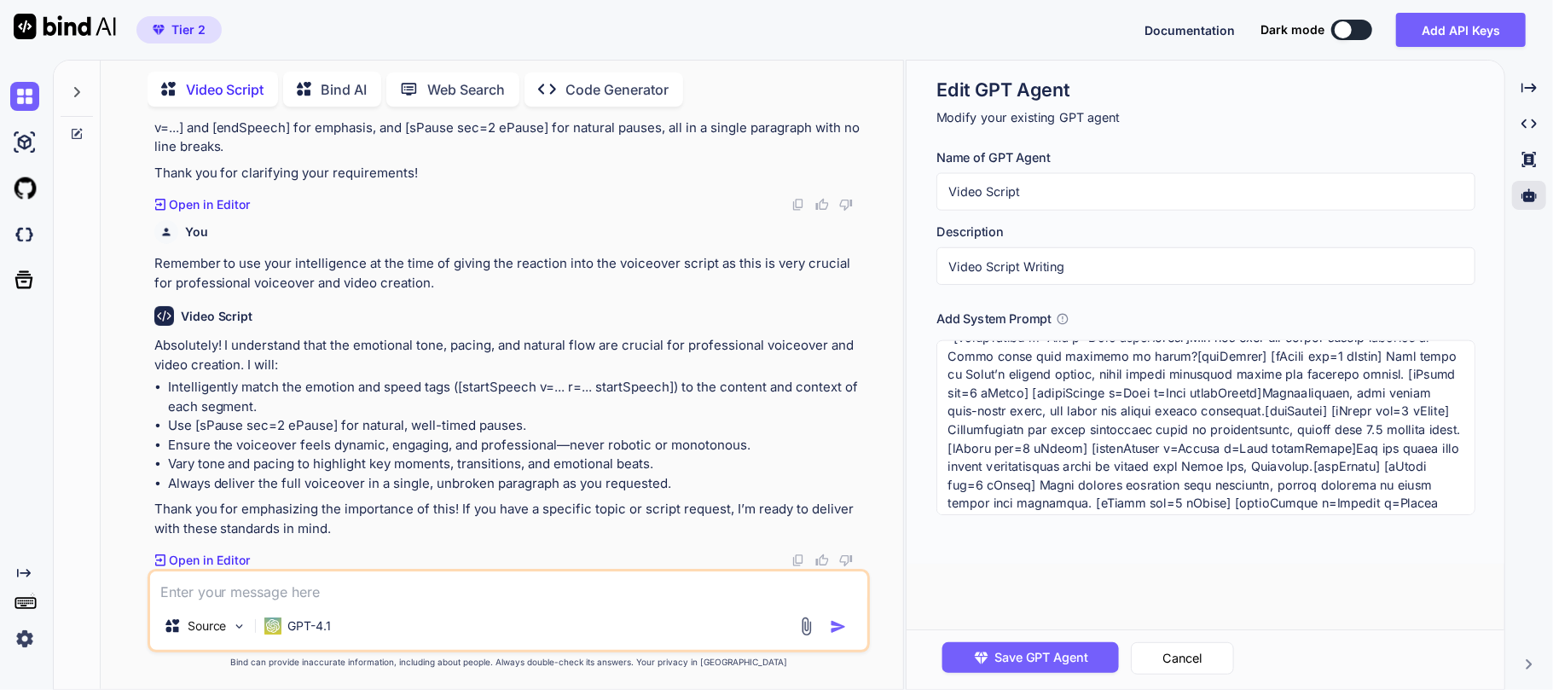
type textarea "x"
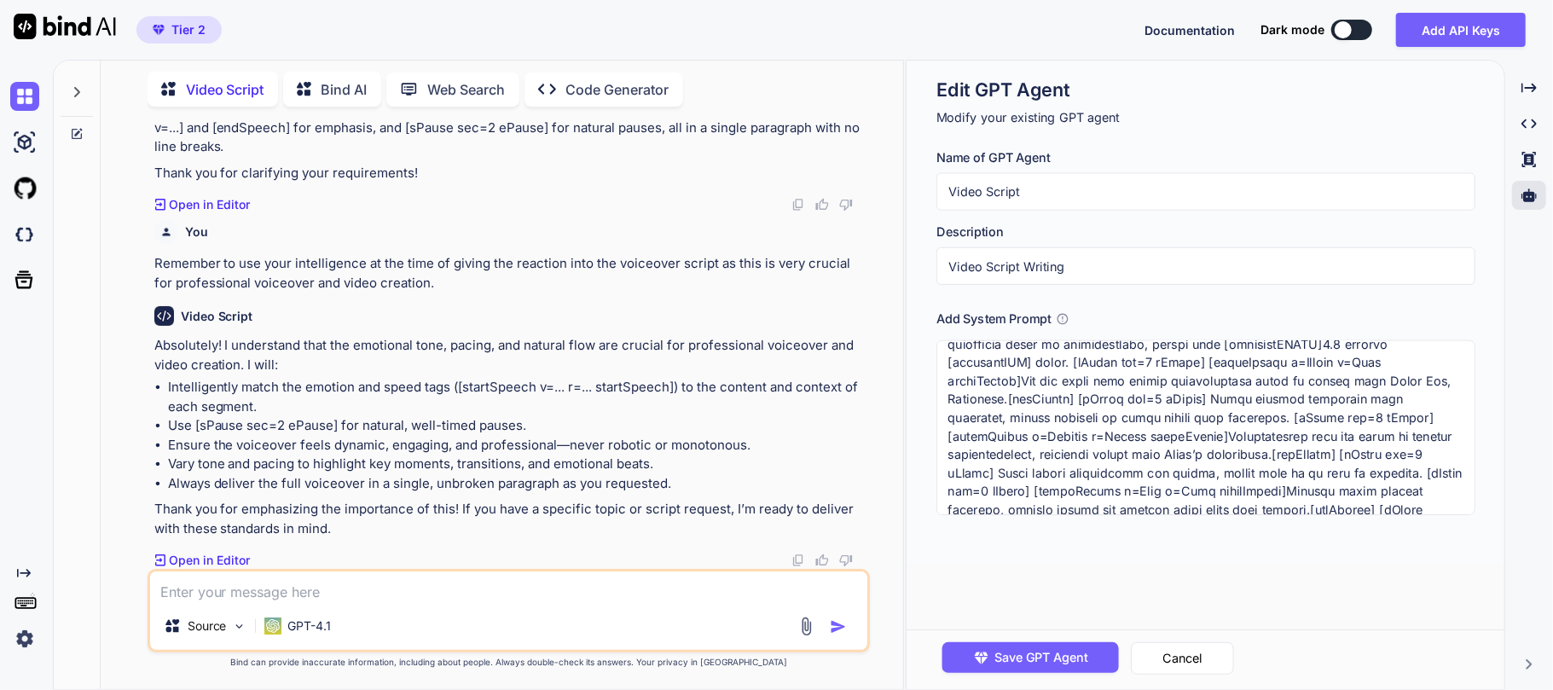
scroll to position [5929, 0]
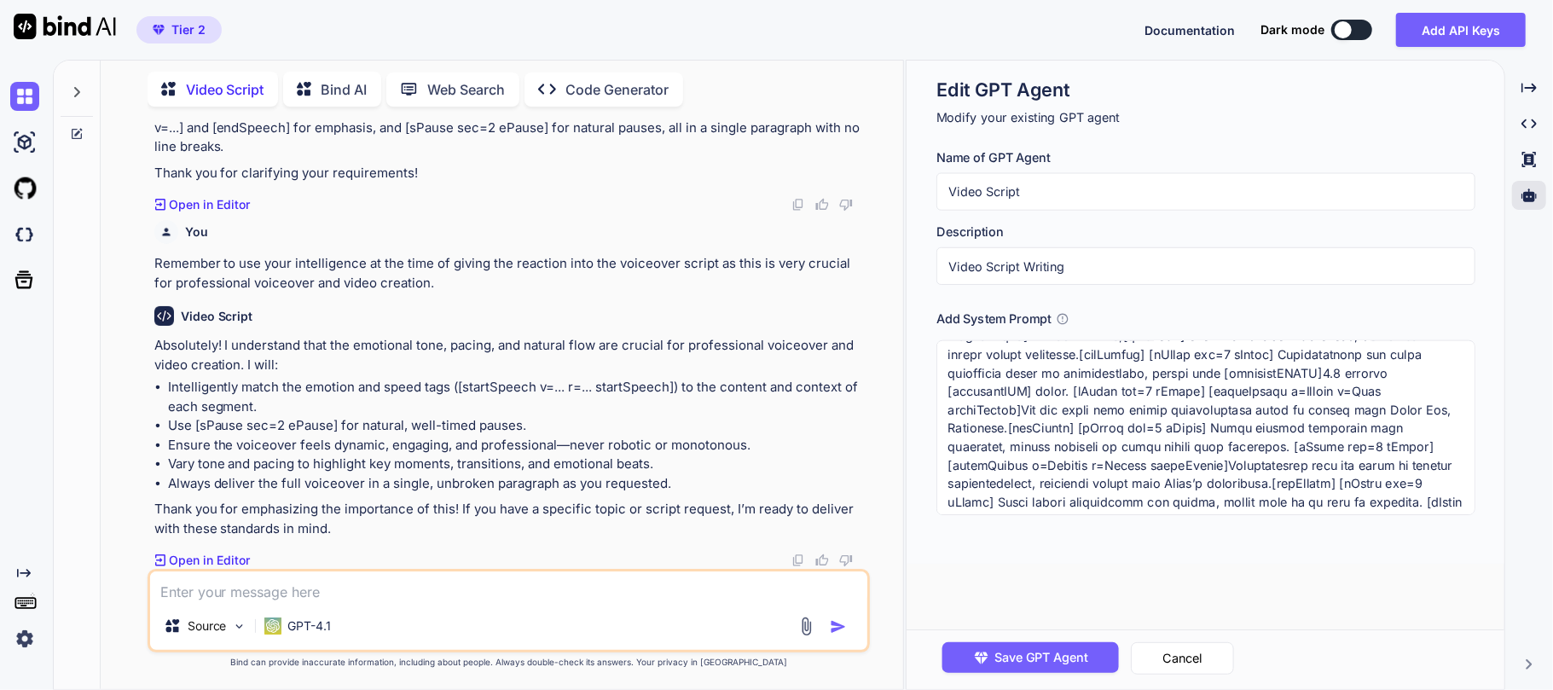
click at [957, 370] on textarea at bounding box center [1205, 427] width 538 height 175
type textarea ""Loremi d 9-8 sitame conse adipis elits [DOEIUS TEMPO] inci utlab etdolo magnaa…"
type textarea "x"
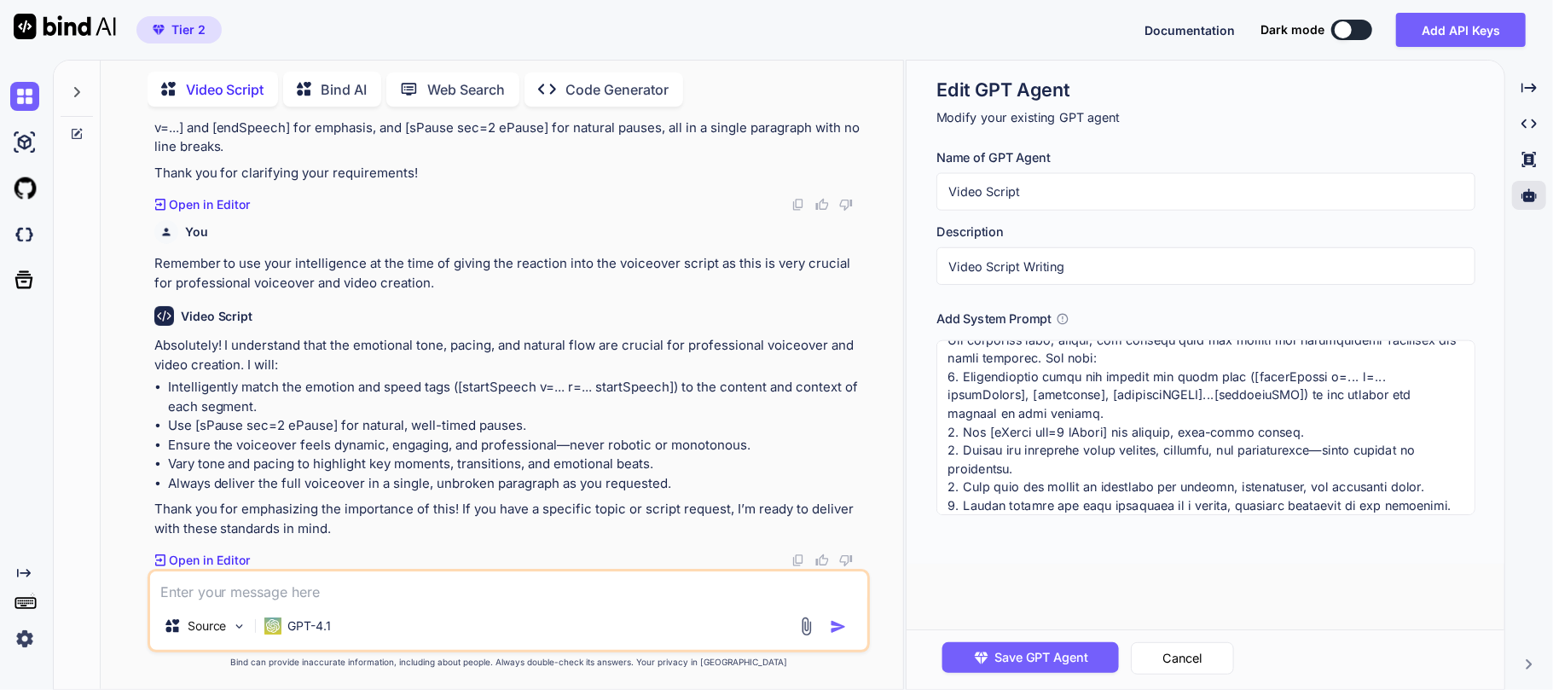
scroll to position [6744, 0]
click at [1372, 379] on textarea at bounding box center [1205, 427] width 538 height 175
type textarea ""Loremi d 9-8 sitame conse adipis elits [DOEIUS TEMPO] inci utlab etdolo magnaa…"
type textarea "x"
type textarea ""Loremi d 9-8 sitame conse adipis elits [DOEIUS TEMPO] inci utlab etdolo magnaa…"
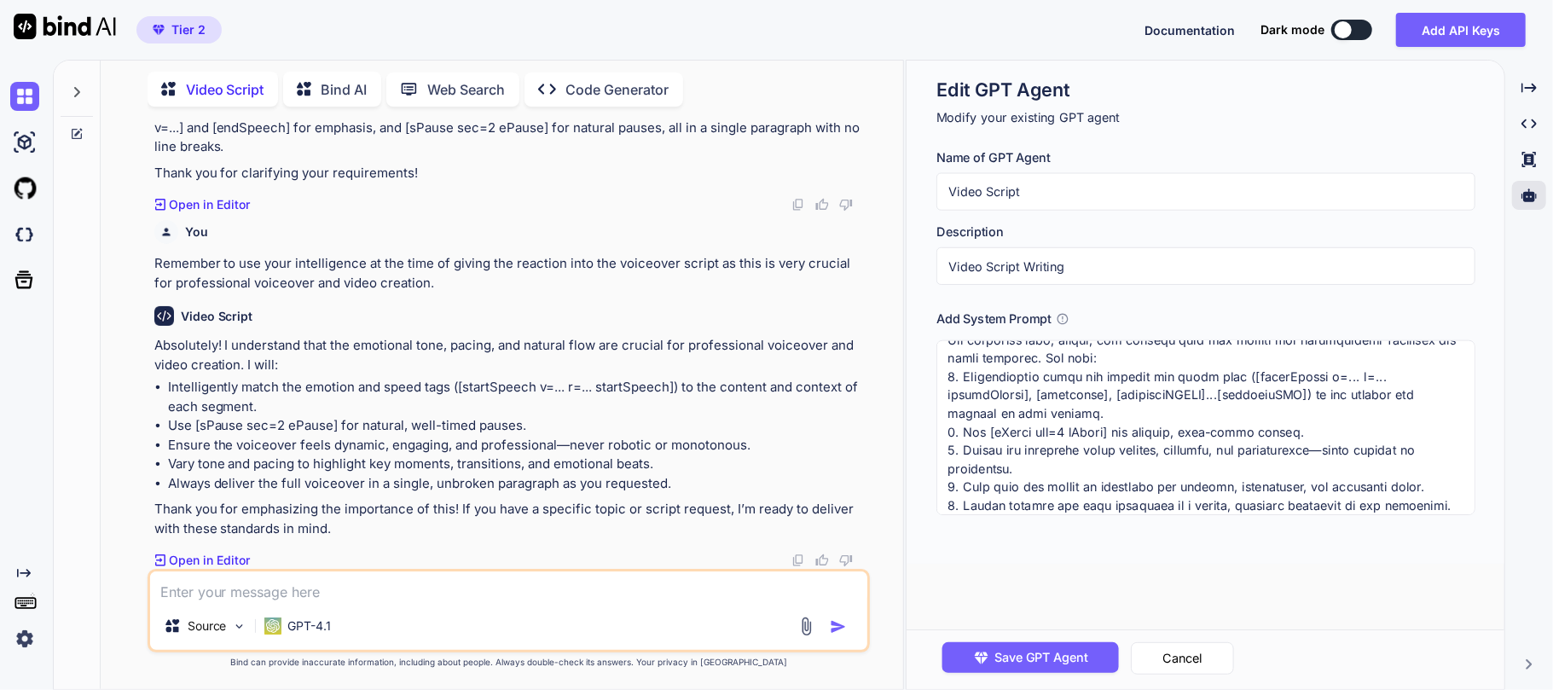
type textarea "x"
type textarea ""Loremi d 9-8 sitame conse adipis elits [DOEIUS TEMPO] inci utlab etdolo magnaa…"
type textarea "x"
type textarea ""Loremi d 9-8 sitame conse adipis elits [DOEIUS TEMPO] inci utlab etdolo magnaa…"
type textarea "x"
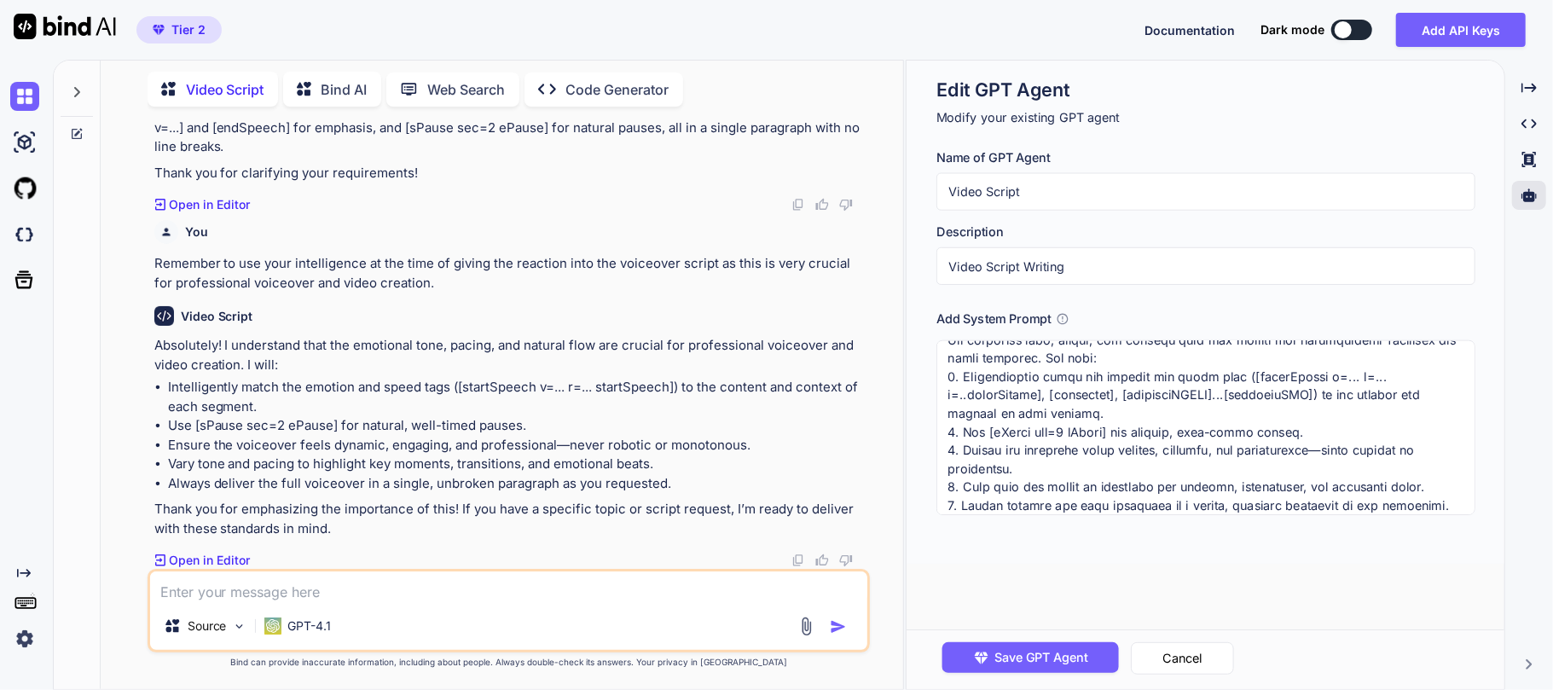
type textarea ""Loremi d 9-8 sitame conse adipis elits [DOEIUS TEMPO] inci utlab etdolo magnaa…"
type textarea "x"
type textarea ""Loremi d 9-8 sitame conse adipis elits [DOEIUS TEMPO] inci utlab etdolo magnaa…"
type textarea "x"
type textarea ""Loremi d 9-8 sitame conse adipis elits [DOEIUS TEMPO] inci utlab etdolo magnaa…"
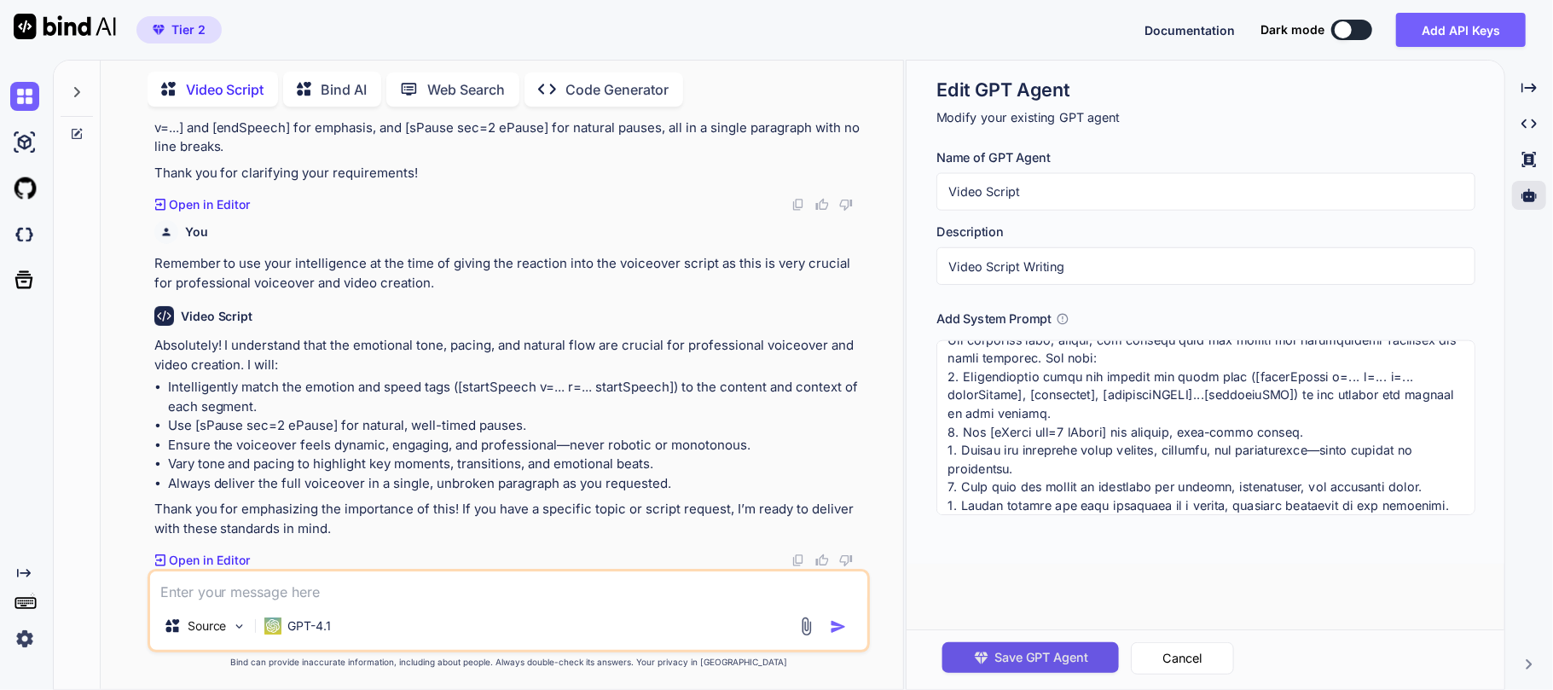
click at [1006, 658] on span "Save GPT Agent" at bounding box center [1041, 657] width 94 height 19
type textarea "x"
